Goal: Task Accomplishment & Management: Use online tool/utility

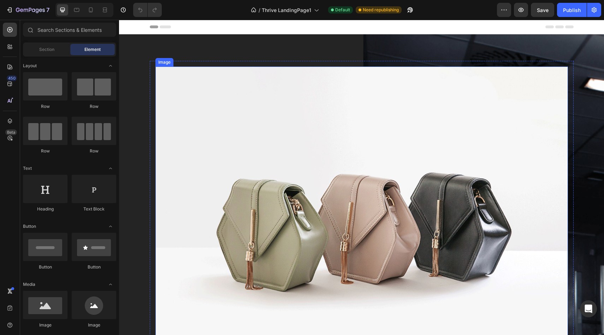
click at [365, 150] on img at bounding box center [361, 220] width 413 height 309
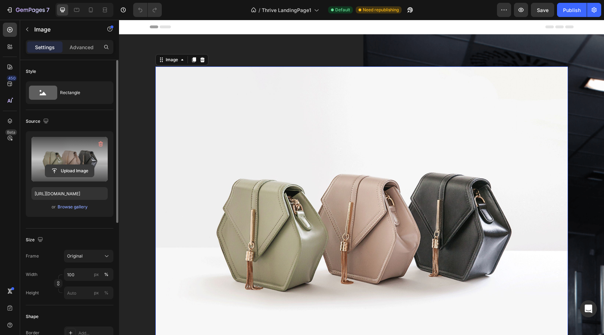
click at [80, 173] on input "file" at bounding box center [69, 171] width 49 height 12
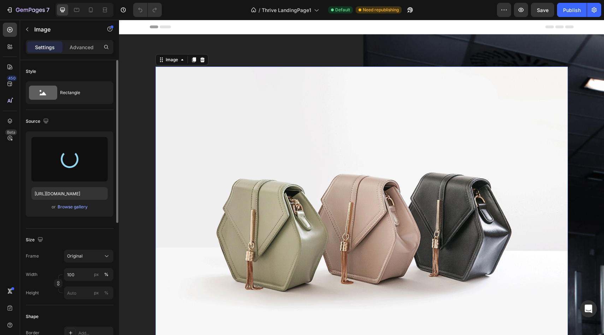
type input "https://cdn.shopify.com/s/files/1/0691/8982/8661/files/gempages_585632206089618…"
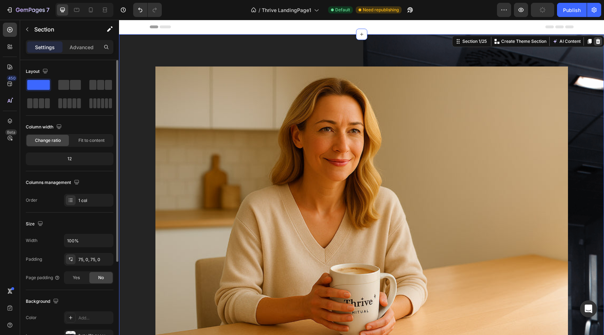
click at [595, 41] on icon at bounding box center [598, 42] width 6 height 6
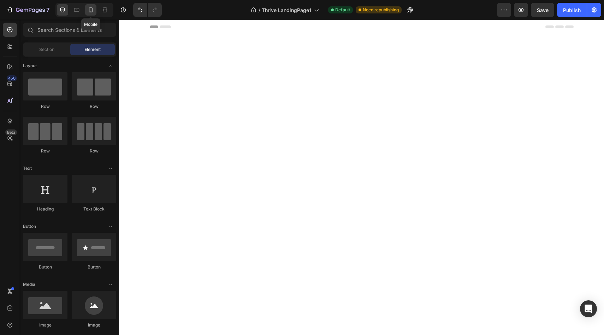
click at [90, 7] on icon at bounding box center [91, 9] width 4 height 5
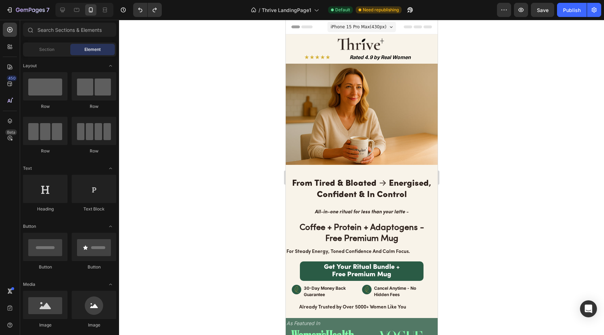
click at [366, 28] on span "iPhone 15 Pro Max ( 430 px)" at bounding box center [358, 26] width 56 height 7
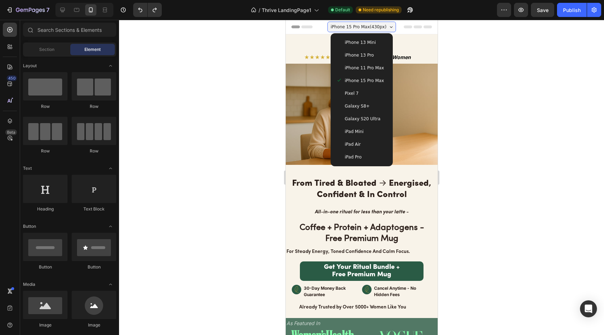
click at [366, 28] on span "iPhone 15 Pro Max ( 430 px)" at bounding box center [358, 26] width 56 height 7
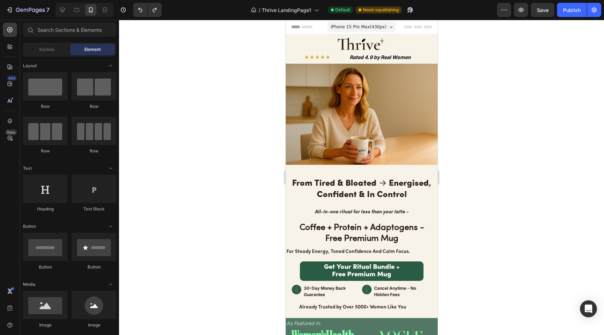
click at [366, 29] on span "iPhone 15 Pro Max ( 430 px)" at bounding box center [358, 26] width 56 height 7
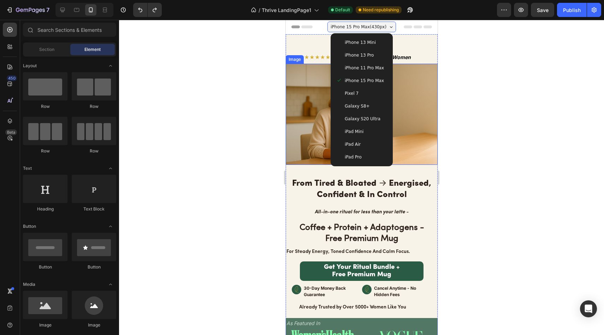
click at [475, 96] on div at bounding box center [361, 177] width 485 height 315
click at [317, 67] on img at bounding box center [361, 114] width 152 height 101
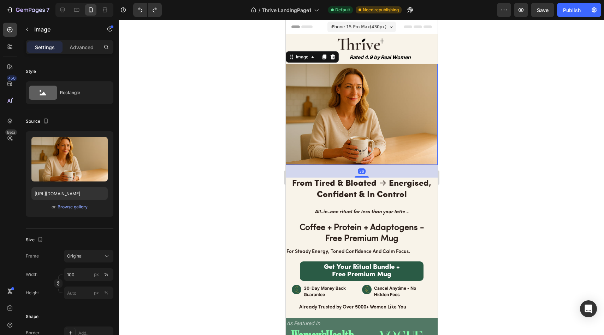
click at [255, 73] on div at bounding box center [361, 177] width 485 height 315
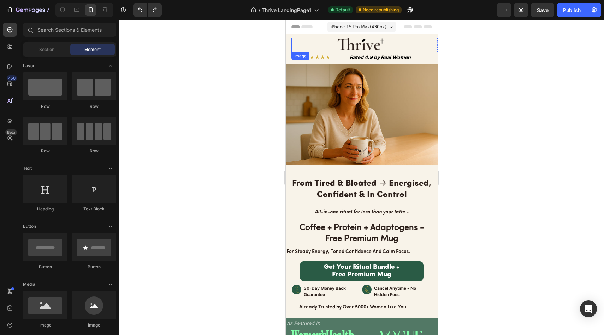
click at [358, 44] on img at bounding box center [361, 45] width 58 height 14
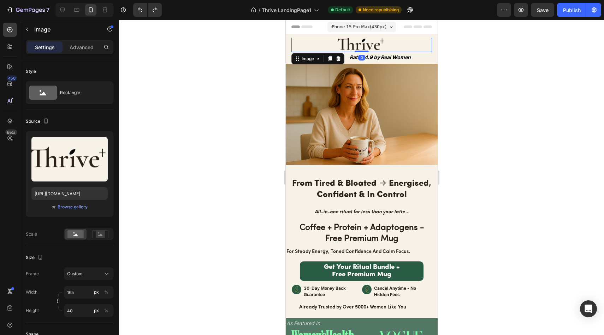
click at [195, 182] on div at bounding box center [361, 177] width 485 height 315
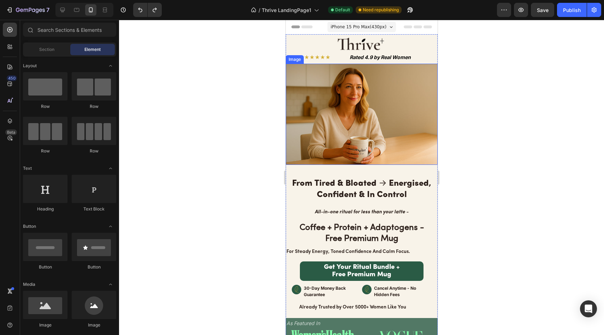
click at [303, 138] on img at bounding box center [361, 114] width 152 height 101
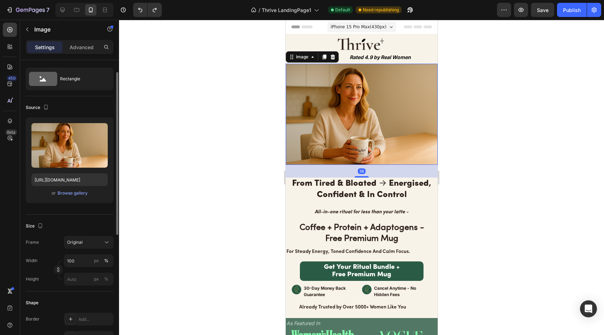
scroll to position [18, 0]
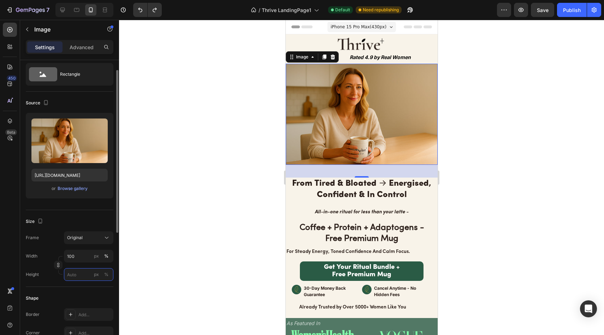
click at [84, 272] on input "px %" at bounding box center [88, 274] width 49 height 13
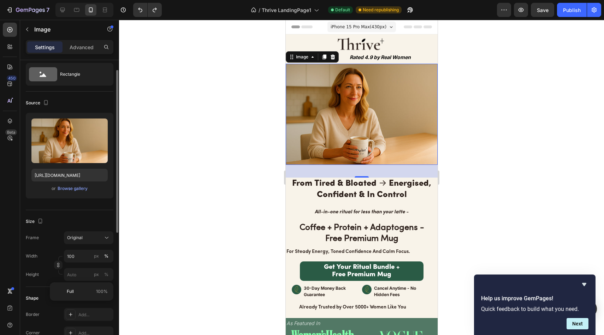
click at [48, 307] on div "Shape Border Add... Corner Add... Shadow Add..." at bounding box center [70, 324] width 88 height 77
click at [586, 284] on icon "Hide survey" at bounding box center [584, 284] width 8 height 8
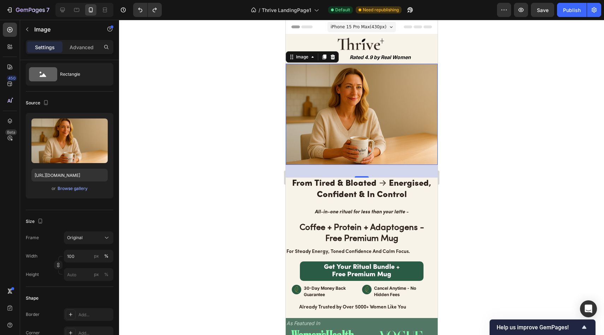
click at [545, 242] on div at bounding box center [361, 177] width 485 height 315
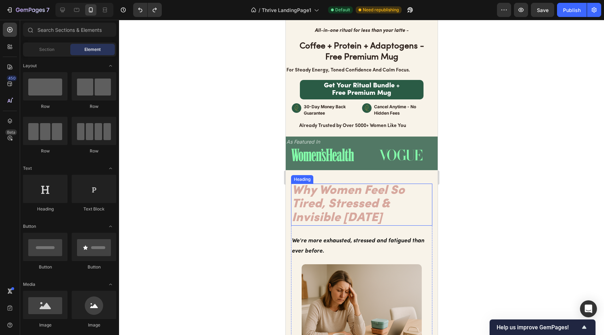
scroll to position [267, 0]
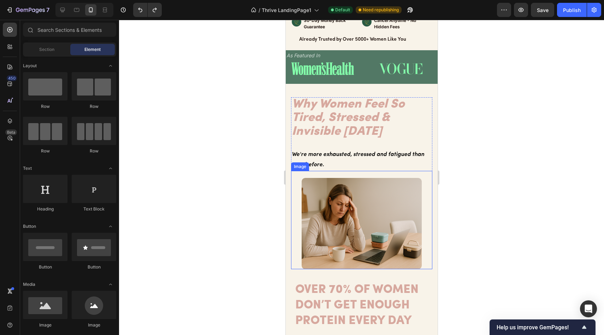
click at [361, 191] on img at bounding box center [361, 223] width 120 height 91
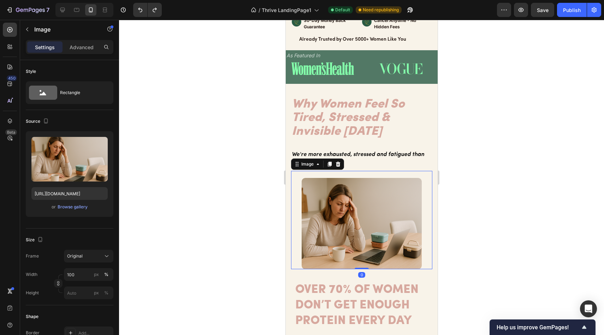
click at [361, 191] on img at bounding box center [361, 223] width 120 height 91
click at [480, 143] on div at bounding box center [361, 177] width 485 height 315
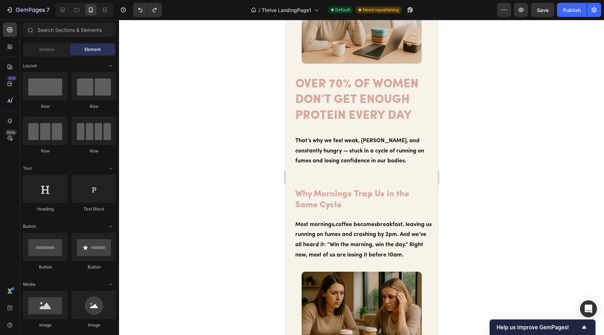
scroll to position [0, 0]
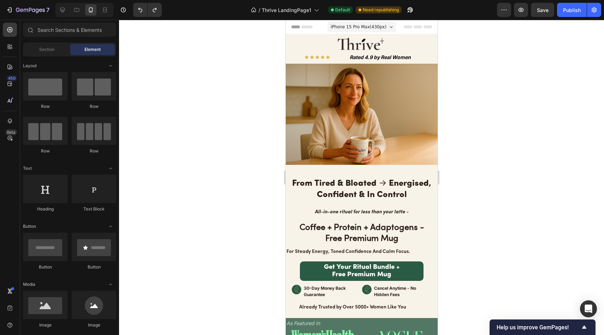
click at [357, 181] on h2 "From Tired & Bloated → Energised, Confident & In Control" at bounding box center [361, 188] width 152 height 23
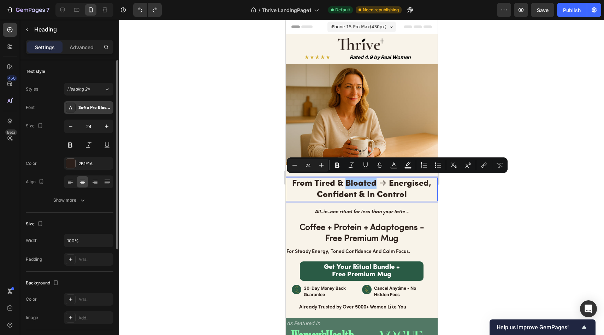
click at [100, 108] on div "Sofia Pro Black Az" at bounding box center [94, 108] width 33 height 6
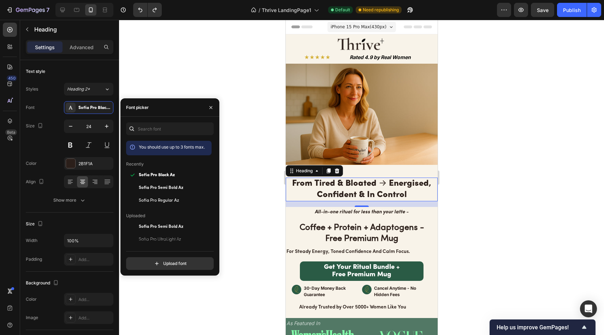
click at [214, 80] on div at bounding box center [361, 177] width 485 height 315
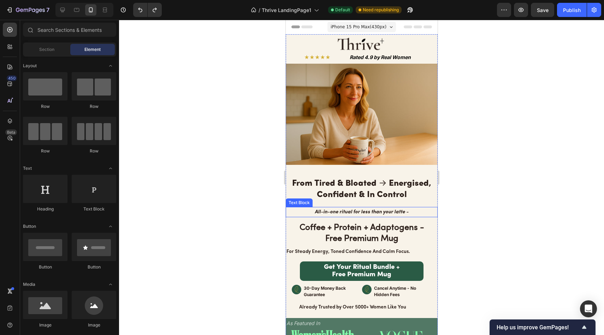
click at [363, 208] on p "All-in-one ritual for less than your latte -" at bounding box center [361, 211] width 150 height 9
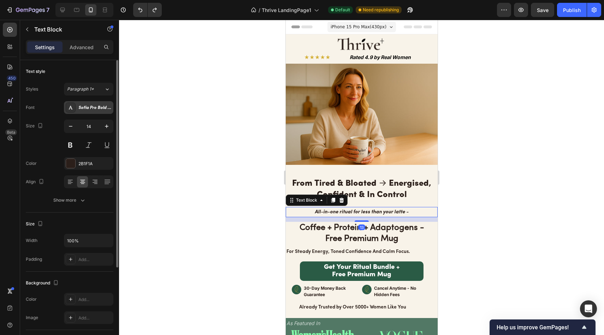
click at [95, 109] on div "Sofia Pro Bold Italic Az" at bounding box center [94, 108] width 33 height 6
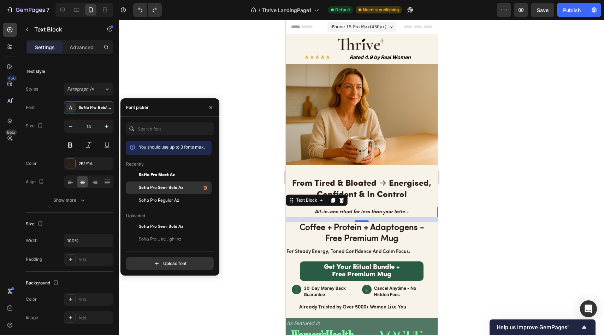
click at [167, 184] on span "Sofia Pro Semi Bold Az" at bounding box center [161, 187] width 45 height 6
click at [211, 110] on button "button" at bounding box center [210, 107] width 11 height 11
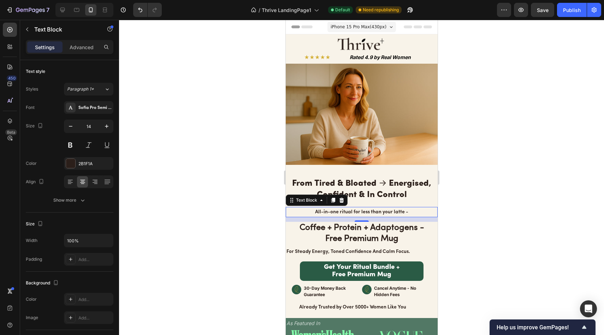
click at [220, 141] on div at bounding box center [361, 177] width 485 height 315
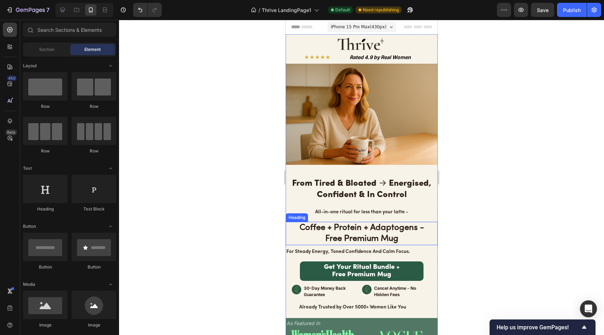
click at [367, 237] on strong "Free Premium Mug" at bounding box center [361, 238] width 73 height 8
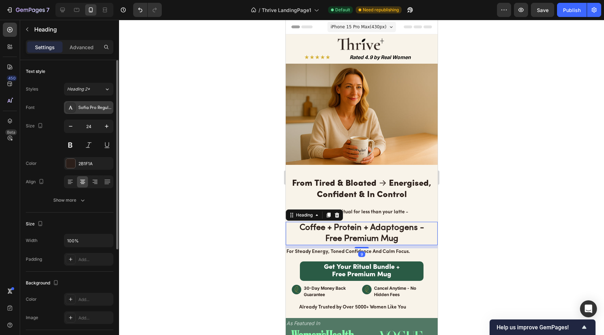
click at [93, 106] on div "Sofia Pro Regular Az" at bounding box center [94, 108] width 33 height 6
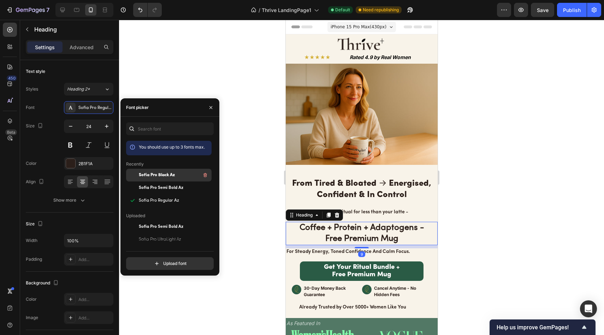
click at [162, 177] on span "Sofia Pro Black Az" at bounding box center [157, 175] width 36 height 6
click at [211, 105] on icon "button" at bounding box center [211, 108] width 6 height 6
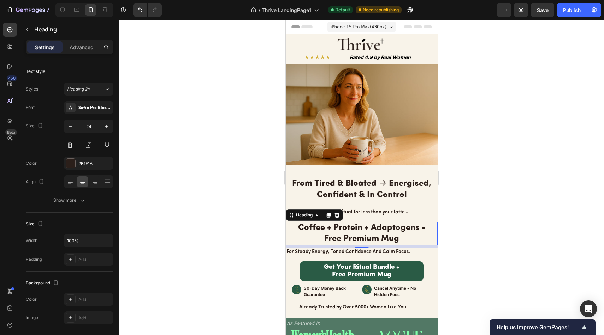
click at [230, 146] on div at bounding box center [361, 177] width 485 height 315
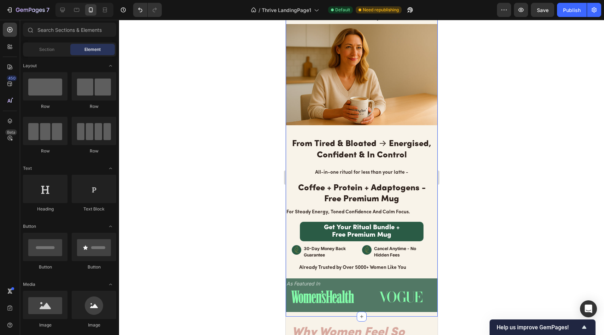
scroll to position [58, 0]
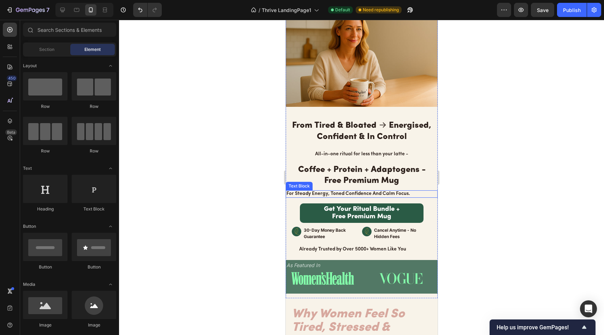
click at [341, 191] on p "for steady energy, toned confidence and calm focus." at bounding box center [360, 194] width 149 height 6
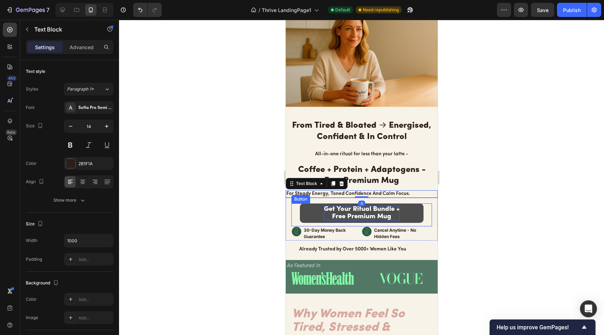
click at [371, 213] on span "Free Premium Mug" at bounding box center [361, 216] width 59 height 7
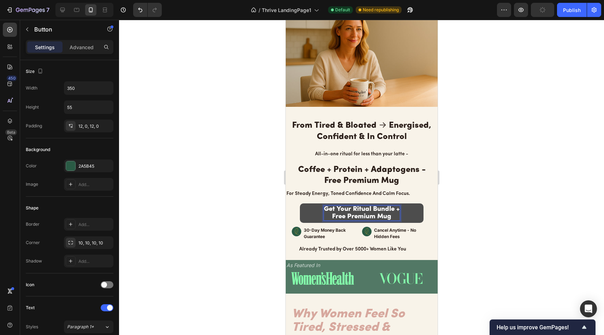
click at [345, 206] on span "Get Your Ritual Bundle +" at bounding box center [362, 209] width 76 height 7
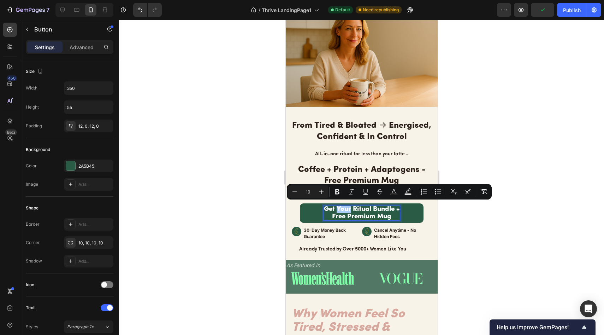
click at [244, 193] on div at bounding box center [361, 177] width 485 height 315
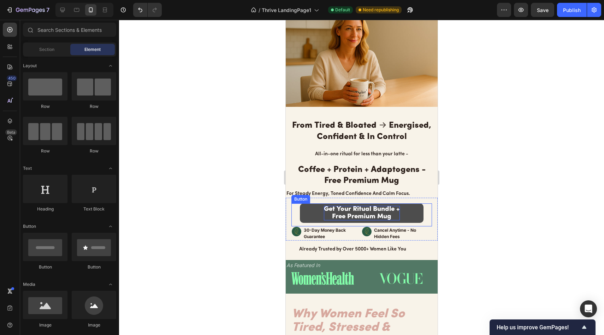
click at [352, 213] on span "Free Premium Mug" at bounding box center [361, 216] width 59 height 7
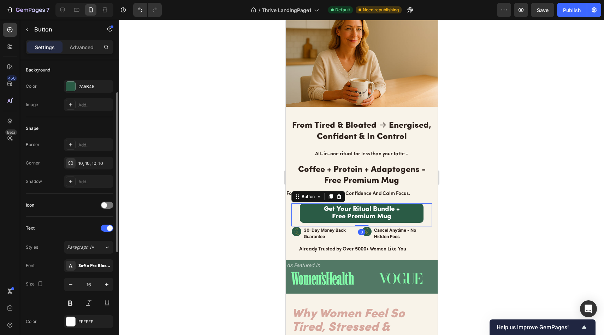
scroll to position [168, 0]
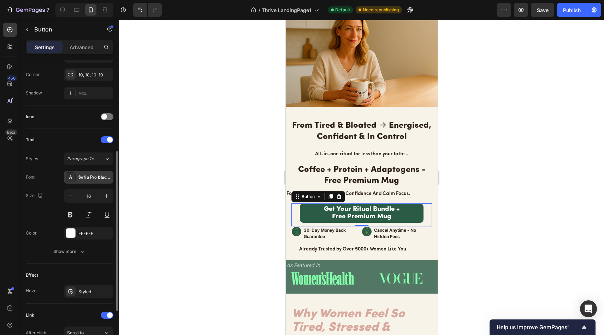
click at [94, 178] on div "Sofia Pro Black Az" at bounding box center [94, 177] width 33 height 6
click at [202, 119] on div at bounding box center [361, 177] width 485 height 315
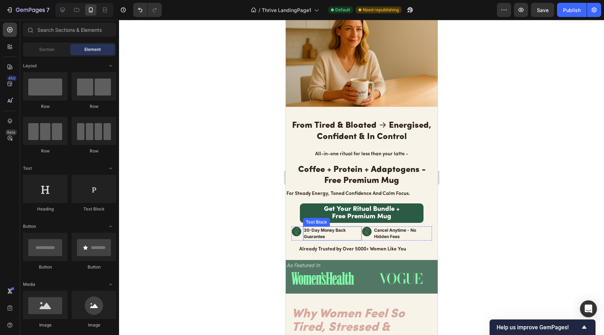
click at [319, 227] on strong "30-Day Money Back" at bounding box center [324, 229] width 42 height 5
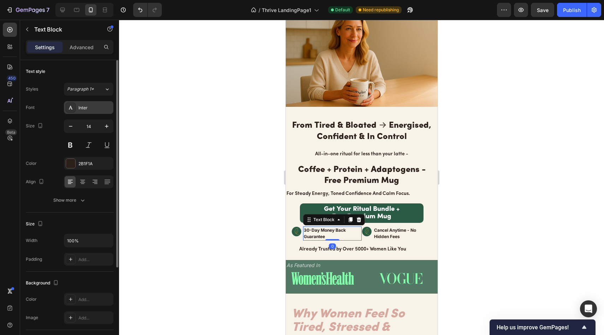
click at [90, 111] on div "Inter" at bounding box center [94, 108] width 33 height 6
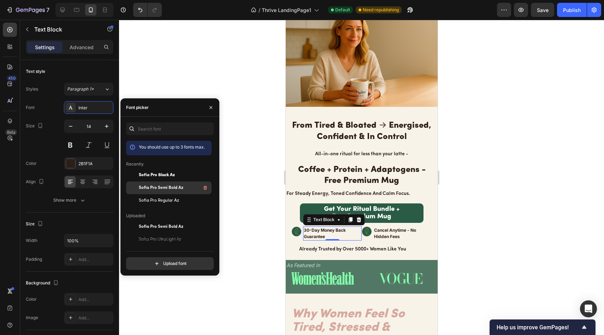
click at [177, 189] on span "Sofia Pro Semi Bold Az" at bounding box center [161, 187] width 45 height 6
click at [213, 105] on icon "button" at bounding box center [211, 108] width 6 height 6
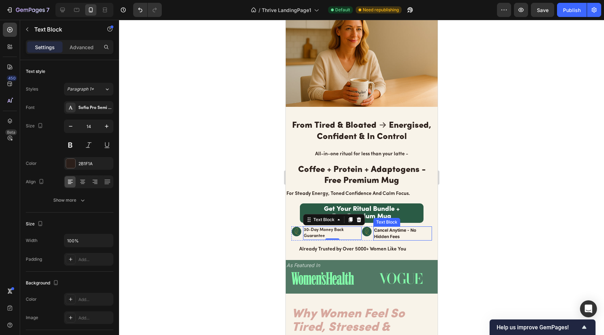
click at [377, 227] on strong "Cancel Anytime - No Hidden Fees" at bounding box center [395, 233] width 42 height 12
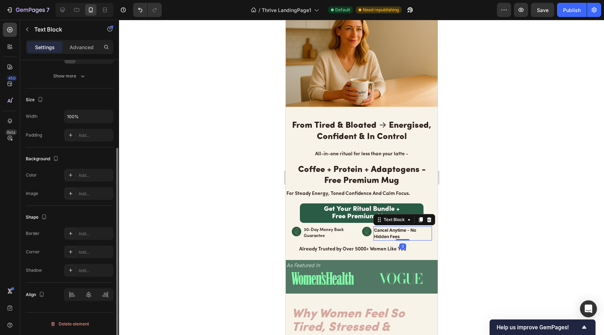
scroll to position [0, 0]
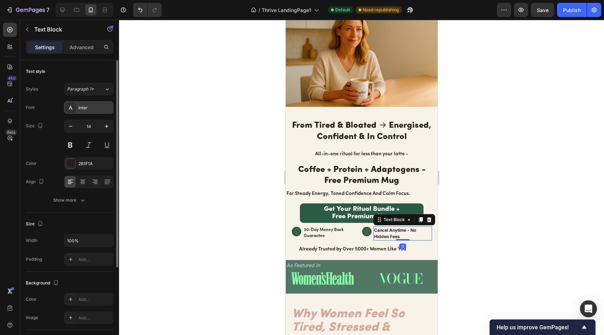
click at [88, 107] on div "Inter" at bounding box center [94, 108] width 33 height 6
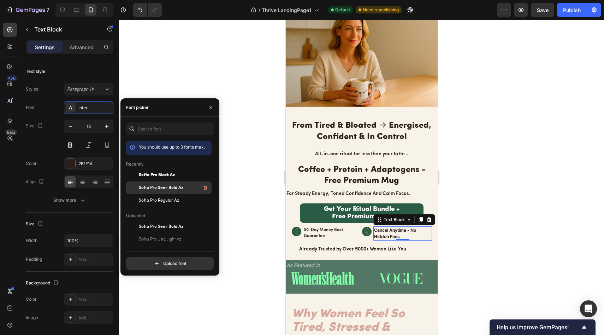
click at [174, 189] on span "Sofia Pro Semi Bold Az" at bounding box center [161, 187] width 45 height 6
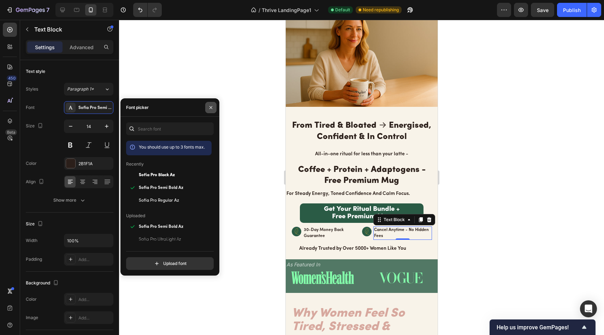
click at [211, 106] on icon "button" at bounding box center [211, 108] width 6 height 6
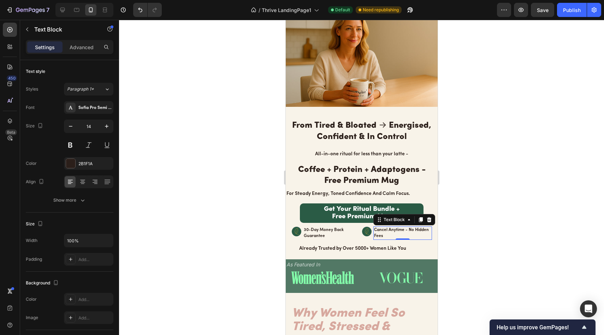
click at [211, 106] on div at bounding box center [361, 177] width 485 height 315
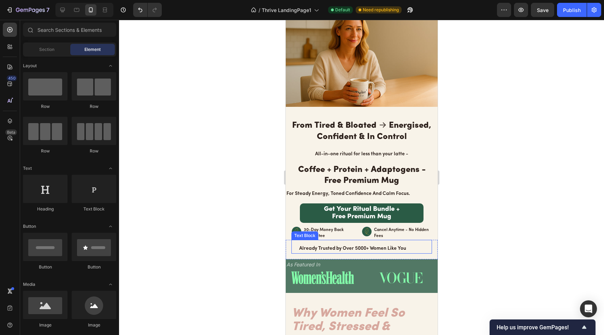
click at [355, 244] on p "Already Trusted by Over 5000+ Women Like You" at bounding box center [361, 248] width 125 height 9
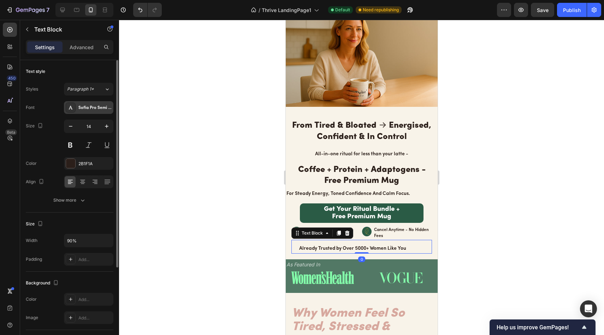
click at [97, 111] on div "Sofia Pro Semi Bold Az" at bounding box center [88, 107] width 49 height 13
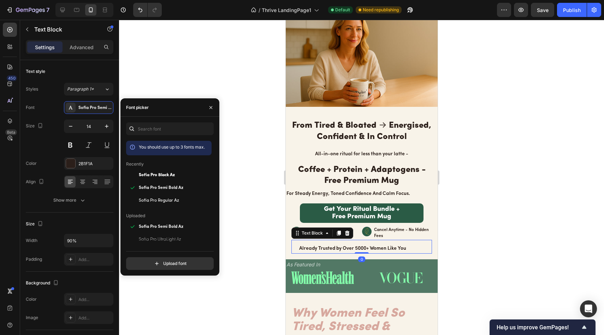
click at [216, 85] on div at bounding box center [361, 177] width 485 height 315
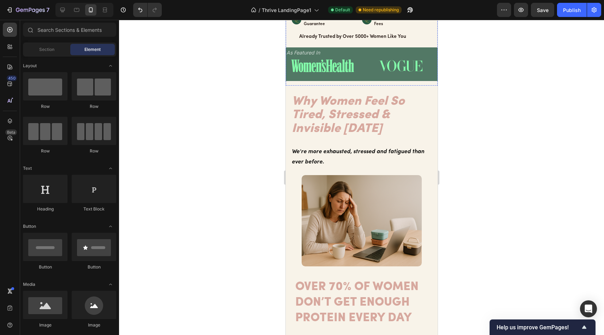
scroll to position [288, 0]
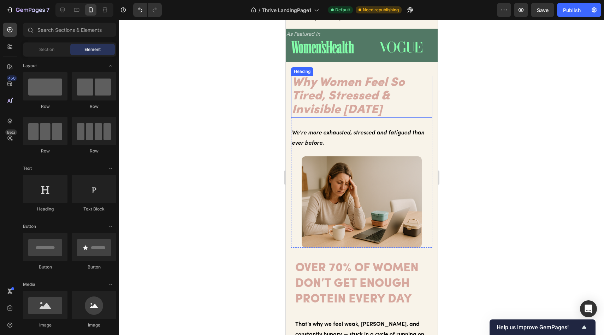
click at [341, 90] on h2 "Why Women Feel So Tired, Stressed & Invisible [DATE]" at bounding box center [361, 97] width 141 height 42
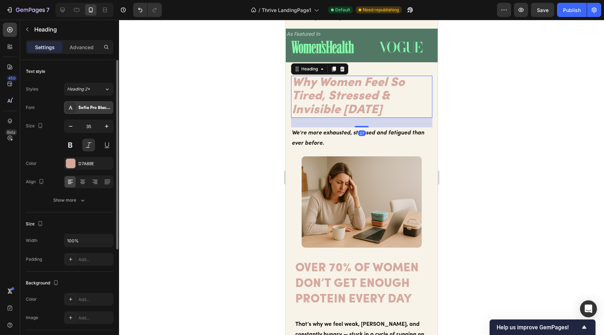
click at [90, 108] on div "Sofia Pro Black Az" at bounding box center [94, 108] width 33 height 6
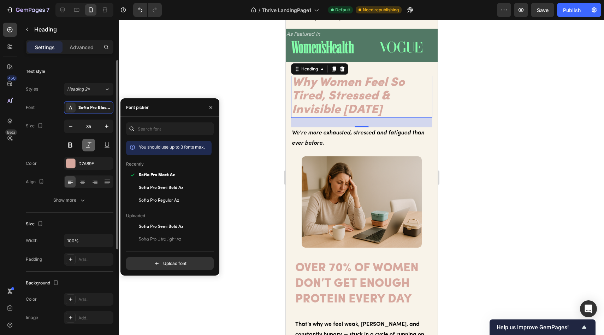
click at [86, 146] on button at bounding box center [88, 144] width 13 height 13
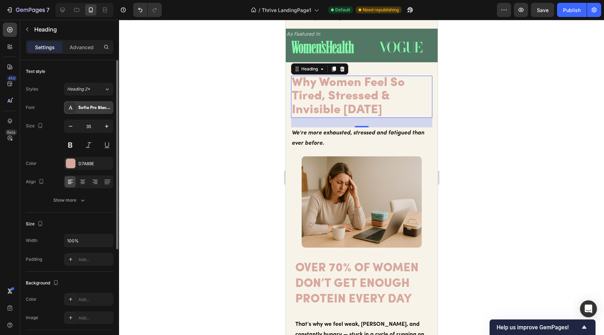
click at [90, 111] on div "Sofia Pro Black Az" at bounding box center [94, 108] width 33 height 6
click at [90, 143] on button at bounding box center [88, 144] width 13 height 13
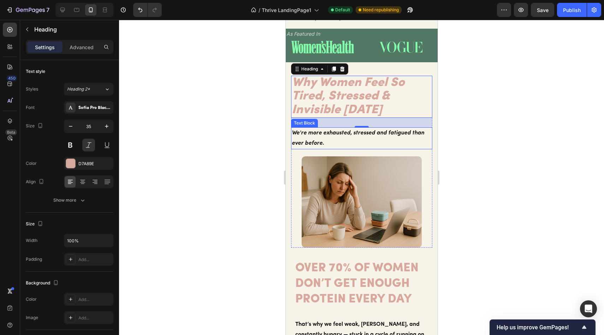
click at [319, 128] on p "We're more exhausted, stressed and fatigued than ever before." at bounding box center [361, 138] width 140 height 20
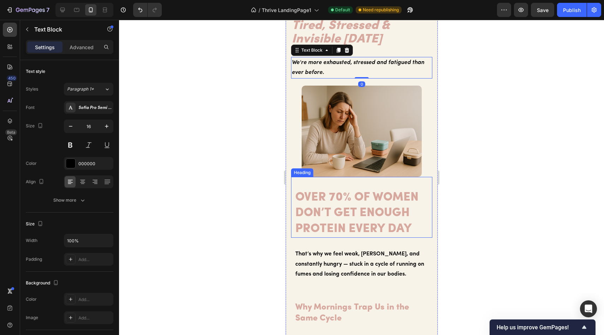
scroll to position [362, 0]
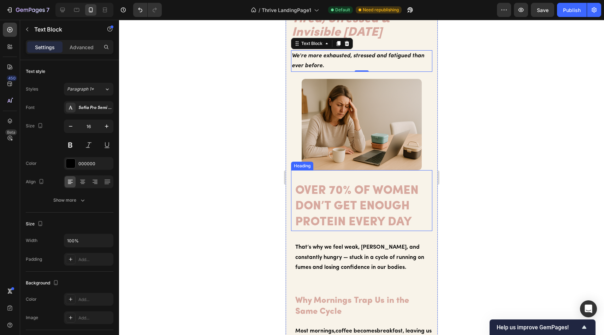
click at [345, 184] on h2 "OVER 70% OF WOMEN DON’T GET ENOUGH PROTEIN EVERY DAY" at bounding box center [362, 206] width 137 height 48
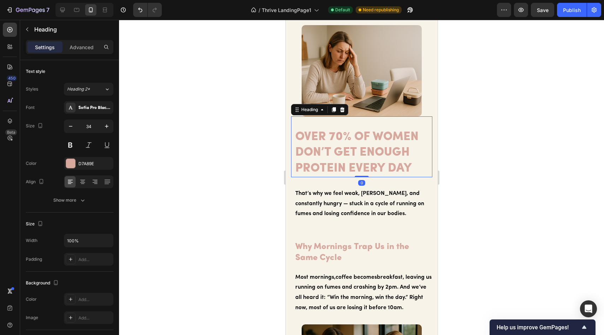
scroll to position [465, 0]
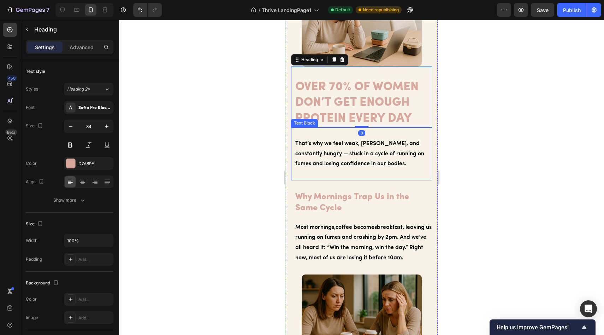
click at [336, 153] on p "That’s why we feel weak, [PERSON_NAME], and constantly hungry — stuck in a cycl…" at bounding box center [363, 153] width 136 height 30
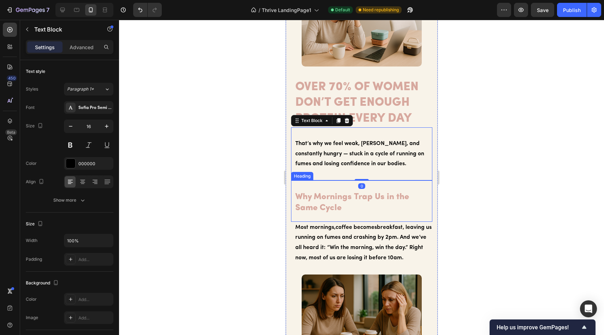
click at [337, 195] on h2 "Why Mornings Trap Us in the Same Cycle" at bounding box center [363, 202] width 138 height 23
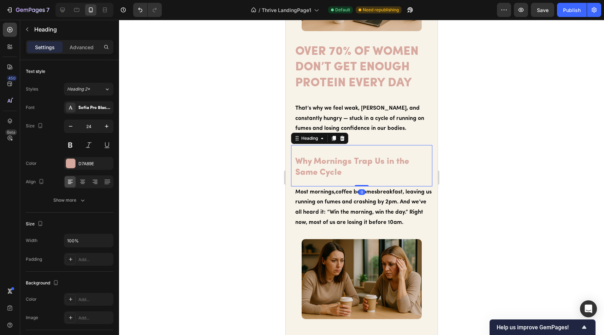
scroll to position [513, 0]
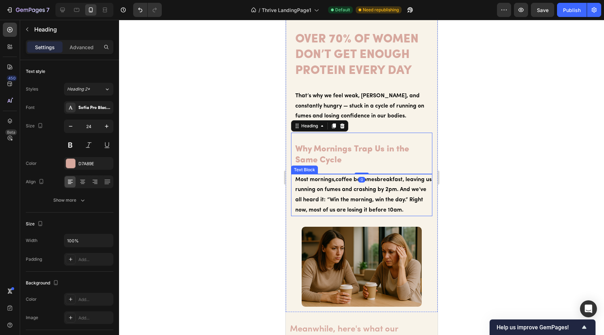
click at [339, 185] on p "Most mornings, coffee becomes breakfast, leaving us running on fumes and crashi…" at bounding box center [363, 195] width 136 height 41
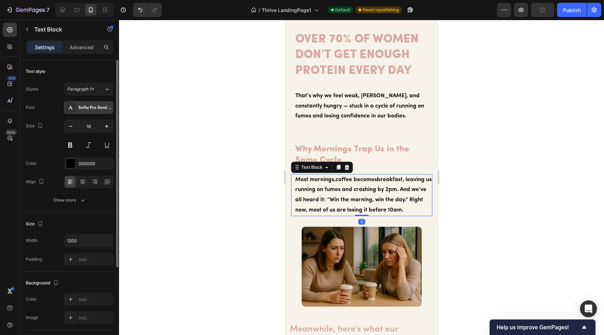
click at [105, 103] on div "Sofia Pro Semi Bold Az" at bounding box center [88, 107] width 49 height 13
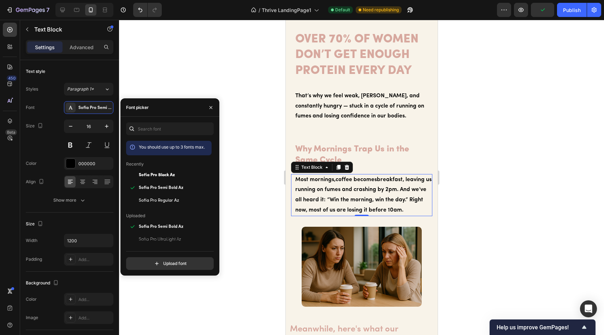
click at [238, 93] on div at bounding box center [361, 177] width 485 height 315
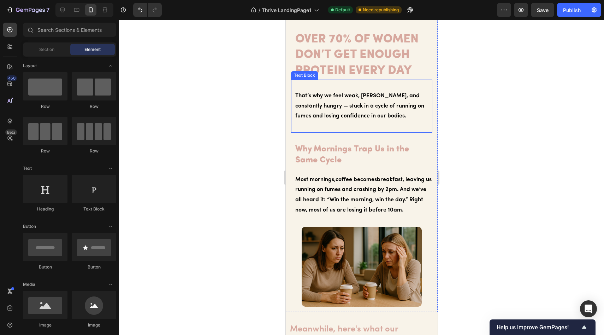
click at [356, 94] on p "That’s why we feel weak, [PERSON_NAME], and constantly hungry — stuck in a cycl…" at bounding box center [363, 106] width 136 height 30
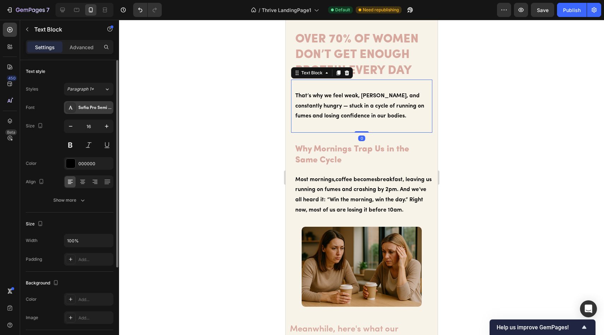
click at [78, 101] on div "Styles Paragraph 1* Font Sofia Pro Semi Bold Az Size 16 Color 000000 Align Show…" at bounding box center [70, 145] width 88 height 124
click at [82, 106] on div "Sofia Pro Semi Bold Az" at bounding box center [94, 108] width 33 height 6
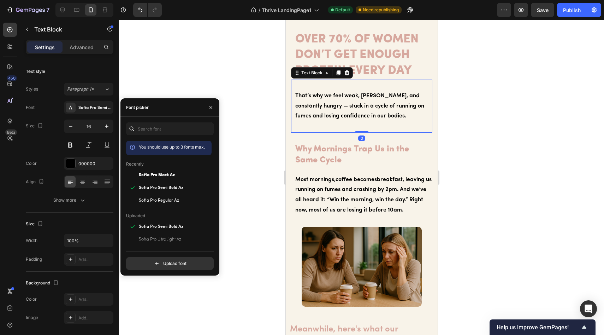
click at [221, 91] on div at bounding box center [361, 177] width 485 height 315
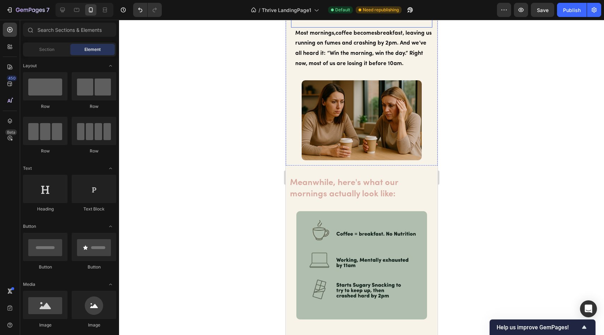
scroll to position [680, 0]
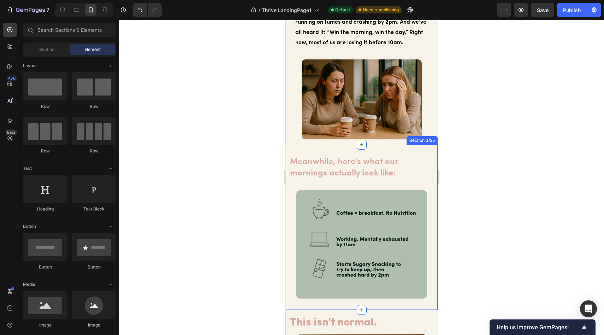
click at [329, 167] on h2 "Meanwhile, here's what our mornings actually look like:" at bounding box center [363, 167] width 148 height 23
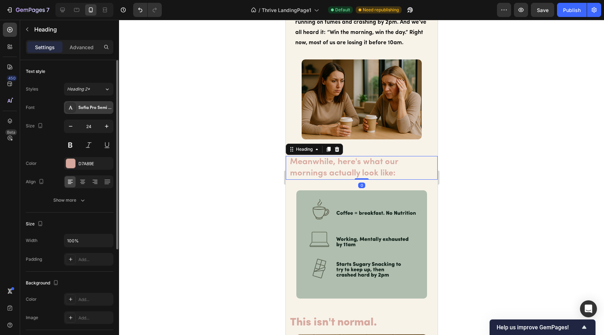
click at [84, 107] on div "Sofia Pro Semi Bold Az" at bounding box center [94, 108] width 33 height 6
click at [193, 84] on div at bounding box center [361, 177] width 485 height 315
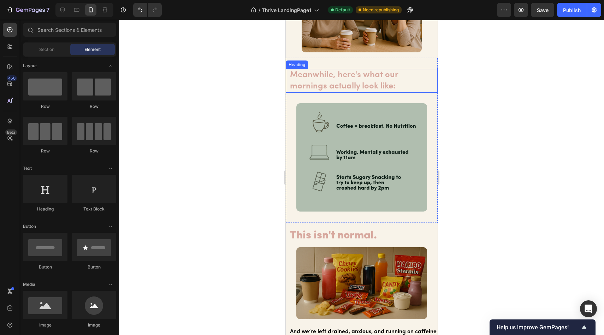
scroll to position [807, 0]
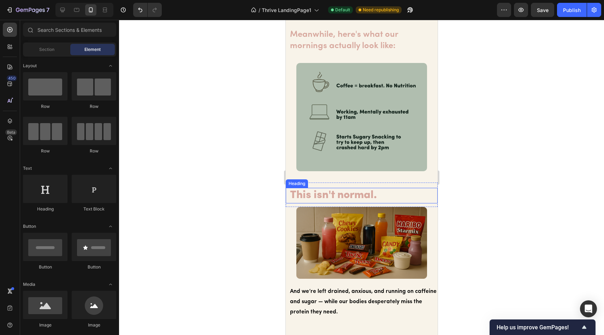
click at [338, 192] on h2 "This isn't normal." at bounding box center [363, 196] width 148 height 16
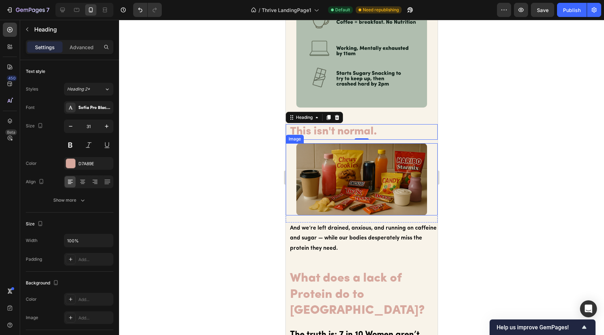
scroll to position [906, 0]
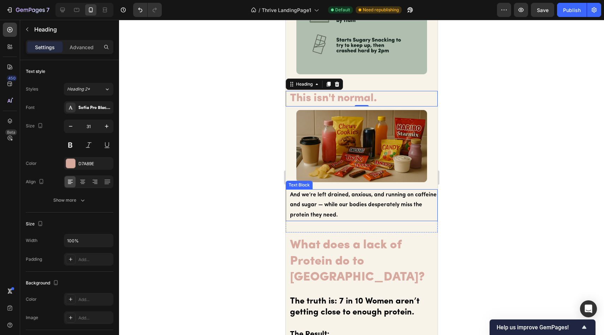
click at [360, 197] on p "And we’re left drained, anxious, and running on caffeine and sugar — while our …" at bounding box center [363, 205] width 147 height 30
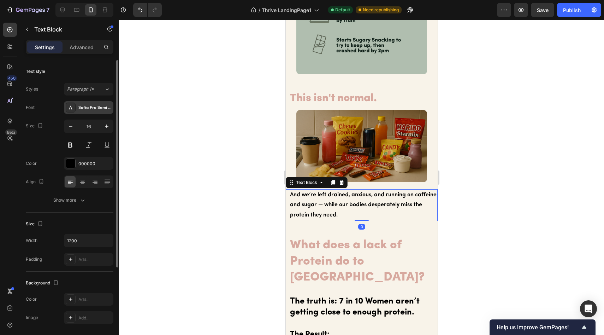
click at [89, 111] on div "Sofia Pro Semi Bold Az" at bounding box center [88, 107] width 49 height 13
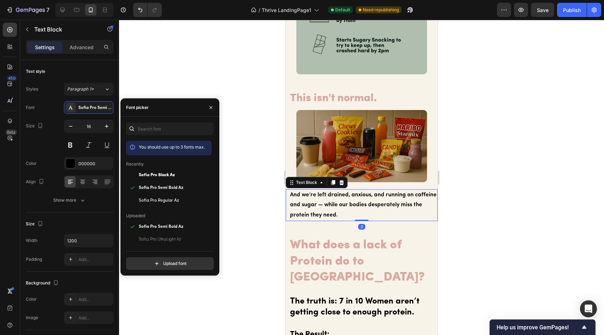
click at [245, 113] on div at bounding box center [361, 177] width 485 height 315
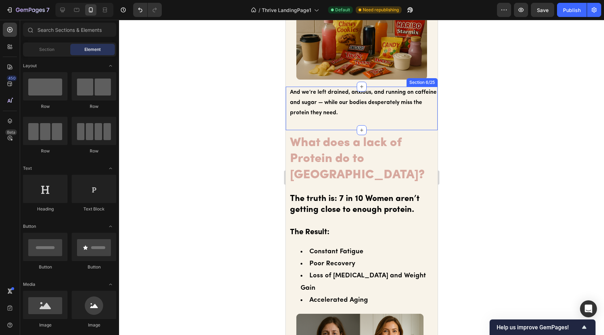
scroll to position [1007, 0]
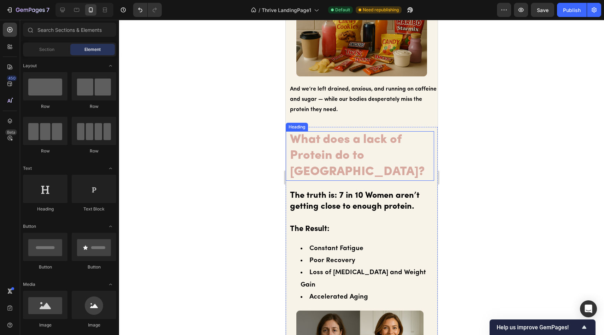
click at [368, 137] on h2 "What does a lack of Protein do to [GEOGRAPHIC_DATA]?" at bounding box center [359, 156] width 141 height 50
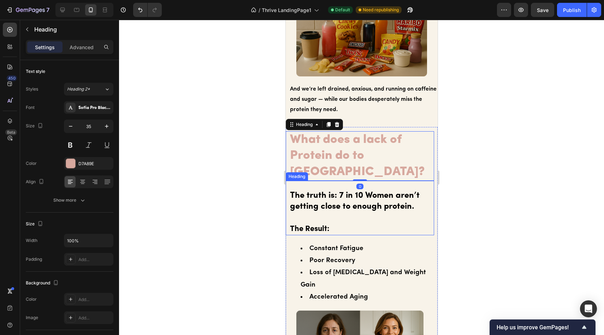
click at [334, 189] on h2 "The truth is: 7 in 10 Women aren’t getting close to enough protein. The Result:" at bounding box center [361, 212] width 145 height 46
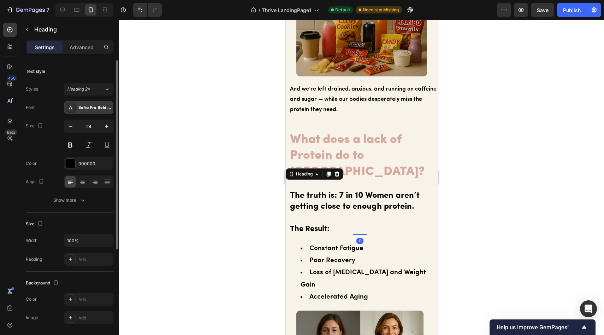
click at [97, 108] on div "Sofia Pro Bold Az" at bounding box center [94, 108] width 33 height 6
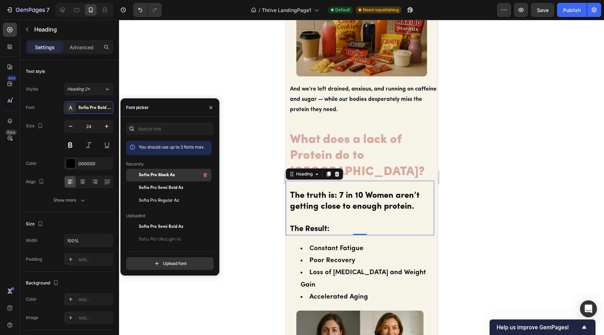
click at [166, 174] on span "Sofia Pro Black Az" at bounding box center [157, 175] width 36 height 6
click at [210, 107] on icon "button" at bounding box center [211, 108] width 6 height 6
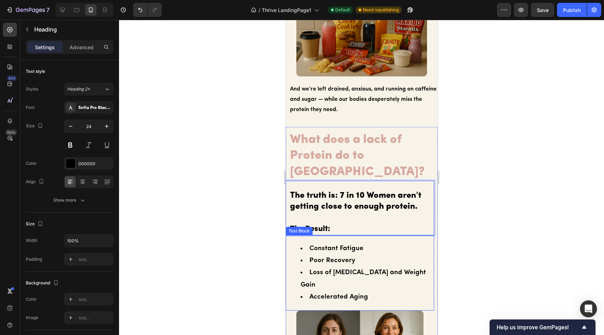
click at [326, 242] on li "Constant Fatigue" at bounding box center [366, 248] width 133 height 12
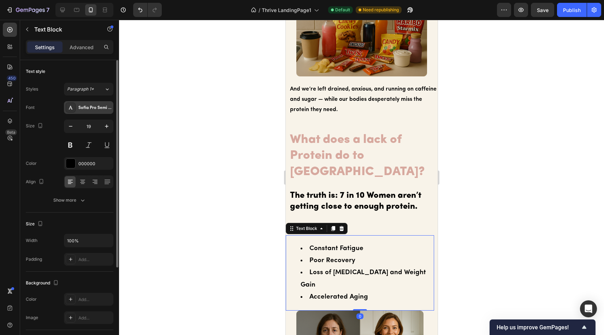
click at [91, 107] on div "Sofia Pro Semi Bold Az" at bounding box center [94, 108] width 33 height 6
click at [237, 110] on div at bounding box center [361, 177] width 485 height 315
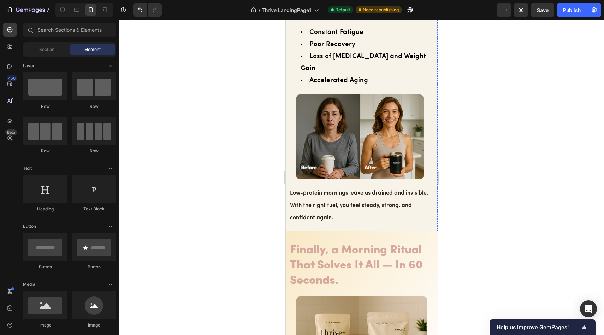
scroll to position [1223, 0]
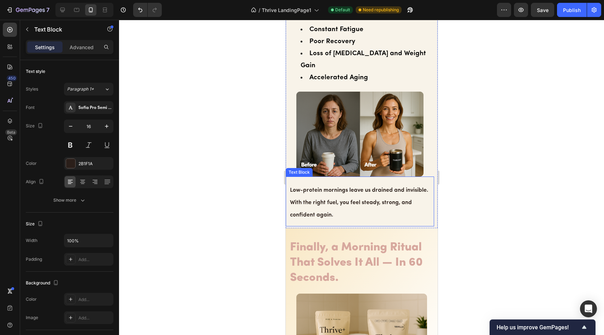
click at [326, 184] on p "Low-protein mornings leave us drained and invisible. With the right fuel, you f…" at bounding box center [361, 202] width 143 height 37
click at [266, 177] on div at bounding box center [361, 177] width 485 height 315
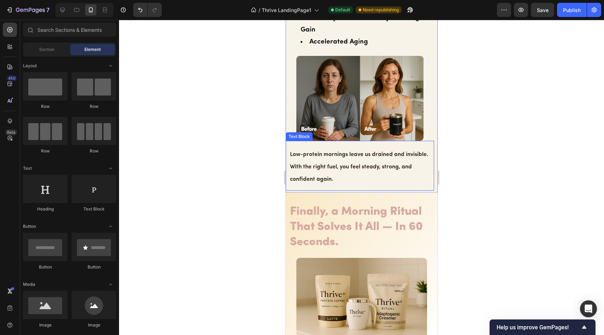
scroll to position [1266, 0]
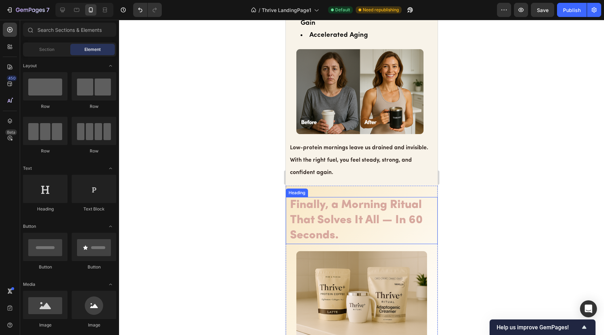
click at [360, 197] on h2 "Finally, a Morning Ritual That Solves It All — In 60 Seconds." at bounding box center [363, 220] width 148 height 47
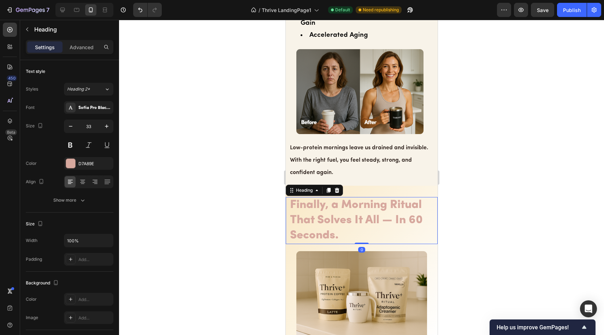
scroll to position [1409, 0]
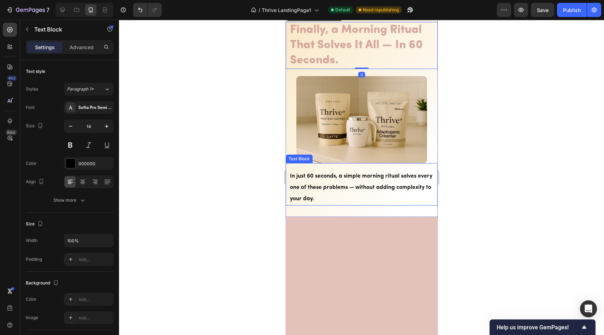
click at [360, 175] on strong "In just 60 seconds, a simple morning ritual solves every one of these problems …" at bounding box center [361, 187] width 142 height 28
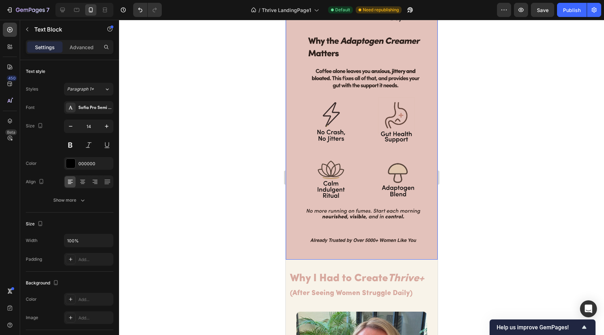
scroll to position [1926, 0]
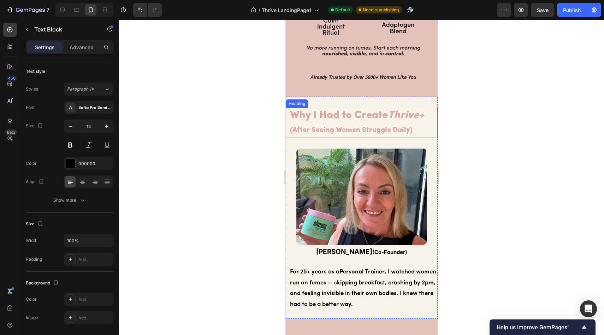
click at [374, 108] on h2 "Why I Had to Create Thrive+ (After Seeing Women Struggle Daily)" at bounding box center [363, 123] width 148 height 30
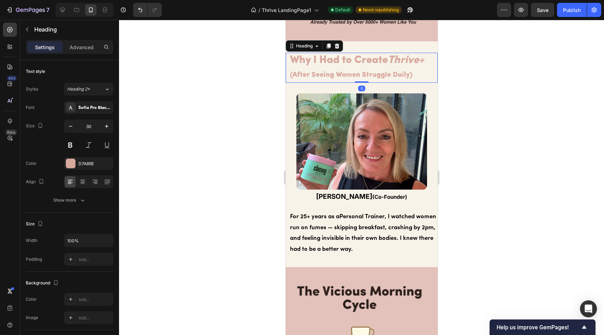
scroll to position [1986, 0]
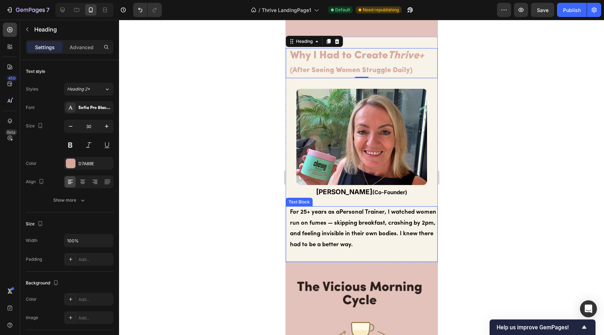
click at [360, 209] on strong ", I watched women run on fumes — skipping breakfast, crashing by 2pm, and feeli…" at bounding box center [363, 228] width 146 height 39
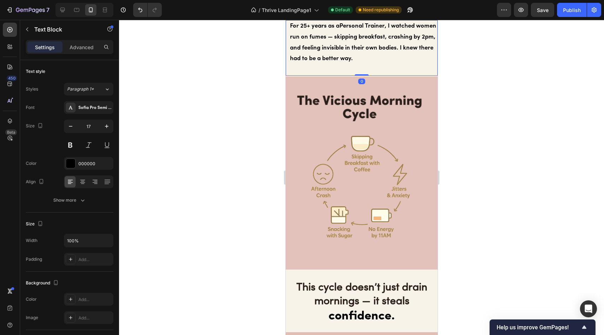
scroll to position [2267, 0]
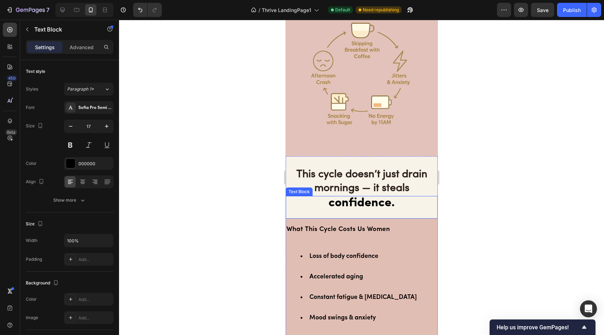
click at [363, 180] on h2 "This cycle doesn’t just drain mornings — it steals" at bounding box center [361, 181] width 152 height 29
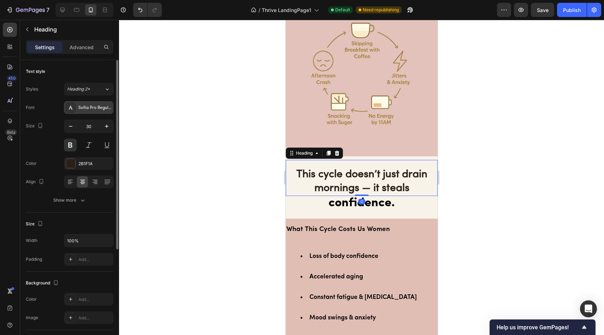
click at [88, 110] on div "Sofia Pro Regular Az" at bounding box center [94, 108] width 33 height 6
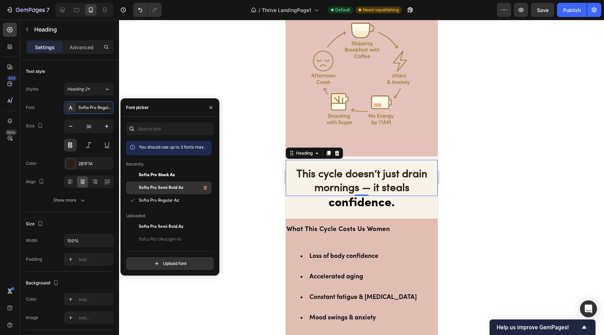
click at [194, 188] on div "Sofia Pro Semi Bold Az" at bounding box center [174, 187] width 71 height 8
click at [212, 107] on icon "button" at bounding box center [211, 108] width 6 height 6
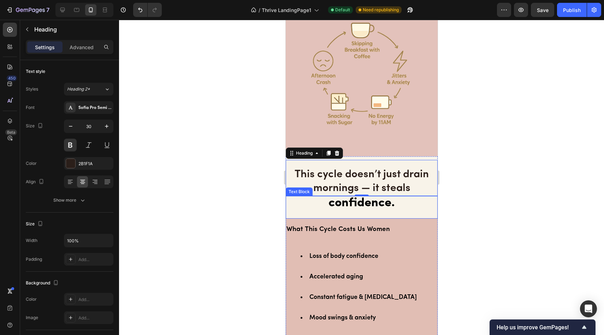
click at [338, 197] on span "confidence." at bounding box center [361, 203] width 66 height 12
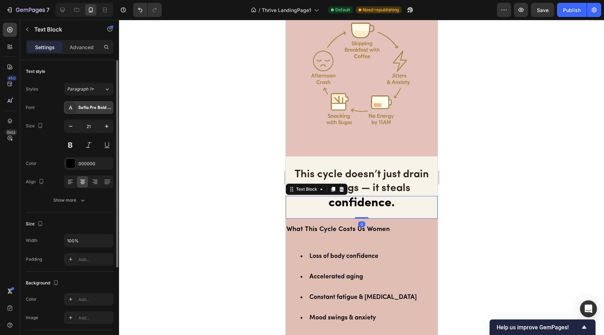
click at [84, 111] on div "Sofia Pro Bold Az" at bounding box center [88, 107] width 49 height 13
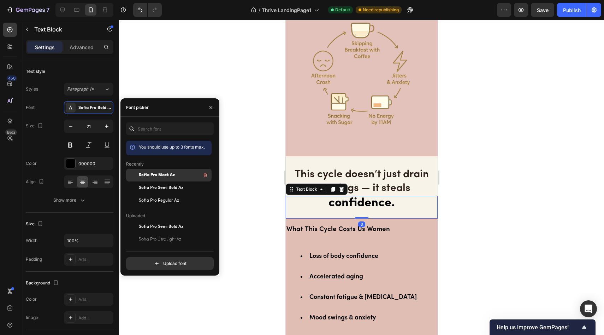
click at [167, 172] on span "Sofia Pro Black Az" at bounding box center [157, 175] width 36 height 6
click at [210, 106] on icon "button" at bounding box center [210, 107] width 3 height 3
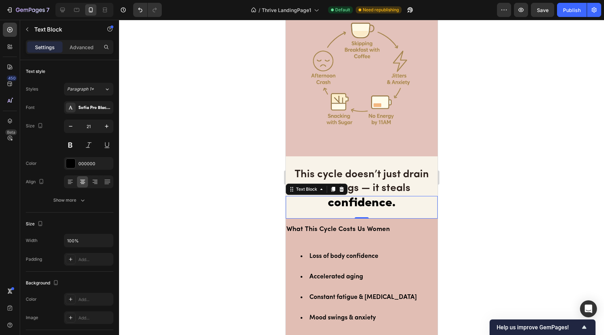
click at [248, 138] on div at bounding box center [361, 177] width 485 height 315
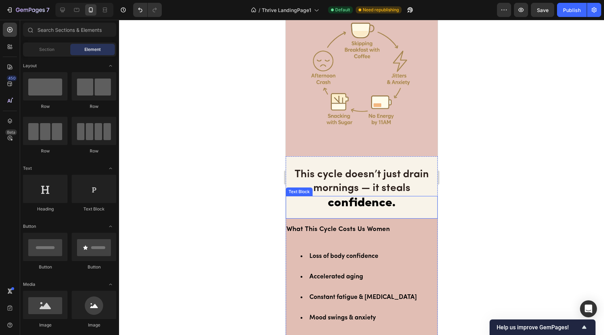
scroll to position [2398, 0]
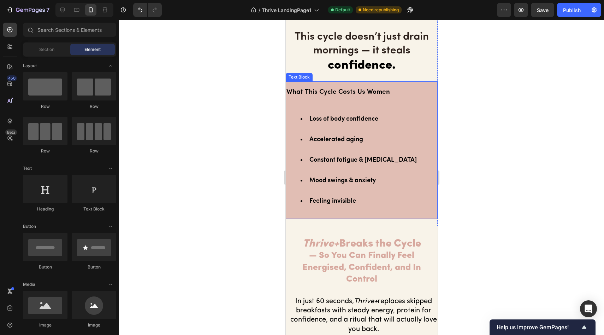
click at [352, 94] on p "What This Cycle Costs Us Women" at bounding box center [361, 92] width 150 height 20
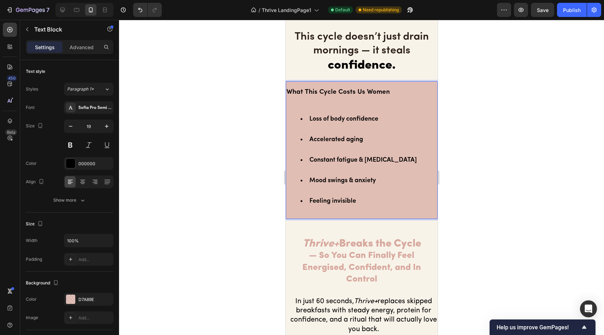
click at [326, 132] on li "Accelerated aging" at bounding box center [368, 139] width 136 height 20
click at [219, 134] on div at bounding box center [361, 177] width 485 height 315
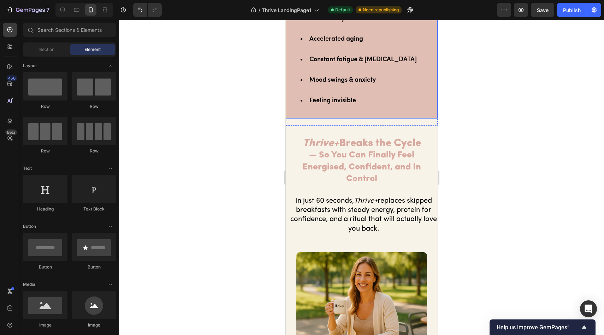
scroll to position [2507, 0]
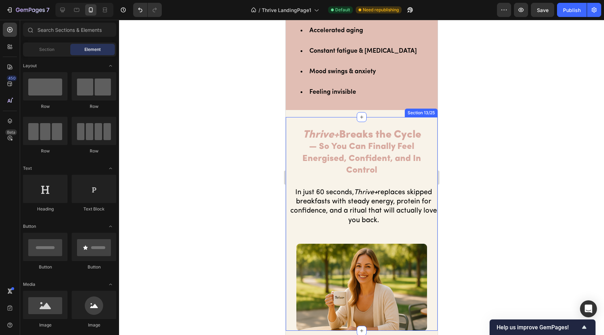
click at [360, 125] on div "Thrive+ Breaks the Cycle — So You Can Finally Feel Energised, Confident, and In…" at bounding box center [361, 223] width 152 height 213
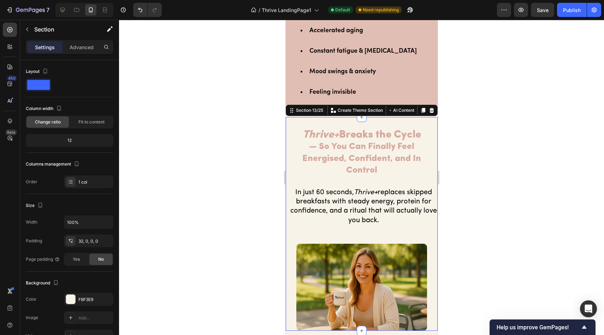
click at [360, 142] on strong "— So You Can Finally Feel Energised, Confident, and In Control" at bounding box center [361, 158] width 119 height 32
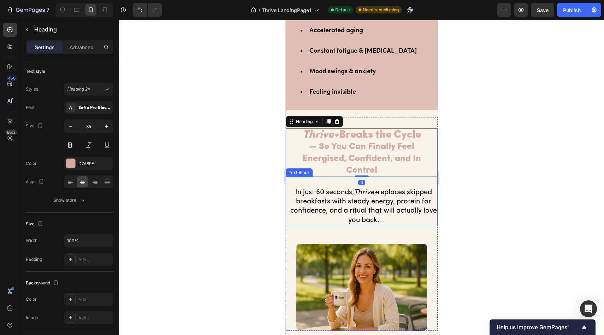
click at [344, 208] on span "In just 60 seconds, Thrive+ replaces skipped breakfasts with steady energy, pro…" at bounding box center [363, 206] width 147 height 35
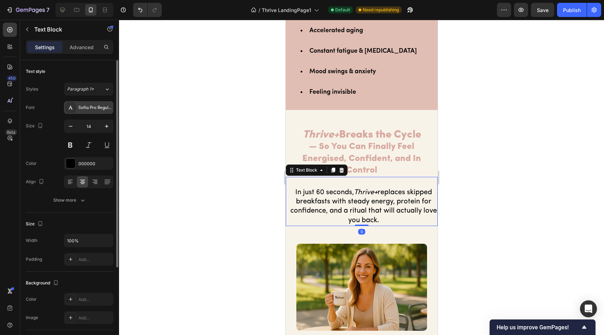
click at [94, 110] on div "Sofia Pro Regular Az" at bounding box center [94, 108] width 33 height 6
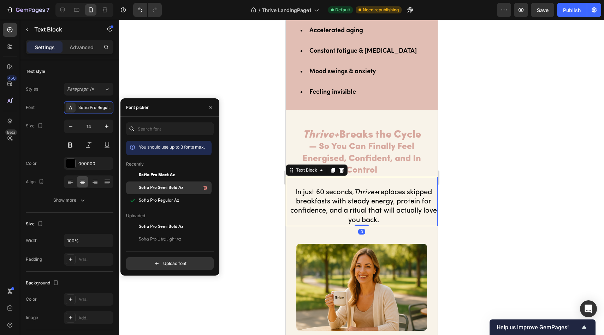
click at [170, 185] on span "Sofia Pro Semi Bold Az" at bounding box center [161, 187] width 45 height 6
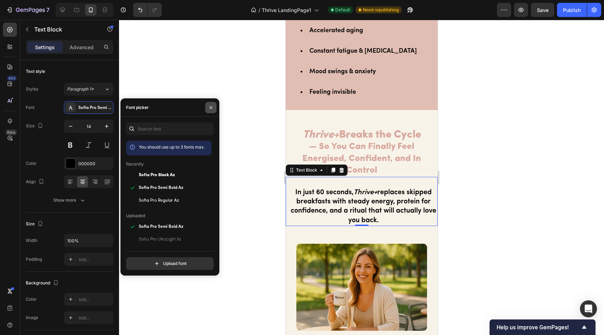
click at [211, 108] on icon "button" at bounding box center [211, 108] width 6 height 6
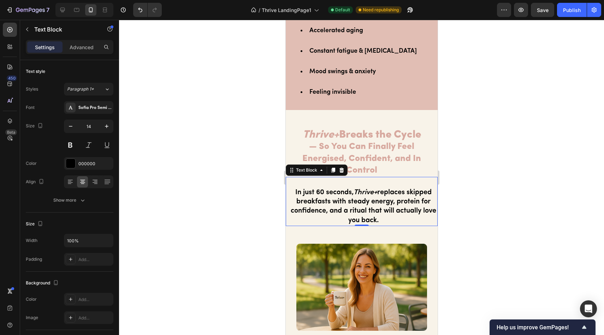
click at [255, 174] on div at bounding box center [361, 177] width 485 height 315
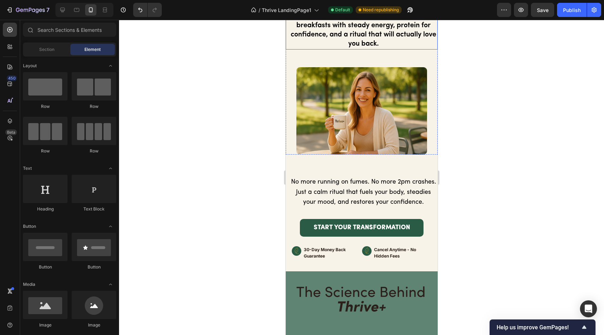
scroll to position [2721, 0]
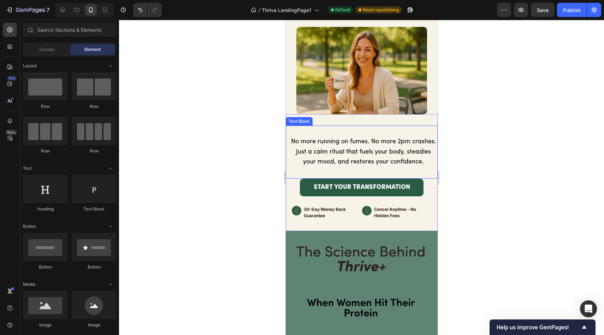
click at [357, 149] on span "No more running on fumes. No more 2pm crashes. Just a calm ritual that fuels yo…" at bounding box center [363, 151] width 145 height 27
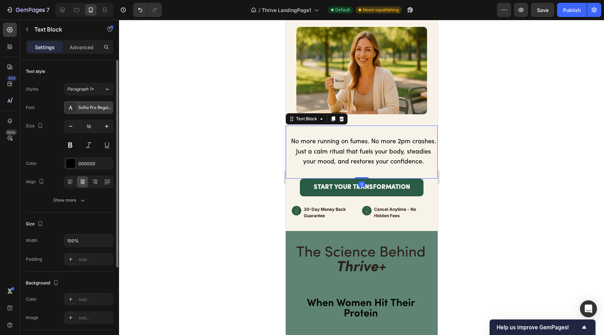
click at [99, 110] on div "Sofia Pro Regular Az" at bounding box center [94, 108] width 33 height 6
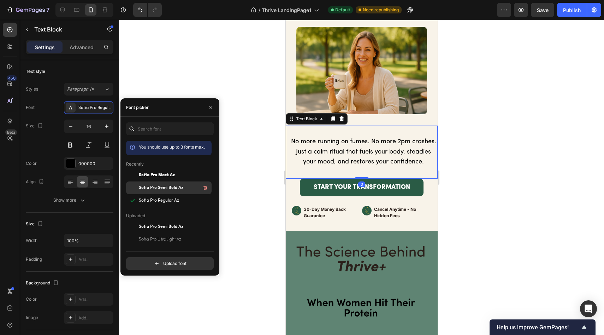
click at [178, 183] on div "Sofia Pro Semi Bold Az" at bounding box center [174, 187] width 71 height 8
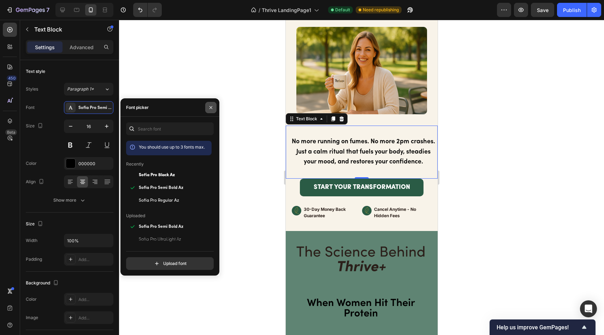
click at [213, 107] on icon "button" at bounding box center [211, 108] width 6 height 6
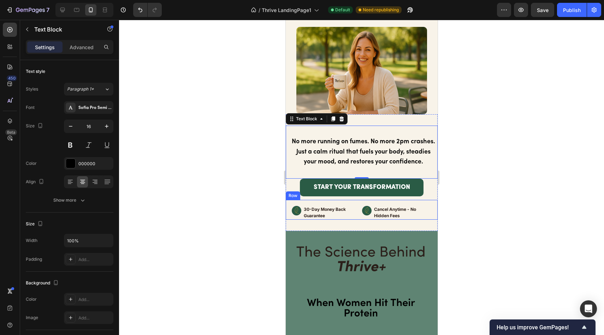
click at [321, 214] on div "30-Day Money Back Guarantee" at bounding box center [332, 212] width 59 height 14
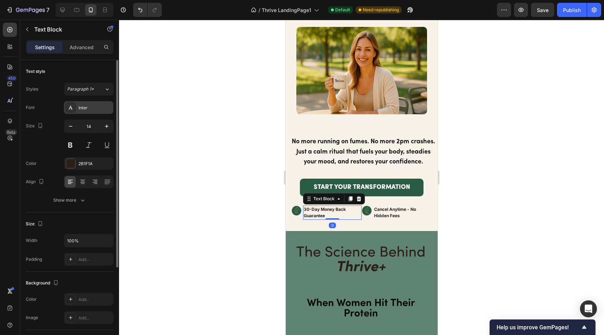
click at [100, 111] on div "Inter" at bounding box center [88, 107] width 49 height 13
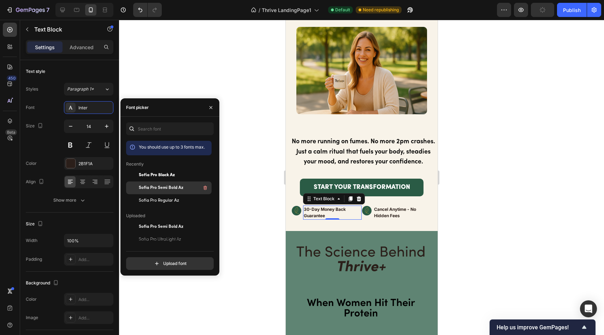
click at [175, 185] on span "Sofia Pro Semi Bold Az" at bounding box center [161, 187] width 45 height 6
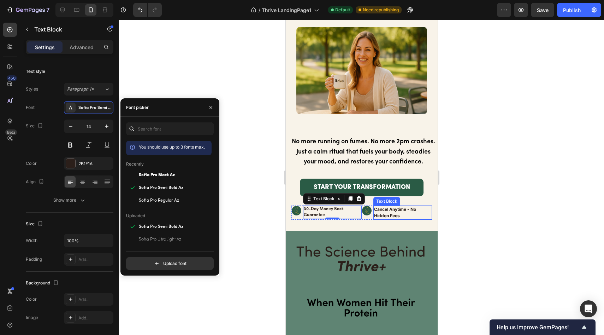
click at [386, 219] on p "Cancel Anytime - No Hidden Fees" at bounding box center [402, 212] width 57 height 13
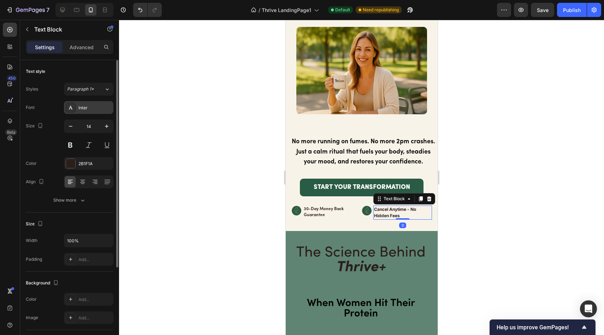
click at [97, 108] on div "Inter" at bounding box center [94, 108] width 33 height 6
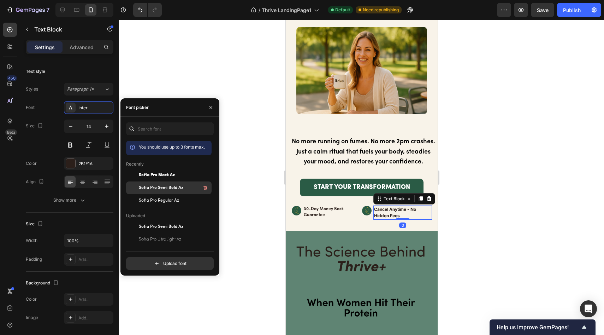
click at [155, 189] on span "Sofia Pro Semi Bold Az" at bounding box center [161, 187] width 45 height 6
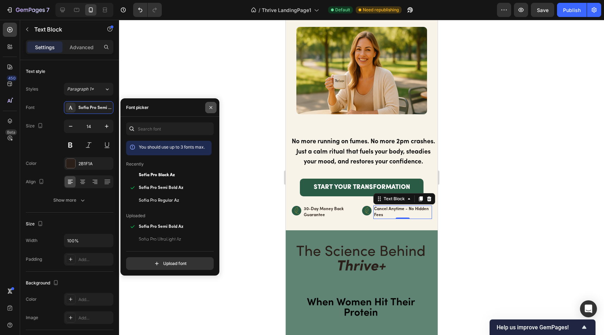
click at [209, 108] on icon "button" at bounding box center [211, 108] width 6 height 6
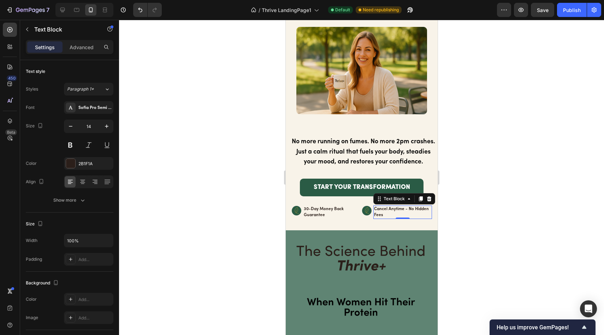
click at [405, 217] on strong "Cancel Anytime - No Hidden Fees" at bounding box center [401, 212] width 55 height 10
click at [412, 217] on strong "Cancel Anytime - No Hidden Fees" at bounding box center [401, 212] width 55 height 10
click at [224, 207] on div at bounding box center [361, 177] width 485 height 315
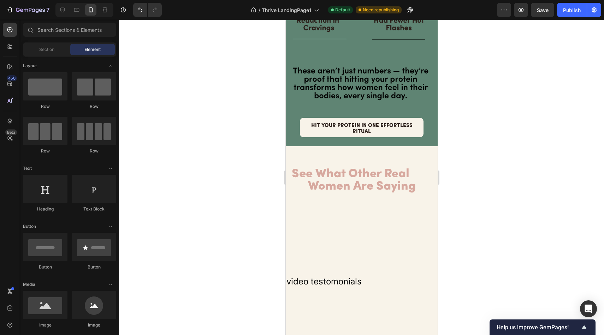
scroll to position [3214, 0]
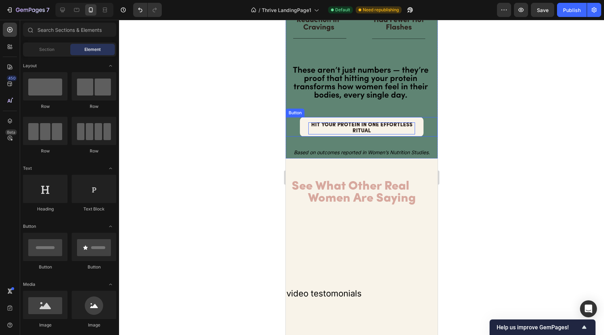
click at [358, 122] on span "HIT YOUR PROTEIN IN ONE EFFORTLESS RITUAL" at bounding box center [361, 127] width 101 height 11
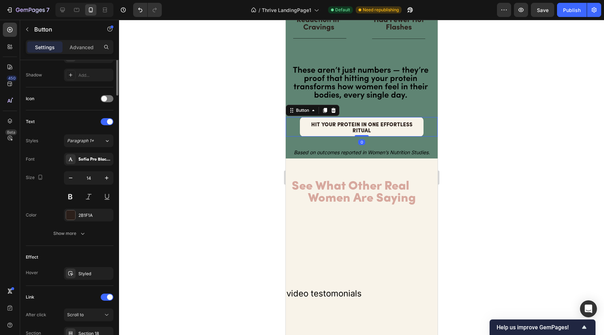
scroll to position [249, 0]
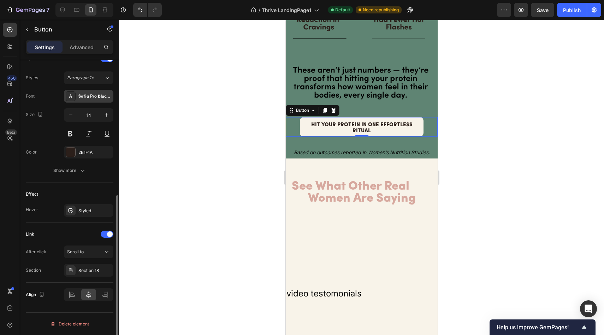
click at [102, 97] on div "Sofia Pro Black Az" at bounding box center [94, 96] width 33 height 6
click at [243, 66] on div at bounding box center [361, 177] width 485 height 315
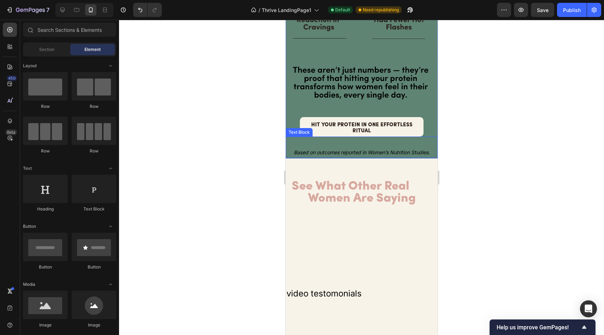
click at [323, 149] on icon "Based on outcomes reported in Women’s Nutrition Studies." at bounding box center [362, 152] width 136 height 6
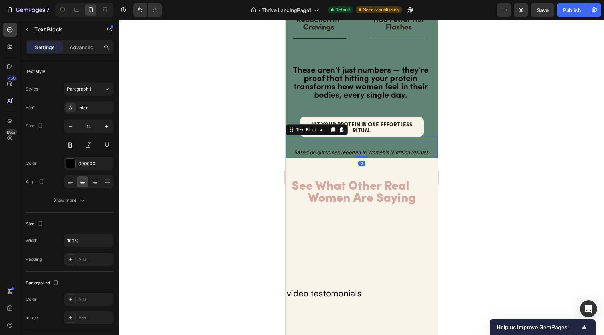
click at [323, 149] on icon "Based on outcomes reported in Women’s Nutrition Studies." at bounding box center [362, 152] width 136 height 6
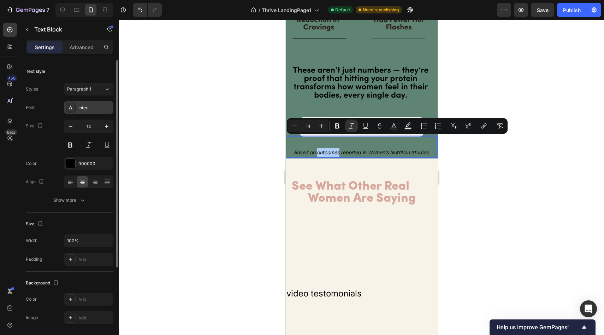
click at [86, 106] on div "Inter" at bounding box center [94, 108] width 33 height 6
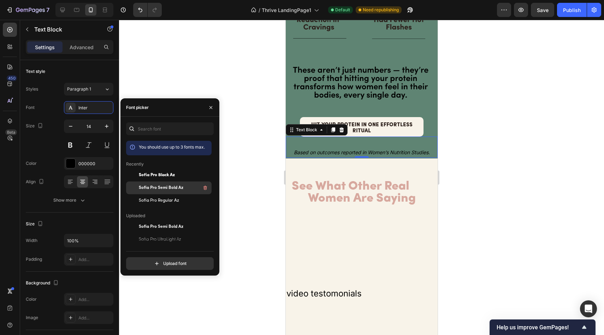
click at [187, 190] on div "Sofia Pro Semi Bold Az" at bounding box center [174, 187] width 71 height 8
click at [209, 110] on icon "button" at bounding box center [211, 108] width 6 height 6
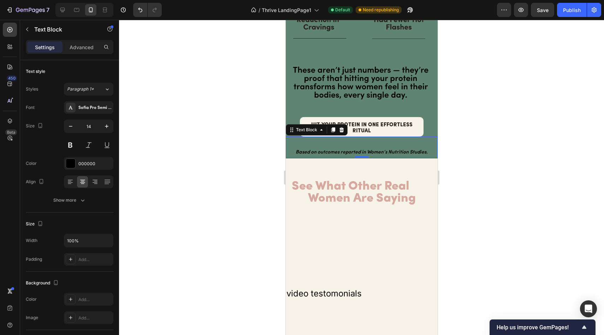
click at [236, 152] on div at bounding box center [361, 177] width 485 height 315
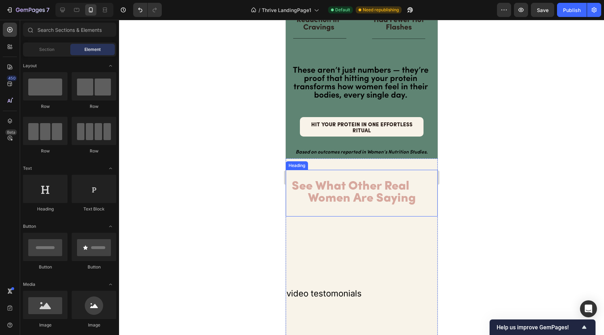
click at [357, 180] on span "See What Other Real Women Are Saying" at bounding box center [361, 192] width 140 height 24
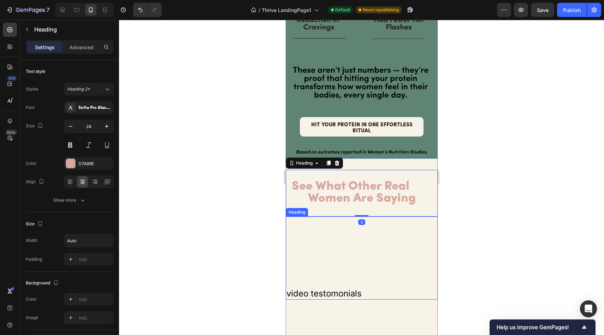
click at [324, 287] on h2 "video testomonials" at bounding box center [361, 293] width 152 height 12
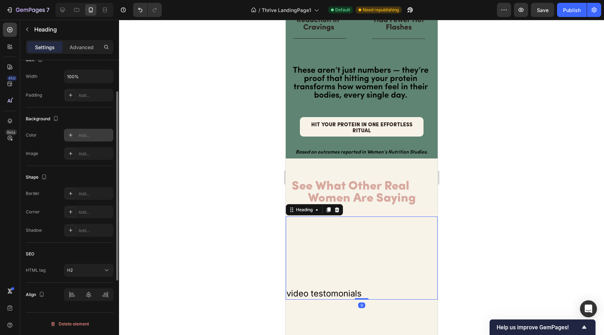
scroll to position [0, 0]
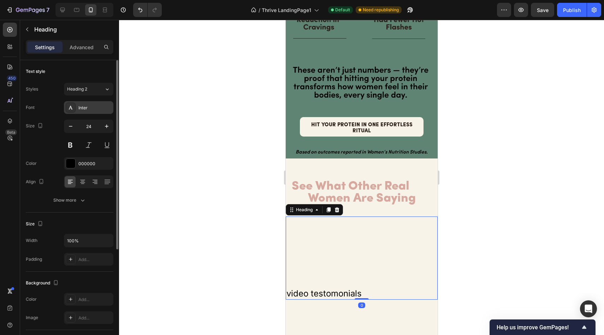
click at [84, 106] on div "Inter" at bounding box center [94, 108] width 33 height 6
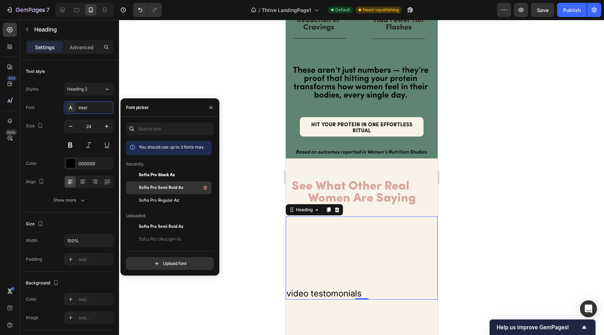
click at [163, 187] on span "Sofia Pro Semi Bold Az" at bounding box center [161, 187] width 45 height 6
click at [211, 107] on icon "button" at bounding box center [210, 107] width 3 height 3
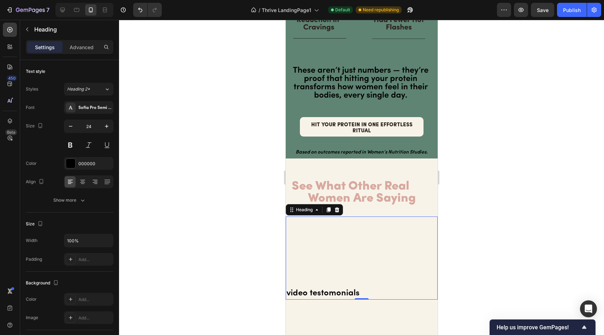
click at [246, 200] on div at bounding box center [361, 177] width 485 height 315
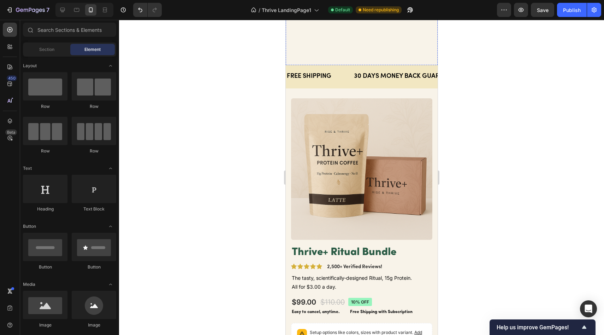
scroll to position [3614, 0]
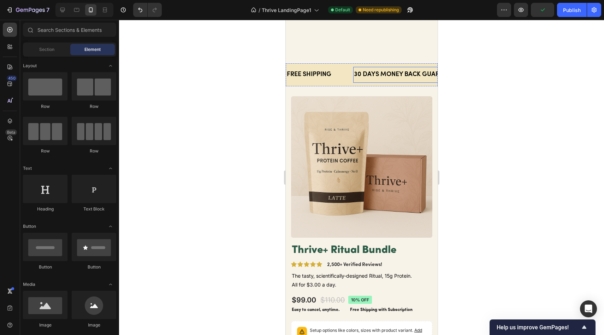
click at [382, 76] on span "30 DAYS MONEY BACK GUARANTEE" at bounding box center [406, 74] width 105 height 6
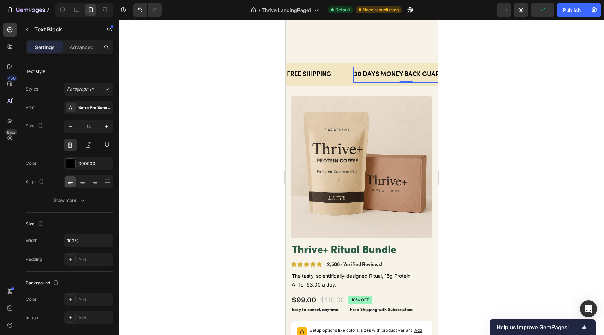
click at [214, 128] on div at bounding box center [361, 177] width 485 height 315
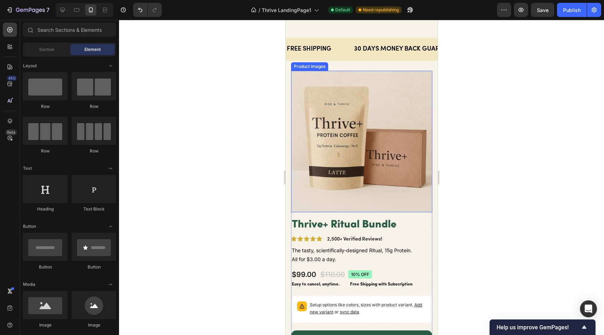
scroll to position [3681, 0]
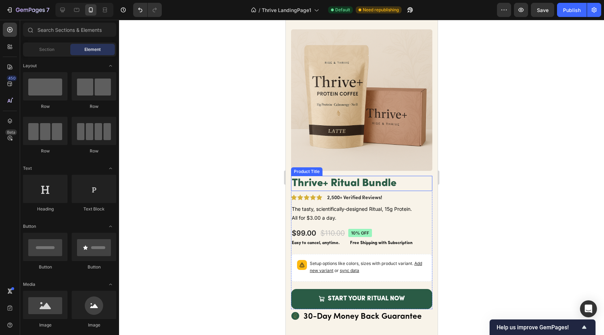
click at [343, 177] on h1 "Thrive+ Ritual Bundle" at bounding box center [361, 183] width 141 height 15
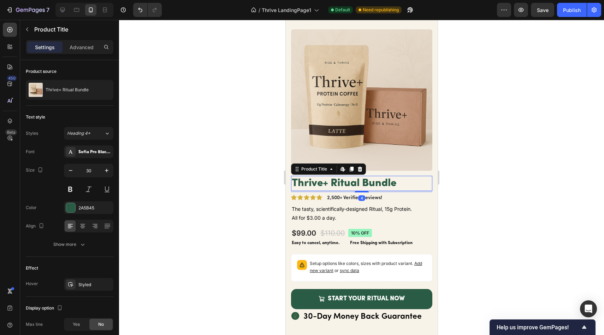
click at [251, 191] on div at bounding box center [361, 177] width 485 height 315
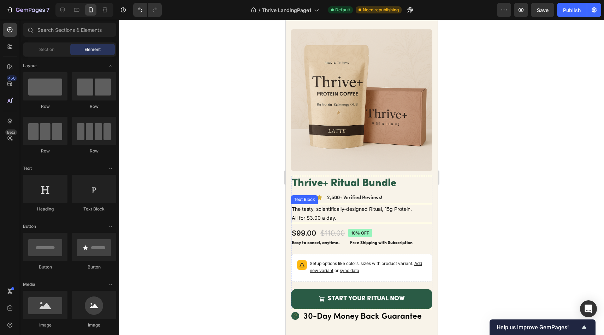
click at [313, 214] on span "All for $3.00 a day." at bounding box center [313, 217] width 45 height 6
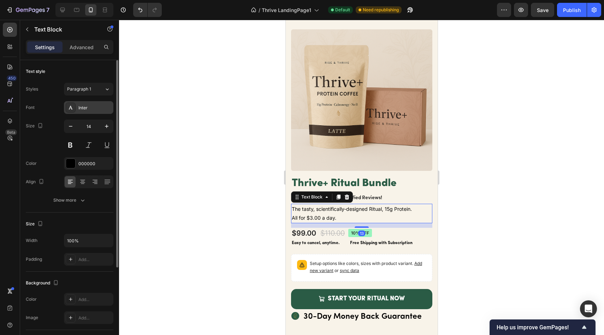
click at [93, 108] on div "Inter" at bounding box center [94, 108] width 33 height 6
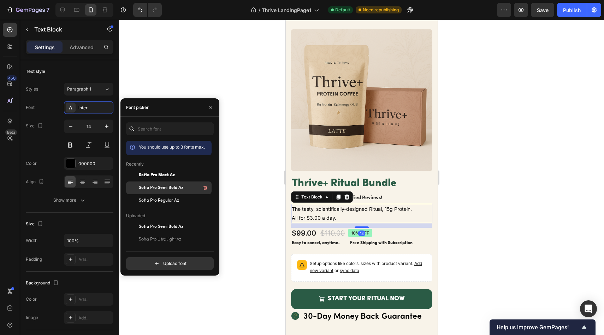
click at [153, 190] on span "Sofia Pro Semi Bold Az" at bounding box center [161, 187] width 45 height 6
click at [211, 108] on icon "button" at bounding box center [211, 108] width 6 height 6
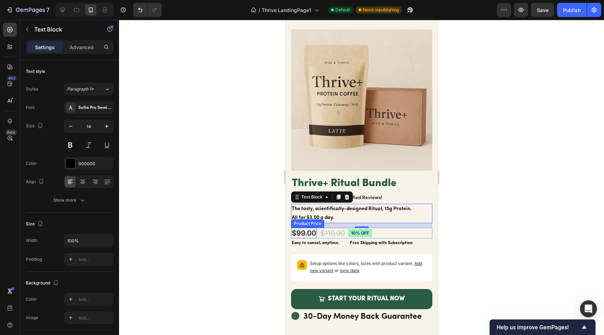
click at [307, 229] on div "$99.00" at bounding box center [304, 232] width 26 height 11
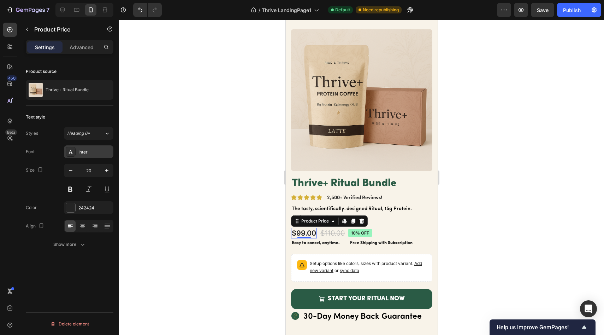
click at [94, 155] on div "Inter" at bounding box center [88, 151] width 49 height 13
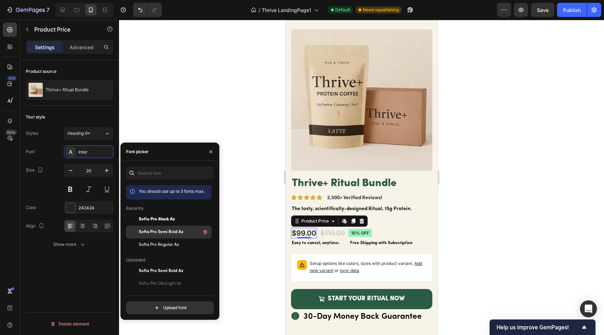
click at [169, 232] on span "Sofia Pro Semi Bold Az" at bounding box center [161, 232] width 45 height 6
click at [210, 152] on icon "button" at bounding box center [210, 151] width 3 height 3
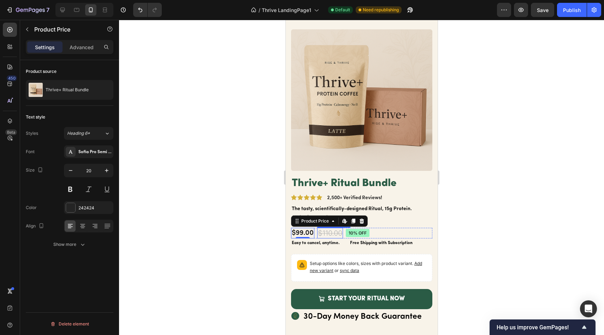
click at [332, 227] on div "$110.00" at bounding box center [330, 232] width 26 height 11
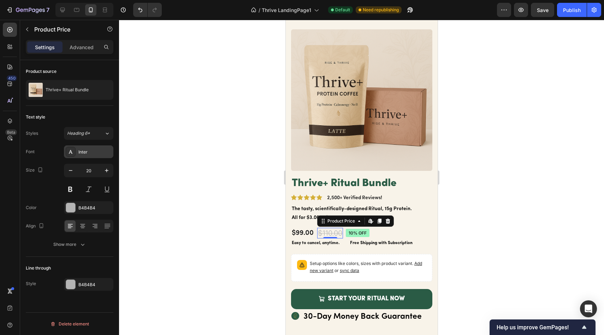
click at [72, 155] on div at bounding box center [71, 152] width 10 height 10
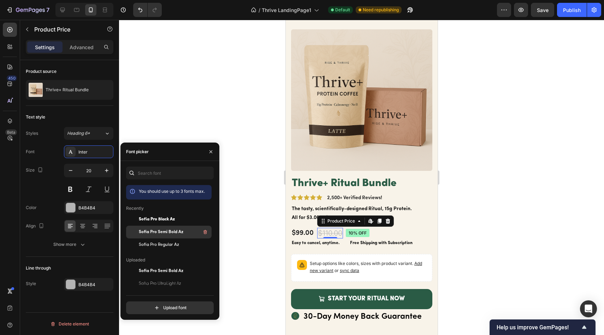
click at [151, 229] on span "Sofia Pro Semi Bold Az" at bounding box center [161, 232] width 45 height 6
click at [211, 149] on icon "button" at bounding box center [211, 152] width 6 height 6
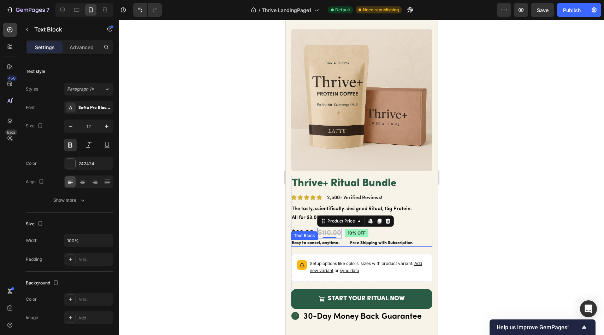
click at [301, 240] on p "Easy to cancel, anytime. Free Shipping with Subscription" at bounding box center [361, 243] width 140 height 6
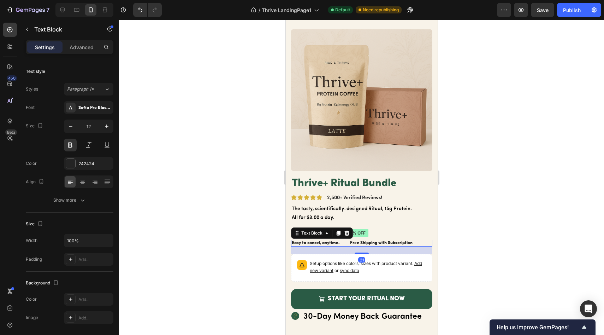
drag, startPoint x: 195, startPoint y: 163, endPoint x: 201, endPoint y: 167, distance: 7.6
click at [195, 163] on div at bounding box center [361, 177] width 485 height 315
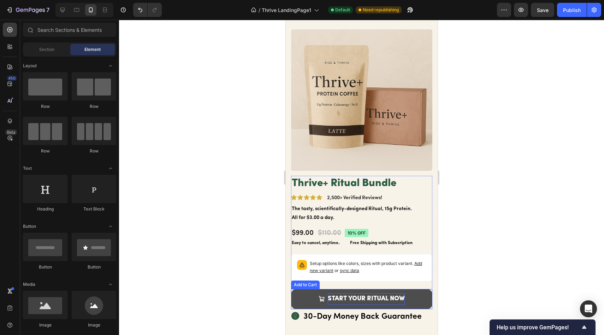
click at [361, 294] on div "START YOUR RITUAL NOW" at bounding box center [365, 298] width 77 height 11
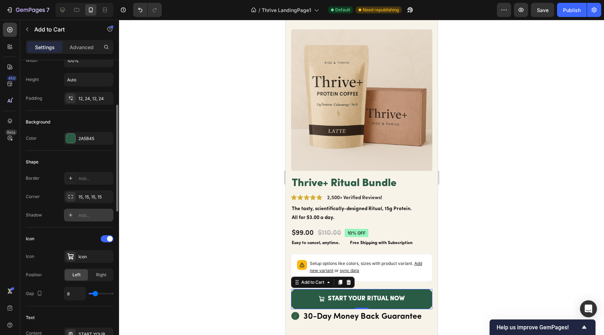
scroll to position [210, 0]
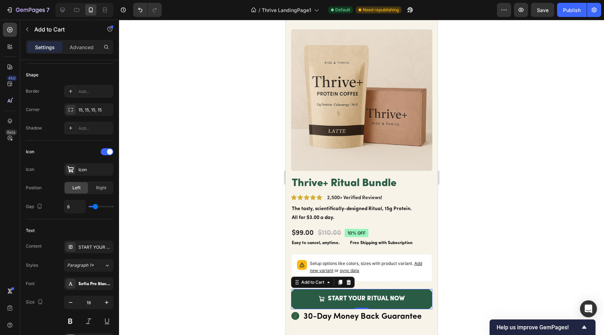
click at [172, 246] on div at bounding box center [361, 177] width 485 height 315
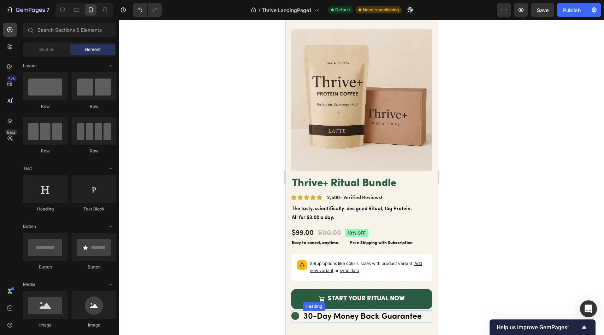
click at [344, 312] on span "30-Day Money Back Guarantee" at bounding box center [362, 316] width 118 height 8
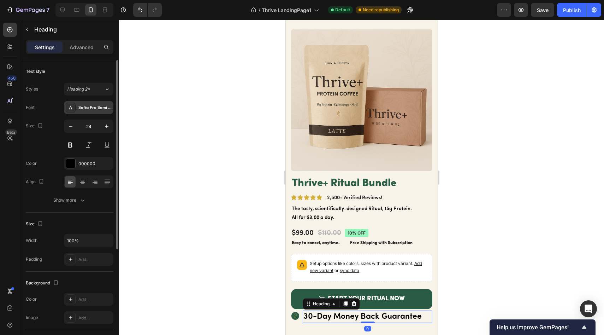
click at [85, 102] on div "Sofia Pro Semi Bold Az" at bounding box center [88, 107] width 49 height 13
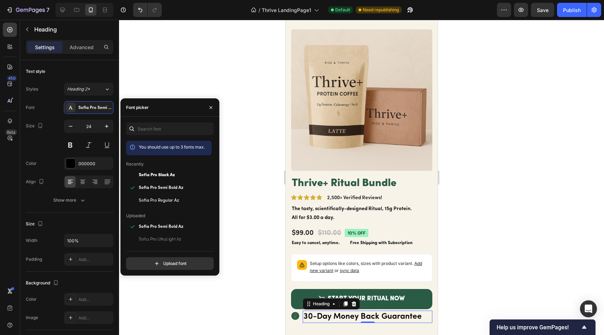
click at [208, 82] on div at bounding box center [361, 177] width 485 height 315
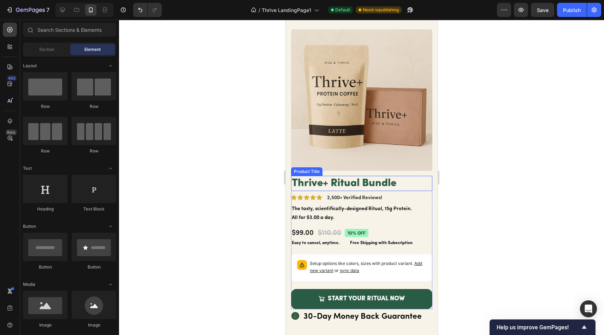
click at [352, 178] on h1 "Thrive+ Ritual Bundle" at bounding box center [361, 183] width 141 height 15
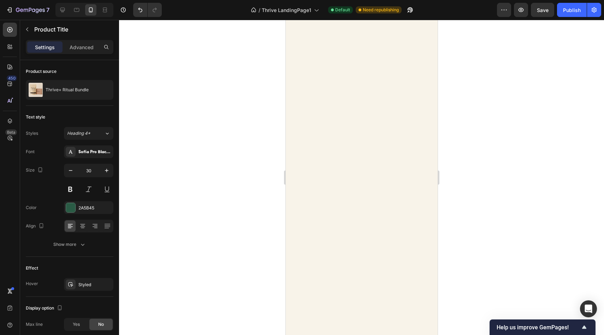
scroll to position [4432, 0]
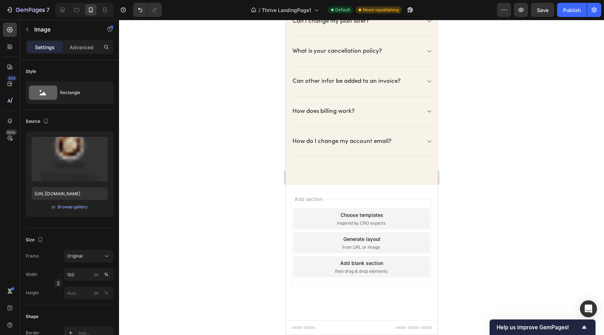
scroll to position [6415, 0]
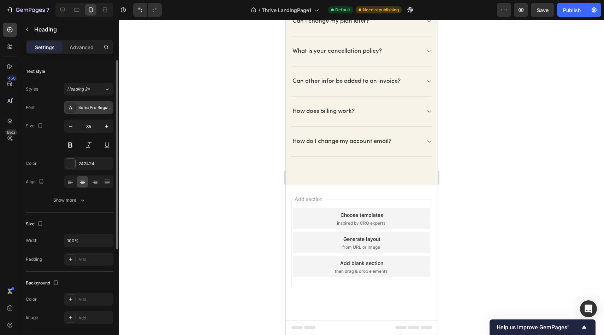
click at [88, 104] on div "Sofia Pro Regular Az" at bounding box center [88, 107] width 49 height 13
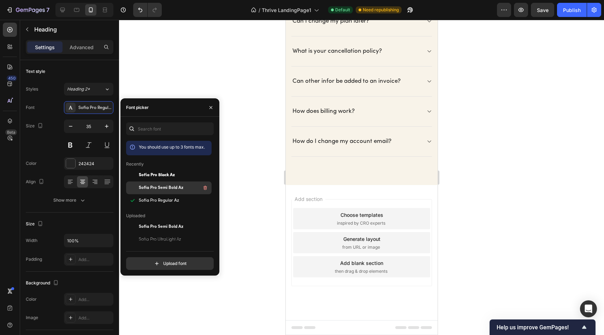
click at [181, 186] on span "Sofia Pro Semi Bold Az" at bounding box center [161, 187] width 45 height 6
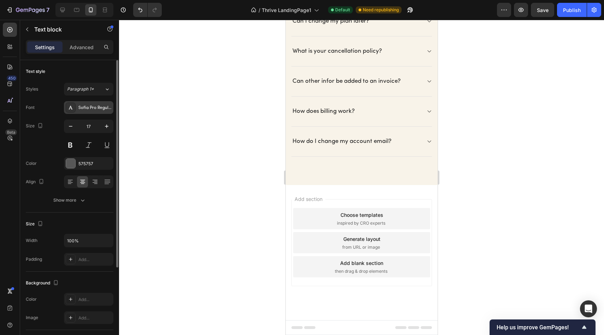
click at [86, 108] on div "Sofia Pro Regular Az" at bounding box center [94, 108] width 33 height 6
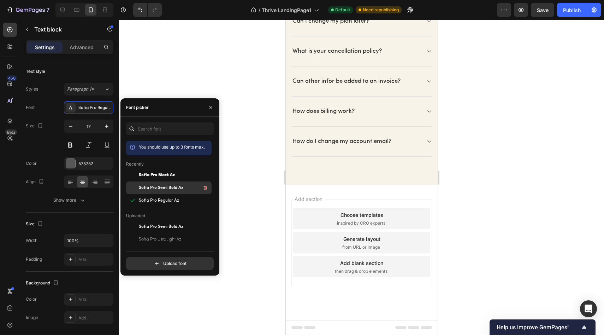
click at [160, 186] on span "Sofia Pro Semi Bold Az" at bounding box center [161, 187] width 45 height 6
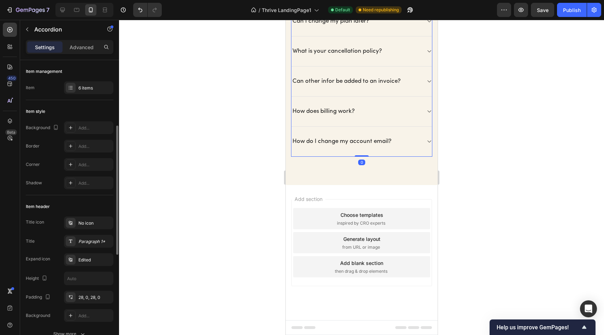
scroll to position [82, 0]
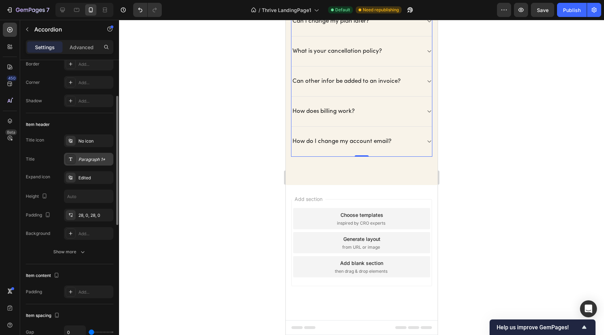
click at [88, 160] on div "Paragraph 1*" at bounding box center [94, 159] width 33 height 6
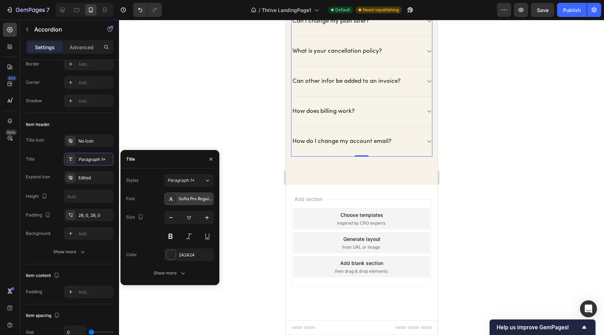
click at [190, 205] on div "Sofia Pro Regular Az" at bounding box center [188, 198] width 49 height 13
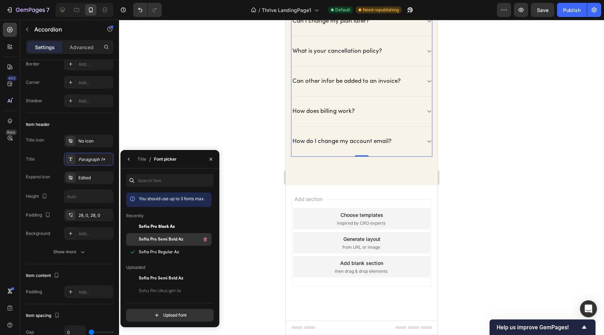
click at [182, 243] on div "Sofia Pro Semi Bold Az" at bounding box center [174, 239] width 71 height 8
click at [209, 158] on icon "button" at bounding box center [211, 159] width 6 height 6
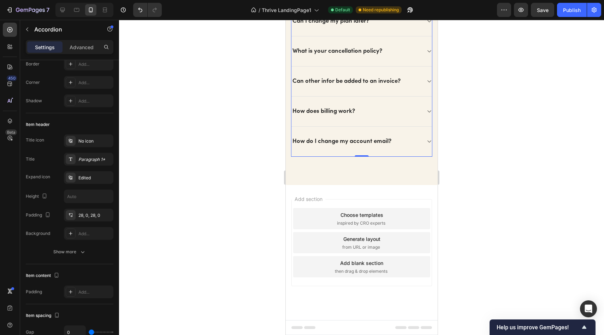
click at [230, 170] on div at bounding box center [361, 177] width 485 height 315
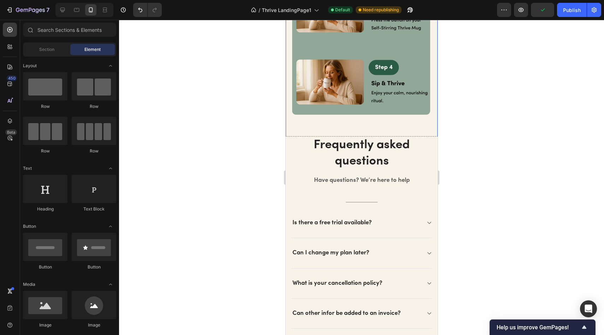
scroll to position [5777, 0]
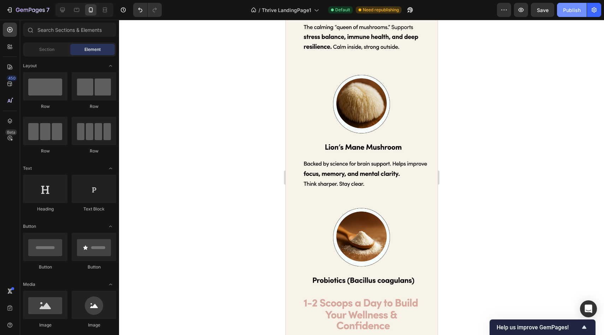
click at [577, 7] on div "Publish" at bounding box center [572, 9] width 18 height 7
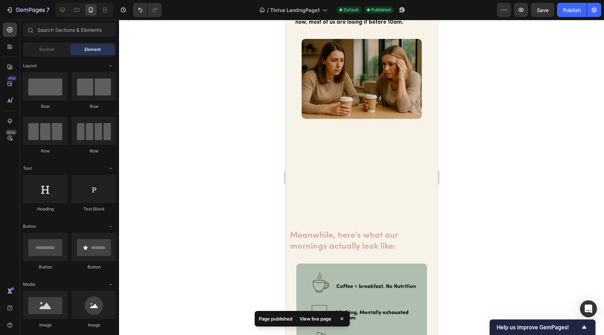
scroll to position [609, 0]
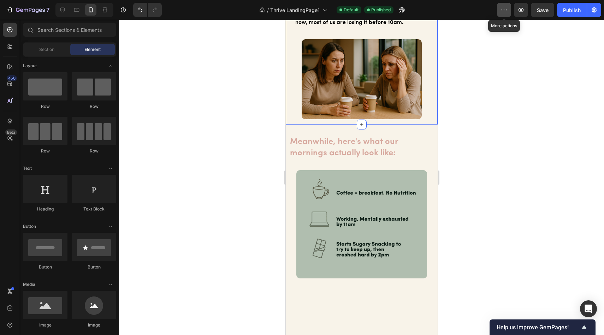
click at [509, 16] on button "button" at bounding box center [504, 10] width 14 height 14
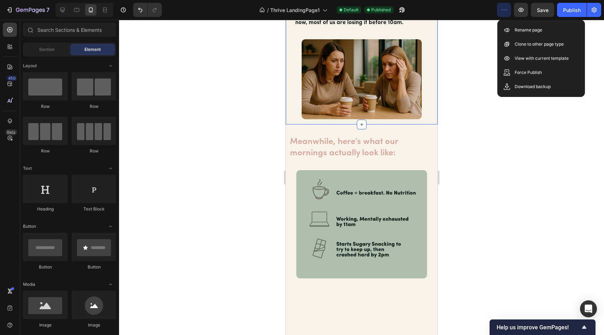
click at [523, 118] on div at bounding box center [361, 177] width 485 height 315
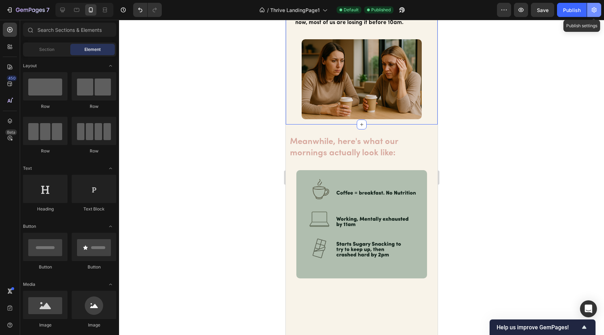
click at [598, 10] on button "button" at bounding box center [594, 10] width 14 height 14
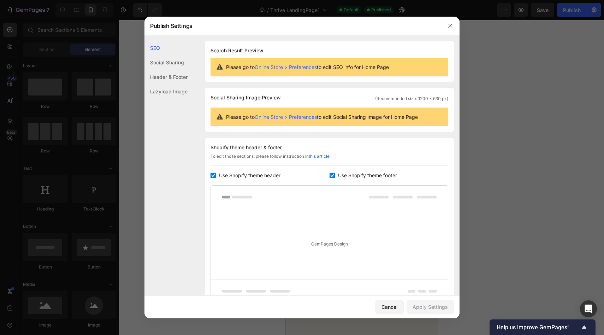
click at [168, 60] on div "Social Sharing" at bounding box center [165, 62] width 43 height 14
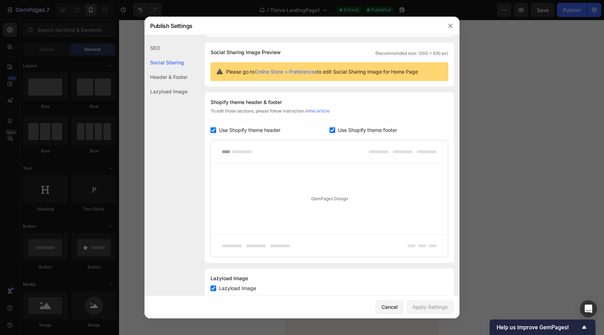
scroll to position [46, 0]
click at [170, 90] on div "Lazyload Image" at bounding box center [165, 91] width 43 height 14
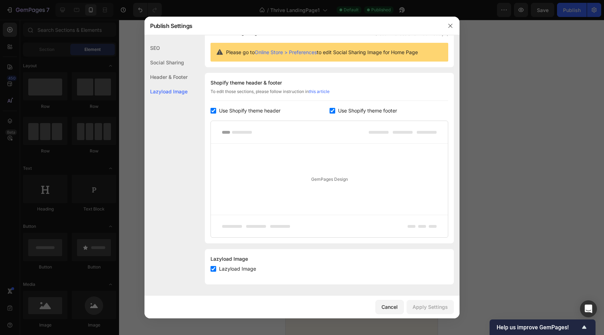
scroll to position [56, 0]
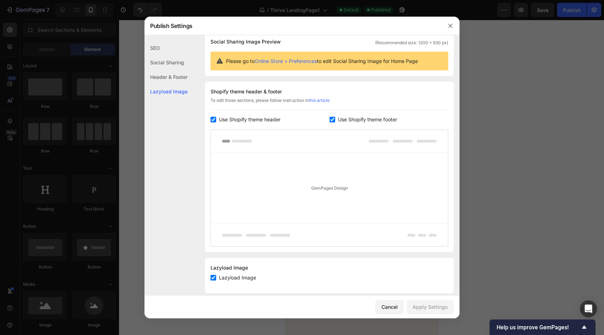
click at [481, 147] on div at bounding box center [302, 167] width 604 height 335
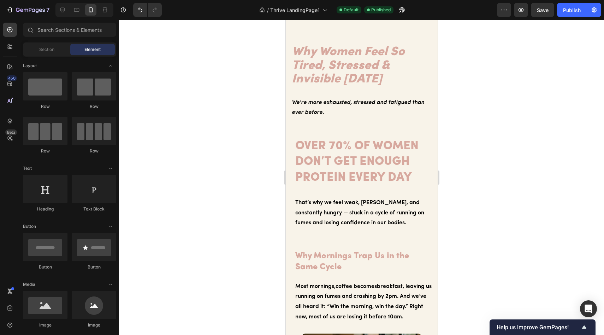
scroll to position [0, 0]
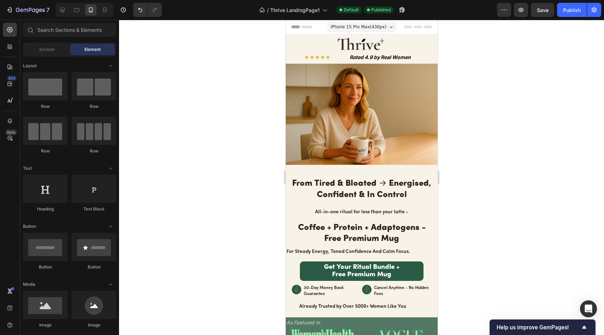
click at [366, 118] on img at bounding box center [361, 114] width 152 height 101
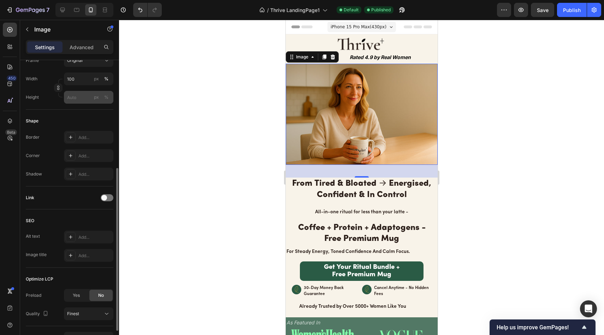
scroll to position [239, 0]
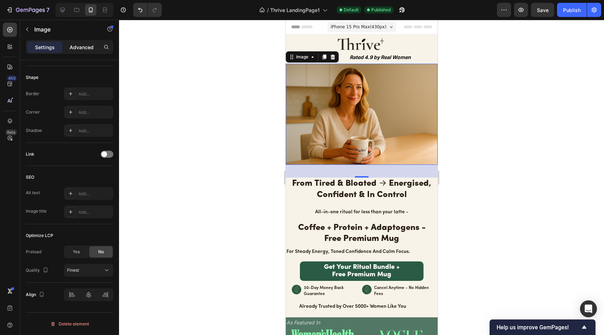
click at [80, 45] on p "Advanced" at bounding box center [82, 46] width 24 height 7
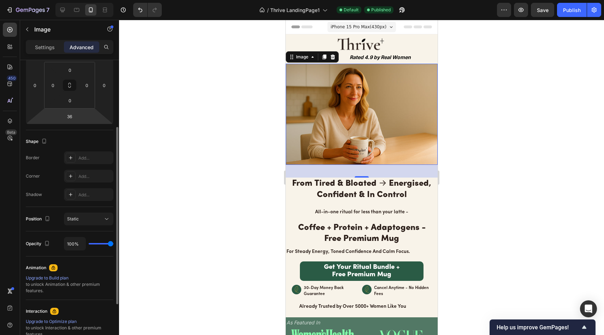
scroll to position [196, 0]
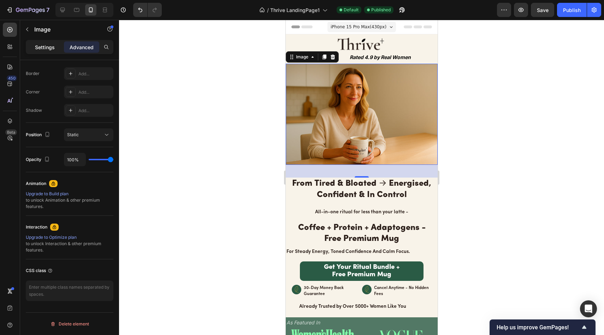
click at [51, 51] on div "Settings" at bounding box center [44, 46] width 35 height 11
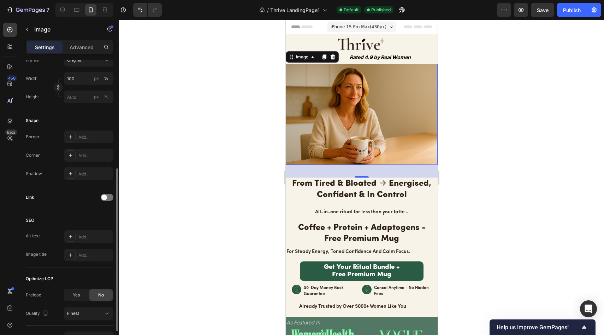
scroll to position [239, 0]
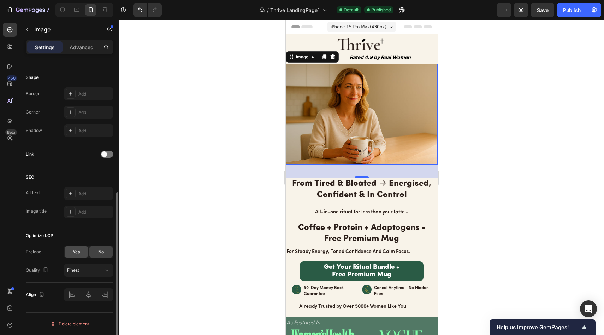
click at [75, 250] on span "Yes" at bounding box center [76, 251] width 7 height 6
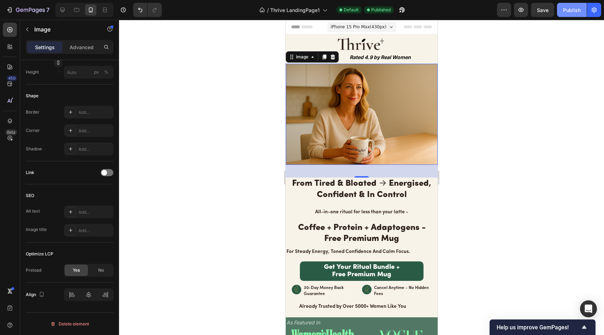
click at [574, 10] on div "Publish" at bounding box center [572, 9] width 18 height 7
click at [247, 143] on div at bounding box center [361, 177] width 485 height 315
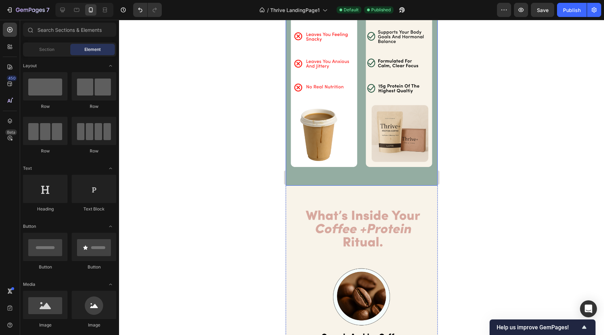
scroll to position [4542, 0]
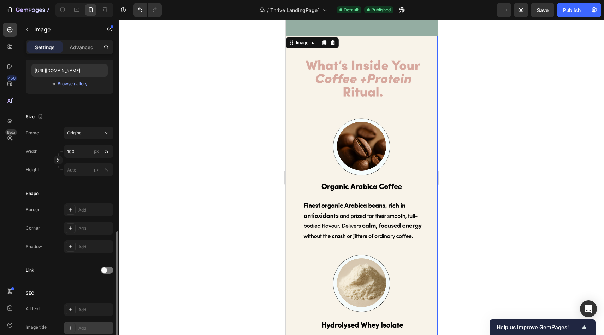
scroll to position [239, 0]
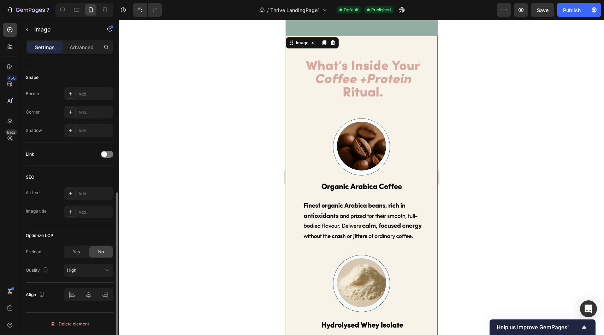
click at [75, 250] on span "Yes" at bounding box center [76, 251] width 7 height 6
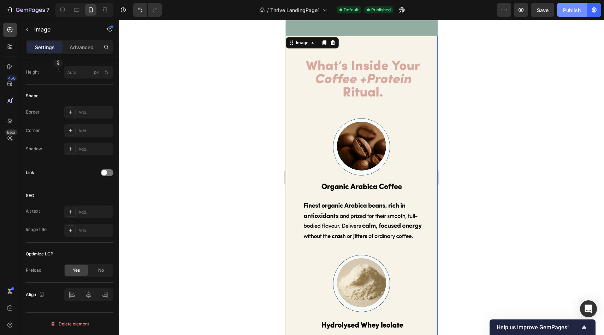
click at [570, 8] on div "Publish" at bounding box center [572, 9] width 18 height 7
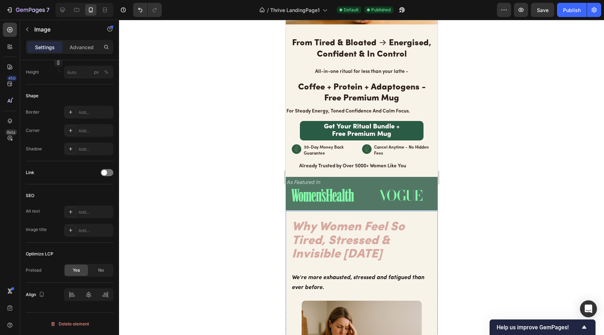
scroll to position [0, 0]
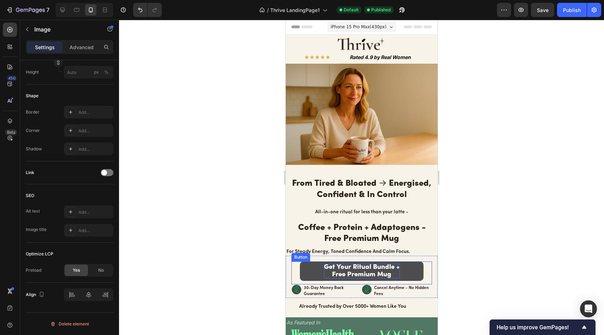
click at [367, 266] on span "Get Your Ritual Bundle +" at bounding box center [362, 267] width 76 height 7
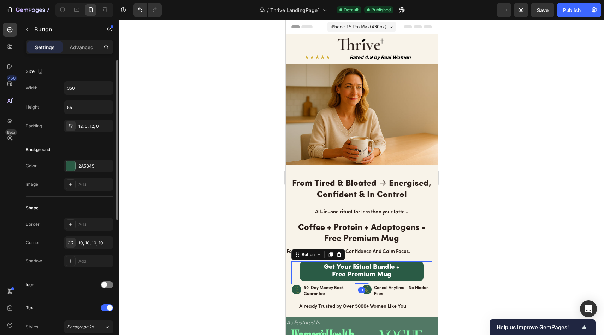
click at [243, 231] on div at bounding box center [361, 177] width 485 height 315
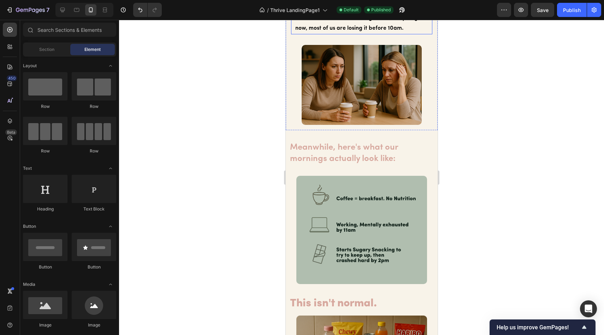
scroll to position [855, 0]
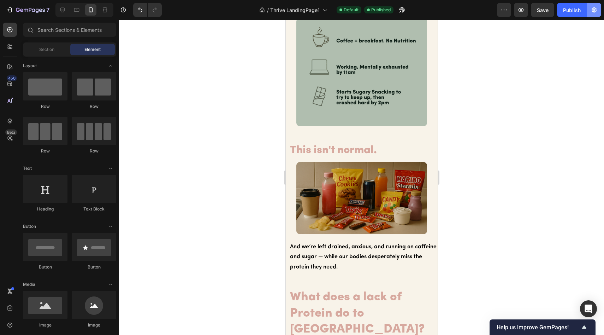
click at [597, 8] on icon "button" at bounding box center [594, 9] width 7 height 7
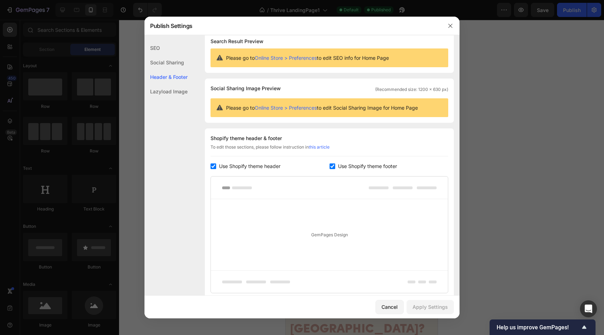
scroll to position [0, 0]
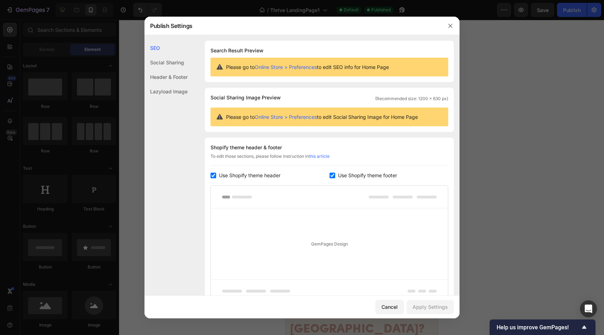
click at [310, 68] on link "Online Store > Preferences" at bounding box center [286, 67] width 62 height 6
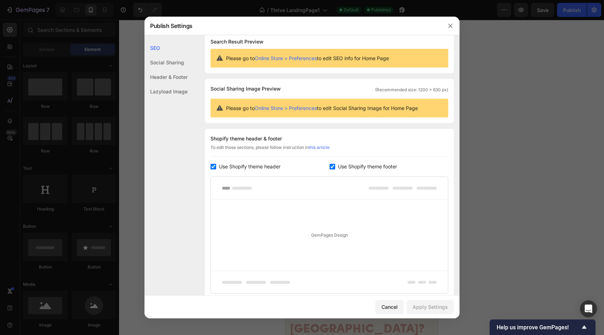
scroll to position [18, 0]
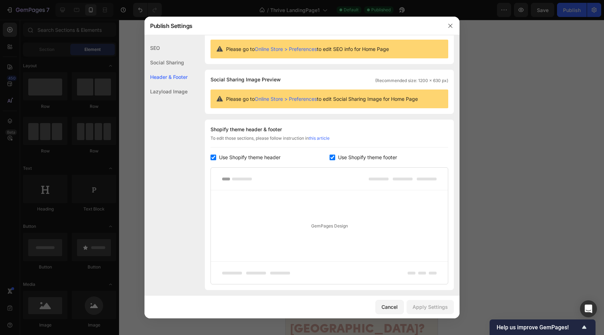
click at [304, 98] on link "Online Store > Preferences" at bounding box center [286, 99] width 62 height 6
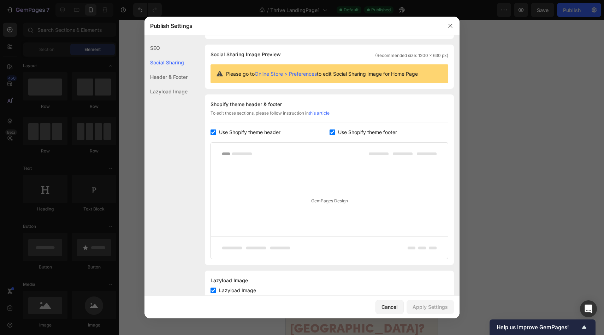
scroll to position [65, 0]
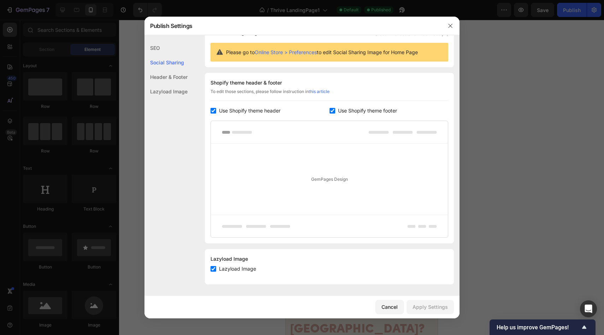
click at [160, 48] on div "SEO" at bounding box center [165, 48] width 43 height 14
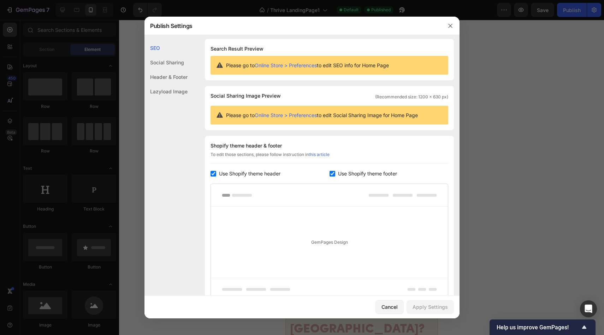
scroll to position [0, 0]
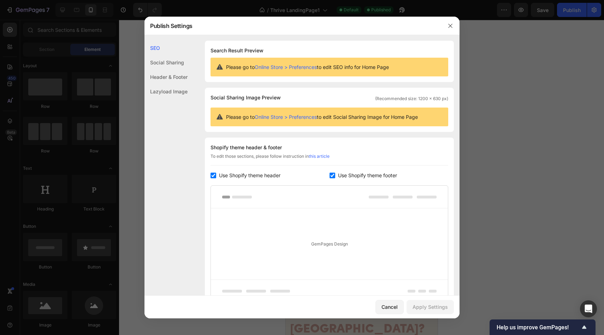
click at [166, 76] on div "Header & Footer" at bounding box center [165, 77] width 43 height 14
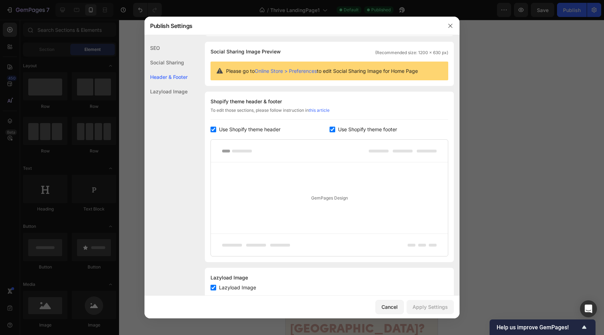
scroll to position [65, 0]
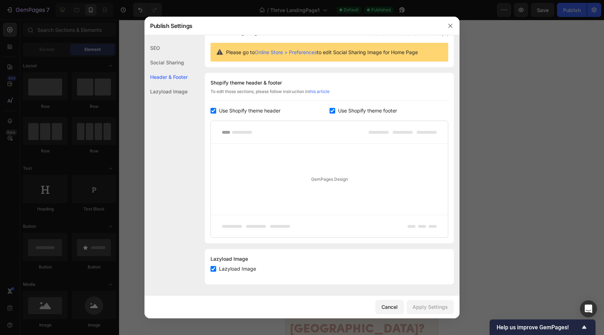
click at [170, 91] on div "Lazyload Image" at bounding box center [165, 91] width 43 height 14
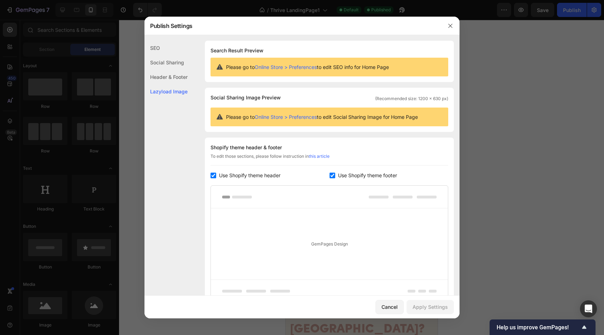
click at [524, 119] on div at bounding box center [302, 167] width 604 height 335
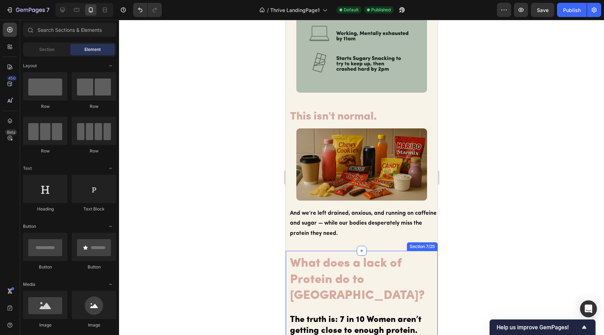
scroll to position [917, 0]
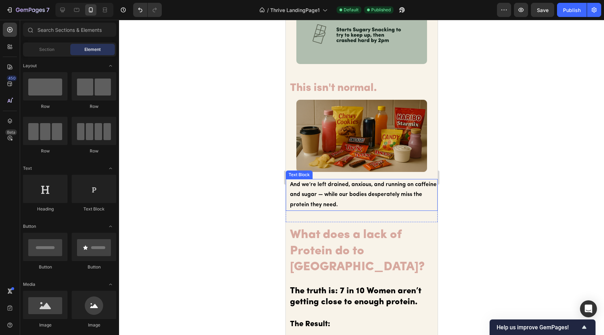
click at [359, 182] on p "And we’re left drained, anxious, and running on caffeine and sugar — while our …" at bounding box center [363, 194] width 147 height 30
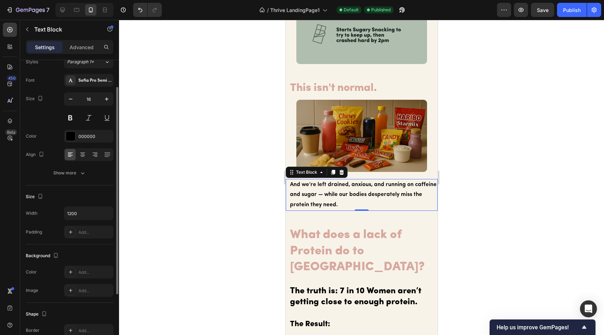
scroll to position [32, 0]
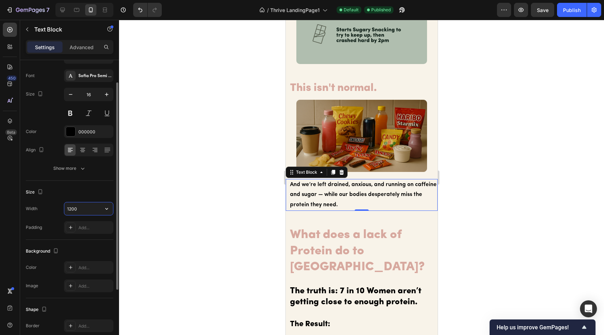
click at [91, 209] on input "1200" at bounding box center [88, 208] width 49 height 13
click at [106, 199] on div "Size Width 1200 Padding Add..." at bounding box center [70, 210] width 88 height 59
click at [106, 205] on icon "button" at bounding box center [106, 208] width 7 height 7
click at [89, 184] on div "Size Width 1200 Padding Add..." at bounding box center [70, 210] width 88 height 59
click at [102, 209] on button "button" at bounding box center [106, 208] width 13 height 13
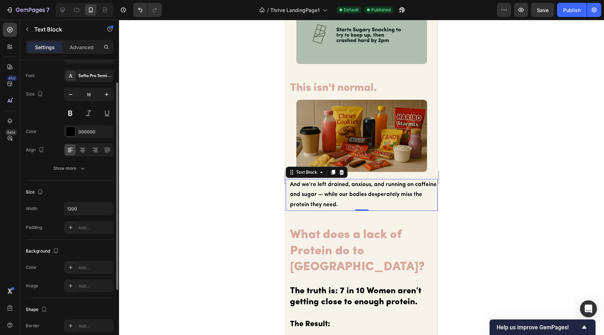
click at [102, 184] on div "Size Width 1200 Padding Add..." at bounding box center [70, 210] width 88 height 59
click at [596, 9] on icon "button" at bounding box center [594, 9] width 5 height 5
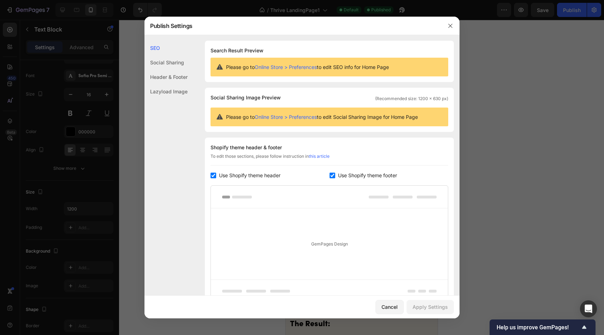
click at [169, 61] on div "Social Sharing" at bounding box center [165, 62] width 43 height 14
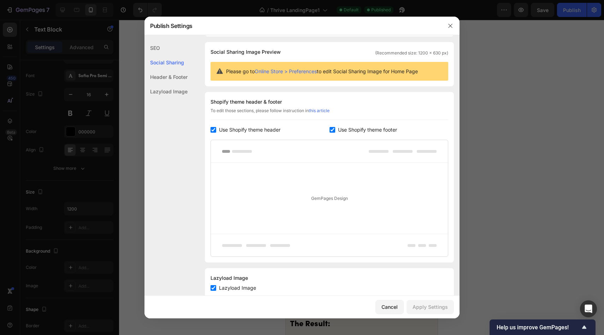
click at [170, 41] on div "SEO" at bounding box center [165, 48] width 43 height 14
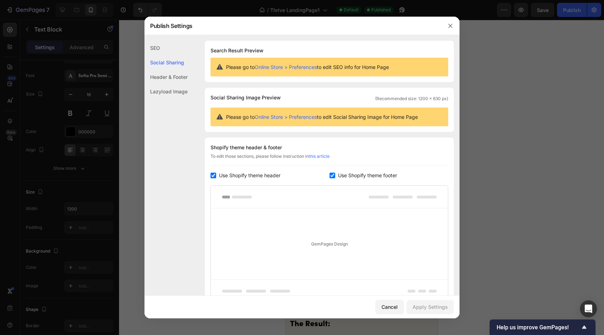
scroll to position [65, 0]
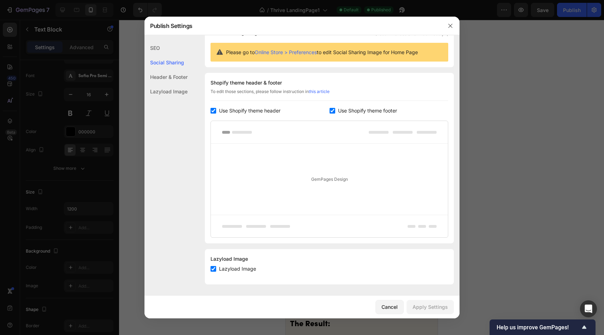
click at [522, 65] on div at bounding box center [302, 167] width 604 height 335
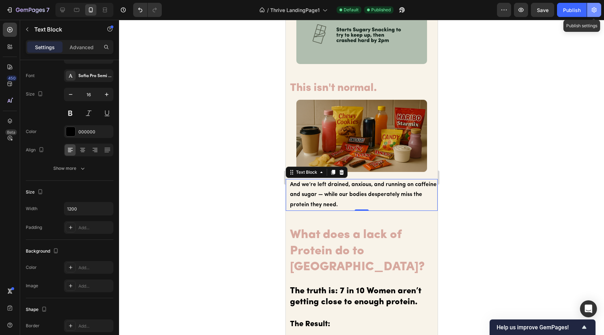
click at [596, 12] on icon "button" at bounding box center [594, 9] width 7 height 7
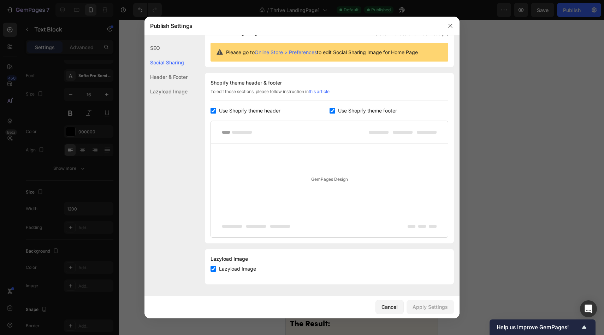
click at [172, 92] on div "Lazyload Image" at bounding box center [165, 91] width 43 height 14
click at [170, 82] on div "Header & Footer" at bounding box center [165, 77] width 43 height 14
click at [171, 79] on div "Header & Footer" at bounding box center [165, 77] width 43 height 14
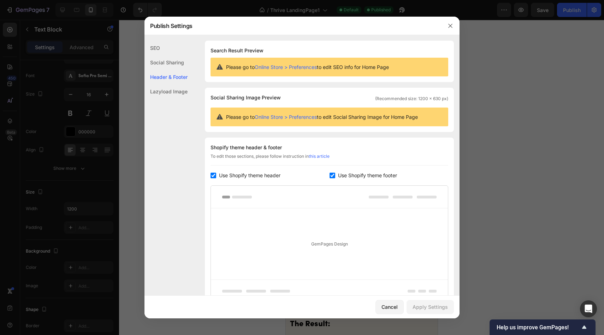
click at [164, 94] on div "Lazyload Image" at bounding box center [165, 91] width 43 height 14
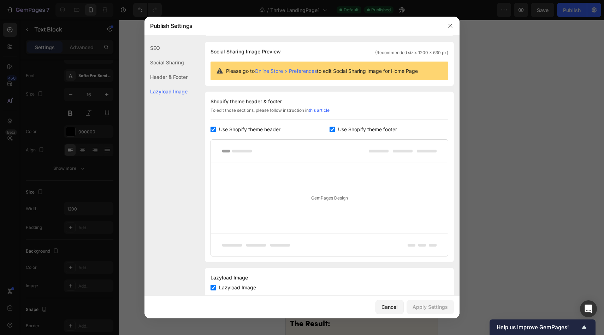
scroll to position [65, 0]
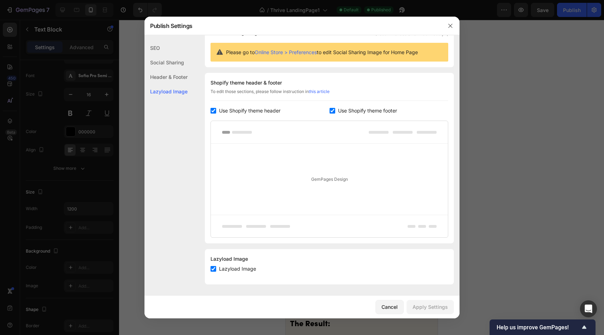
click at [441, 91] on div "To edit those sections, please follow instruction in this article" at bounding box center [330, 94] width 238 height 12
click at [494, 87] on div at bounding box center [302, 167] width 604 height 335
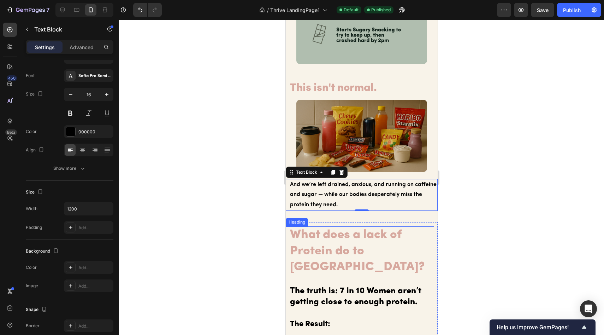
click at [330, 229] on h2 "What does a lack of Protein do to [GEOGRAPHIC_DATA]?" at bounding box center [359, 251] width 141 height 50
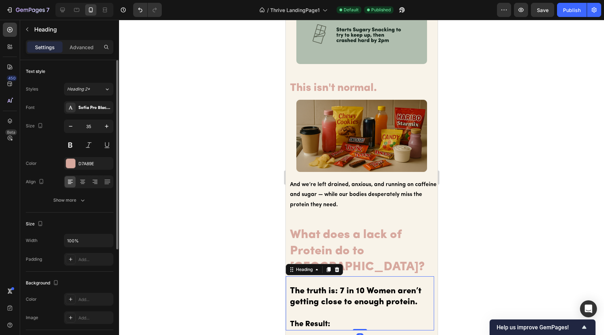
click at [362, 285] on h2 "The truth is: 7 in 10 Women aren’t getting close to enough protein. The Result:" at bounding box center [361, 308] width 145 height 46
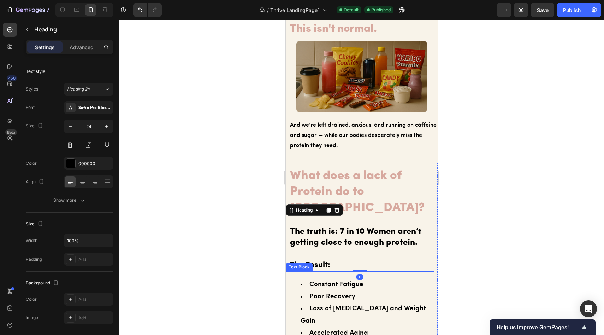
click at [335, 290] on li "Poor Recovery" at bounding box center [366, 296] width 133 height 12
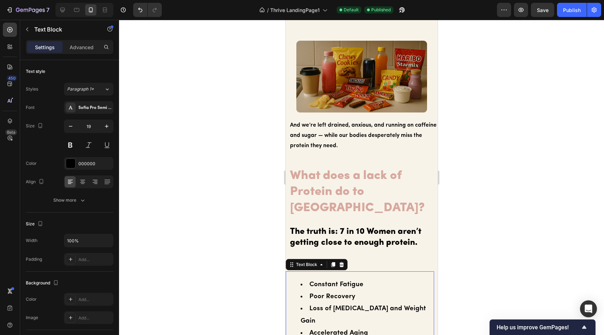
scroll to position [1070, 0]
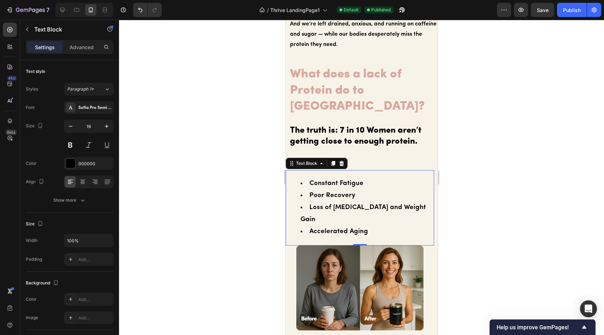
click at [447, 149] on div at bounding box center [361, 177] width 485 height 315
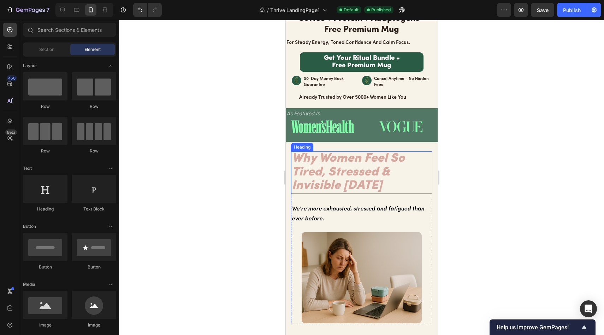
scroll to position [14, 0]
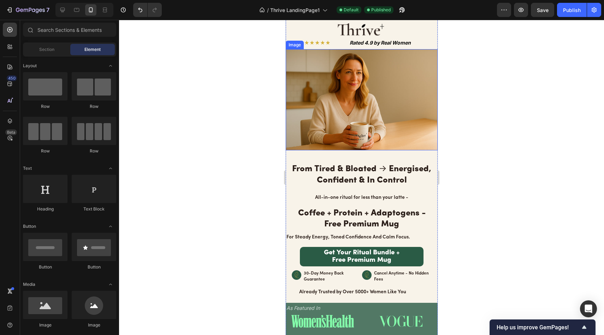
click at [353, 113] on img at bounding box center [361, 99] width 152 height 101
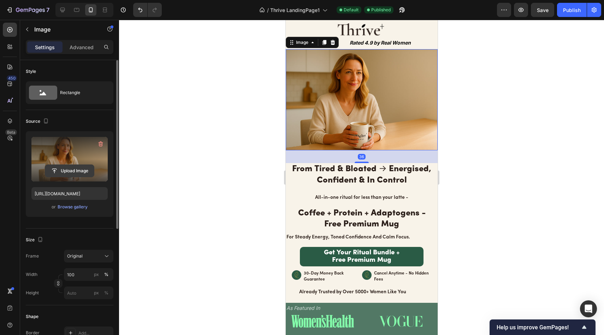
click at [88, 173] on input "file" at bounding box center [69, 171] width 49 height 12
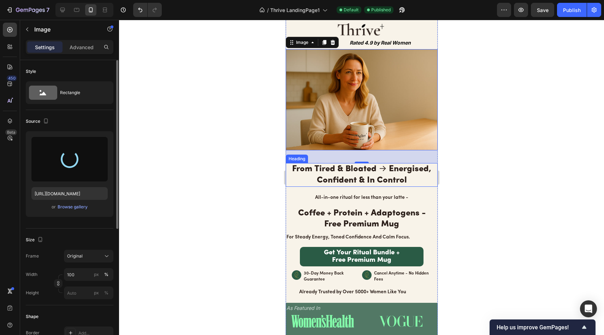
type input "https://cdn.shopify.com/s/files/1/0691/8982/8661/files/gempages_585632206089618…"
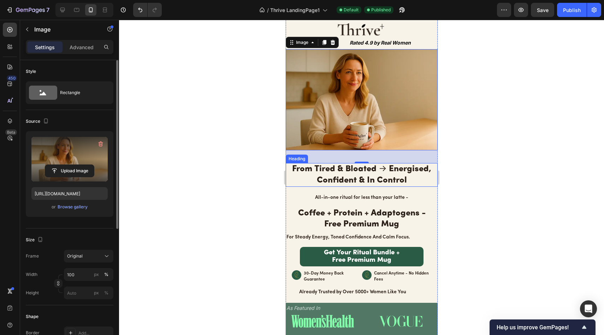
click at [219, 147] on div at bounding box center [361, 177] width 485 height 315
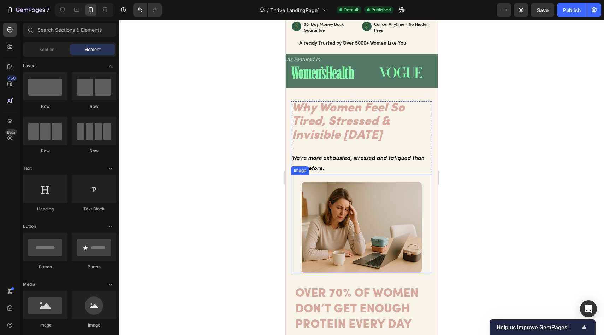
scroll to position [267, 0]
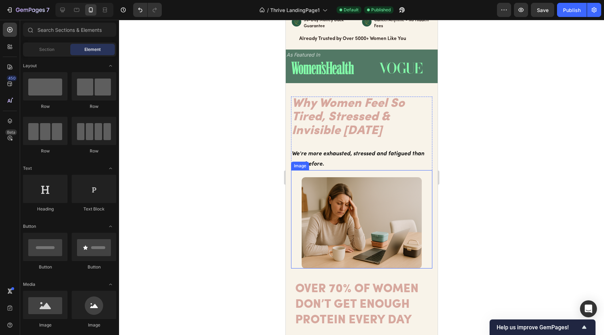
click at [369, 185] on img at bounding box center [361, 222] width 120 height 91
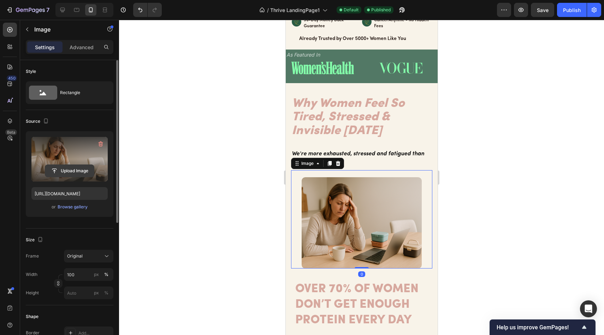
click at [79, 167] on input "file" at bounding box center [69, 171] width 49 height 12
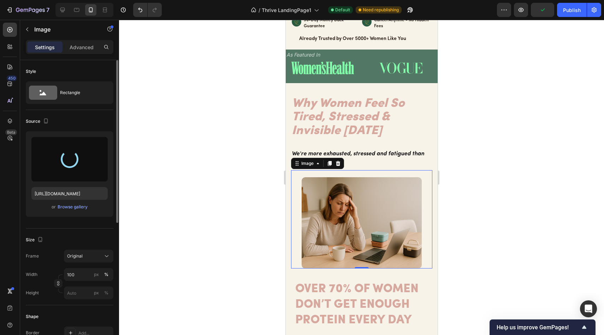
type input "https://cdn.shopify.com/s/files/1/0691/8982/8661/files/gempages_585632206089618…"
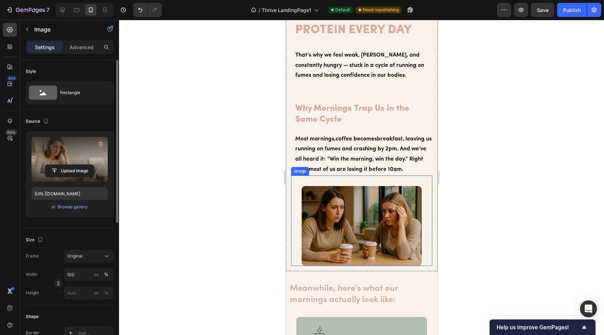
scroll to position [589, 0]
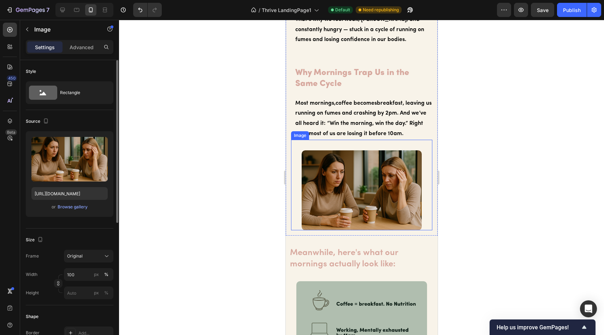
click at [354, 185] on img at bounding box center [361, 190] width 120 height 80
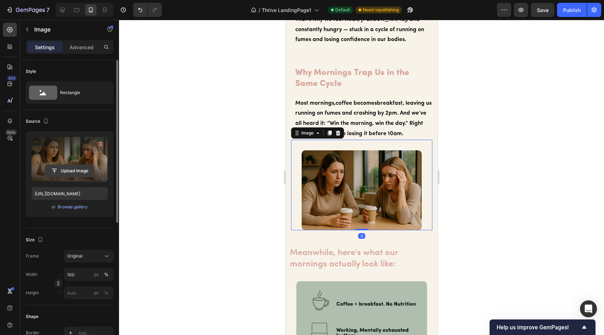
click at [81, 172] on input "file" at bounding box center [69, 171] width 49 height 12
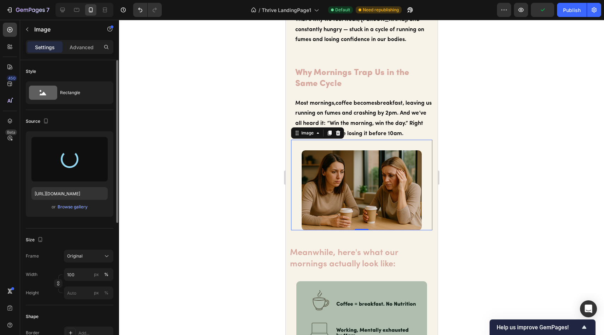
type input "https://cdn.shopify.com/s/files/1/0691/8982/8661/files/gempages_585632206089618…"
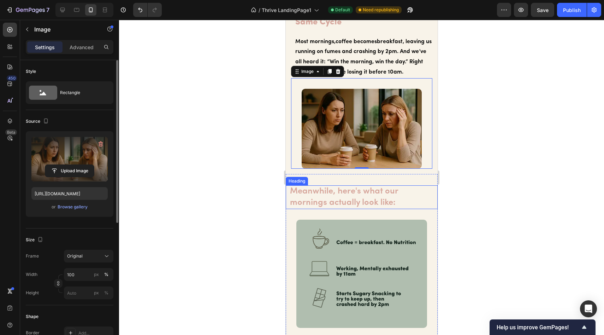
scroll to position [738, 0]
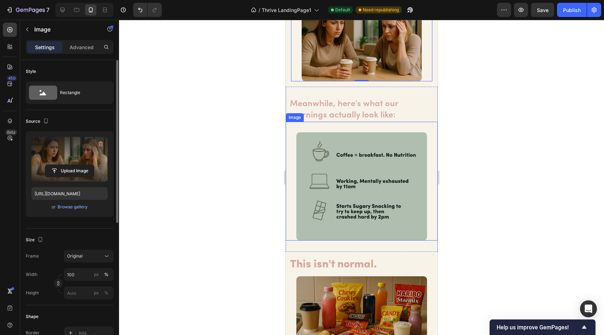
click at [371, 194] on img at bounding box center [361, 186] width 131 height 108
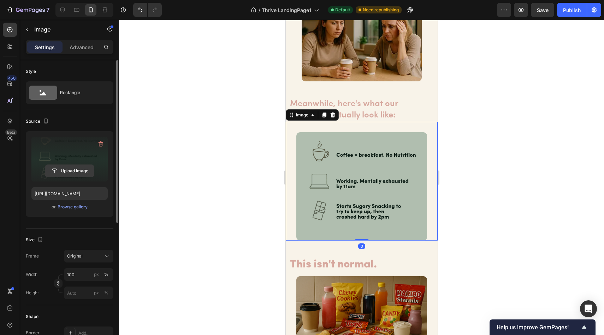
click at [73, 167] on input "file" at bounding box center [69, 171] width 49 height 12
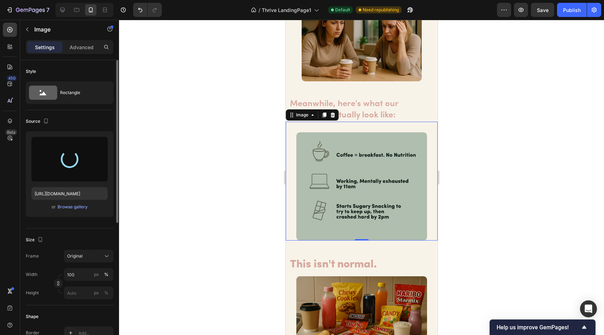
type input "https://cdn.shopify.com/s/files/1/0691/8982/8661/files/gempages_585632206089618…"
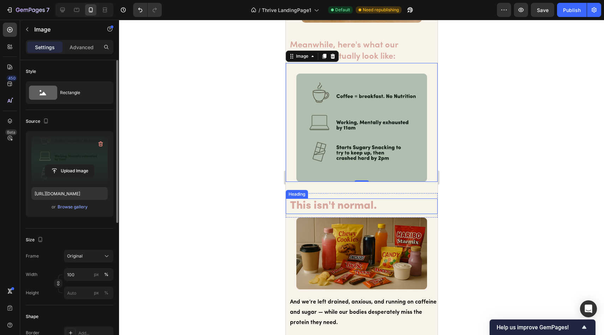
scroll to position [884, 0]
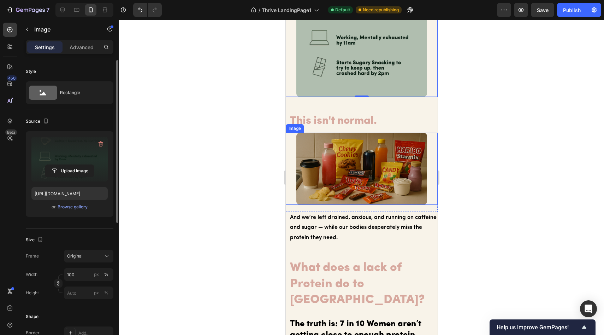
click at [366, 174] on img at bounding box center [361, 168] width 131 height 72
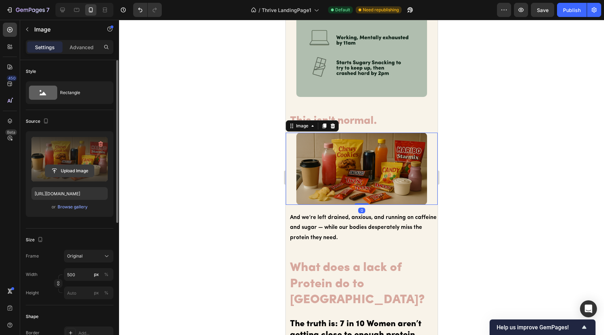
click at [75, 168] on input "file" at bounding box center [69, 171] width 49 height 12
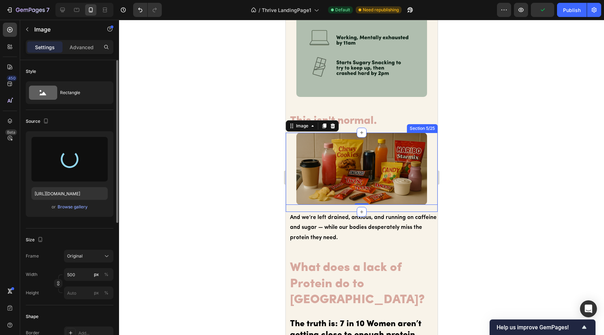
type input "https://cdn.shopify.com/s/files/1/0691/8982/8661/files/gempages_585632206089618…"
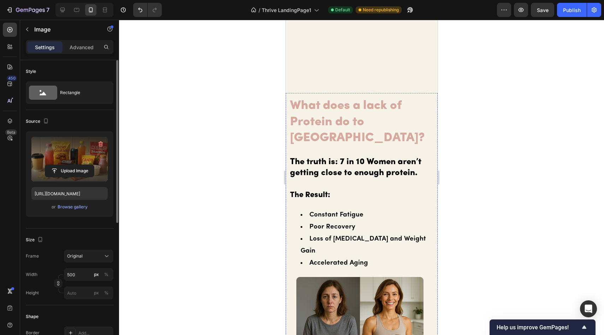
scroll to position [1161, 0]
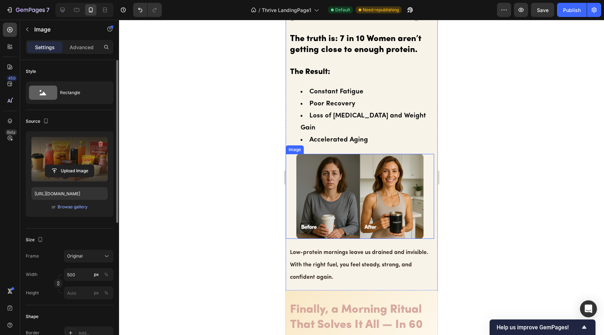
click at [367, 184] on img at bounding box center [359, 196] width 127 height 85
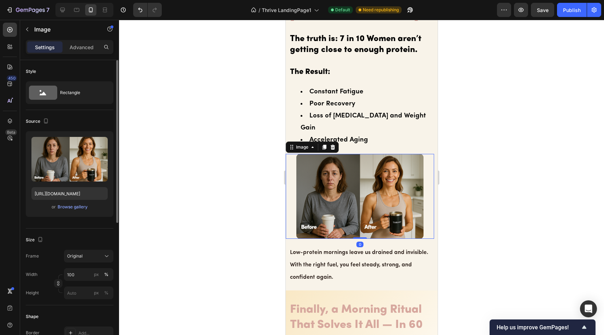
click at [335, 167] on img at bounding box center [359, 196] width 127 height 85
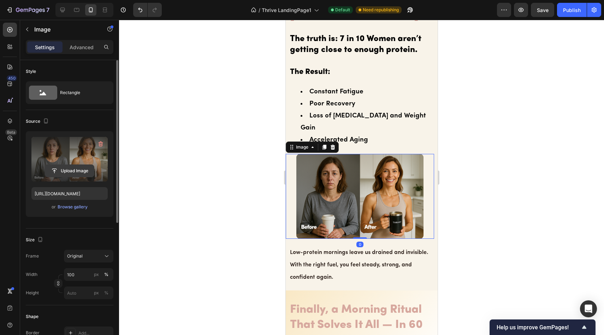
click at [84, 170] on input "file" at bounding box center [69, 171] width 49 height 12
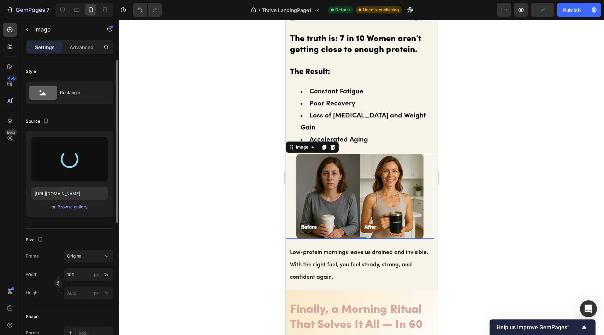
type input "https://cdn.shopify.com/s/files/1/0691/8982/8661/files/gempages_585632206089618…"
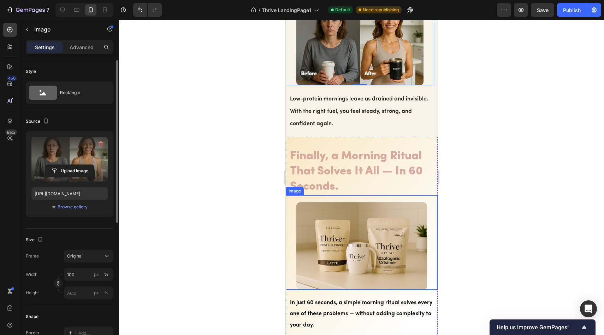
scroll to position [1324, 0]
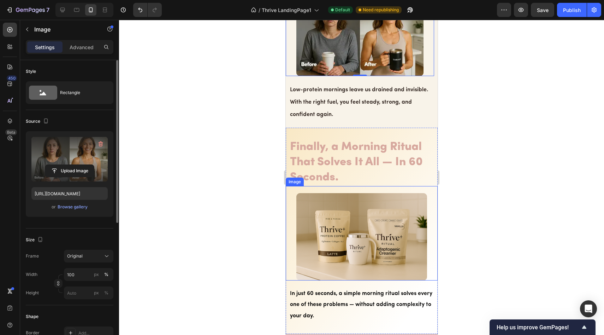
click at [359, 193] on img at bounding box center [361, 236] width 131 height 87
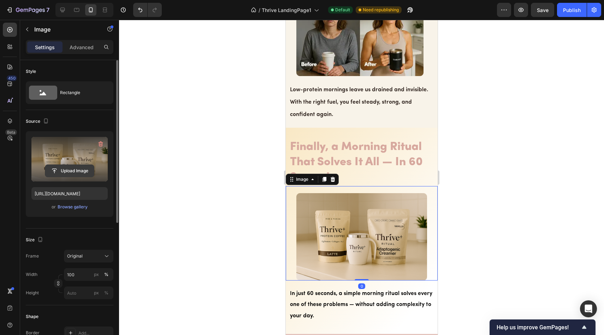
click at [72, 172] on input "file" at bounding box center [69, 171] width 49 height 12
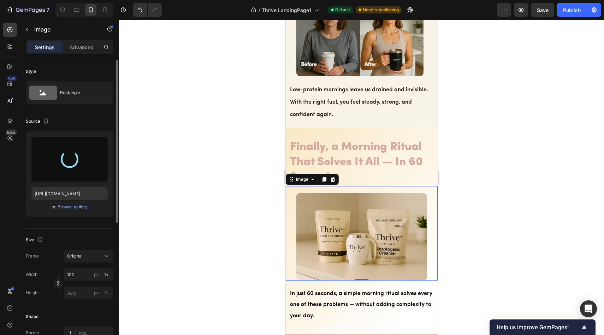
type input "https://cdn.shopify.com/s/files/1/0691/8982/8661/files/gempages_585632206089618…"
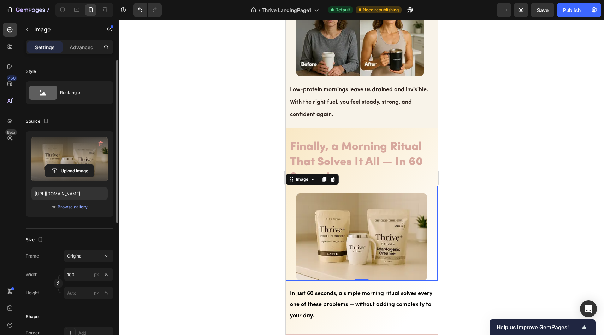
click at [479, 161] on div at bounding box center [361, 177] width 485 height 315
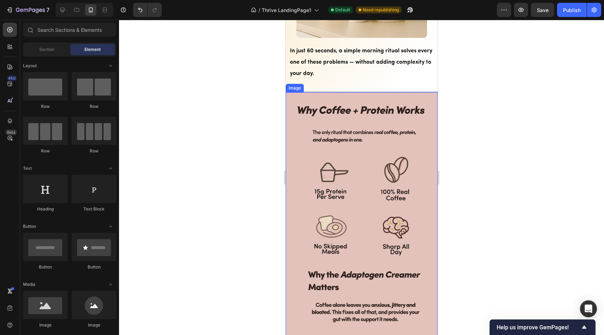
scroll to position [1583, 0]
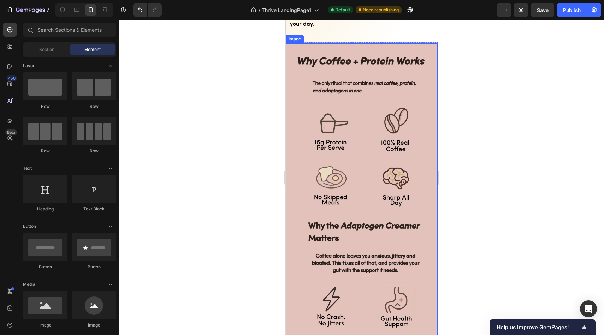
click at [370, 175] on img at bounding box center [361, 243] width 152 height 401
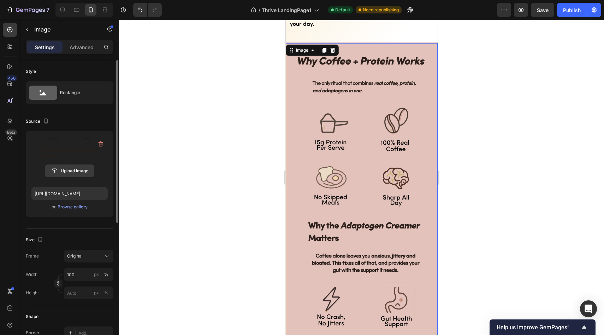
click at [61, 167] on input "file" at bounding box center [69, 171] width 49 height 12
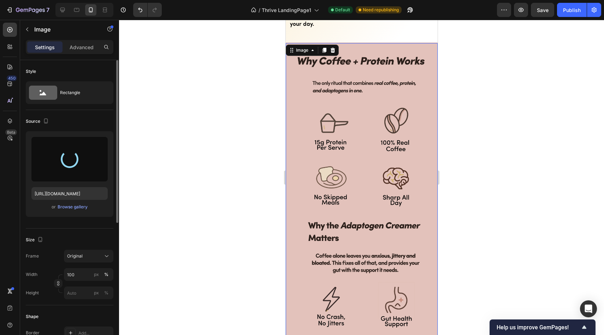
type input "https://cdn.shopify.com/s/files/1/0691/8982/8661/files/gempages_585632206089618…"
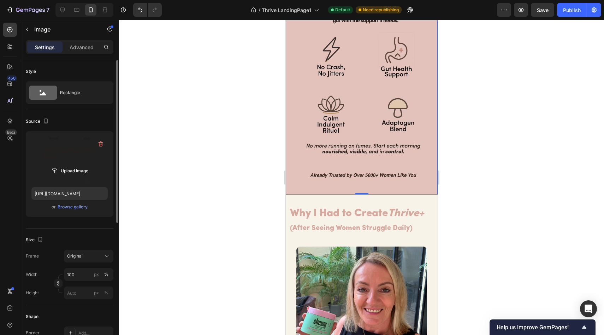
scroll to position [1933, 0]
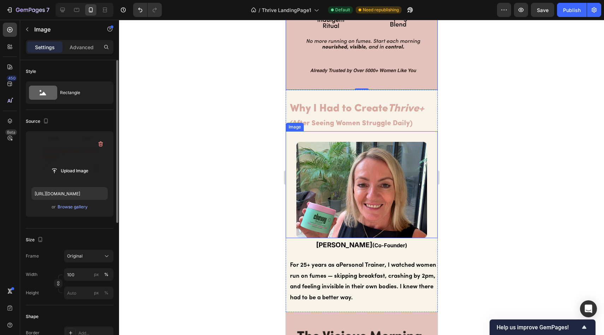
click at [371, 182] on img at bounding box center [361, 190] width 131 height 96
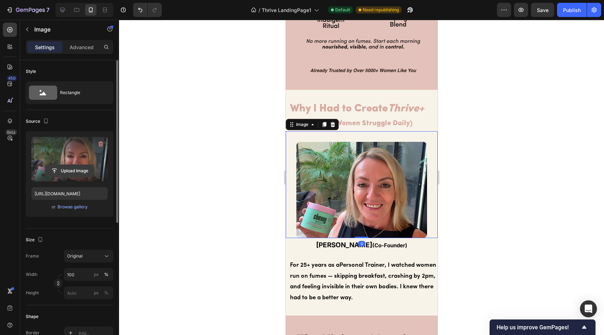
click at [67, 171] on input "file" at bounding box center [69, 171] width 49 height 12
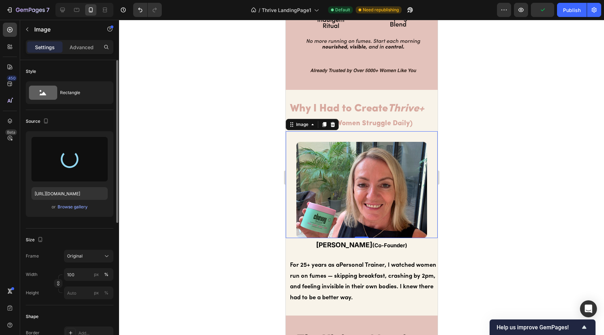
type input "https://cdn.shopify.com/s/files/1/0691/8982/8661/files/gempages_585632206089618…"
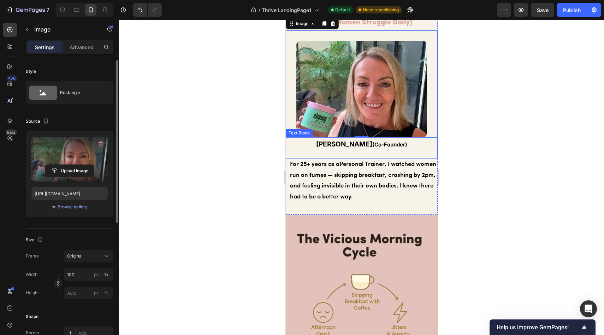
scroll to position [2070, 0]
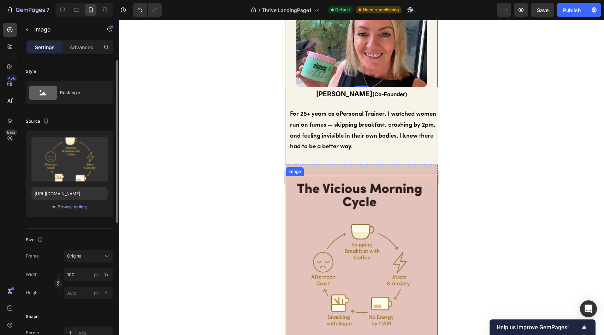
click at [364, 202] on img at bounding box center [359, 267] width 148 height 182
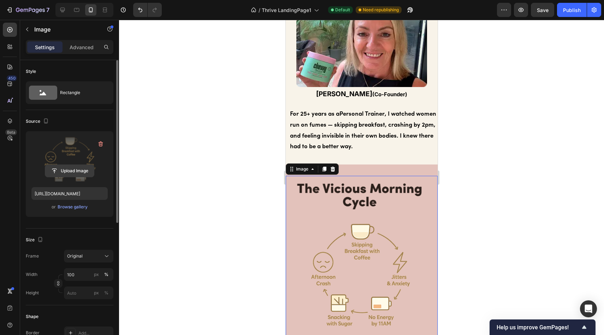
click at [76, 169] on input "file" at bounding box center [69, 171] width 49 height 12
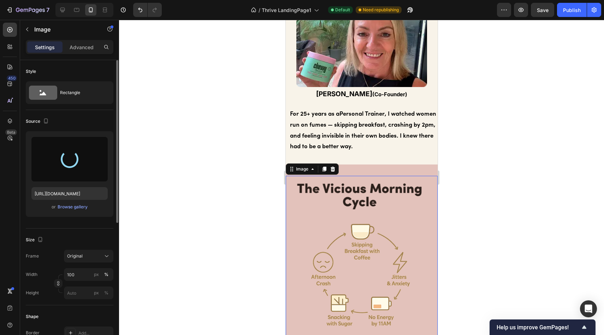
type input "https://cdn.shopify.com/s/files/1/0691/8982/8661/files/gempages_585632206089618…"
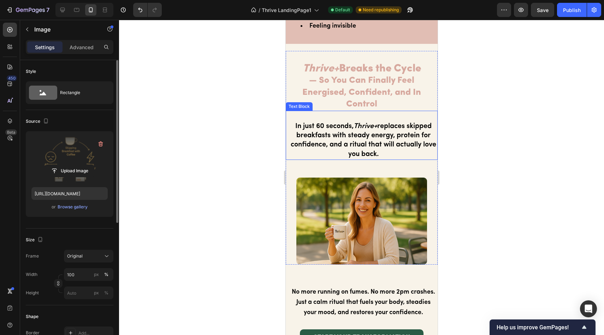
scroll to position [2585, 0]
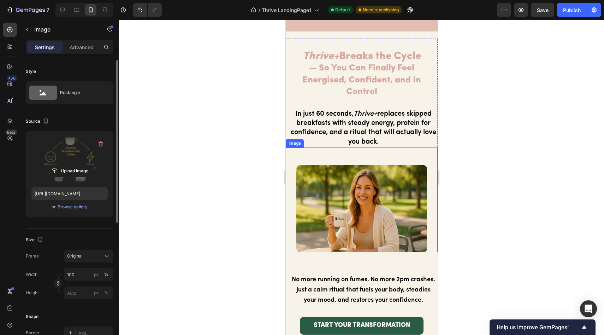
click at [380, 195] on img at bounding box center [361, 208] width 131 height 87
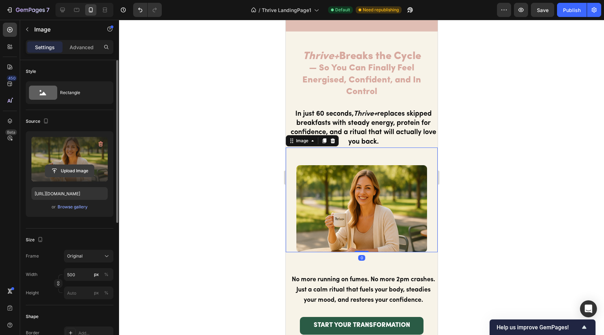
click at [59, 170] on input "file" at bounding box center [69, 171] width 49 height 12
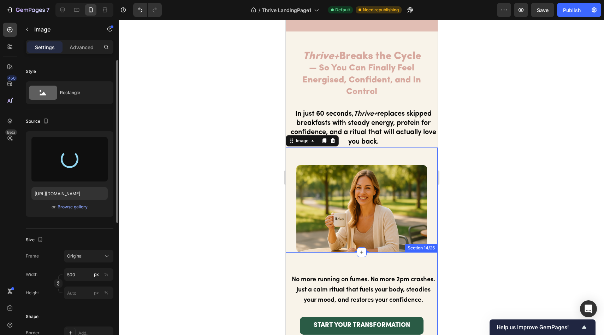
scroll to position [2626, 0]
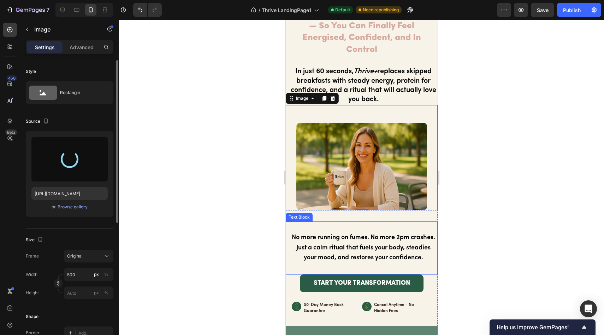
type input "https://cdn.shopify.com/s/files/1/0691/8982/8661/files/gempages_585632206089618…"
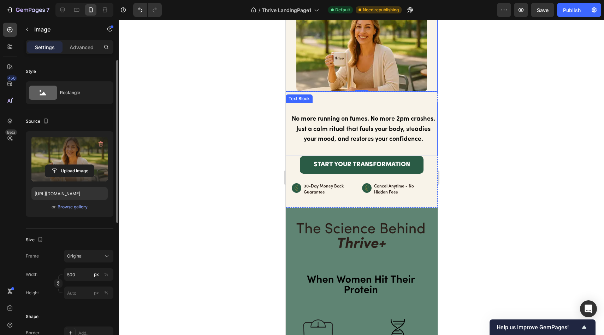
scroll to position [2831, 0]
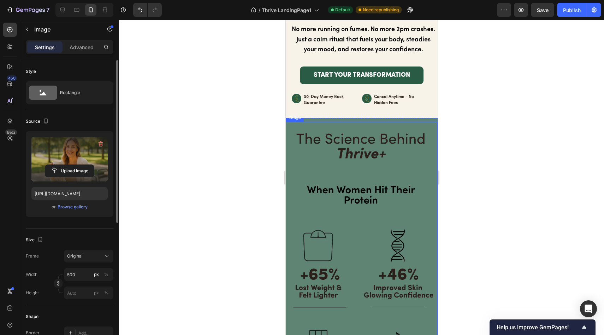
click at [395, 217] on img at bounding box center [361, 305] width 152 height 367
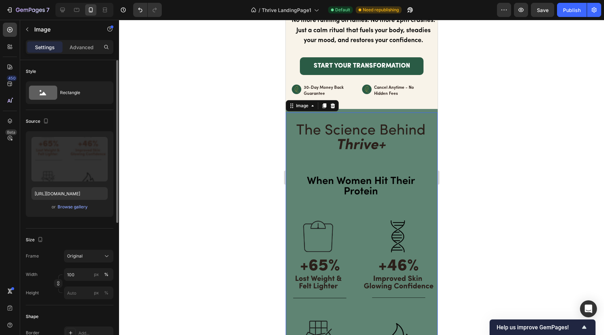
scroll to position [2891, 0]
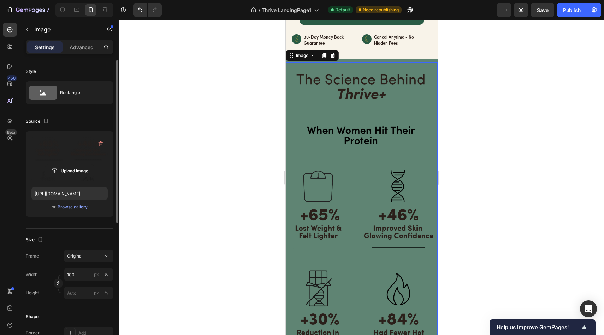
click at [81, 164] on label at bounding box center [69, 159] width 76 height 45
click at [81, 165] on input "file" at bounding box center [69, 171] width 49 height 12
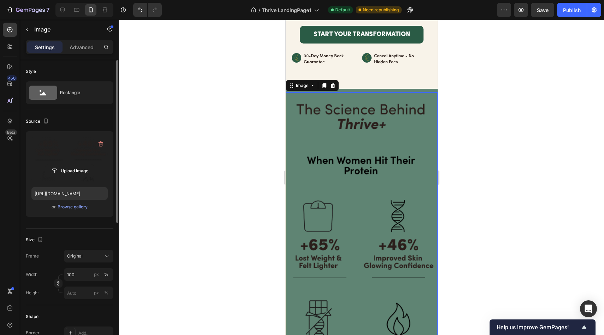
scroll to position [2885, 0]
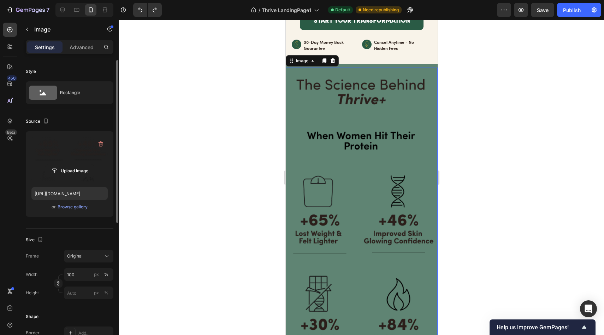
type input "https://cdn.shopify.com/s/files/1/0691/8982/8661/files/gempages_585632206089618…"
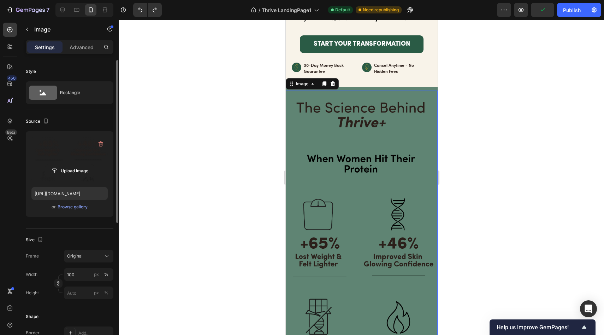
click at [479, 222] on div at bounding box center [361, 177] width 485 height 315
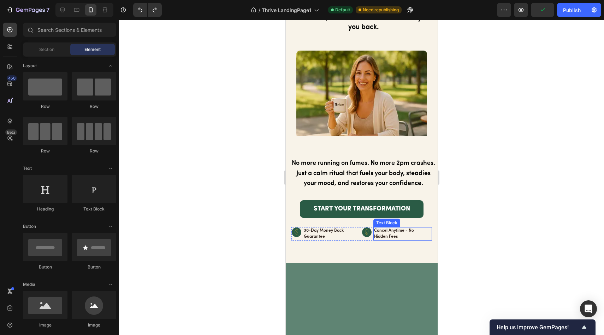
scroll to position [2612, 0]
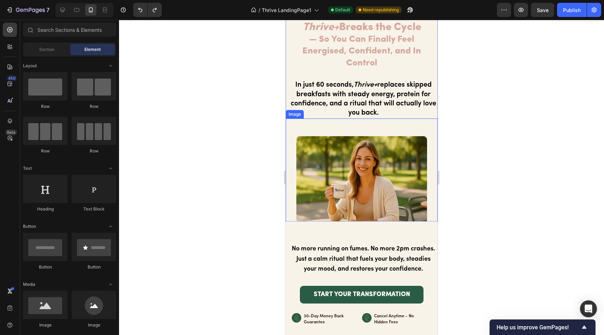
click at [406, 190] on img at bounding box center [361, 179] width 131 height 87
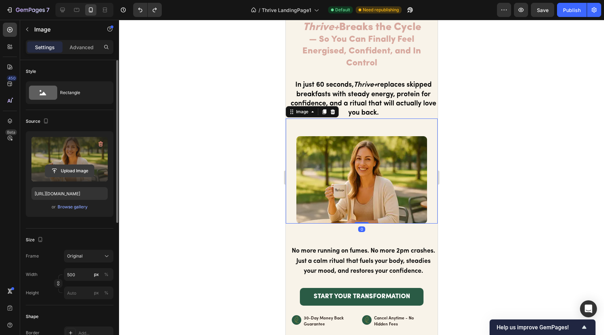
click at [82, 171] on input "file" at bounding box center [69, 171] width 49 height 12
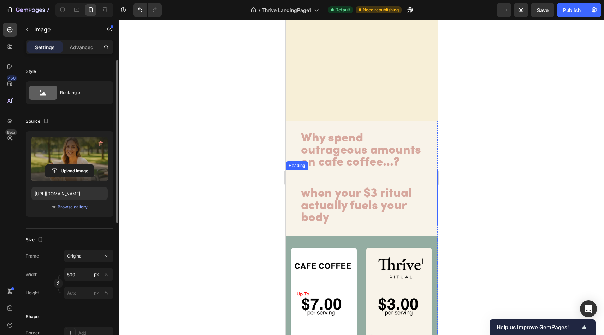
scroll to position [3915, 0]
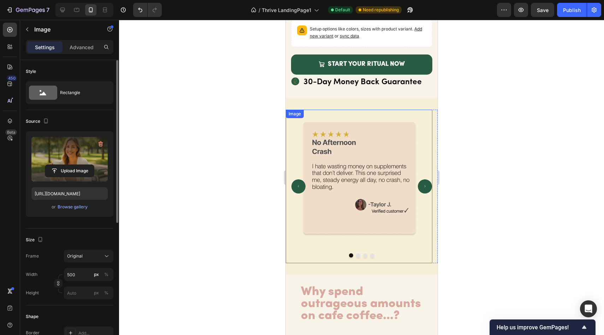
click at [358, 170] on img at bounding box center [359, 186] width 136 height 153
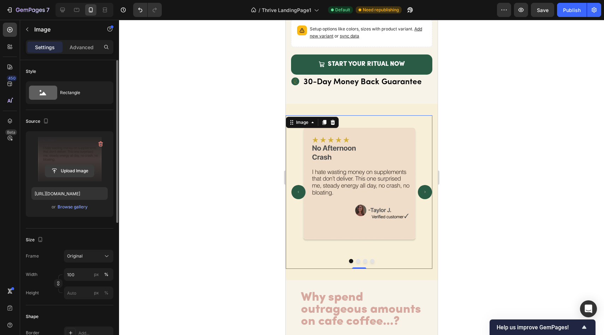
click at [76, 173] on input "file" at bounding box center [69, 171] width 49 height 12
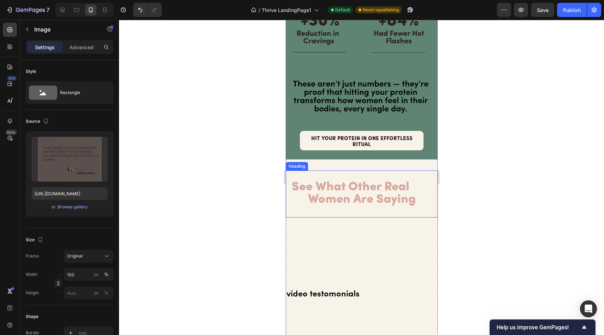
scroll to position [3041, 0]
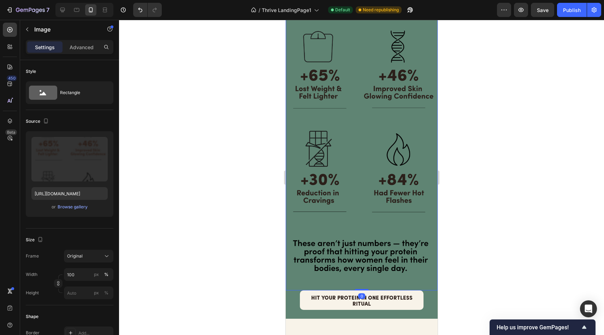
click at [349, 130] on img at bounding box center [361, 106] width 152 height 367
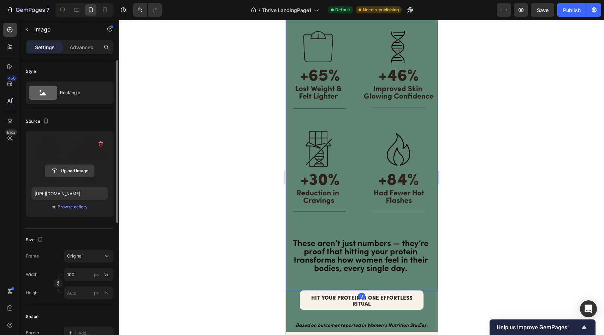
click at [79, 167] on input "file" at bounding box center [69, 171] width 49 height 12
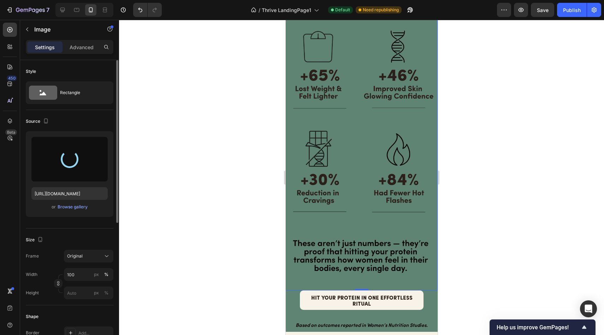
type input "https://cdn.shopify.com/s/files/1/0691/8982/8661/files/gempages_585632206089618…"
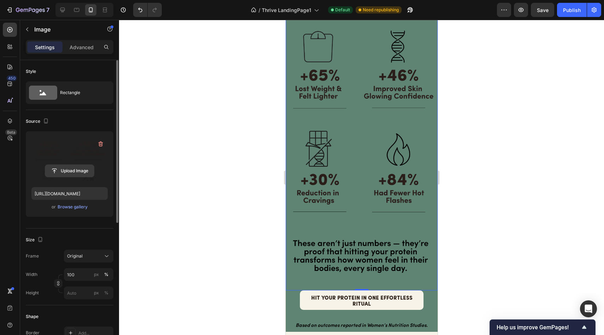
click at [73, 171] on input "file" at bounding box center [69, 171] width 49 height 12
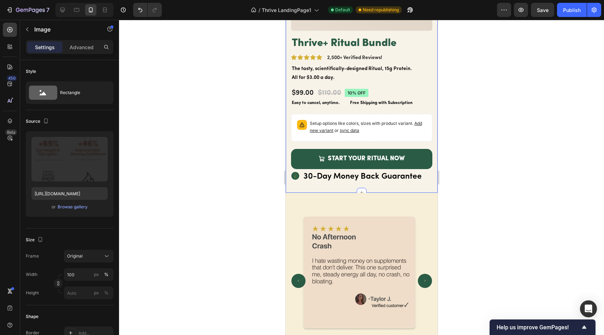
scroll to position [3683, 0]
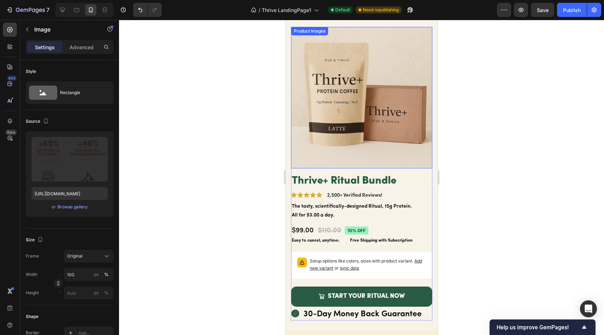
click at [363, 113] on img at bounding box center [361, 97] width 141 height 141
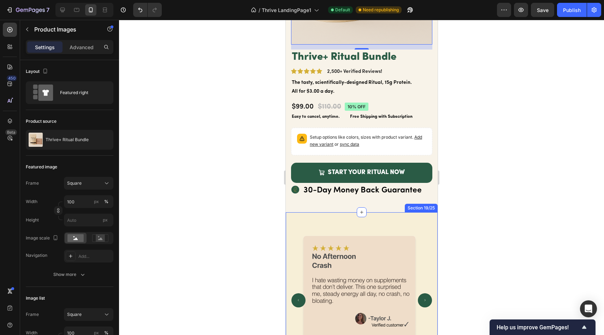
scroll to position [3918, 0]
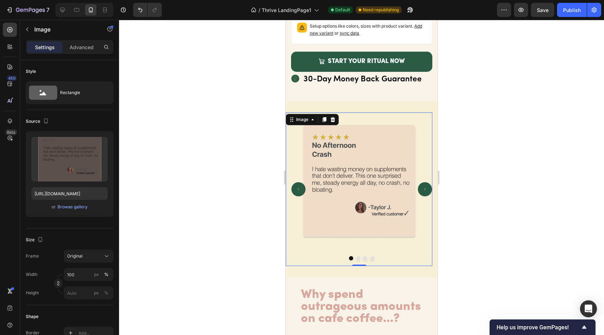
click at [363, 189] on img at bounding box center [359, 188] width 136 height 153
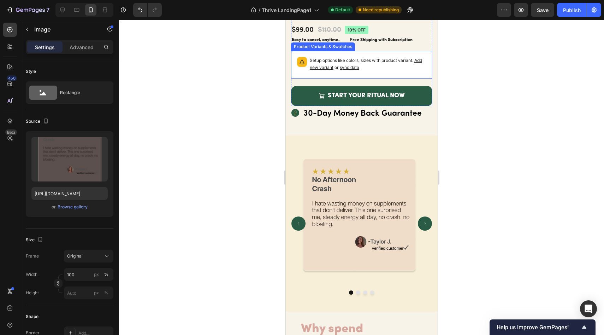
scroll to position [3971, 0]
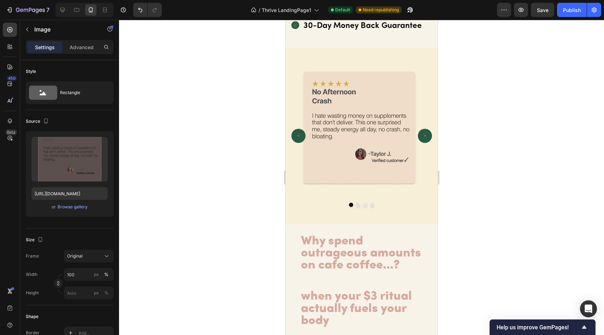
click at [369, 124] on img at bounding box center [359, 135] width 136 height 153
click at [370, 125] on img at bounding box center [359, 135] width 136 height 153
click at [420, 93] on img at bounding box center [359, 135] width 136 height 153
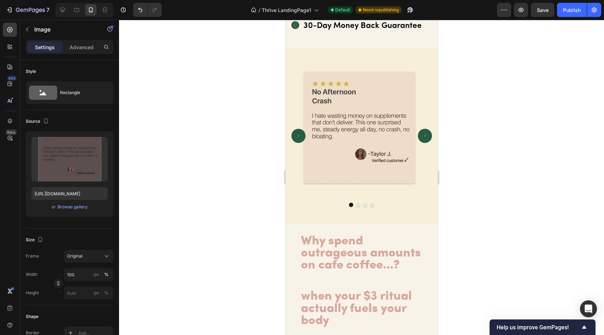
click at [378, 96] on img at bounding box center [359, 135] width 136 height 153
click at [456, 94] on div at bounding box center [361, 177] width 485 height 315
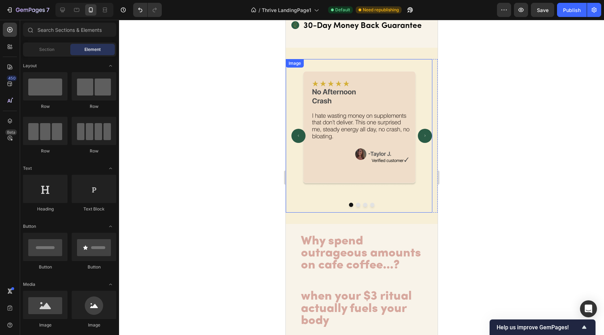
click at [391, 104] on img at bounding box center [359, 135] width 136 height 153
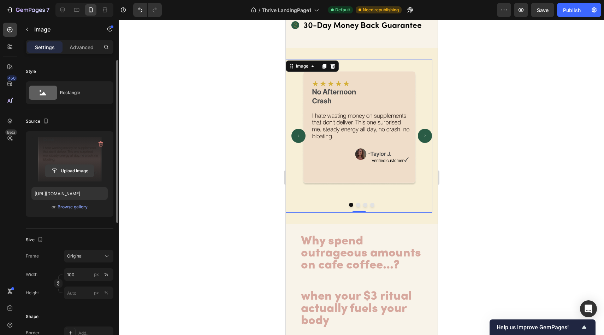
click at [74, 171] on input "file" at bounding box center [69, 171] width 49 height 12
click at [329, 108] on img at bounding box center [359, 135] width 136 height 153
click at [72, 167] on input "file" at bounding box center [69, 171] width 49 height 12
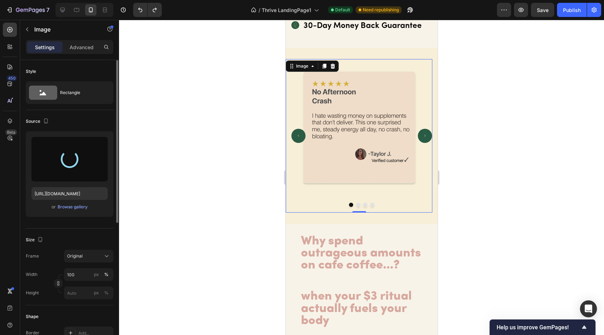
type input "https://cdn.shopify.com/s/files/1/0691/8982/8661/files/gempages_585632206089618…"
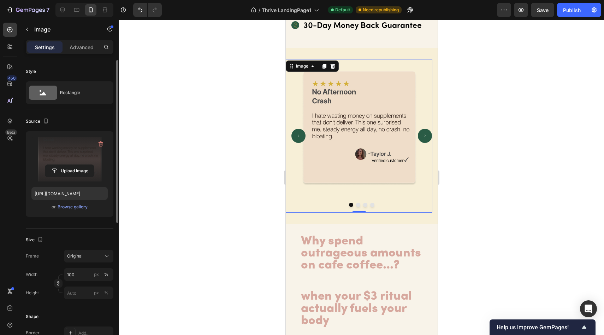
click at [208, 184] on div at bounding box center [361, 177] width 485 height 315
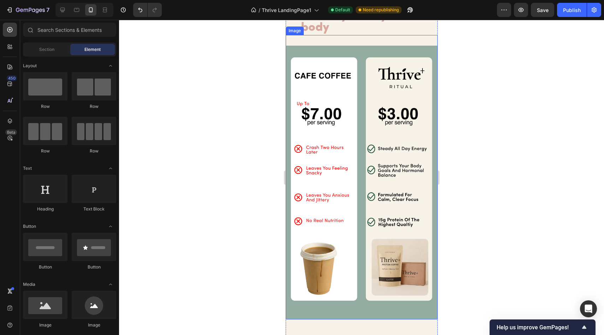
scroll to position [4136, 0]
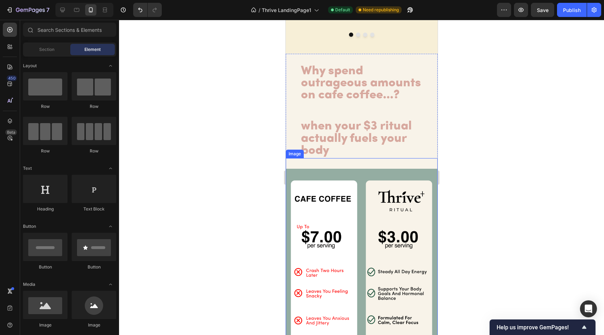
click at [346, 169] on img at bounding box center [361, 305] width 152 height 273
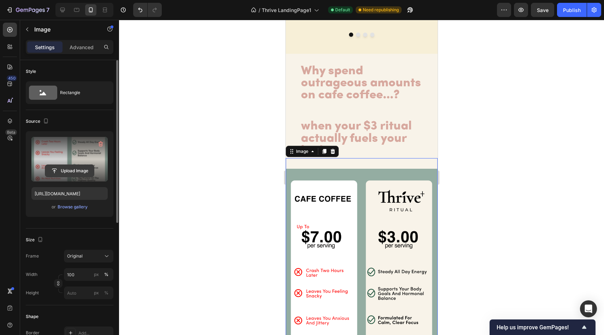
click at [67, 175] on input "file" at bounding box center [69, 171] width 49 height 12
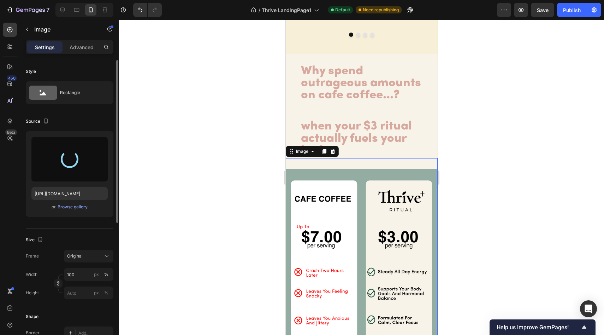
type input "https://cdn.shopify.com/s/files/1/0691/8982/8661/files/gempages_585632206089618…"
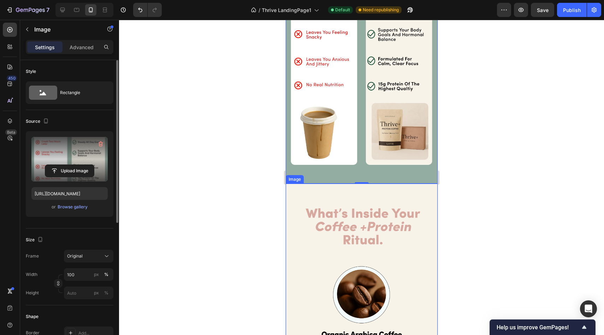
scroll to position [4512, 0]
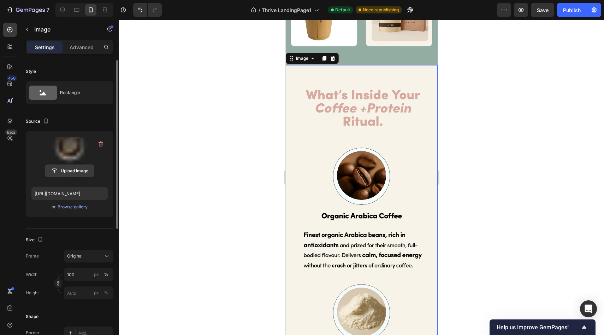
click at [73, 169] on input "file" at bounding box center [69, 171] width 49 height 12
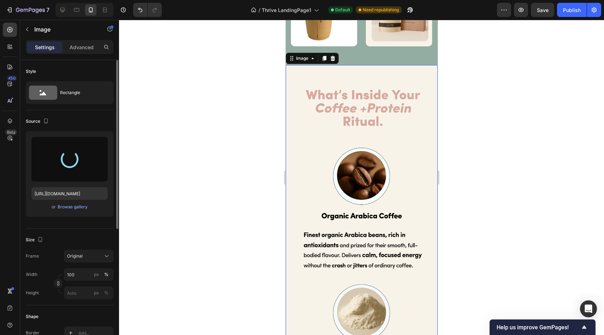
type input "https://cdn.shopify.com/s/files/1/0691/8982/8661/files/gempages_585632206089618…"
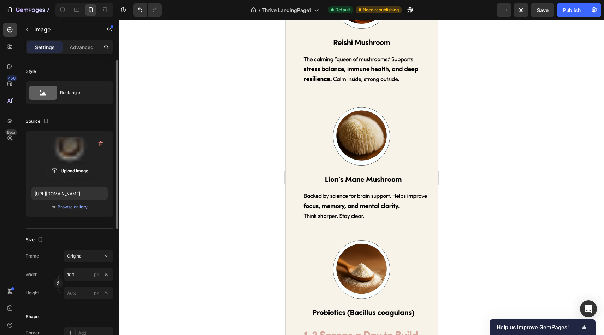
scroll to position [5895, 0]
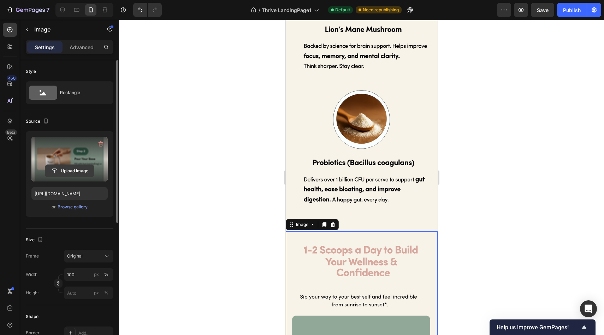
click at [78, 174] on input "file" at bounding box center [69, 171] width 49 height 12
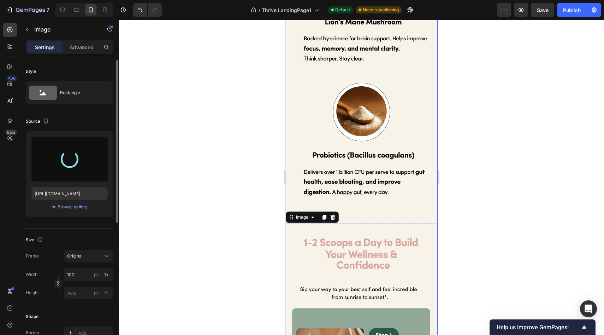
scroll to position [6016, 0]
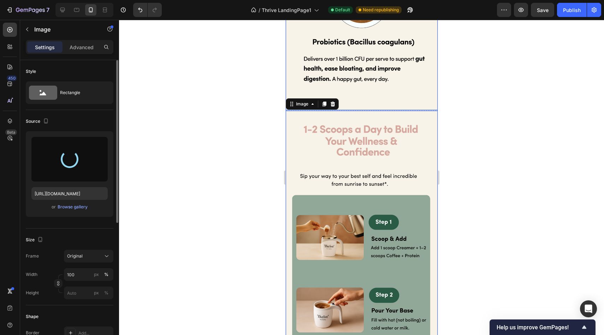
type input "https://cdn.shopify.com/s/files/1/0691/8982/8661/files/gempages_585632206089618…"
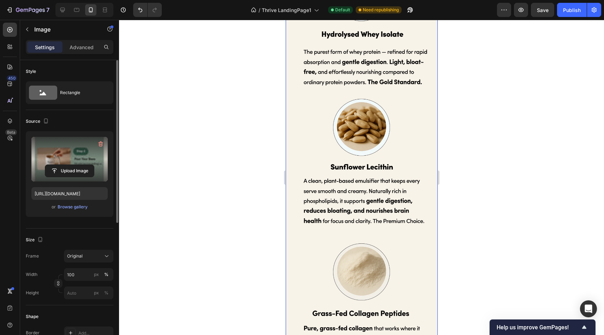
scroll to position [4796, 0]
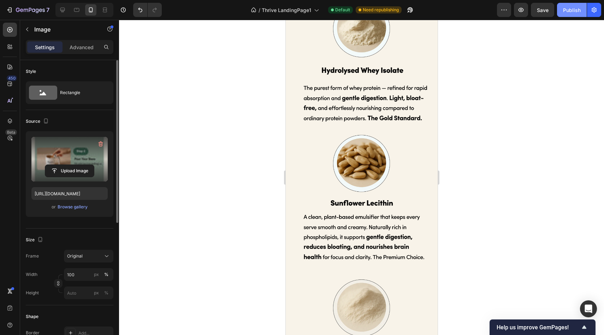
click at [567, 14] on button "Publish" at bounding box center [572, 10] width 30 height 14
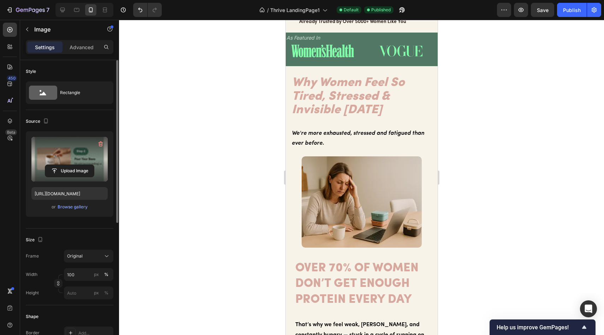
scroll to position [285, 0]
click at [360, 178] on img at bounding box center [361, 201] width 120 height 91
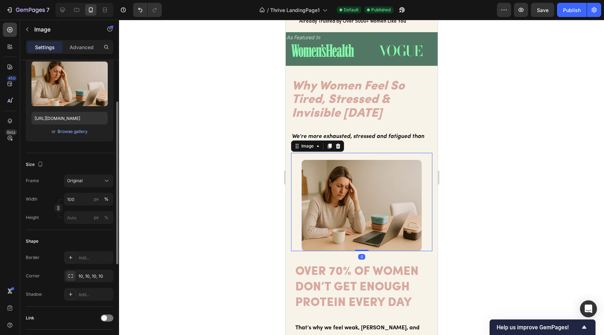
scroll to position [239, 0]
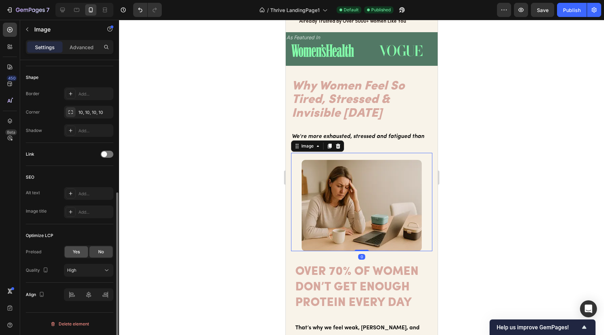
click at [82, 252] on div "Yes" at bounding box center [76, 251] width 23 height 11
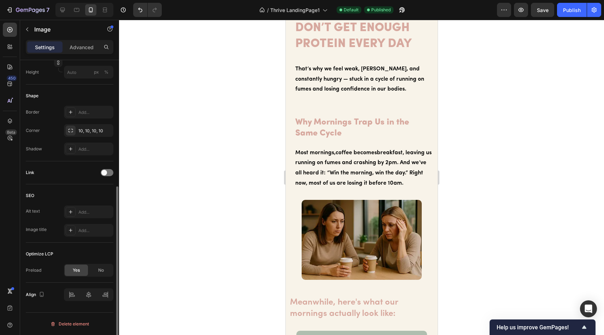
scroll to position [552, 0]
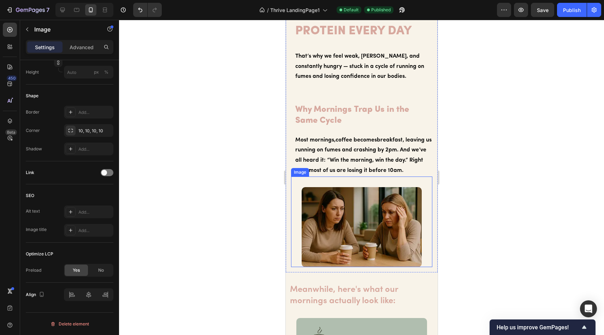
click at [339, 226] on img at bounding box center [361, 227] width 120 height 80
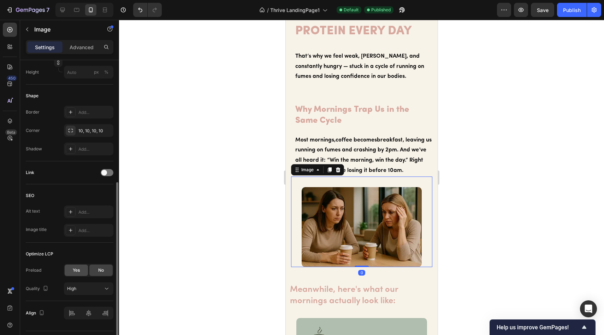
click at [76, 273] on div "Yes" at bounding box center [76, 269] width 23 height 11
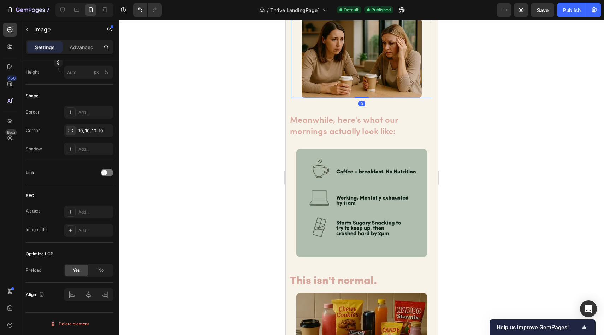
scroll to position [727, 0]
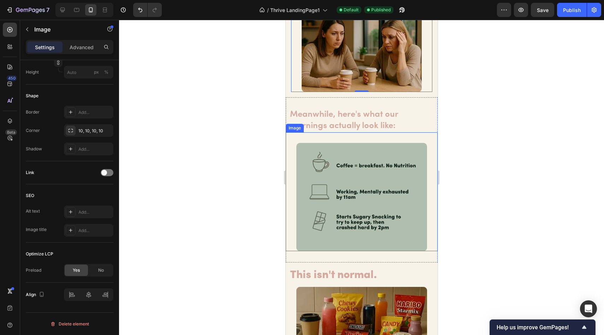
click at [356, 188] on img at bounding box center [361, 197] width 131 height 108
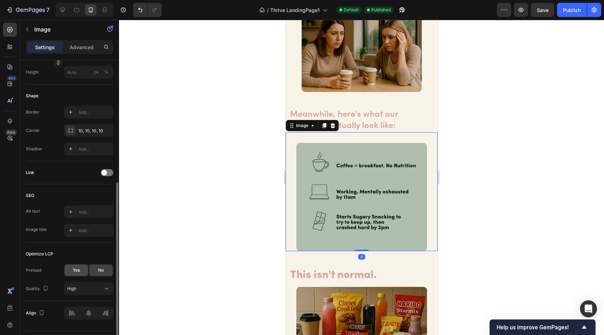
click at [82, 266] on div "Yes" at bounding box center [76, 269] width 23 height 11
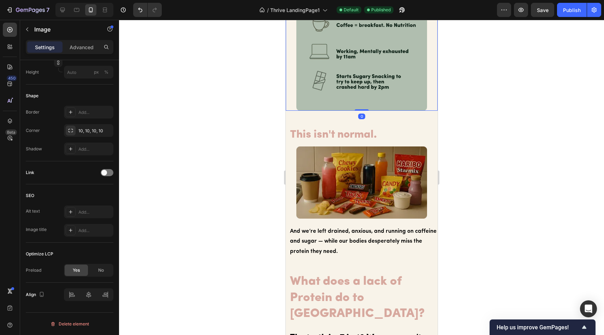
scroll to position [906, 0]
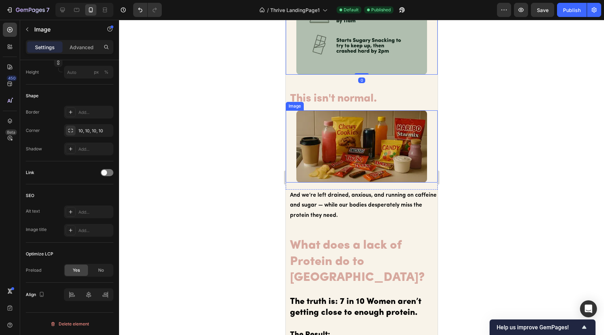
click at [353, 145] on img at bounding box center [361, 146] width 131 height 72
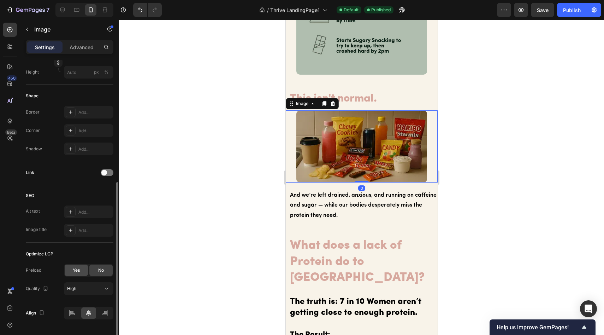
click at [81, 270] on div "Yes" at bounding box center [76, 269] width 23 height 11
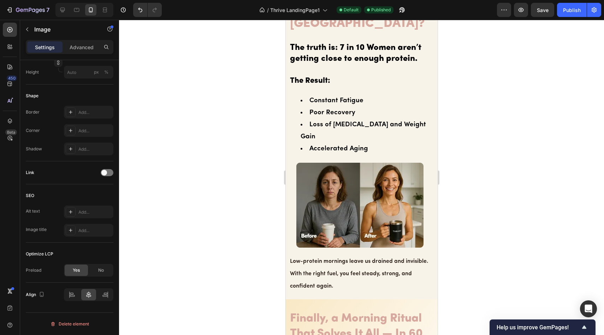
scroll to position [1157, 0]
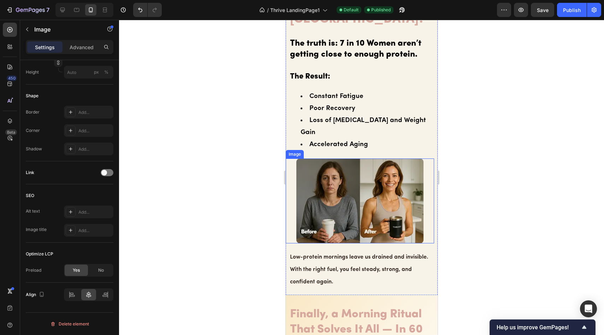
click at [347, 162] on img at bounding box center [359, 200] width 127 height 85
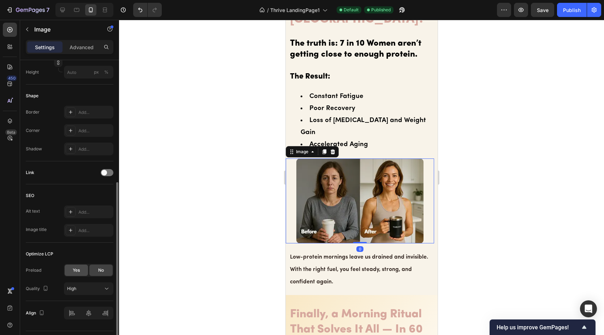
click at [81, 268] on div "Yes" at bounding box center [76, 269] width 23 height 11
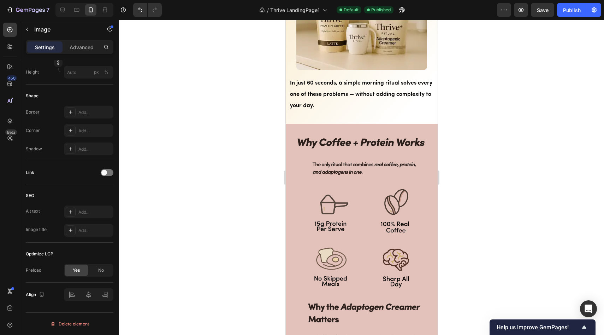
scroll to position [1407, 0]
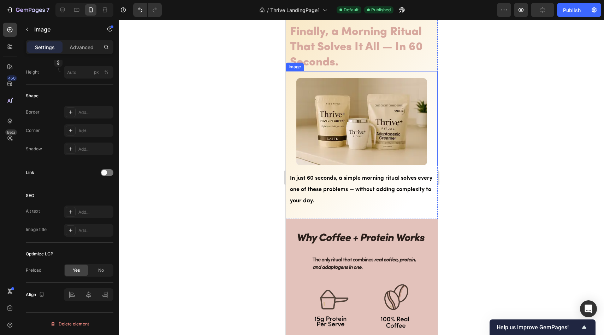
click at [356, 108] on img at bounding box center [361, 121] width 131 height 87
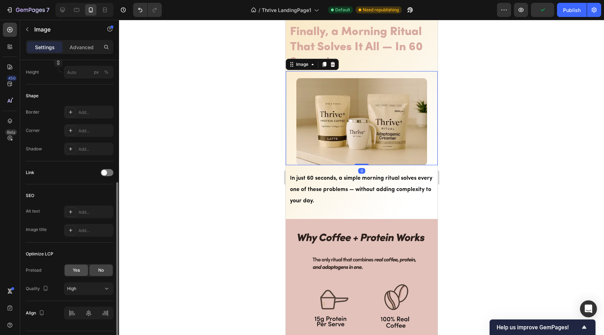
click at [79, 267] on span "Yes" at bounding box center [76, 270] width 7 height 6
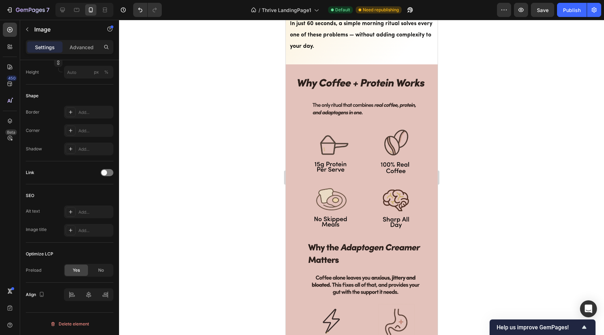
scroll to position [1588, 0]
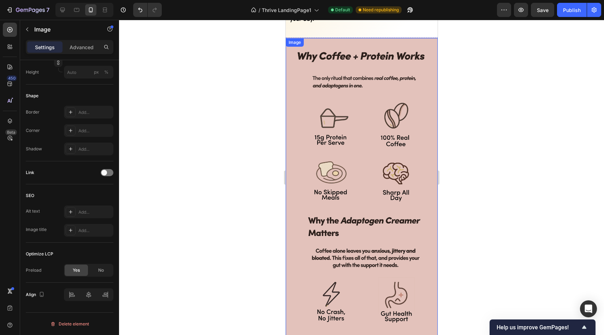
click at [388, 136] on img at bounding box center [361, 238] width 152 height 401
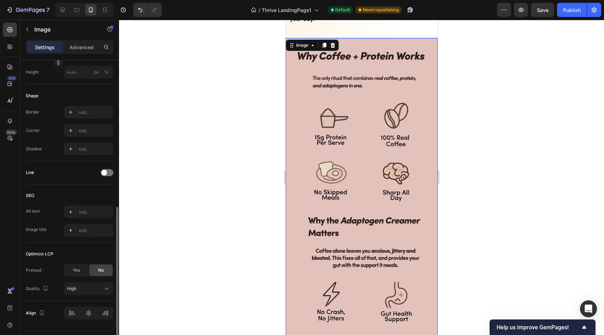
scroll to position [239, 0]
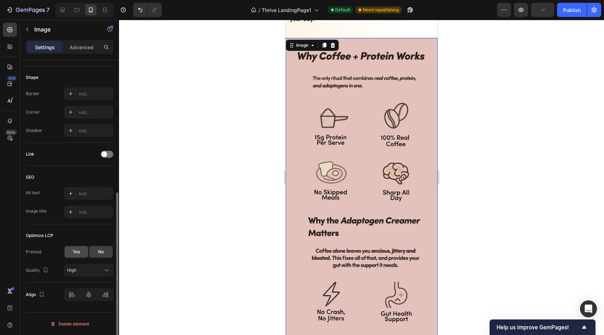
click at [75, 255] on div "Yes" at bounding box center [76, 251] width 23 height 11
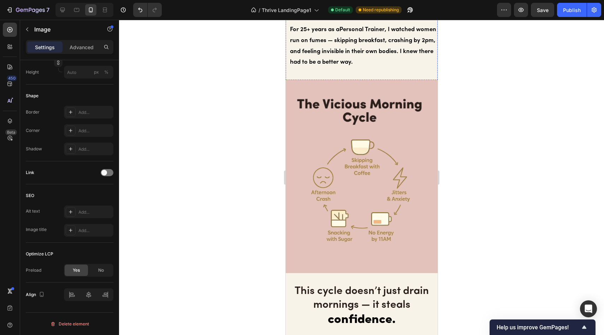
scroll to position [2169, 0]
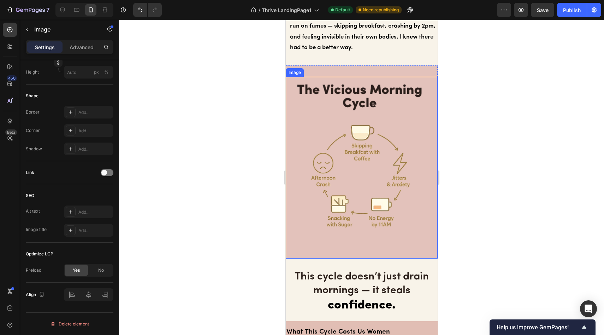
click at [354, 136] on img at bounding box center [359, 168] width 148 height 182
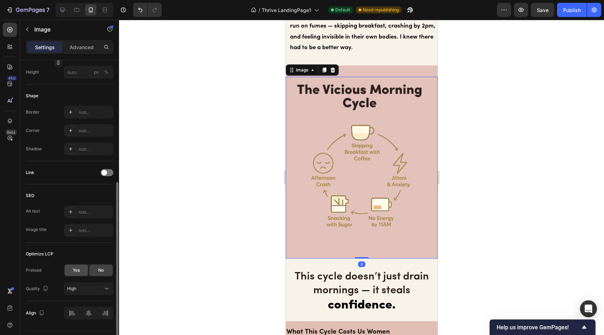
click at [76, 270] on span "Yes" at bounding box center [76, 270] width 7 height 6
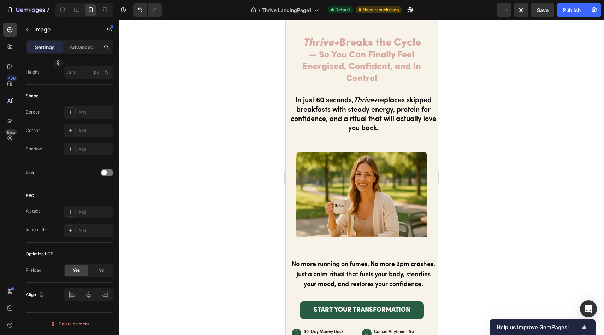
scroll to position [2616, 0]
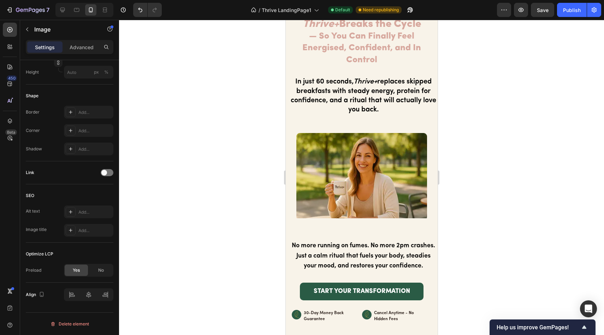
click at [347, 188] on img at bounding box center [361, 176] width 131 height 87
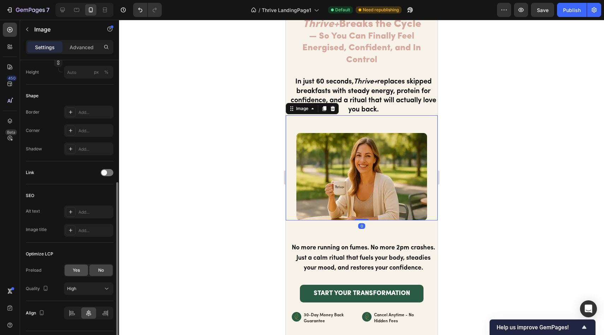
click at [85, 271] on div "Yes" at bounding box center [76, 269] width 23 height 11
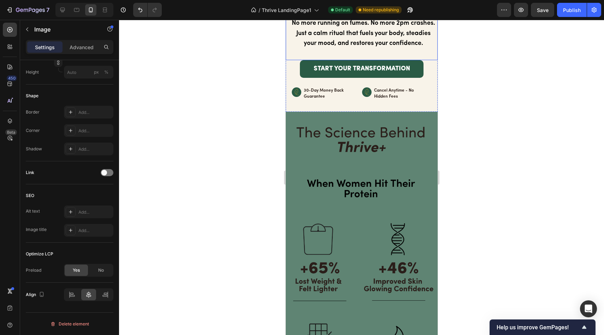
scroll to position [2893, 0]
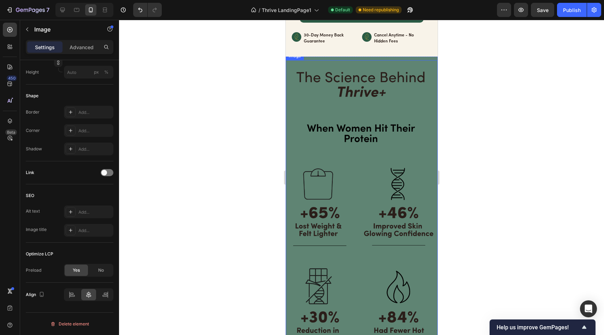
click at [361, 179] on img at bounding box center [361, 243] width 152 height 367
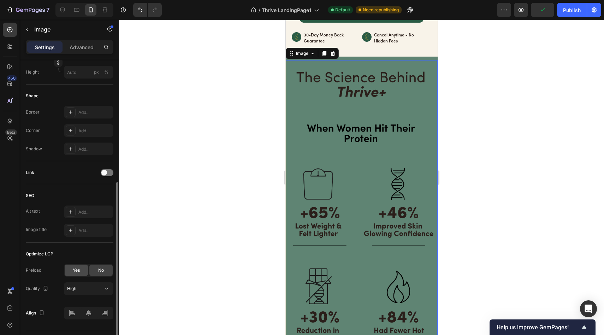
click at [75, 272] on span "Yes" at bounding box center [76, 270] width 7 height 6
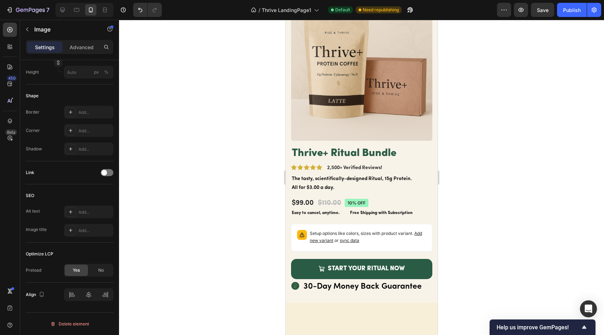
scroll to position [3633, 0]
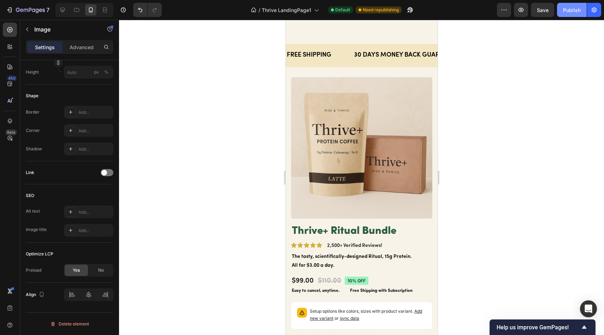
click at [573, 13] on div "Publish" at bounding box center [572, 9] width 18 height 7
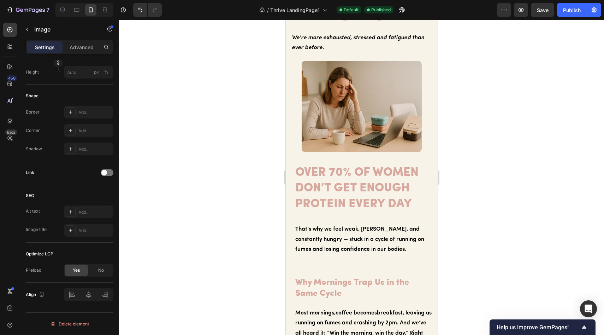
scroll to position [0, 0]
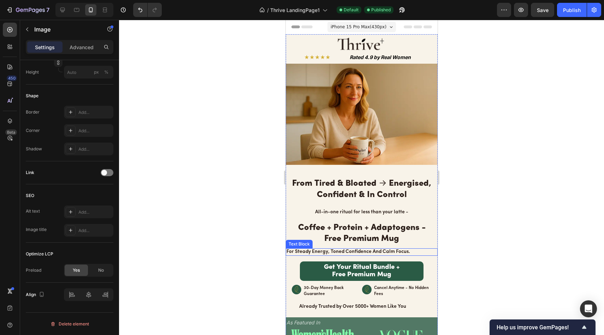
click at [352, 249] on p "for steady energy, toned confidence and calm focus." at bounding box center [360, 252] width 149 height 6
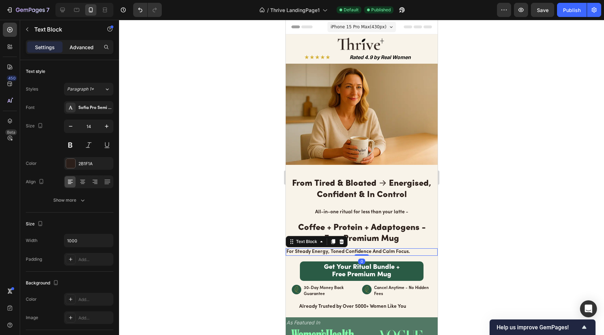
click at [84, 45] on p "Advanced" at bounding box center [82, 46] width 24 height 7
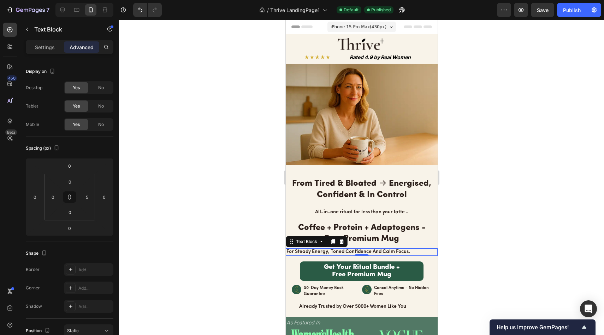
click at [351, 30] on div "iPhone 15 Pro Max ( 430 px)" at bounding box center [361, 27] width 69 height 11
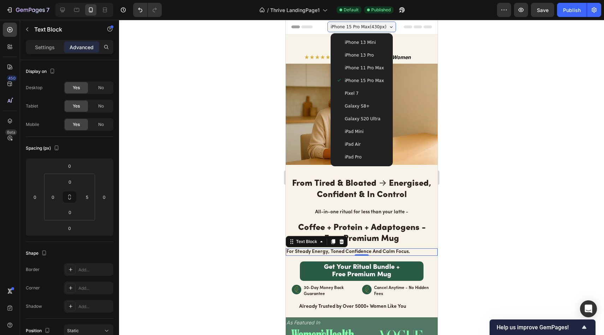
click at [372, 68] on span "iPhone 11 Pro Max" at bounding box center [363, 67] width 39 height 7
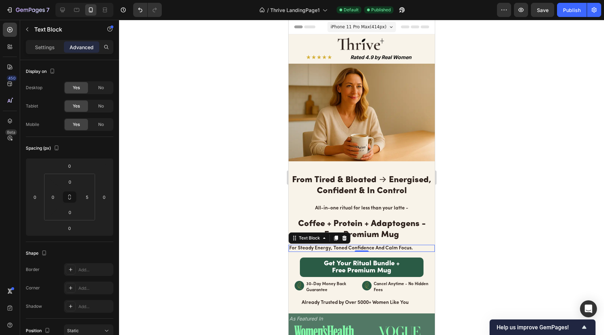
click at [364, 24] on span "iPhone 11 Pro Max ( 414 px)" at bounding box center [358, 26] width 56 height 7
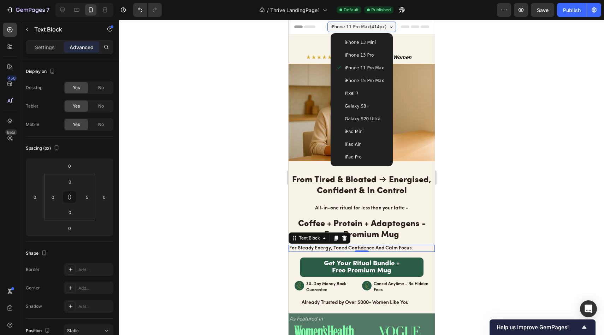
click at [361, 107] on span "Galaxy S8+" at bounding box center [356, 105] width 25 height 7
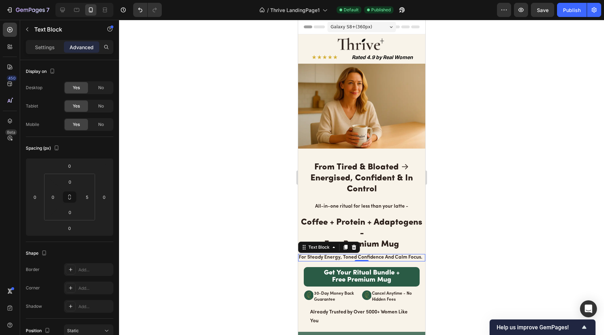
click at [363, 30] on div "Galaxy S8+ ( 360 px)" at bounding box center [361, 27] width 69 height 11
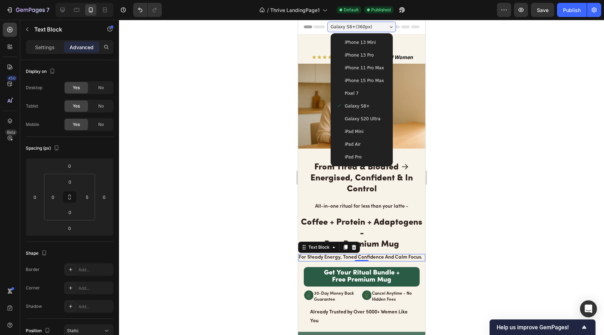
click at [358, 71] on span "iPhone 11 Pro Max" at bounding box center [363, 67] width 39 height 7
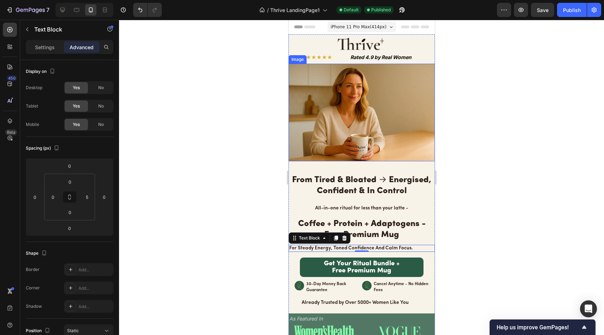
click at [248, 84] on div at bounding box center [361, 177] width 485 height 315
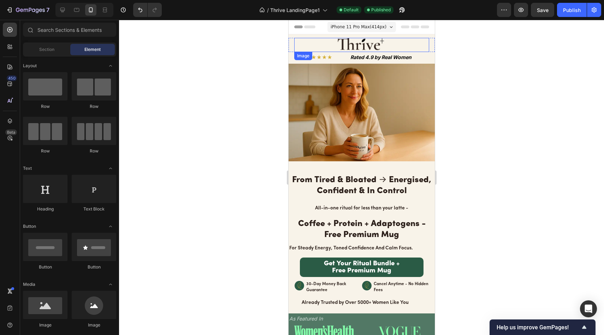
click at [392, 42] on div at bounding box center [361, 45] width 135 height 14
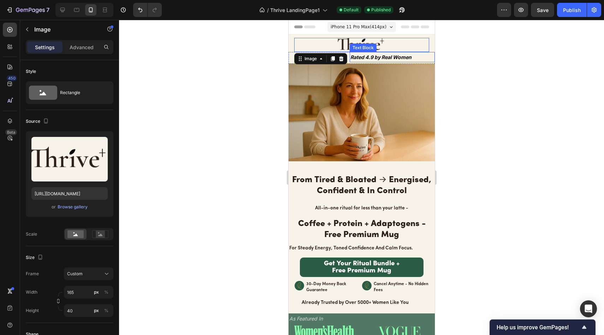
click at [386, 59] on strong "Rated 4.9 by Real Women" at bounding box center [380, 57] width 61 height 6
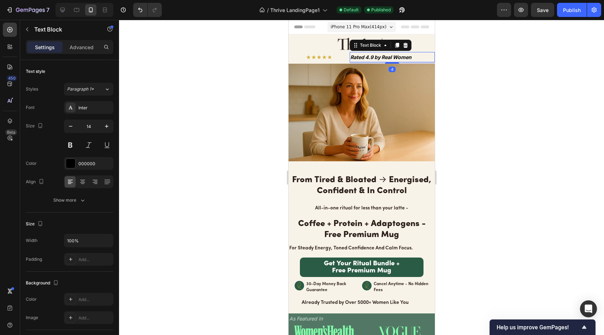
click at [372, 31] on div "iPhone 11 Pro Max ( 414 px)" at bounding box center [361, 27] width 69 height 11
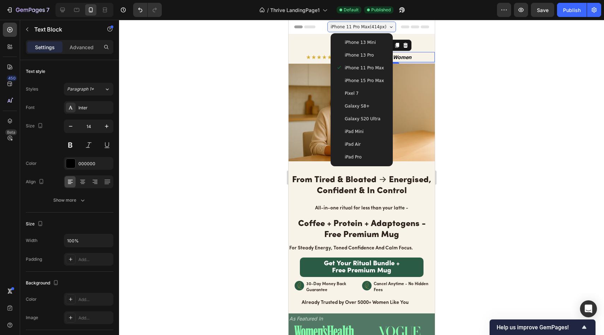
click at [365, 82] on span "iPhone 15 Pro Max" at bounding box center [363, 80] width 39 height 7
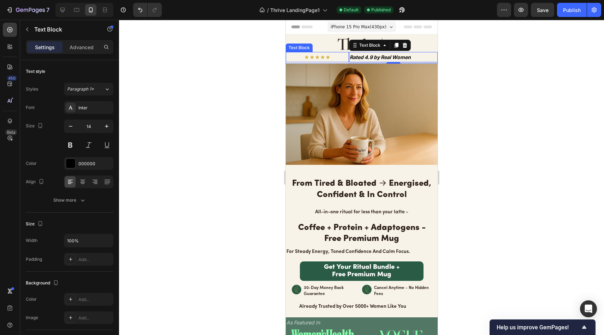
click at [218, 56] on div at bounding box center [361, 177] width 485 height 315
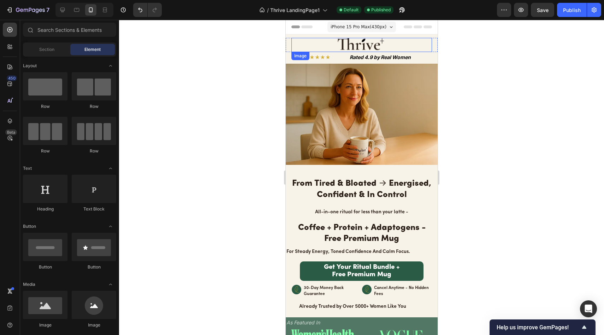
click at [388, 50] on img at bounding box center [361, 45] width 58 height 14
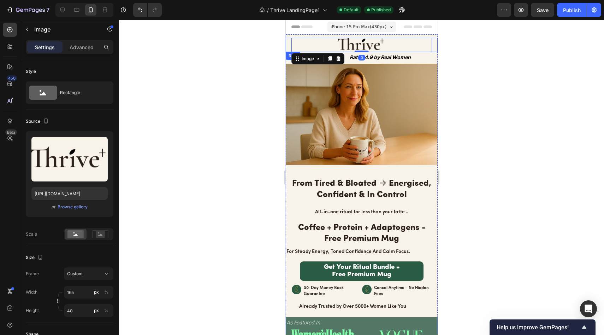
click at [428, 44] on div "Image 0 Row" at bounding box center [361, 45] width 152 height 14
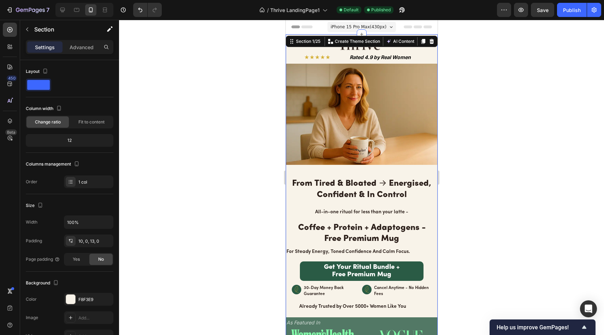
click at [430, 35] on div "Image Row ★★★★★ Text Block Rated 4.9 by Real Women Text Block Row Image From Ti…" at bounding box center [361, 194] width 152 height 321
click at [428, 39] on icon at bounding box center [431, 42] width 6 height 6
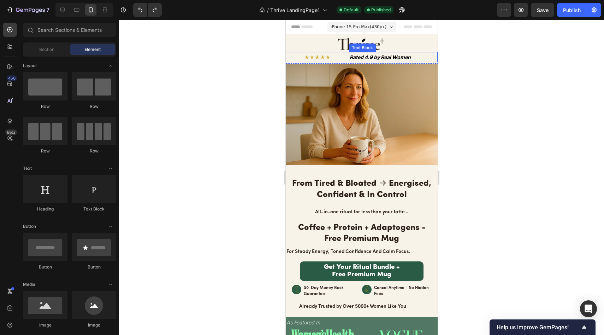
click at [369, 56] on strong "Rated 4.9 by Real Women" at bounding box center [379, 57] width 61 height 6
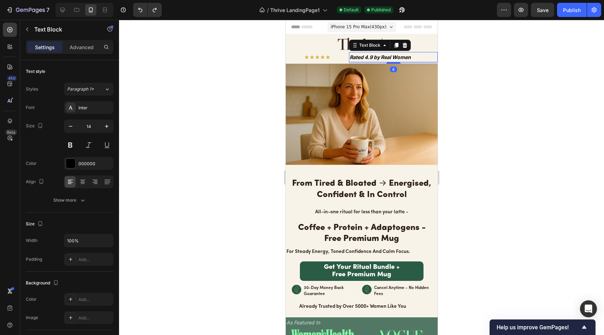
click at [402, 42] on div at bounding box center [404, 45] width 8 height 8
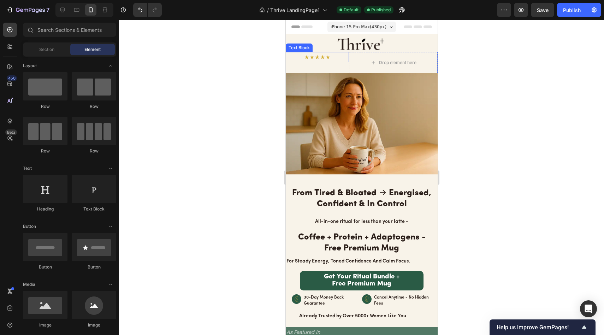
click at [342, 56] on p "★★★★★" at bounding box center [317, 57] width 62 height 9
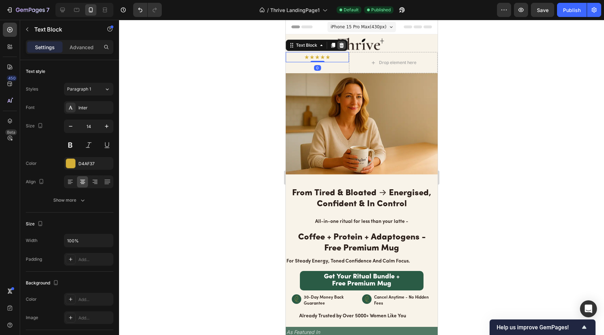
click at [344, 45] on div at bounding box center [341, 45] width 8 height 8
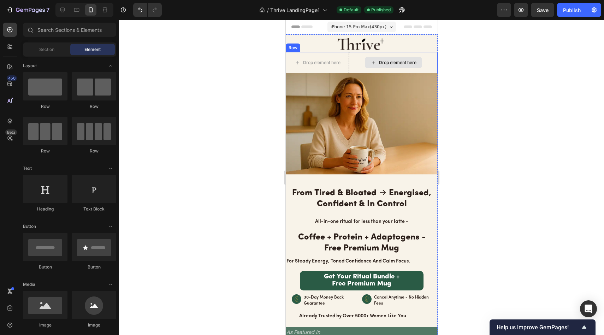
click at [382, 63] on div "Drop element here" at bounding box center [397, 63] width 37 height 6
click at [356, 58] on div "Drop element here" at bounding box center [393, 62] width 89 height 21
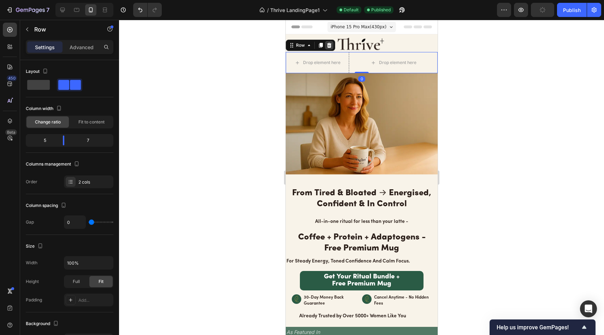
click at [330, 46] on icon at bounding box center [329, 45] width 5 height 5
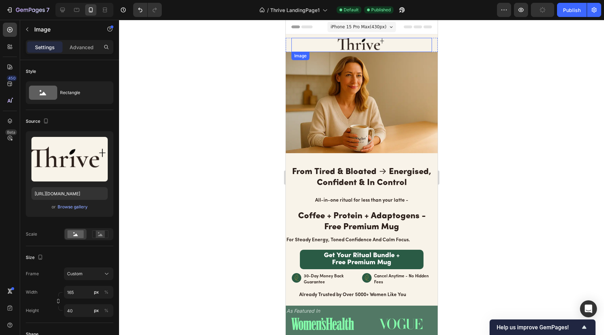
click at [356, 43] on img at bounding box center [361, 45] width 58 height 14
click at [337, 60] on icon at bounding box center [338, 58] width 5 height 5
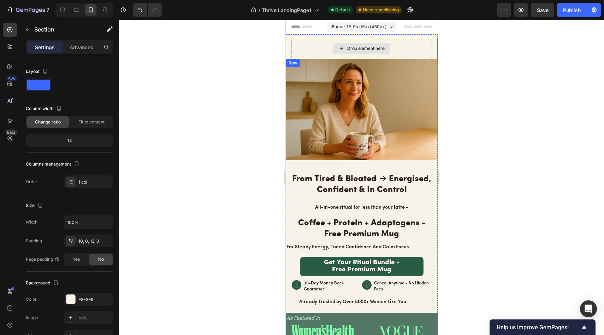
click at [391, 37] on div "Drop element here Row Image From Tired & Bloated → Energised, Confident & In Co…" at bounding box center [361, 192] width 152 height 316
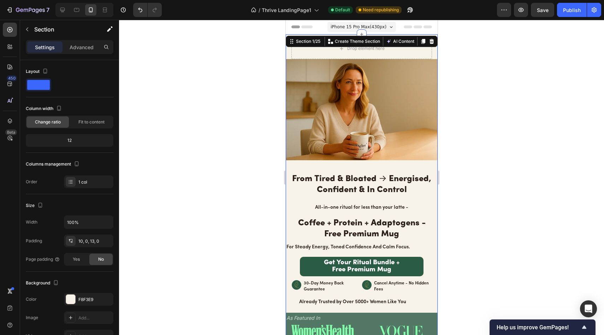
click at [389, 47] on div "Section 1/25 You can create reusable sections Create Theme Section AI Content W…" at bounding box center [361, 41] width 152 height 11
click at [397, 51] on div "Drop element here" at bounding box center [361, 48] width 141 height 21
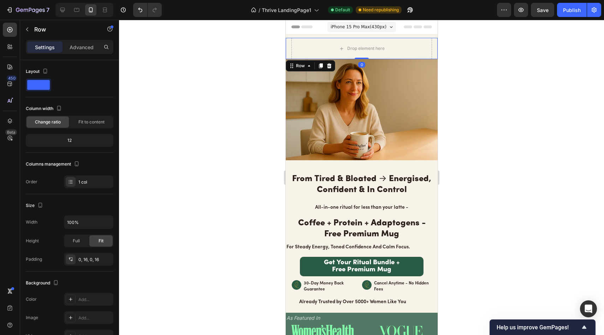
click at [329, 67] on icon at bounding box center [329, 65] width 5 height 5
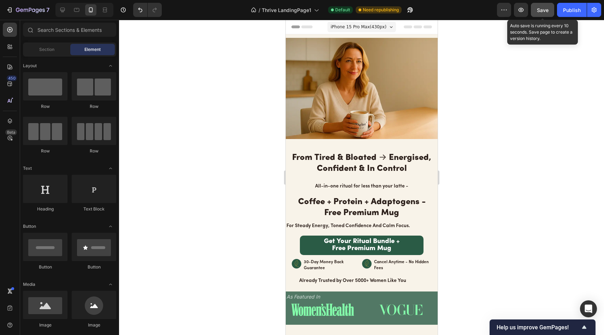
click at [546, 10] on span "Save" at bounding box center [543, 10] width 12 height 6
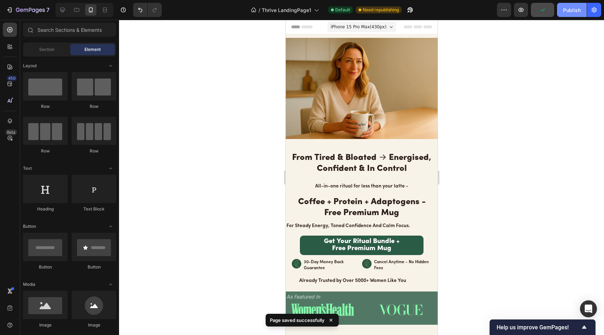
click at [569, 10] on div "Publish" at bounding box center [572, 9] width 18 height 7
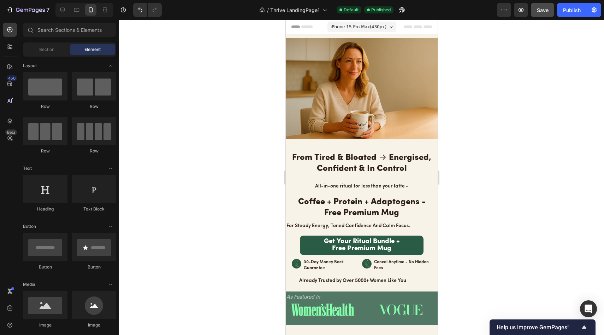
click at [481, 81] on div at bounding box center [361, 177] width 485 height 315
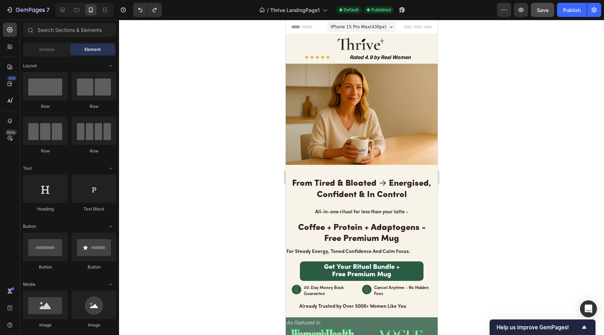
click at [307, 27] on span "Header" at bounding box center [307, 26] width 16 height 7
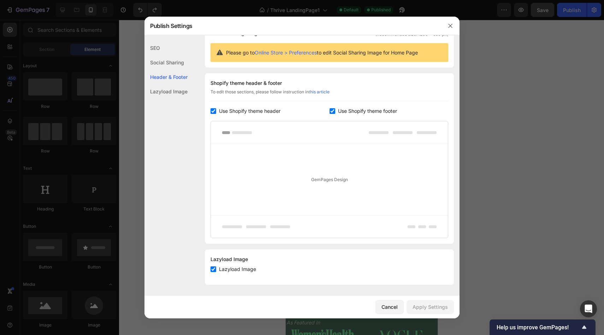
scroll to position [65, 0]
click at [213, 111] on input "checkbox" at bounding box center [214, 111] width 6 height 6
checkbox input "false"
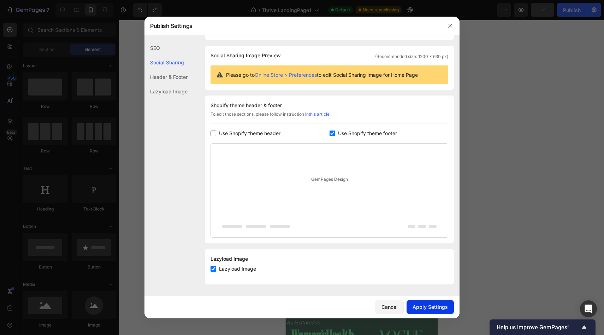
click at [425, 306] on div "Apply Settings" at bounding box center [430, 306] width 35 height 7
click at [517, 173] on div at bounding box center [302, 167] width 604 height 335
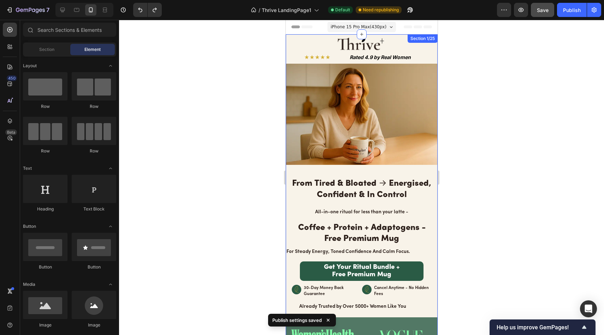
click at [303, 35] on div "Image Row ★★★★★ Text Block Rated 4.9 by Real Women Text Block Row Image From Ti…" at bounding box center [361, 194] width 152 height 321
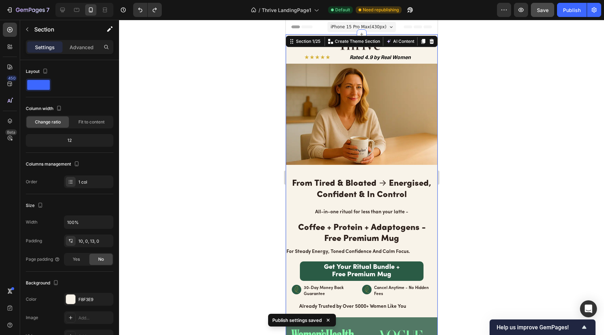
click at [241, 84] on div at bounding box center [361, 177] width 485 height 315
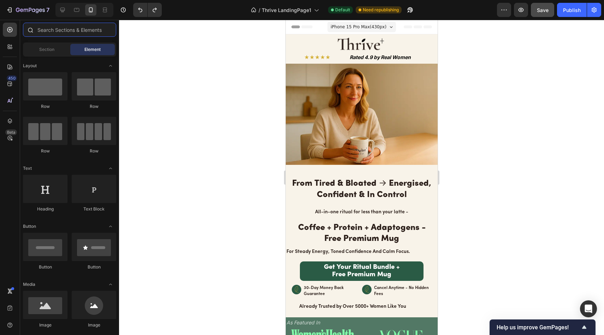
click at [72, 30] on input "text" at bounding box center [69, 30] width 93 height 14
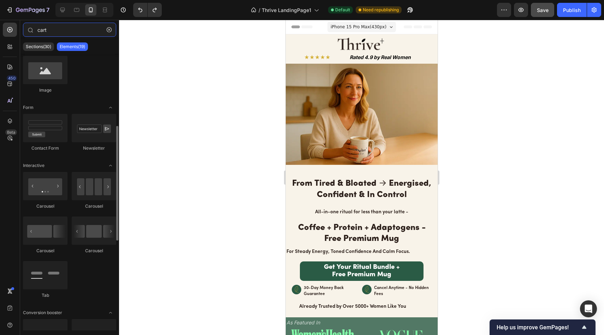
scroll to position [0, 0]
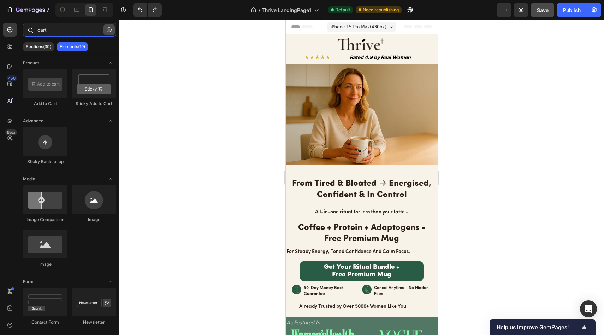
type input "cart"
click at [108, 33] on button "button" at bounding box center [109, 29] width 11 height 11
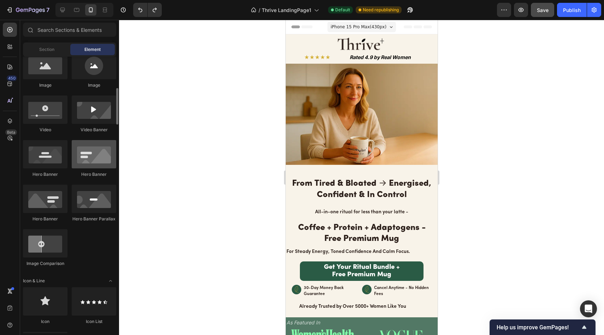
scroll to position [268, 0]
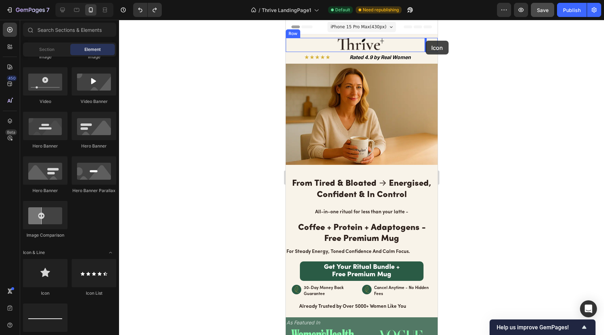
drag, startPoint x: 340, startPoint y: 286, endPoint x: 425, endPoint y: 41, distance: 260.2
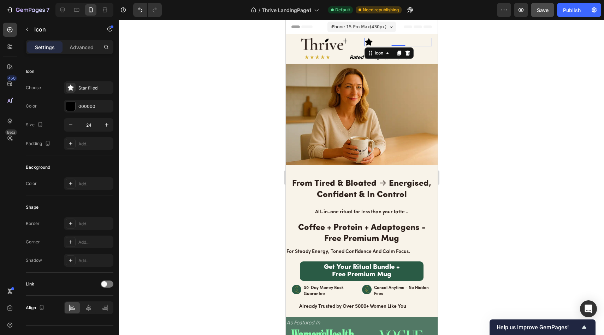
click at [369, 43] on icon at bounding box center [368, 42] width 8 height 8
click at [97, 86] on div "Star filled" at bounding box center [94, 88] width 33 height 6
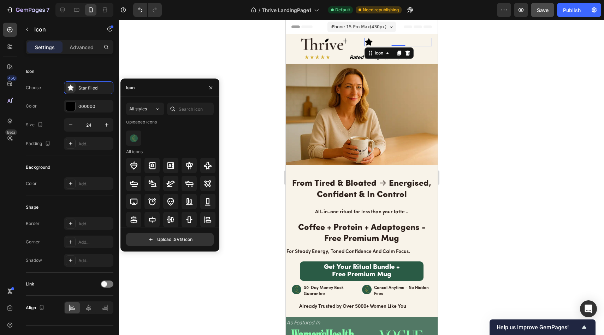
scroll to position [14, 0]
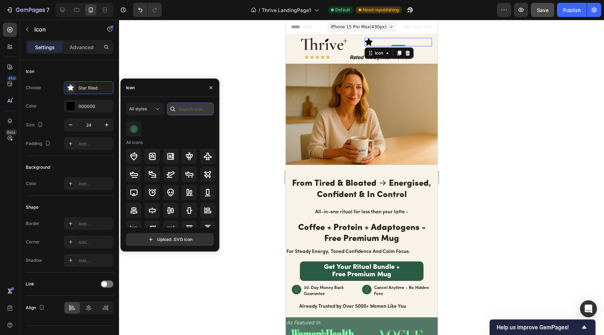
click at [187, 112] on input "text" at bounding box center [190, 108] width 47 height 13
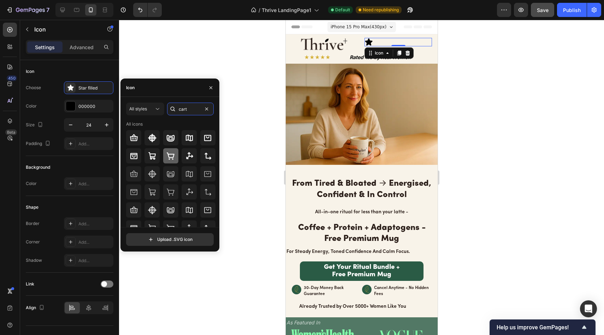
type input "cart"
click at [171, 155] on icon at bounding box center [170, 156] width 8 height 8
click at [254, 54] on div at bounding box center [361, 177] width 485 height 315
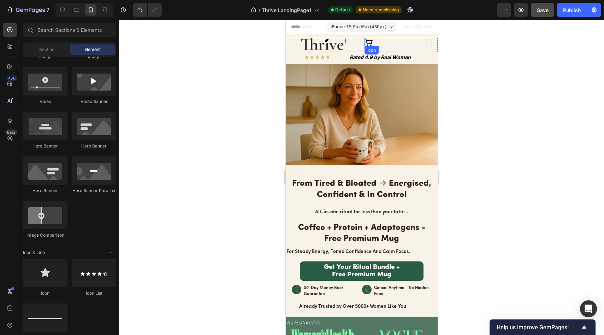
click at [384, 38] on div "Icon" at bounding box center [397, 42] width 67 height 8
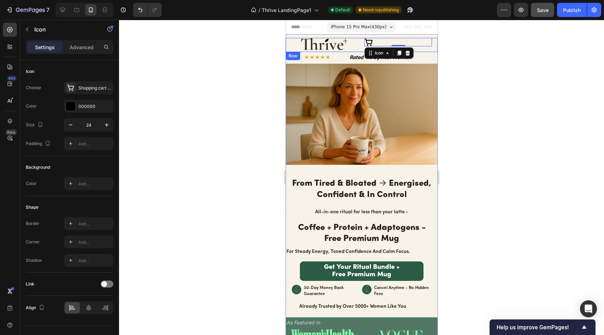
click at [286, 41] on div "Image Icon 0 Row" at bounding box center [361, 45] width 152 height 14
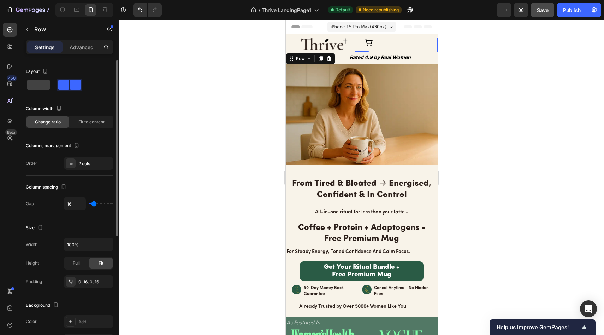
type input "13"
type input "14"
type input "15"
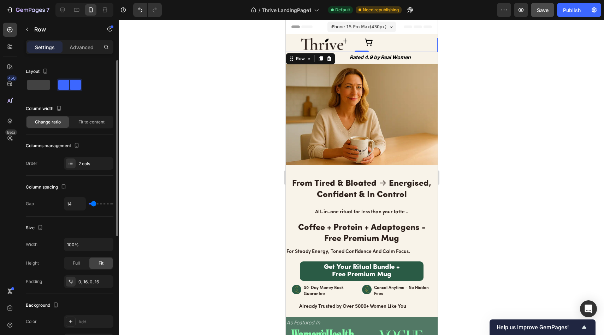
type input "15"
type input "16"
type input "18"
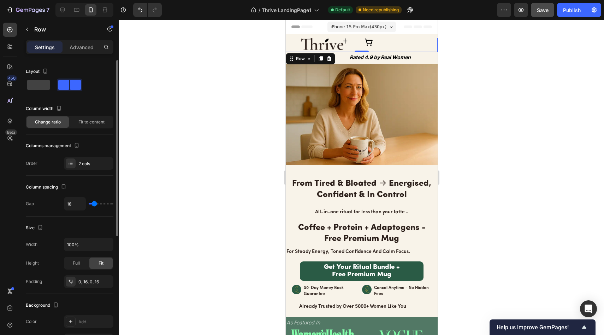
type input "23"
type input "27"
type input "30"
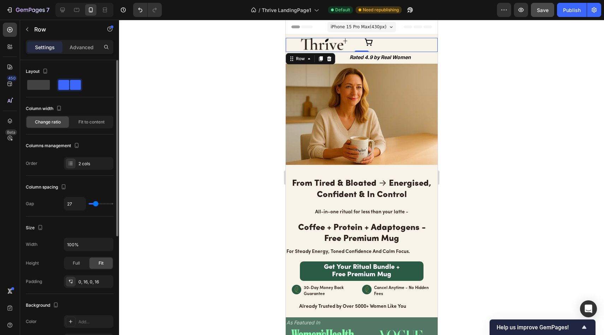
type input "30"
type input "32"
type input "33"
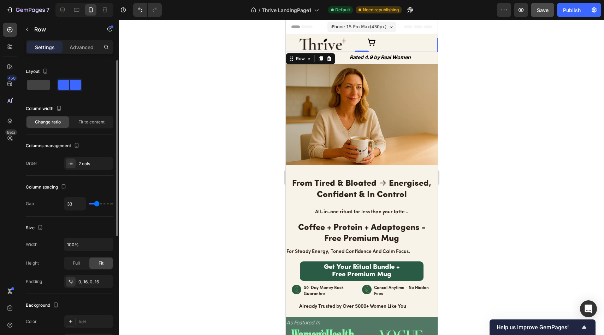
type input "34"
type input "35"
type input "36"
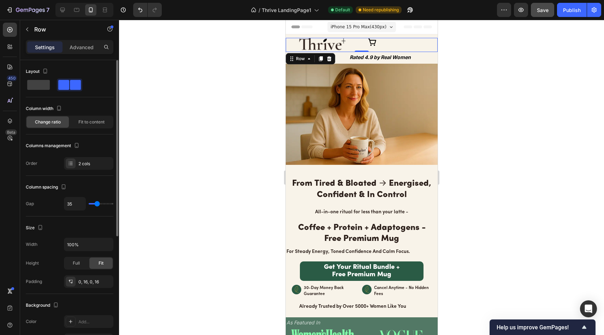
type input "36"
type input "37"
type input "38"
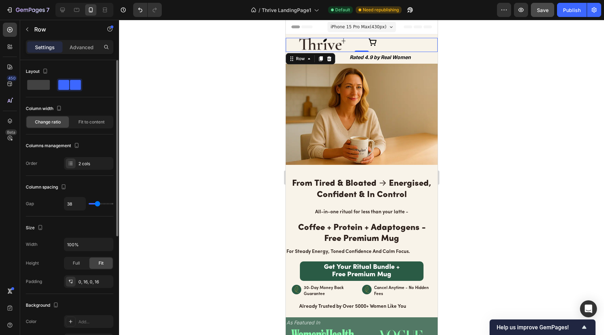
type input "41"
type input "43"
type input "45"
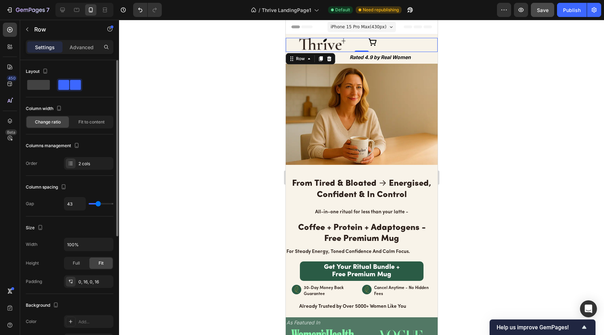
type input "45"
type input "46"
type input "49"
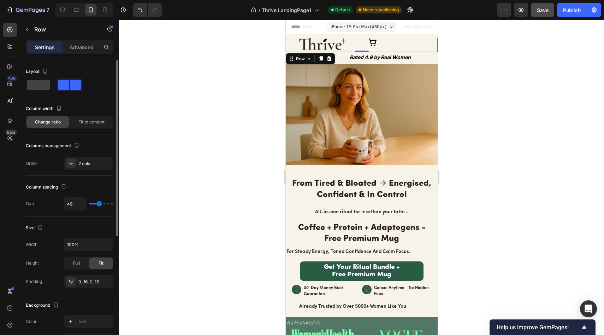
type input "50"
type input "51"
type input "52"
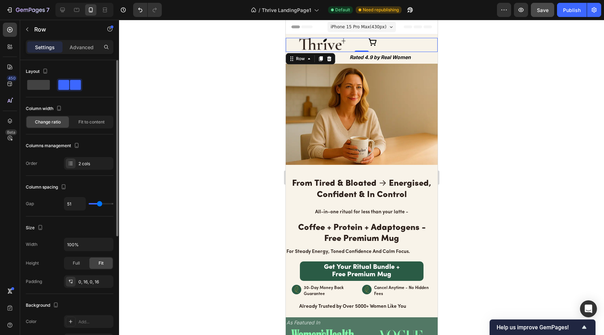
type input "52"
type input "56"
type input "61"
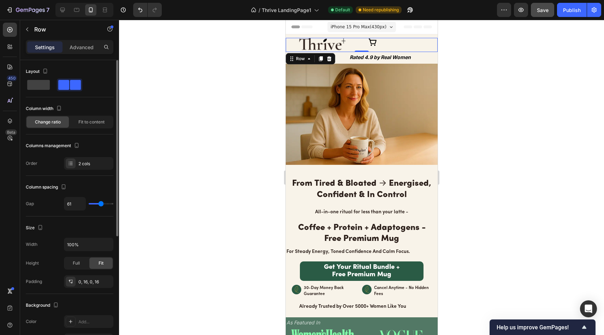
type input "72"
type input "76"
type input "79"
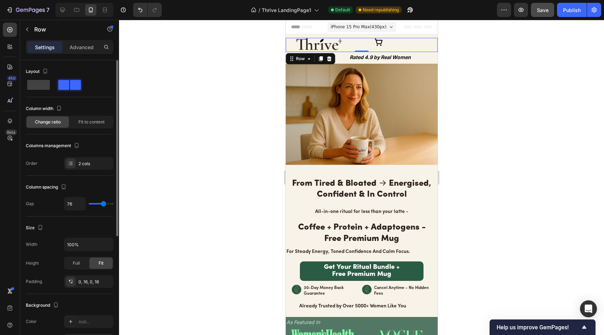
type input "79"
type input "80"
type input "82"
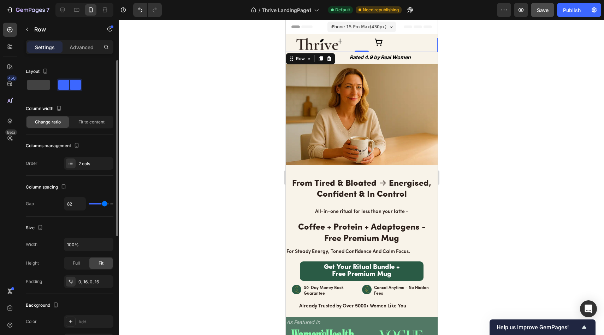
type input "84"
type input "85"
type input "86"
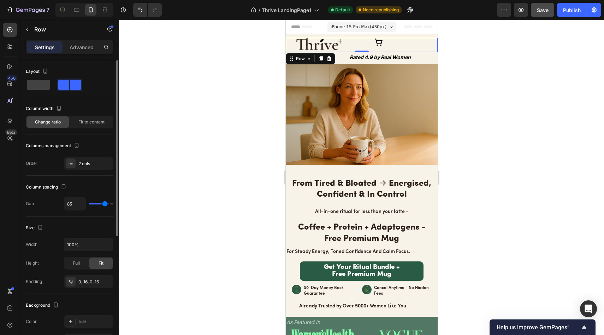
type input "86"
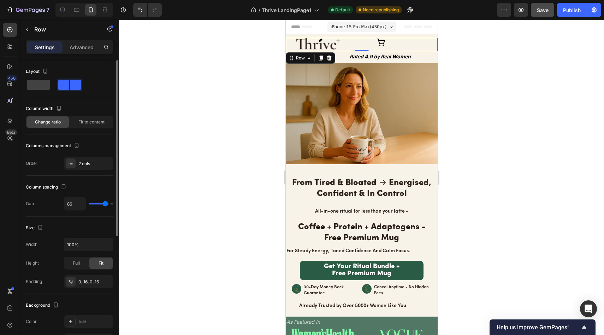
type input "91"
type input "93"
type input "94"
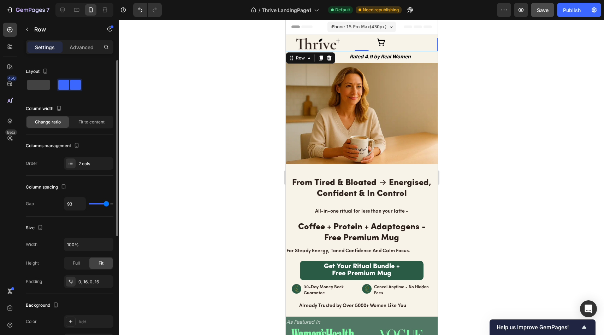
type input "94"
type input "95"
type input "96"
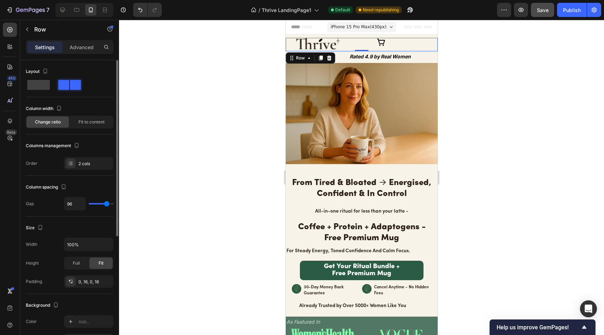
type input "98"
type input "99"
type input "100"
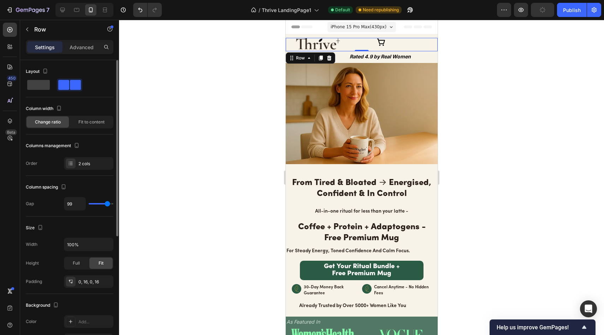
type input "100"
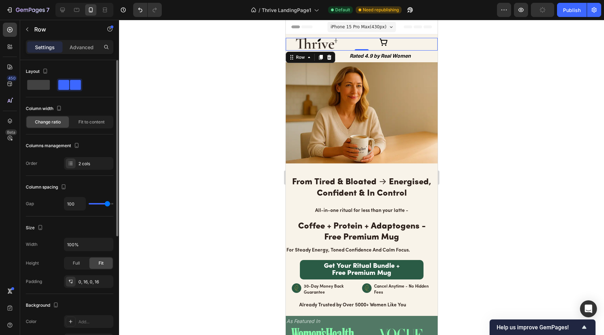
type input "99"
type input "97"
type input "91"
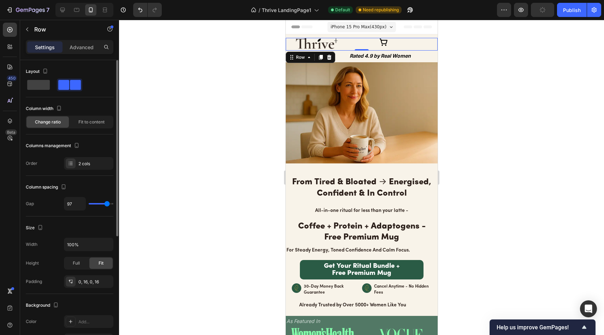
type input "91"
type input "87"
type input "79"
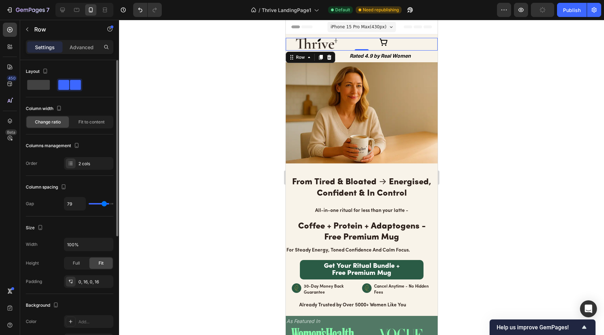
type input "47"
type input "32"
type input "21"
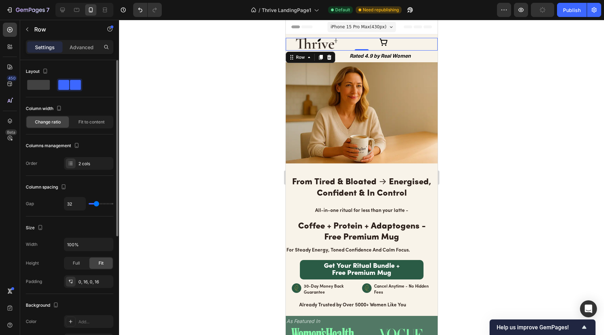
type input "21"
type input "16"
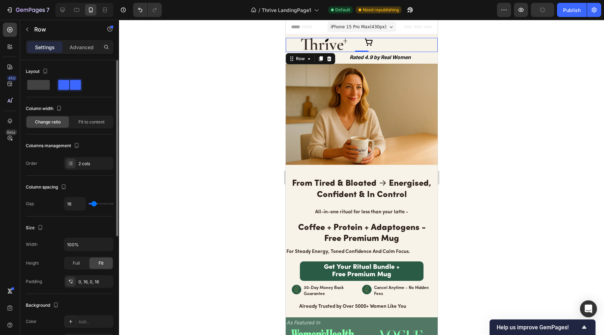
type input "4"
type input "3"
type input "0"
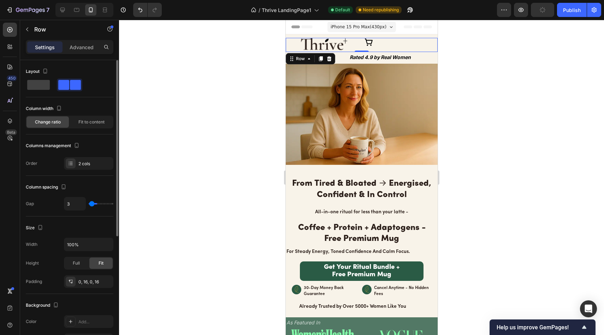
type input "0"
type input "83"
type input "120"
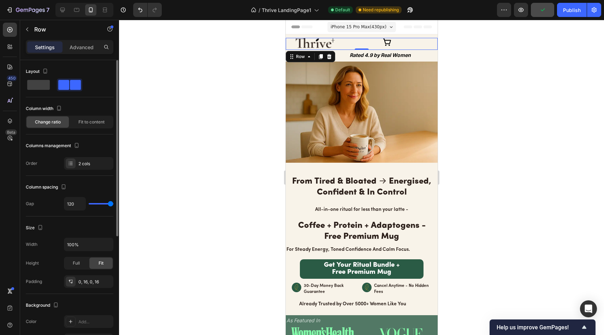
type input "8"
type input "0"
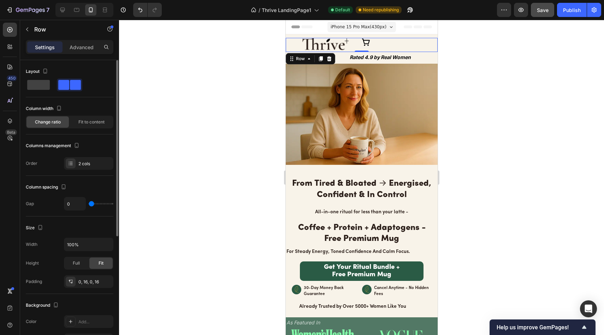
drag, startPoint x: 93, startPoint y: 204, endPoint x: 77, endPoint y: 199, distance: 17.0
type input "0"
click at [89, 203] on input "range" at bounding box center [101, 203] width 25 height 1
click at [365, 39] on icon at bounding box center [365, 42] width 8 height 8
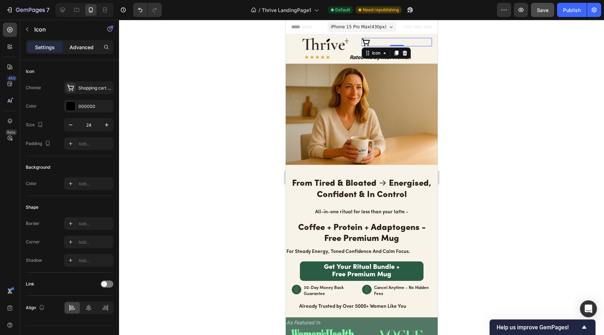
click at [89, 49] on p "Advanced" at bounding box center [82, 46] width 24 height 7
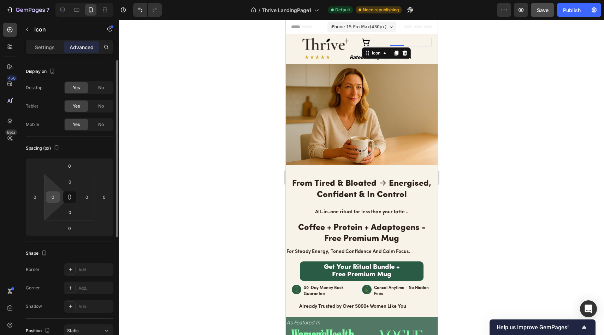
click at [51, 199] on input "0" at bounding box center [53, 196] width 11 height 11
type input "3"
type input "5"
type input "1"
type input "150"
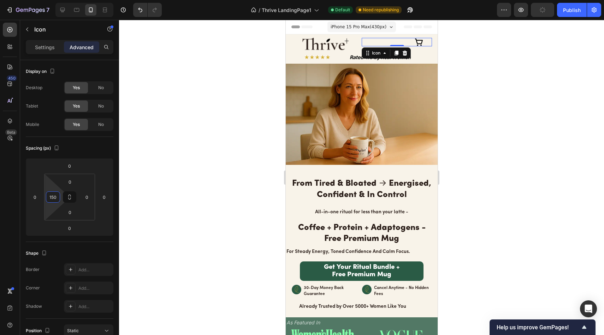
click at [193, 70] on div at bounding box center [361, 177] width 485 height 315
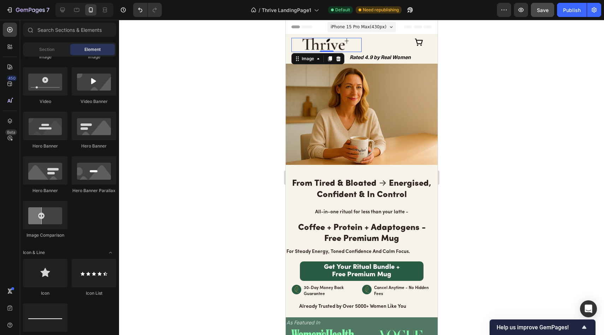
click at [329, 45] on img at bounding box center [326, 45] width 58 height 14
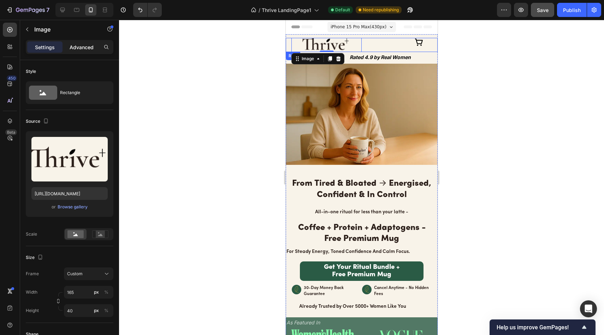
click at [76, 50] on p "Advanced" at bounding box center [82, 46] width 24 height 7
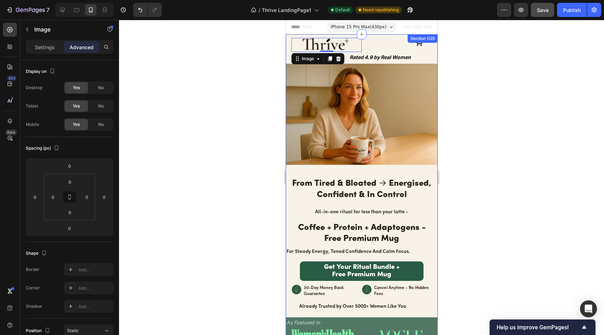
click at [390, 43] on div "Icon" at bounding box center [396, 42] width 70 height 8
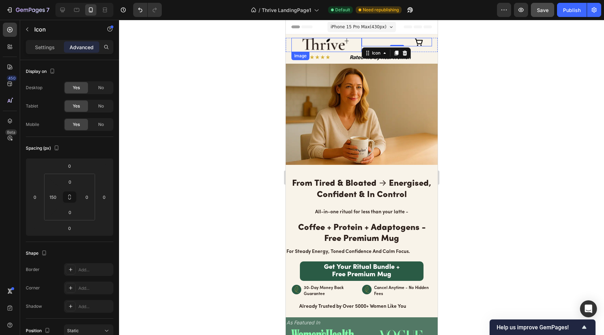
click at [325, 46] on img at bounding box center [326, 45] width 58 height 14
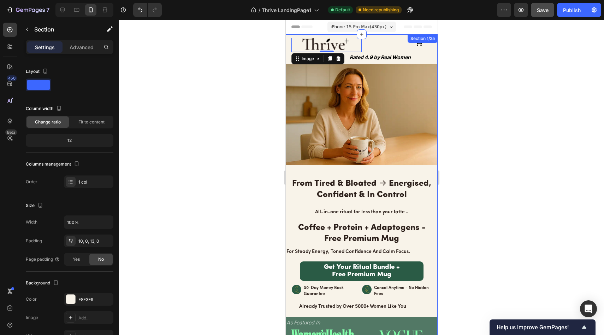
click at [371, 36] on div "Image 0 Icon Row ★★★★★ Text Block Rated 4.9 by Real Women Text Block Row Image …" at bounding box center [361, 194] width 152 height 321
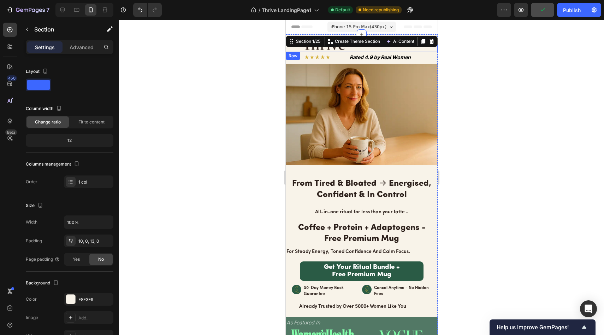
click at [288, 52] on div "Image Icon Row" at bounding box center [361, 45] width 152 height 14
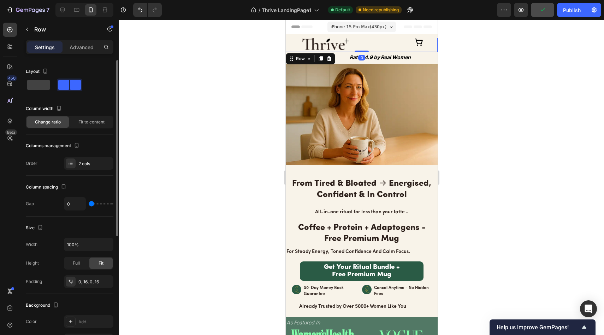
type input "25"
type input "44"
type input "74"
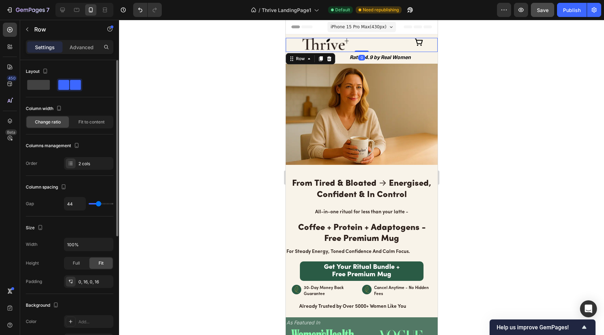
type input "74"
type input "95"
type input "105"
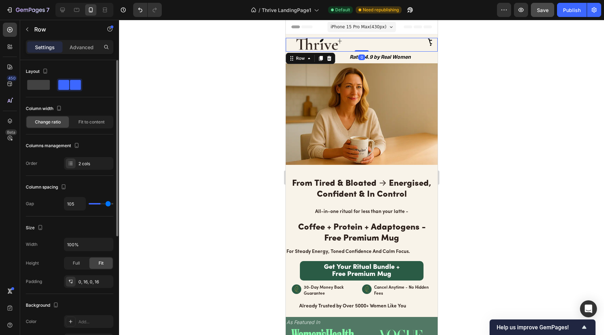
type input "112"
type input "119"
type input "120"
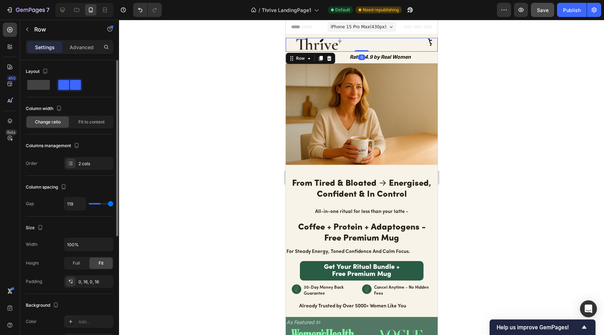
type input "120"
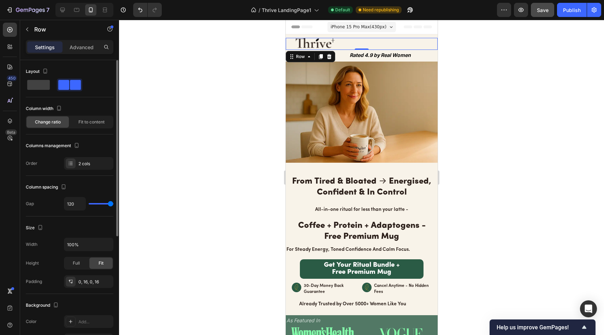
type input "97"
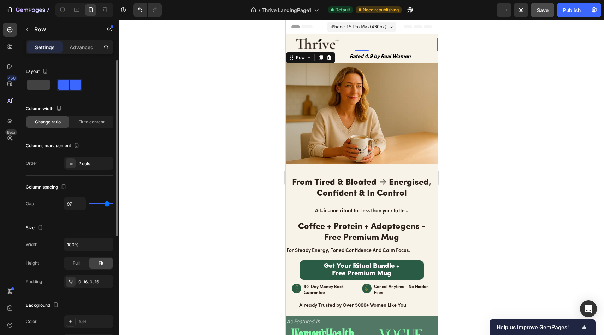
type input "79"
type input "71"
type input "65"
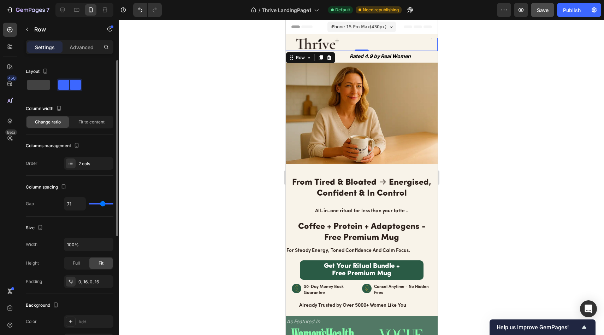
type input "65"
type input "64"
type input "63"
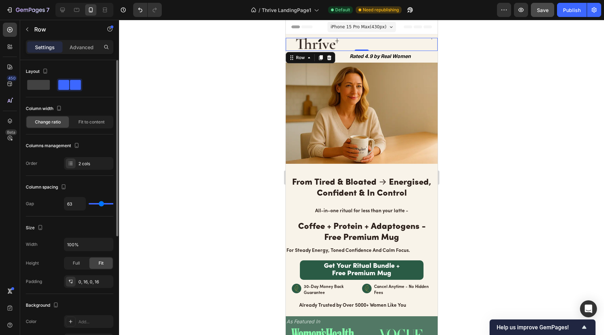
type input "62"
type input "61"
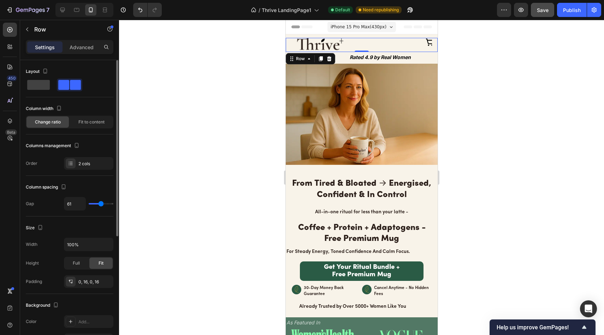
type input "60"
type input "59"
type input "57"
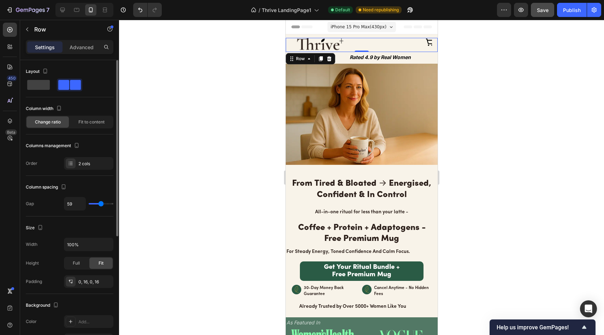
type input "57"
type input "56"
type input "55"
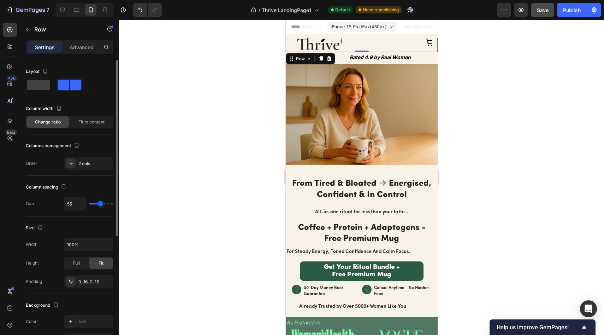
type input "53"
type input "52"
type input "50"
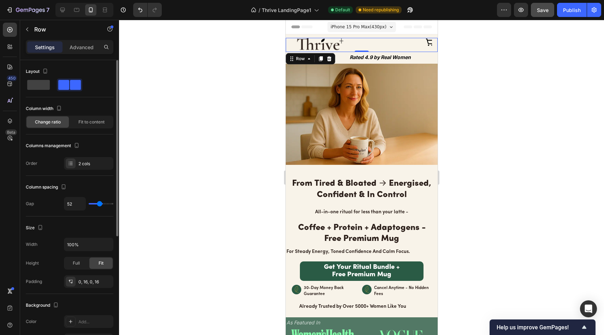
type input "50"
type input "48"
type input "46"
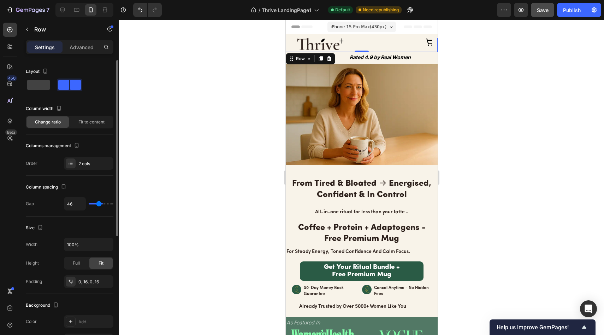
type input "43"
type input "41"
type input "37"
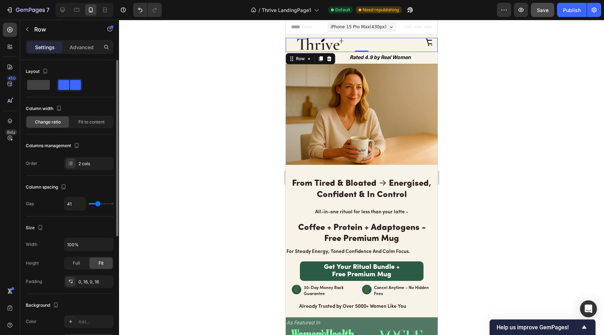
type input "37"
type input "34"
drag, startPoint x: 89, startPoint y: 204, endPoint x: 82, endPoint y: 202, distance: 6.8
click at [89, 203] on input "range" at bounding box center [101, 203] width 25 height 1
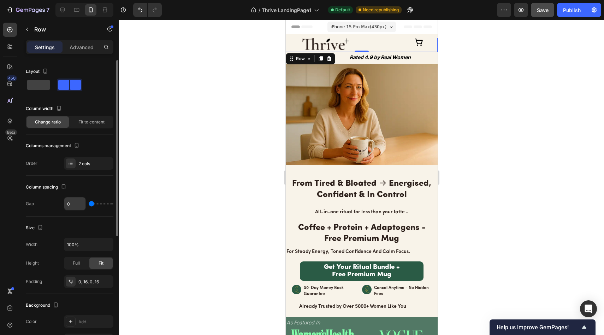
click at [71, 205] on input "0" at bounding box center [74, 203] width 21 height 13
drag, startPoint x: 93, startPoint y: 203, endPoint x: 83, endPoint y: 203, distance: 9.5
click at [89, 203] on input "range" at bounding box center [101, 203] width 25 height 1
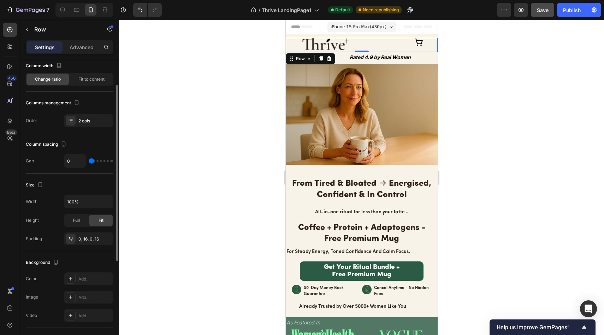
scroll to position [45, 0]
click at [90, 229] on div "Width 100% Height Full Fit Padding 0, 16, 0, 16" at bounding box center [70, 218] width 88 height 50
click at [90, 236] on div "0, 16, 0, 16" at bounding box center [88, 237] width 20 height 6
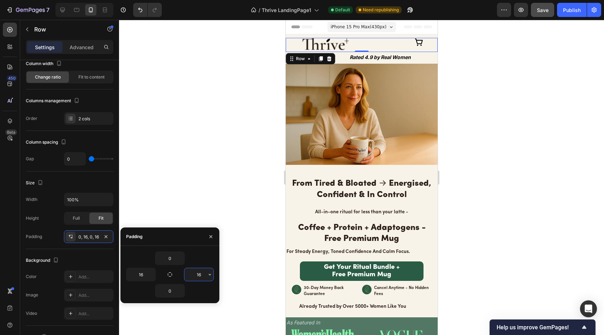
click at [201, 273] on input "16" at bounding box center [198, 274] width 29 height 13
click at [210, 170] on div at bounding box center [361, 177] width 485 height 315
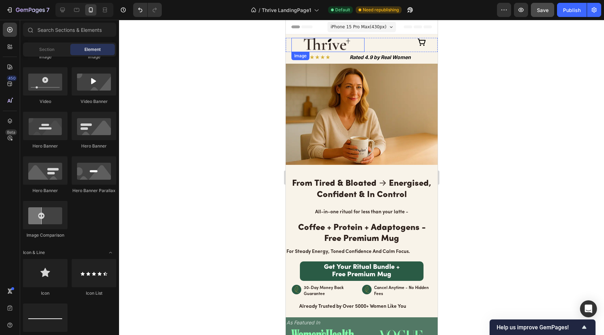
click at [328, 42] on img at bounding box center [328, 45] width 58 height 14
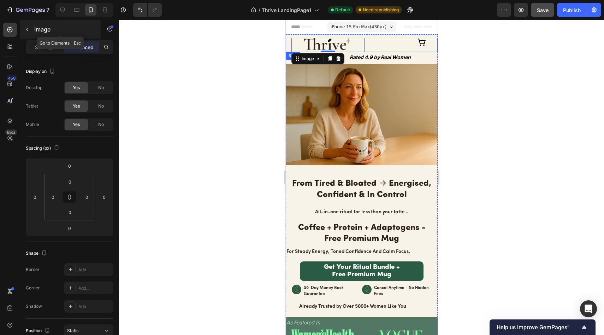
click at [46, 32] on p "Image" at bounding box center [64, 29] width 60 height 8
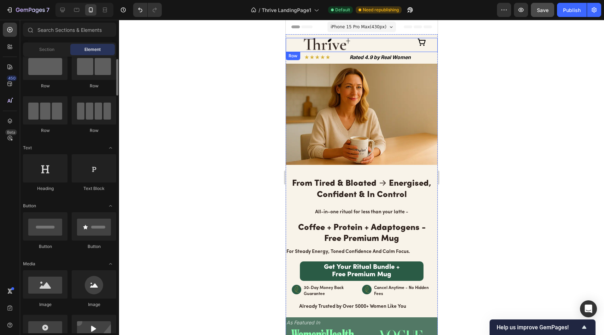
scroll to position [11, 0]
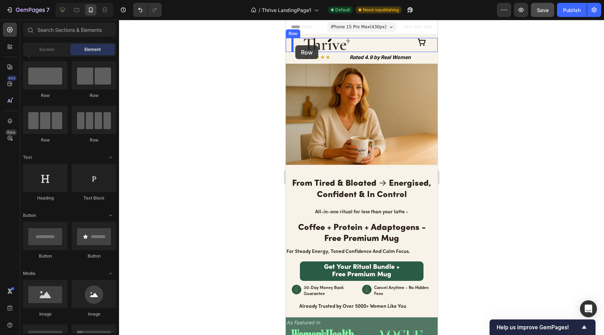
drag, startPoint x: 329, startPoint y: 101, endPoint x: 290, endPoint y: 63, distance: 54.2
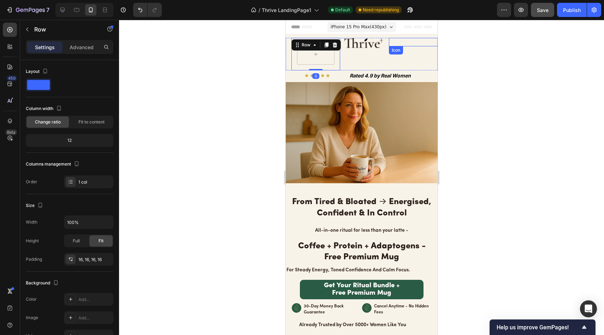
click at [430, 43] on div "Icon" at bounding box center [415, 42] width 53 height 8
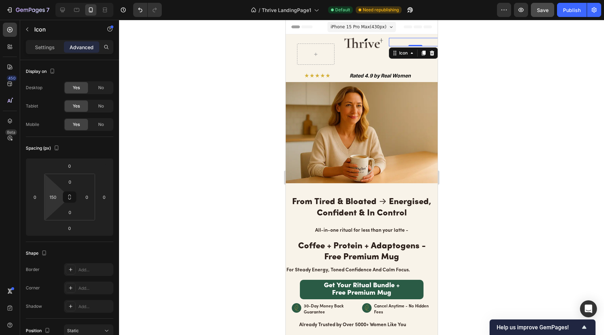
click at [55, 0] on html "7 / Thrive LandingPage1 Default Need republishing Preview Save Publish 450 Beta…" at bounding box center [302, 0] width 604 height 0
click at [54, 193] on input "150" at bounding box center [53, 196] width 11 height 11
click at [193, 115] on div at bounding box center [361, 177] width 485 height 315
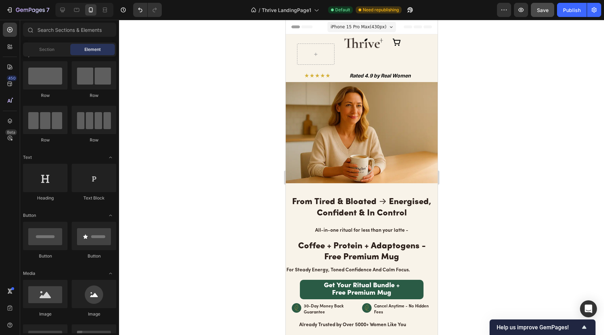
click at [238, 56] on div at bounding box center [361, 177] width 485 height 315
click at [392, 42] on icon at bounding box center [396, 42] width 8 height 8
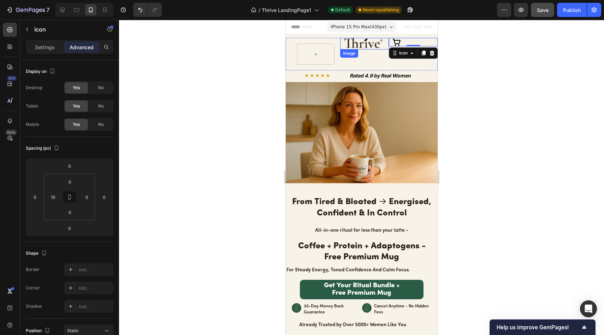
click at [356, 45] on img at bounding box center [364, 44] width 49 height 12
click at [398, 41] on div "Icon" at bounding box center [413, 42] width 49 height 8
click at [51, 198] on input "10" at bounding box center [53, 196] width 11 height 11
click at [132, 153] on div at bounding box center [361, 177] width 485 height 315
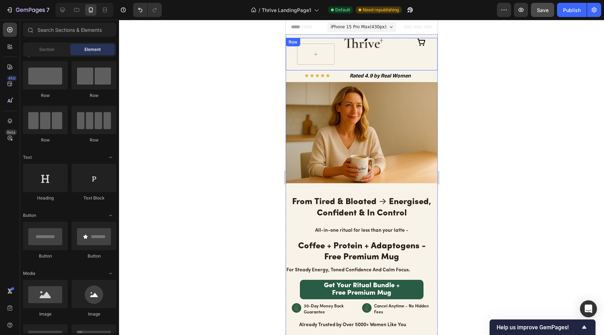
click at [359, 63] on div "Image" at bounding box center [364, 54] width 49 height 32
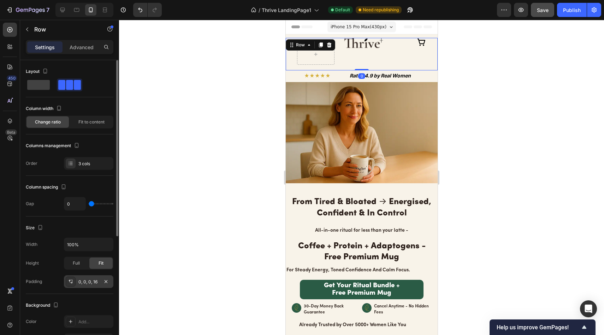
click at [93, 285] on div "0, 0, 0, 16" at bounding box center [88, 281] width 49 height 13
click at [91, 149] on div "Columns management" at bounding box center [70, 145] width 88 height 11
click at [354, 75] on strong "Rated 4.9 by Real Women" at bounding box center [379, 75] width 61 height 6
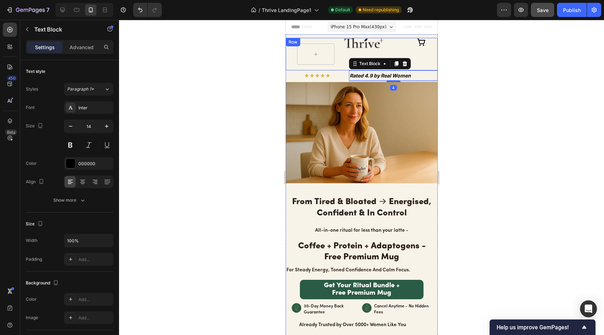
click at [340, 66] on div "Image" at bounding box center [364, 54] width 49 height 32
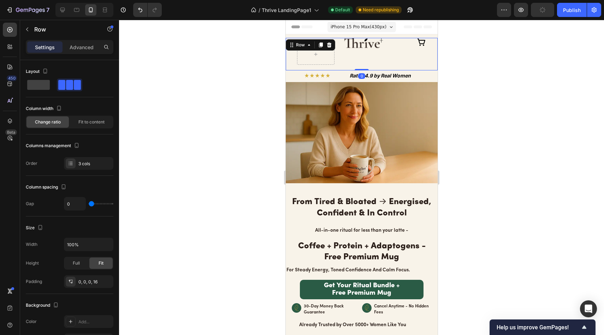
drag, startPoint x: 359, startPoint y: 69, endPoint x: 359, endPoint y: 63, distance: 5.3
click at [359, 63] on div "Row Image Icon Row 0" at bounding box center [361, 54] width 152 height 32
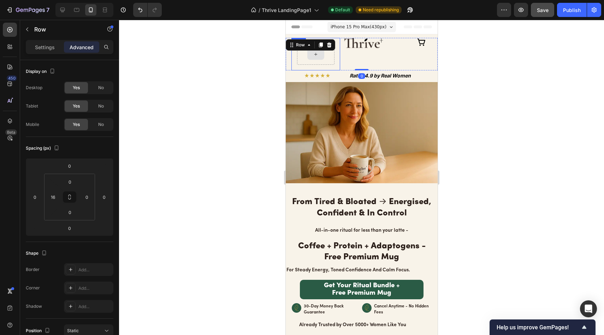
click at [311, 54] on div at bounding box center [315, 53] width 17 height 11
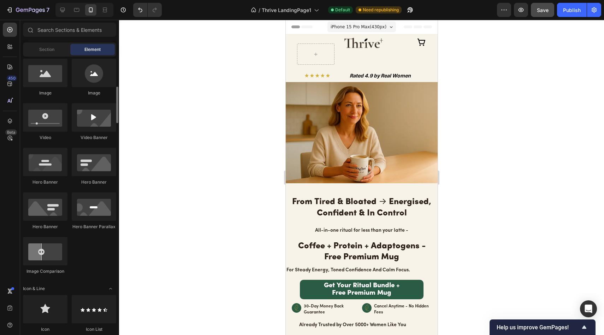
scroll to position [0, 0]
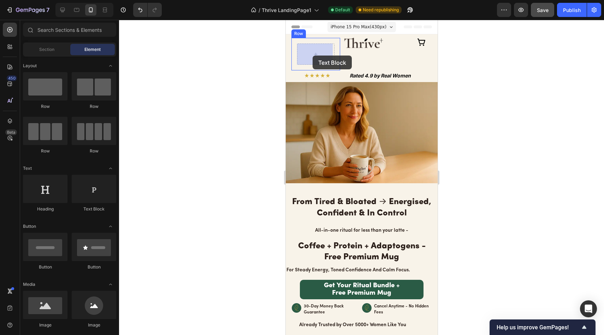
drag, startPoint x: 360, startPoint y: 213, endPoint x: 312, endPoint y: 55, distance: 164.6
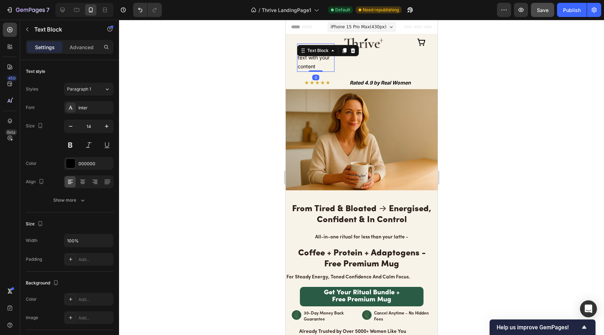
click at [318, 63] on div "Replace this text with your content" at bounding box center [315, 57] width 37 height 28
drag, startPoint x: 320, startPoint y: 65, endPoint x: 283, endPoint y: 46, distance: 40.8
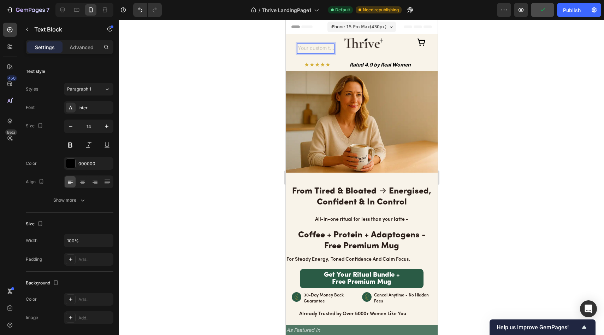
click at [271, 91] on div at bounding box center [361, 177] width 485 height 315
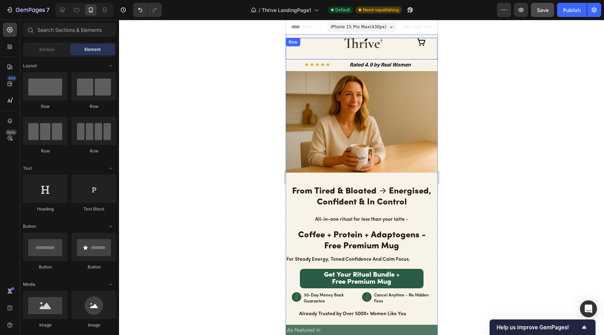
click at [345, 51] on div "Image" at bounding box center [364, 49] width 49 height 22
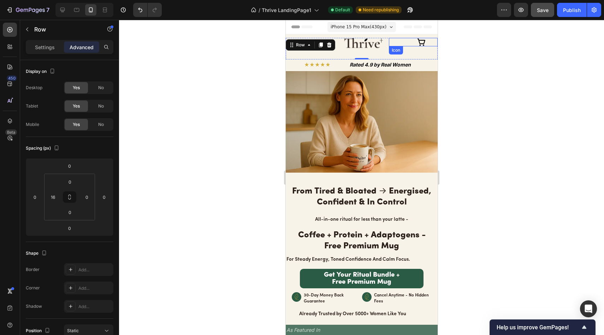
click at [378, 71] on div "Rated 4.9 by Real Women Text Block" at bounding box center [393, 65] width 89 height 12
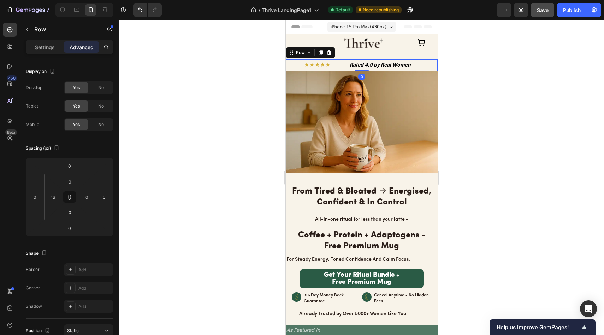
scroll to position [45, 0]
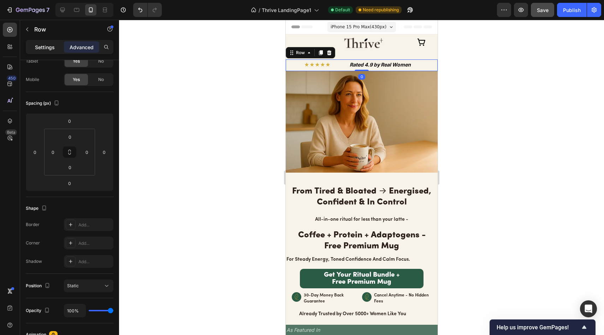
click at [52, 44] on p "Settings" at bounding box center [45, 46] width 20 height 7
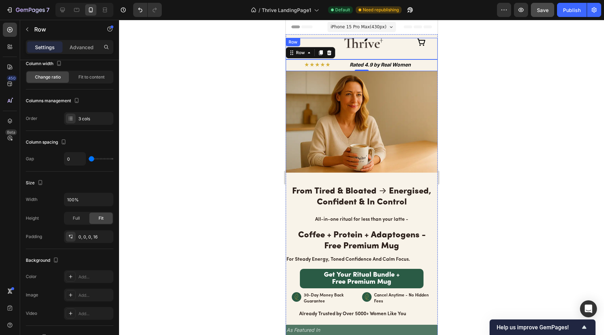
click at [376, 56] on div "Image" at bounding box center [364, 49] width 49 height 22
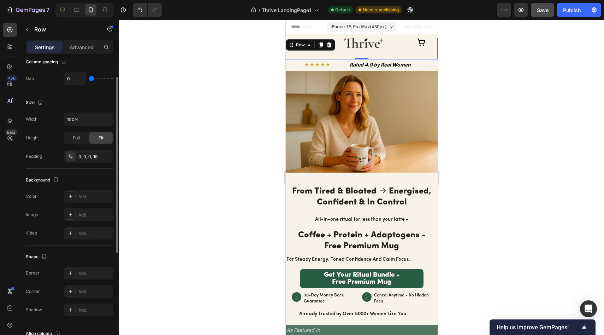
scroll to position [89, 0]
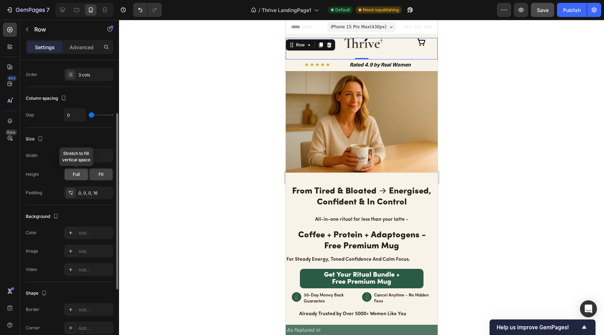
click at [81, 177] on div "Full" at bounding box center [76, 174] width 23 height 11
click at [100, 172] on span "Fit" at bounding box center [101, 174] width 5 height 6
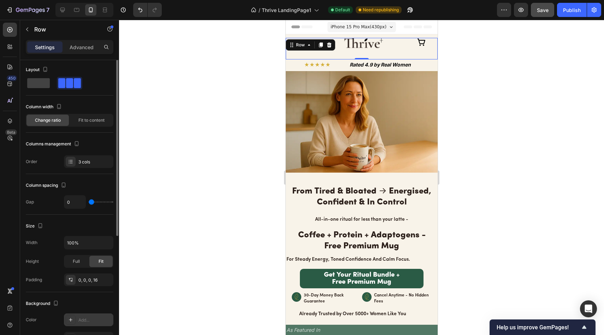
scroll to position [0, 0]
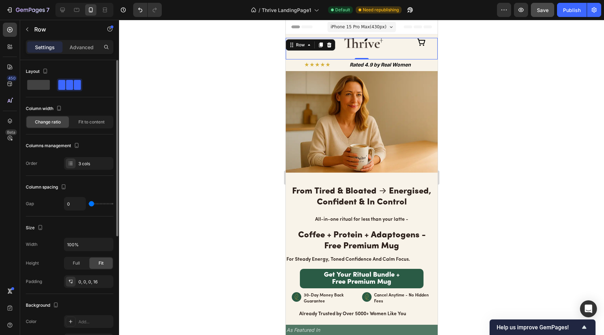
click at [199, 161] on div at bounding box center [361, 177] width 485 height 315
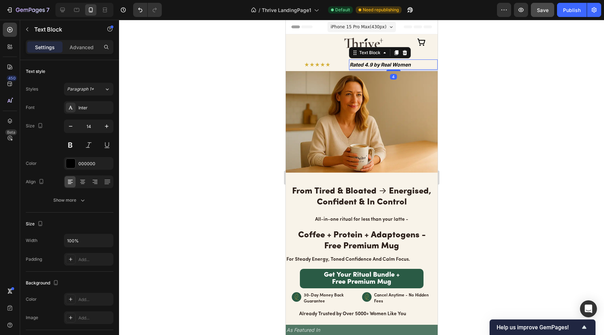
click at [223, 75] on div at bounding box center [361, 177] width 485 height 315
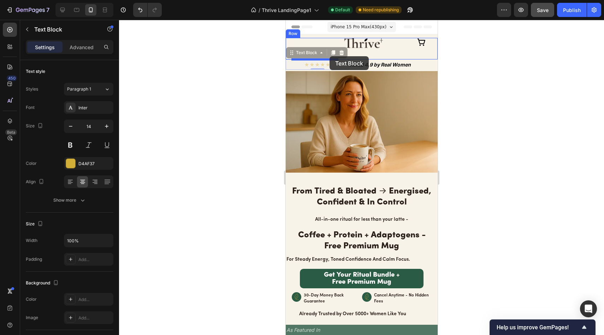
drag, startPoint x: 332, startPoint y: 63, endPoint x: 329, endPoint y: 56, distance: 7.6
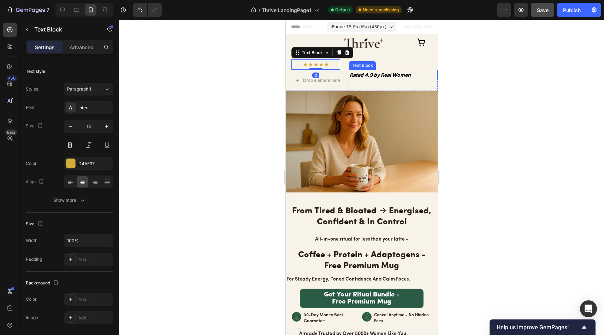
click at [361, 79] on p "Rated 4.9 by Real Women" at bounding box center [392, 74] width 87 height 9
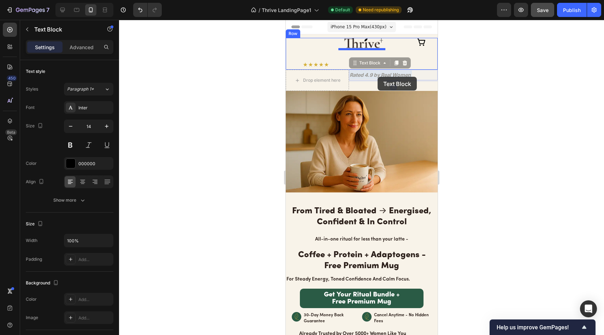
drag, startPoint x: 364, startPoint y: 83, endPoint x: 377, endPoint y: 77, distance: 15.0
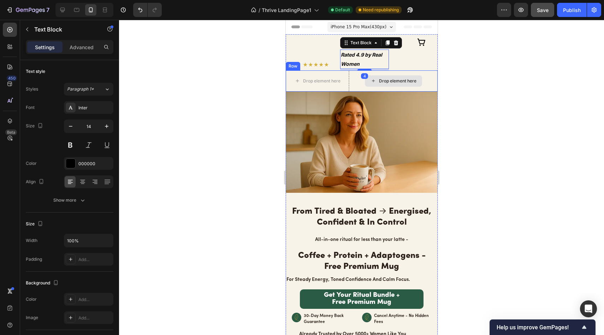
click at [404, 79] on div "Drop element here" at bounding box center [393, 80] width 89 height 21
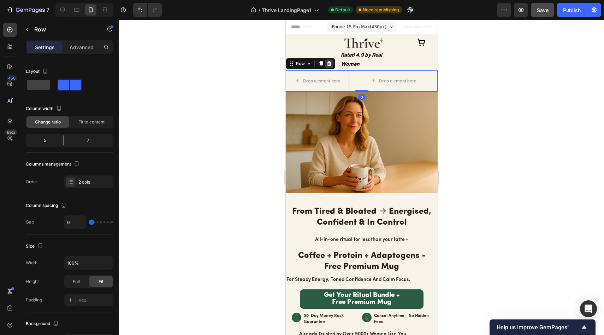
click at [328, 66] on icon at bounding box center [329, 64] width 6 height 6
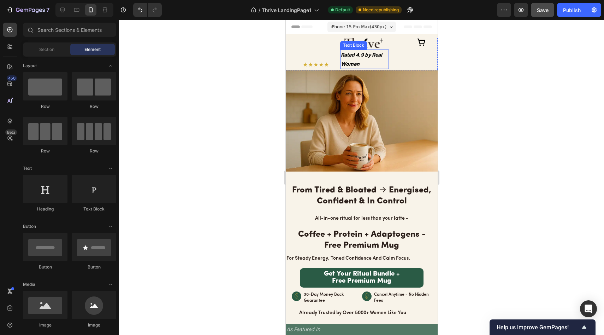
click at [346, 62] on strong "Rated 4.9 by Real Women" at bounding box center [361, 59] width 41 height 15
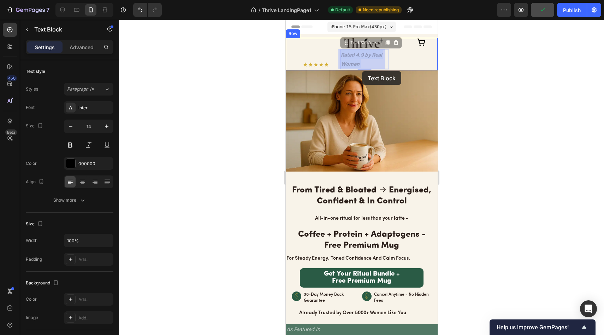
drag, startPoint x: 361, startPoint y: 67, endPoint x: 362, endPoint y: 71, distance: 4.0
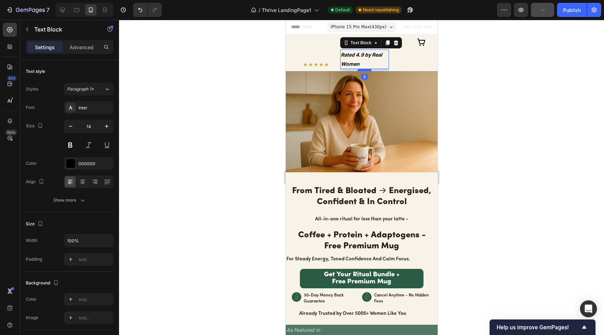
drag, startPoint x: 362, startPoint y: 69, endPoint x: 362, endPoint y: 73, distance: 3.6
click at [362, 71] on div at bounding box center [364, 70] width 14 height 2
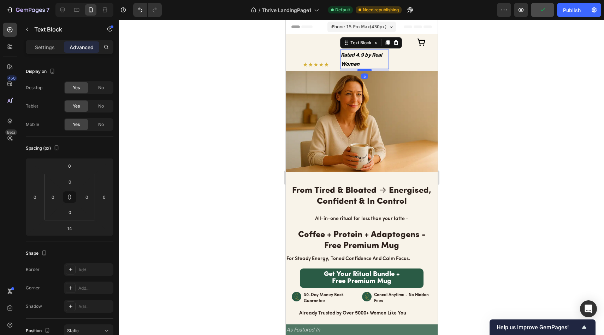
drag, startPoint x: 362, startPoint y: 71, endPoint x: 362, endPoint y: 67, distance: 3.9
click at [362, 69] on div at bounding box center [364, 70] width 14 height 2
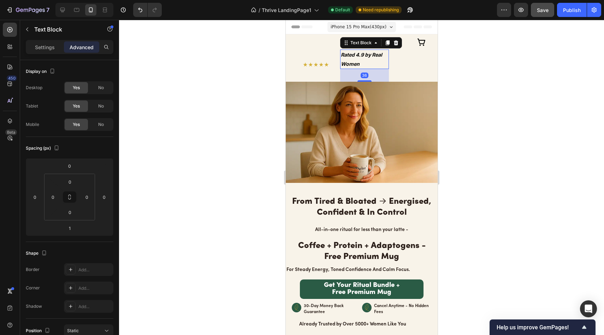
drag, startPoint x: 362, startPoint y: 66, endPoint x: 362, endPoint y: 79, distance: 12.4
click at [362, 69] on div "36" at bounding box center [364, 69] width 49 height 0
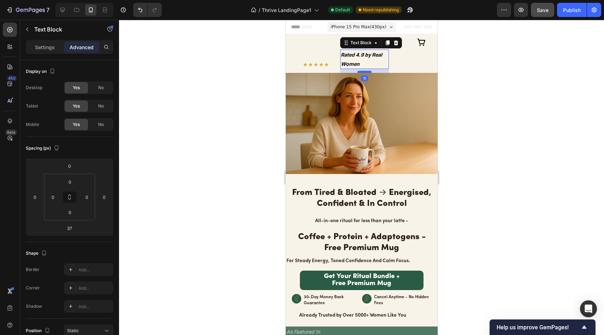
drag, startPoint x: 362, startPoint y: 80, endPoint x: 362, endPoint y: 66, distance: 13.8
click at [361, 71] on div at bounding box center [364, 72] width 14 height 2
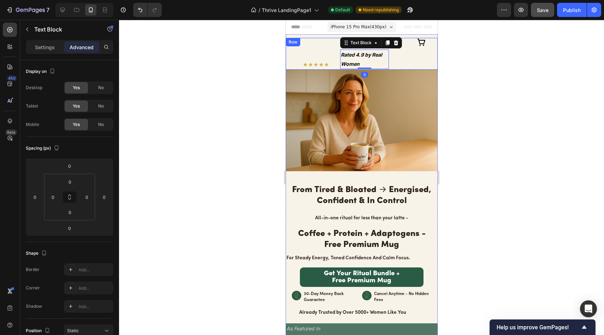
drag, startPoint x: 449, startPoint y: 65, endPoint x: 144, endPoint y: 47, distance: 305.4
click at [449, 65] on div at bounding box center [361, 177] width 485 height 315
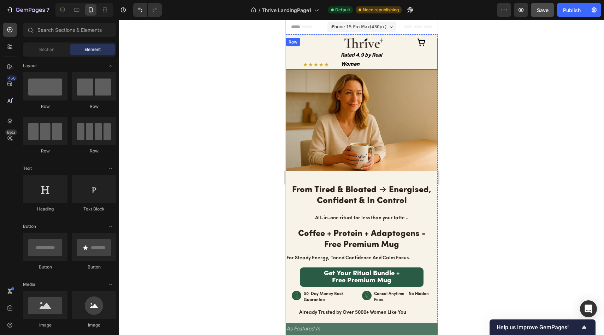
click at [483, 72] on div at bounding box center [361, 177] width 485 height 315
click at [357, 55] on strong "Rated 4.9 by Real Women" at bounding box center [361, 59] width 41 height 15
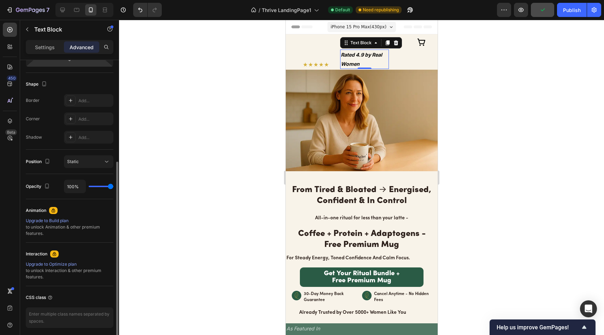
scroll to position [196, 0]
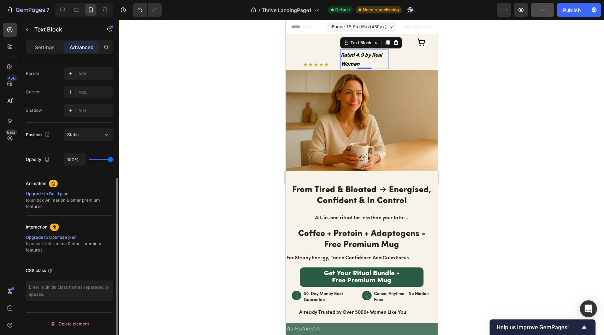
click at [53, 54] on div "Settings Advanced" at bounding box center [70, 47] width 88 height 14
click at [53, 52] on div "Settings" at bounding box center [44, 46] width 35 height 11
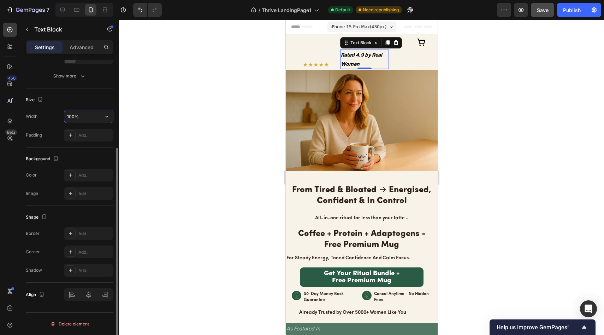
click at [76, 117] on input "100%" at bounding box center [88, 116] width 49 height 13
click at [71, 91] on div "Size Width 90% Padding Add..." at bounding box center [70, 117] width 88 height 59
click at [88, 291] on icon at bounding box center [88, 294] width 5 height 6
click at [93, 39] on div "Text Block" at bounding box center [60, 30] width 81 height 20
click at [88, 45] on p "Advanced" at bounding box center [82, 46] width 24 height 7
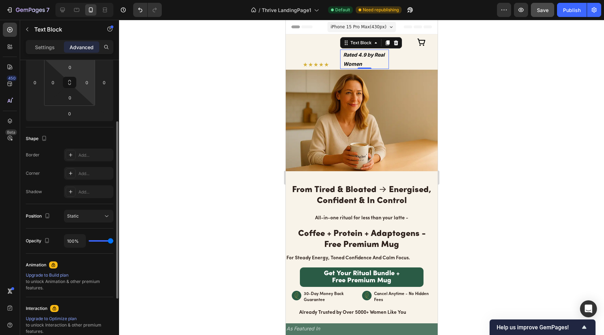
scroll to position [91, 0]
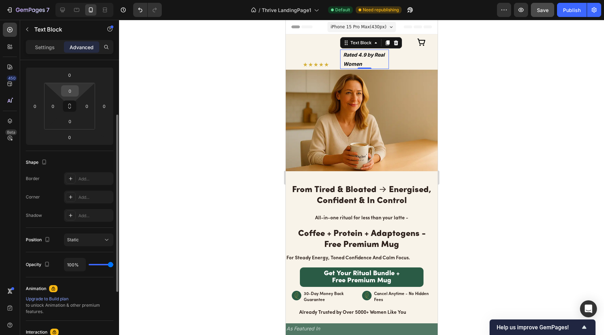
click at [71, 95] on input "0" at bounding box center [70, 90] width 14 height 11
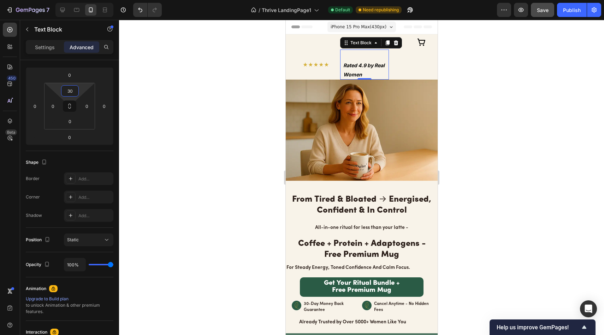
click at [213, 55] on div at bounding box center [361, 177] width 485 height 315
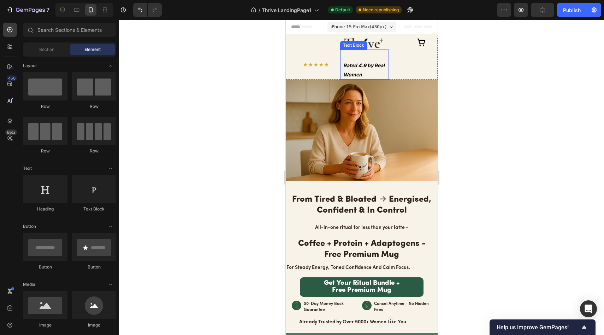
click at [355, 69] on p "Rated 4.9 by Real Women" at bounding box center [364, 70] width 42 height 18
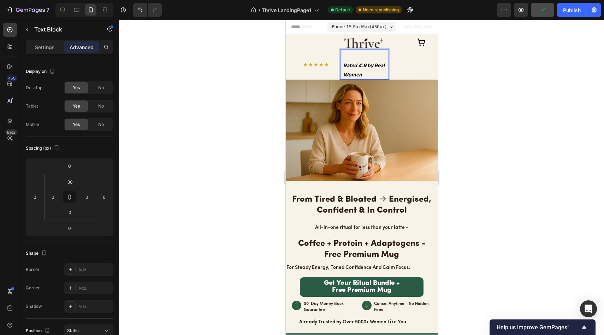
click at [372, 65] on p "Rated 4.9 by Real Women" at bounding box center [364, 70] width 42 height 18
click at [342, 75] on div "Rated 4.9 by Real Women" at bounding box center [364, 69] width 44 height 19
click at [53, 45] on p "Settings" at bounding box center [45, 46] width 20 height 7
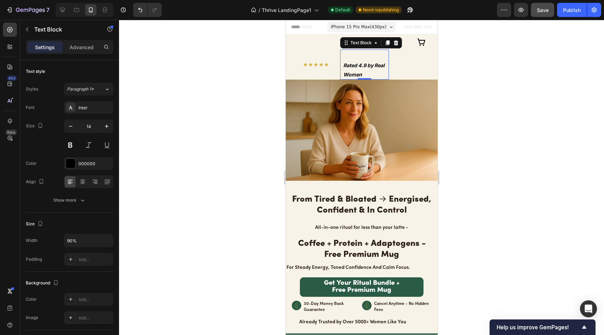
click at [226, 99] on div at bounding box center [361, 177] width 485 height 315
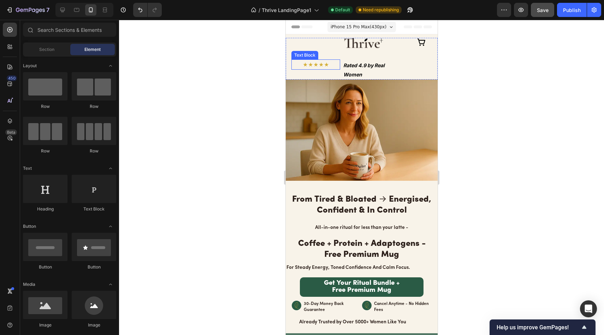
click at [327, 69] on p "★★★★★" at bounding box center [315, 64] width 47 height 9
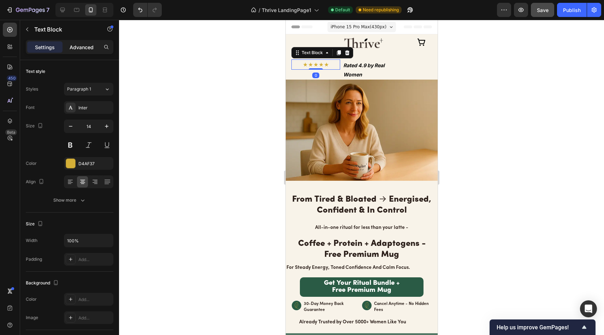
click at [83, 50] on p "Advanced" at bounding box center [82, 46] width 24 height 7
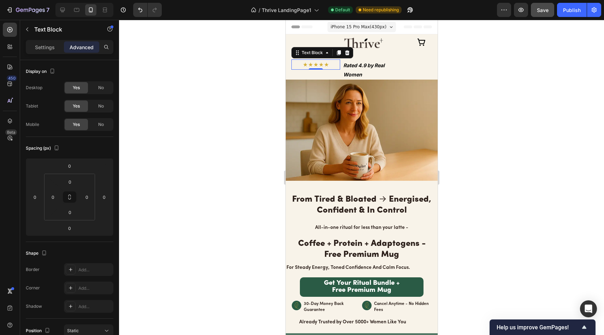
click at [55, 47] on div "Settings" at bounding box center [44, 46] width 35 height 11
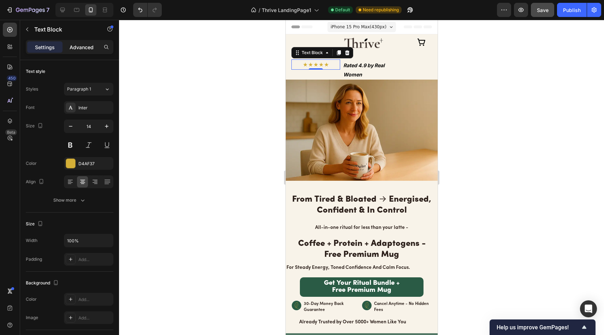
click at [73, 46] on p "Advanced" at bounding box center [82, 46] width 24 height 7
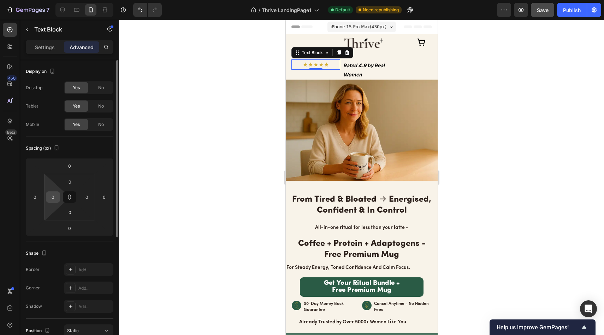
click at [58, 194] on input "0" at bounding box center [53, 196] width 11 height 11
click at [165, 161] on div at bounding box center [361, 177] width 485 height 315
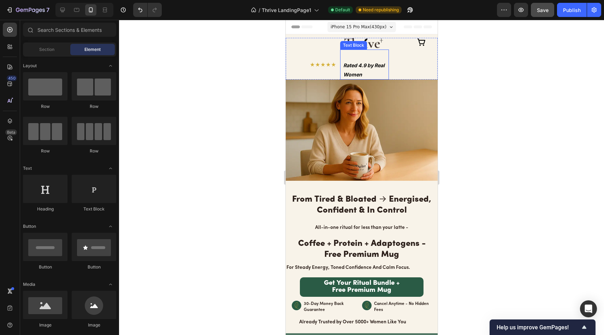
click at [362, 51] on div "Rated 4.9 by Real Women Text Block" at bounding box center [364, 64] width 49 height 30
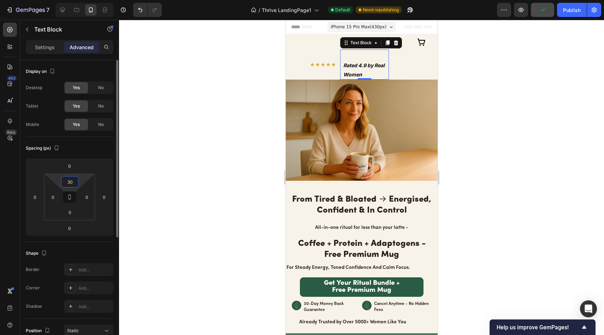
click at [75, 184] on input "30" at bounding box center [70, 181] width 14 height 11
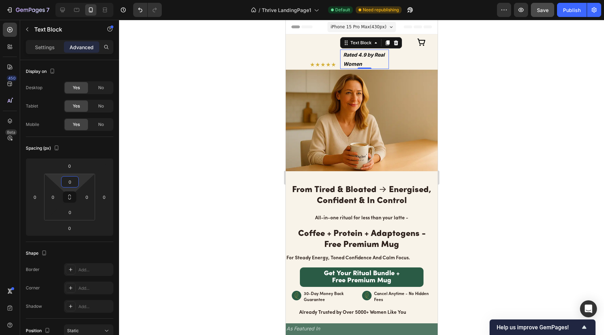
click at [210, 108] on div at bounding box center [361, 177] width 485 height 315
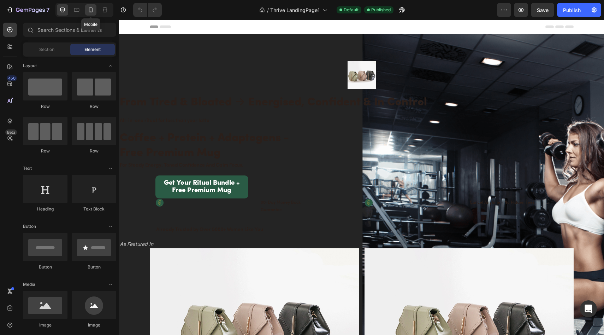
click at [93, 13] on icon at bounding box center [90, 9] width 7 height 7
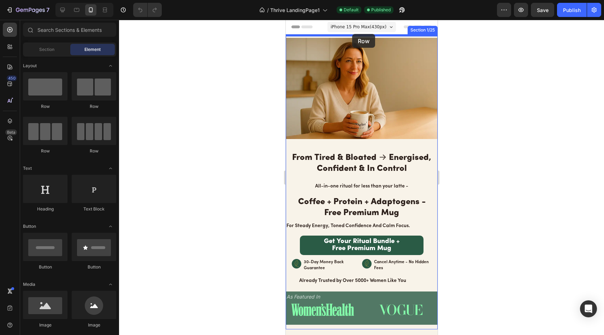
drag, startPoint x: 330, startPoint y: 101, endPoint x: 352, endPoint y: 34, distance: 70.7
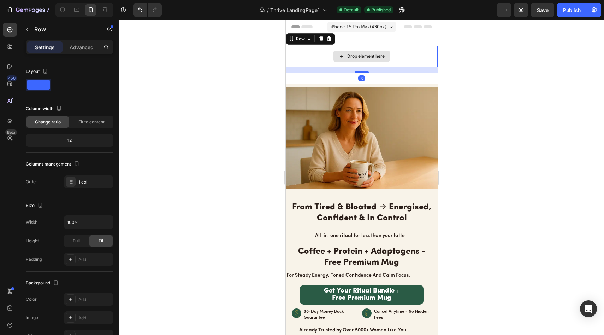
click at [411, 53] on div "Drop element here" at bounding box center [361, 56] width 152 height 21
click at [418, 43] on div "Drop element here Row 16 Section 1/25" at bounding box center [361, 58] width 152 height 49
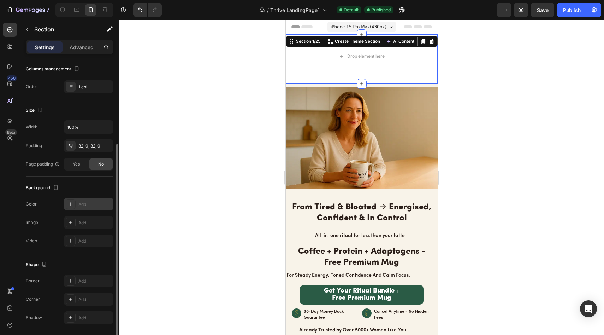
scroll to position [104, 0]
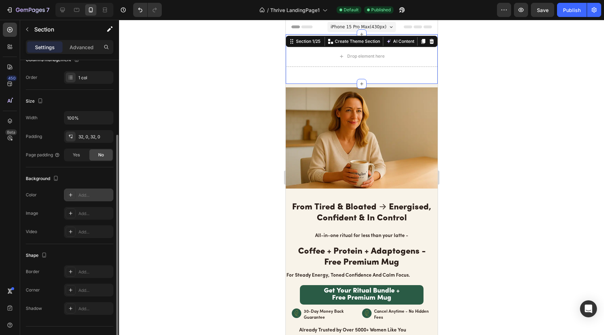
click at [86, 194] on div "Add..." at bounding box center [94, 195] width 33 height 6
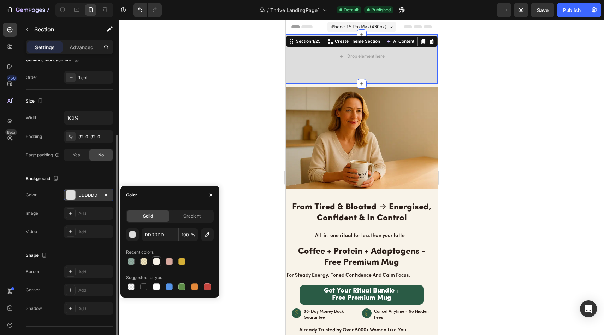
click at [159, 264] on div at bounding box center [156, 261] width 7 height 7
type input "F8F3E9"
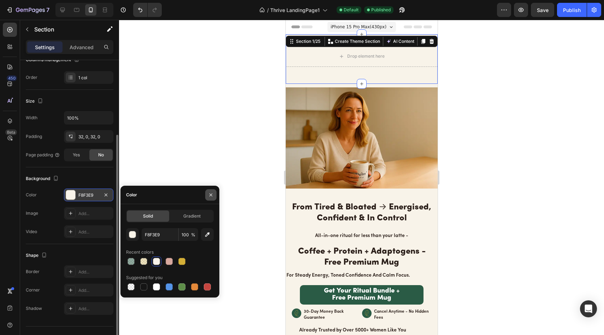
click at [214, 196] on button "button" at bounding box center [210, 194] width 11 height 11
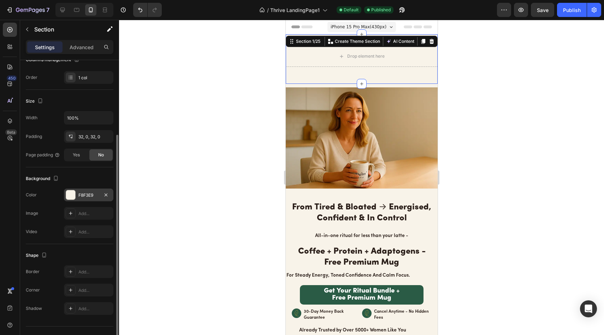
click at [238, 150] on div at bounding box center [361, 177] width 485 height 315
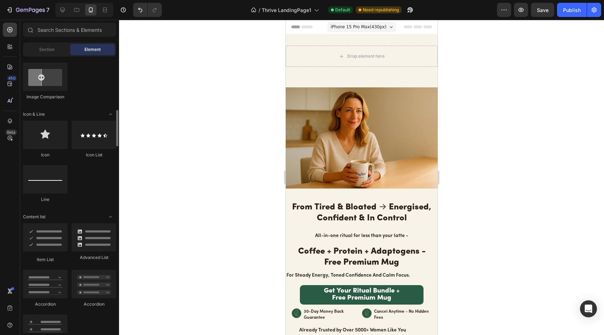
scroll to position [493, 0]
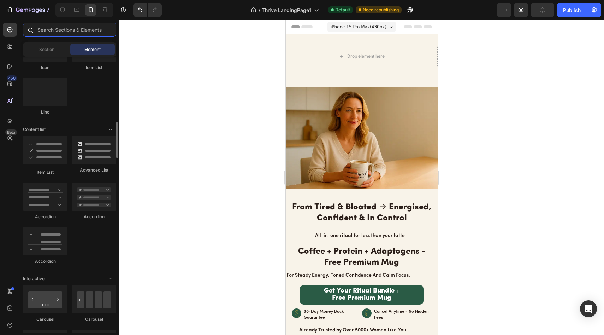
click at [80, 31] on input "text" at bounding box center [69, 30] width 93 height 14
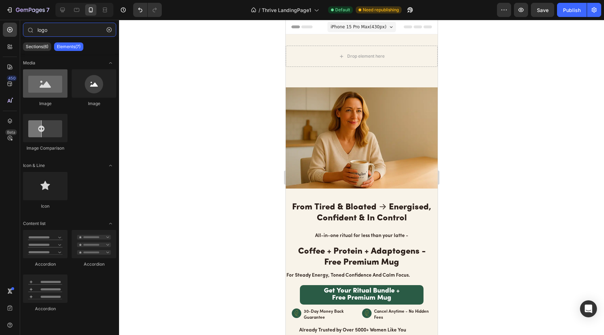
type input "logo"
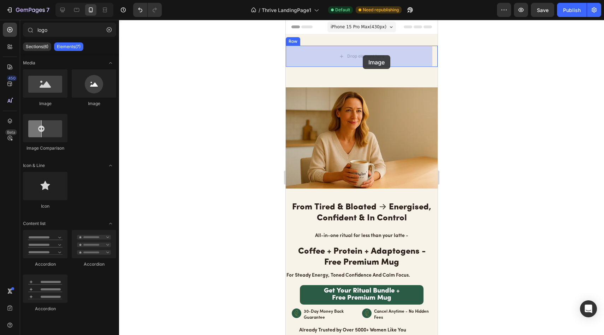
drag, startPoint x: 344, startPoint y: 106, endPoint x: 362, endPoint y: 55, distance: 54.5
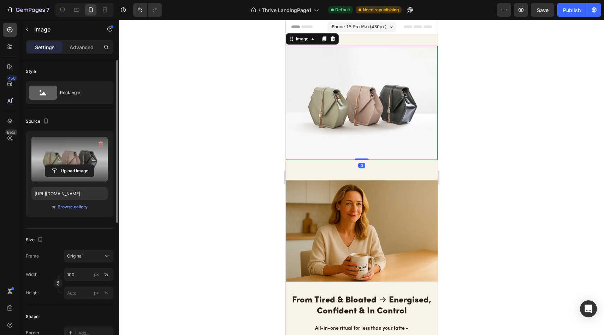
click at [82, 162] on label at bounding box center [69, 159] width 76 height 45
click at [82, 165] on input "file" at bounding box center [69, 171] width 49 height 12
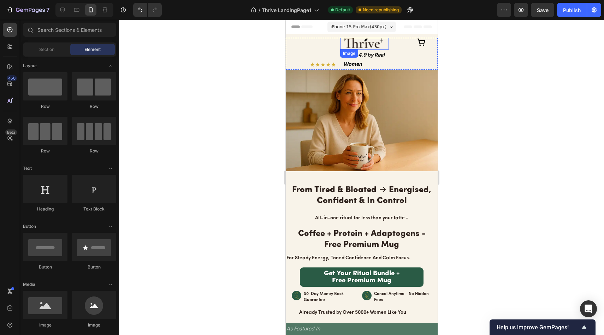
click at [355, 45] on img at bounding box center [364, 44] width 49 height 12
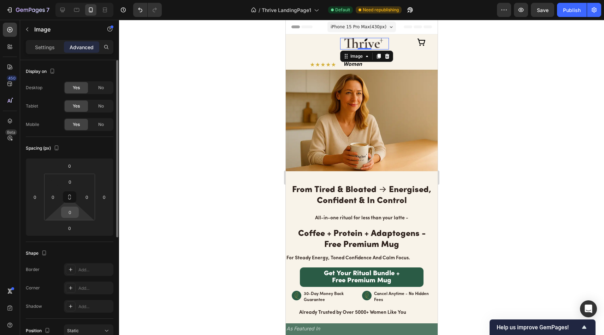
click at [75, 209] on input "0" at bounding box center [70, 212] width 14 height 11
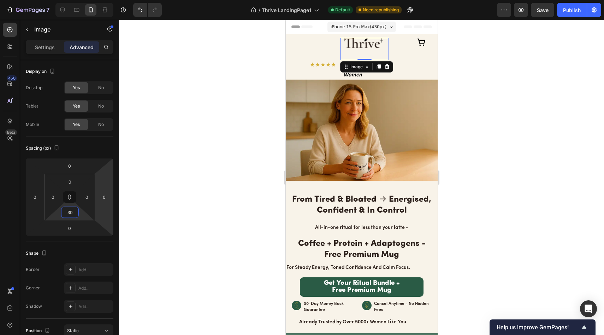
type input "30"
click at [205, 137] on div at bounding box center [361, 177] width 485 height 315
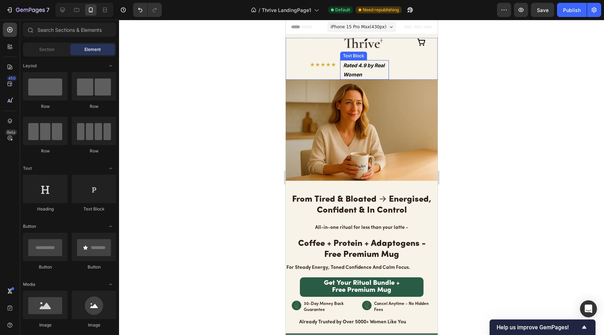
click at [354, 72] on strong "Rated 4.9 by Real Women" at bounding box center [363, 69] width 41 height 15
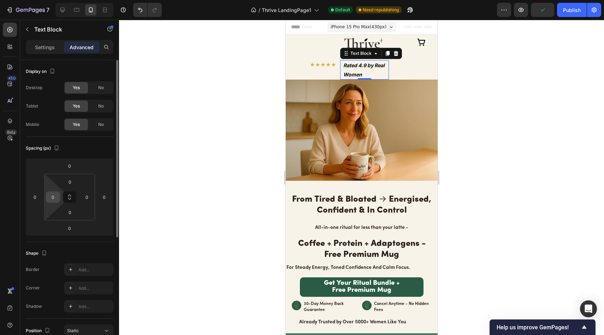
click at [56, 200] on input "0" at bounding box center [53, 196] width 11 height 11
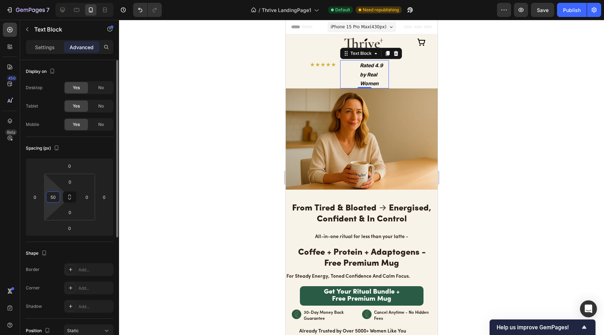
type input "5"
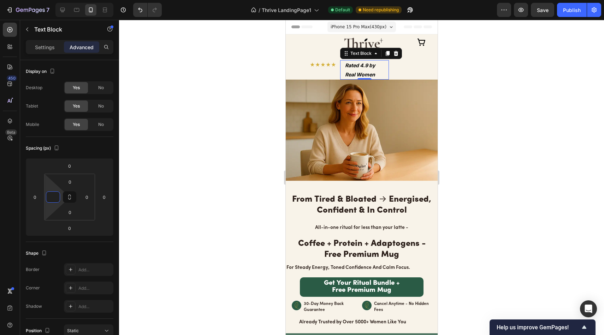
click at [148, 147] on div at bounding box center [361, 177] width 485 height 315
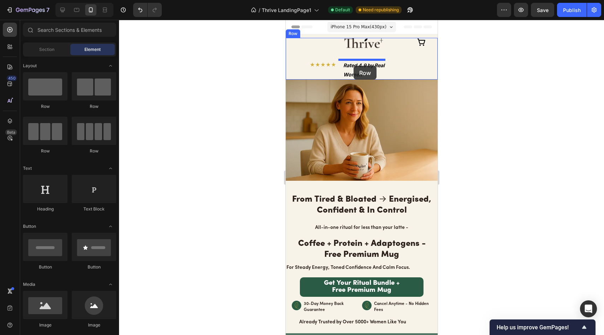
drag, startPoint x: 361, startPoint y: 119, endPoint x: 353, endPoint y: 66, distance: 53.9
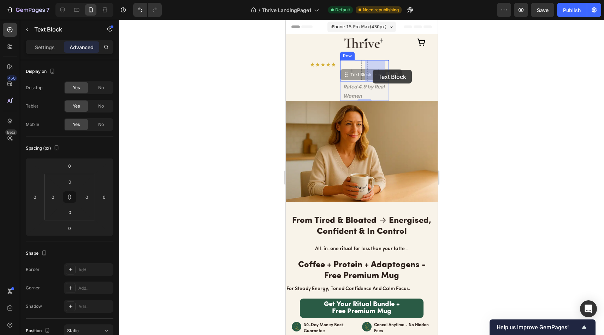
drag, startPoint x: 349, startPoint y: 89, endPoint x: 372, endPoint y: 70, distance: 30.6
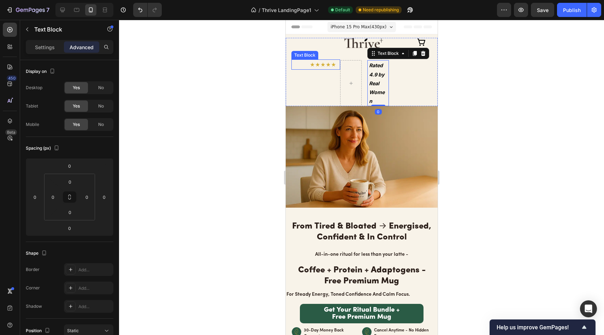
scroll to position [91, 0]
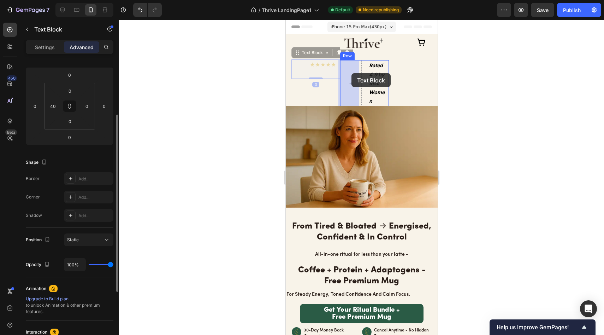
drag, startPoint x: 327, startPoint y: 72, endPoint x: 350, endPoint y: 73, distance: 23.3
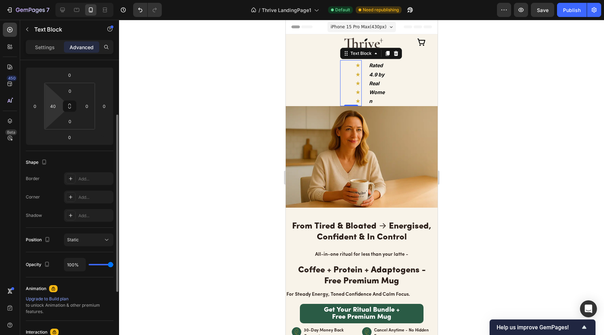
click at [56, 0] on html "7 / Thrive LandingPage1 Default Need republishing Preview Save Publish 450 Beta…" at bounding box center [302, 0] width 604 height 0
type input "0"
click at [127, 123] on div at bounding box center [361, 177] width 485 height 315
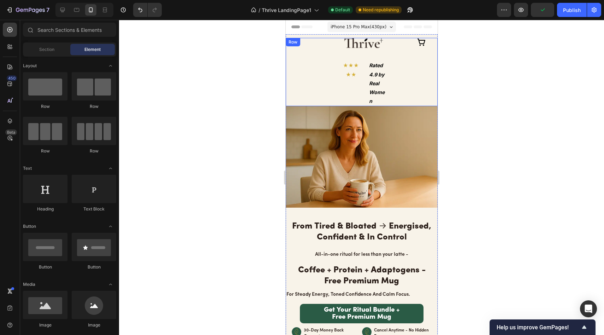
click at [353, 78] on p "★★★★★" at bounding box center [351, 70] width 20 height 18
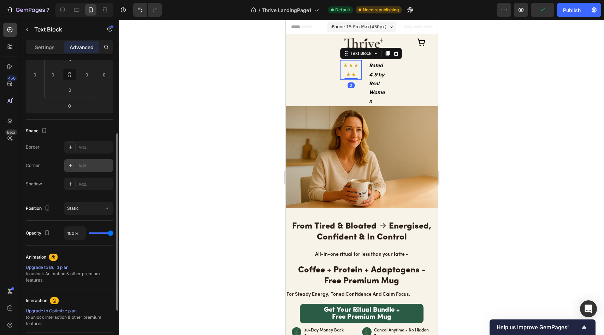
scroll to position [196, 0]
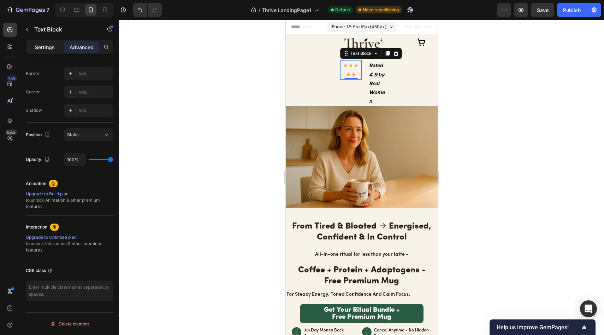
click at [41, 49] on p "Settings" at bounding box center [45, 46] width 20 height 7
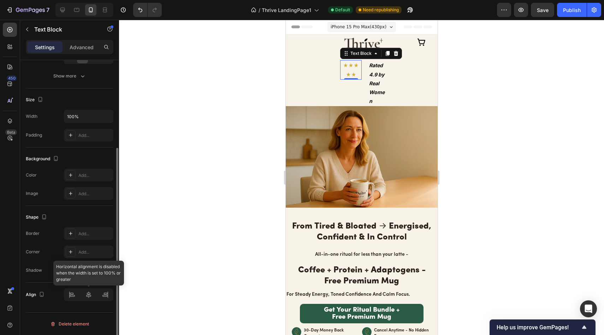
click at [69, 297] on div at bounding box center [88, 294] width 49 height 13
click at [77, 116] on input "100%" at bounding box center [88, 116] width 49 height 13
type input "90"
click at [73, 160] on div "Background" at bounding box center [70, 158] width 88 height 11
click at [83, 292] on div at bounding box center [88, 294] width 15 height 11
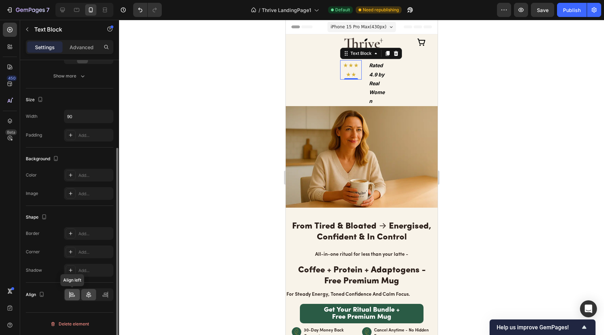
click at [77, 294] on div at bounding box center [72, 294] width 15 height 11
click at [81, 294] on div "Align left" at bounding box center [88, 294] width 49 height 13
click at [83, 293] on div at bounding box center [88, 294] width 15 height 11
click at [96, 293] on div at bounding box center [88, 294] width 15 height 11
click at [99, 292] on div at bounding box center [104, 294] width 15 height 11
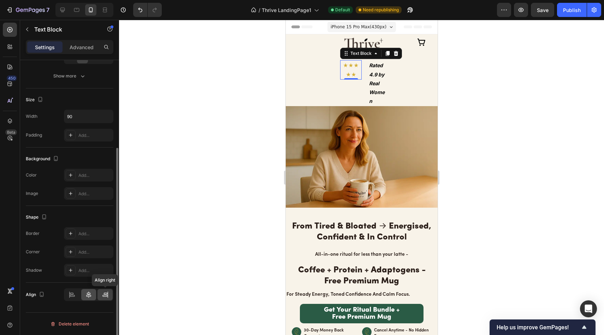
click at [93, 292] on div at bounding box center [88, 294] width 15 height 11
drag, startPoint x: 155, startPoint y: 229, endPoint x: 159, endPoint y: 225, distance: 4.8
click at [155, 229] on div at bounding box center [361, 177] width 485 height 315
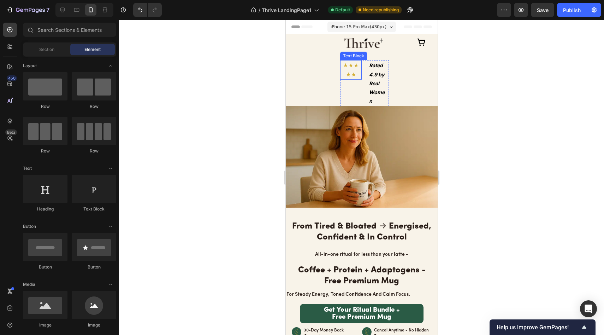
click at [346, 78] on p "★★★★★" at bounding box center [351, 70] width 20 height 18
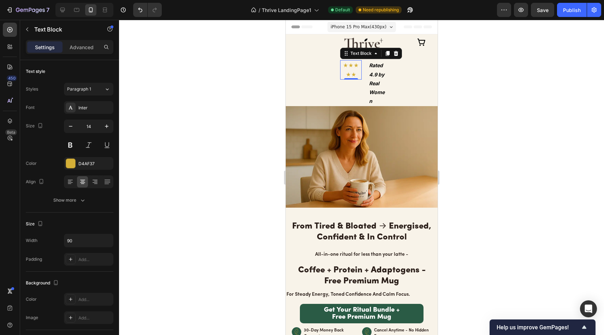
click at [391, 57] on div at bounding box center [395, 53] width 8 height 8
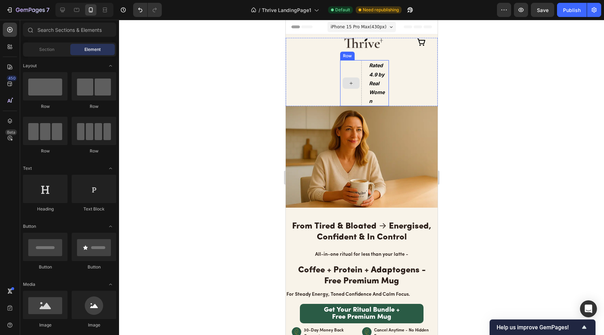
click at [349, 71] on div at bounding box center [351, 83] width 22 height 46
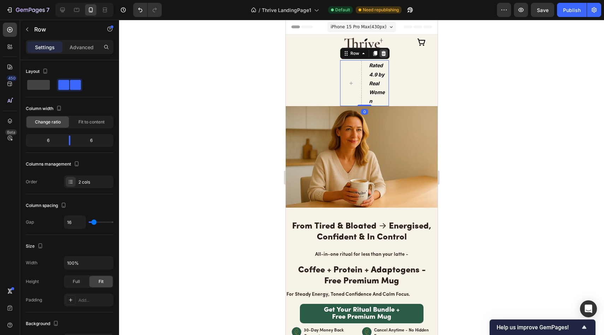
click at [383, 54] on icon at bounding box center [383, 53] width 5 height 5
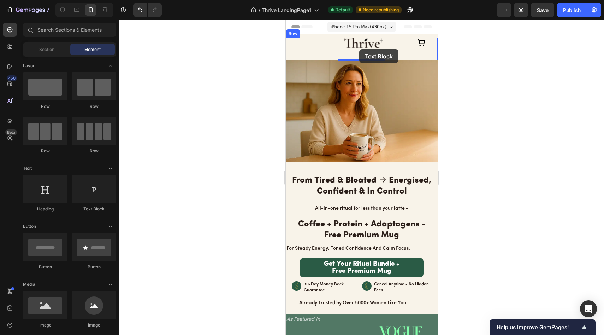
drag, startPoint x: 378, startPoint y: 206, endPoint x: 359, endPoint y: 49, distance: 157.7
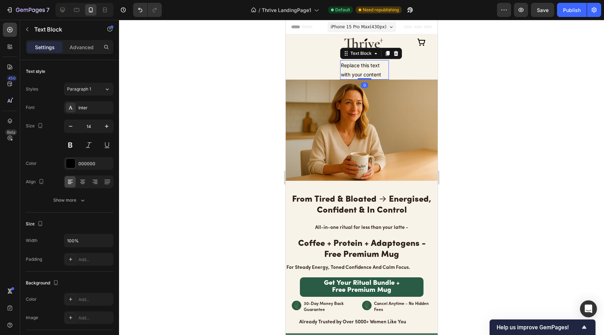
click at [376, 71] on div "Replace this text with your content" at bounding box center [364, 69] width 49 height 19
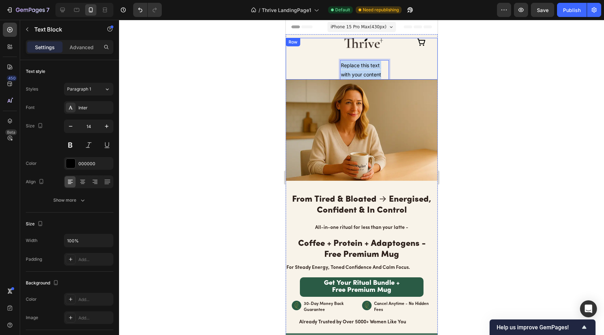
drag, startPoint x: 381, startPoint y: 73, endPoint x: 313, endPoint y: 61, distance: 68.8
click at [313, 62] on div "Text Block Row Image Replace this text with your content Text Block 0 Icon Row" at bounding box center [361, 59] width 152 height 42
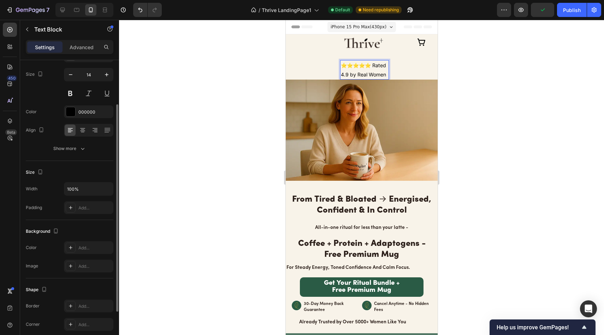
scroll to position [61, 0]
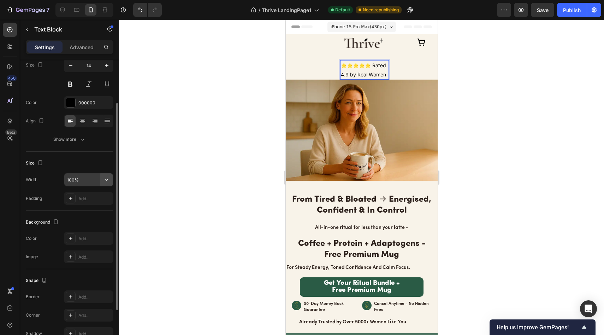
click at [102, 182] on button "button" at bounding box center [106, 179] width 13 height 13
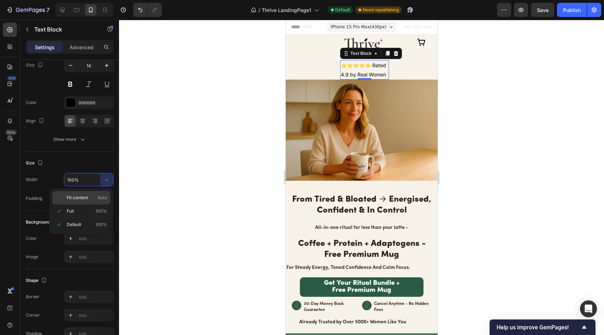
click at [89, 201] on div "Fit content Auto" at bounding box center [81, 197] width 58 height 13
type input "Auto"
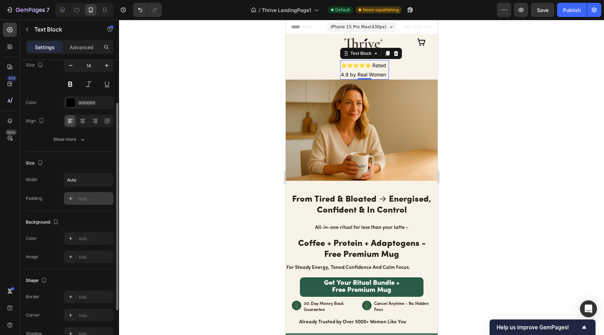
click at [90, 197] on div "Add..." at bounding box center [94, 198] width 33 height 6
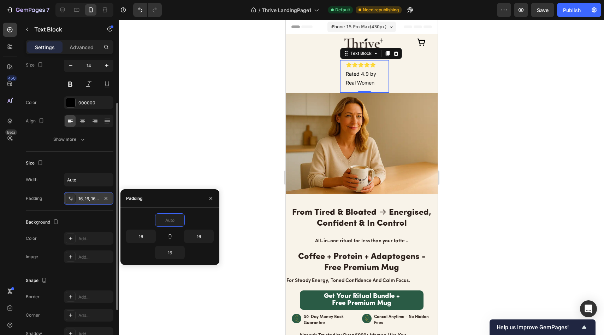
click at [197, 173] on div at bounding box center [361, 177] width 485 height 315
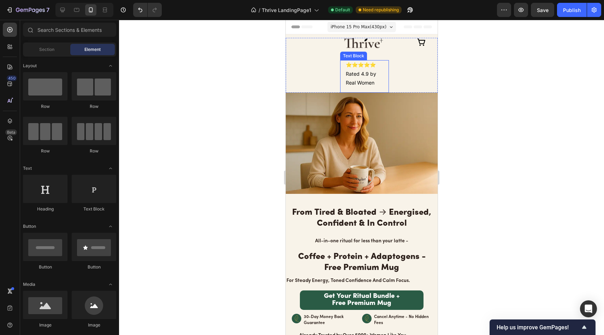
click at [359, 67] on p "⭐⭐⭐⭐⭐ Rated 4.9 by Real Women" at bounding box center [363, 73] width 37 height 27
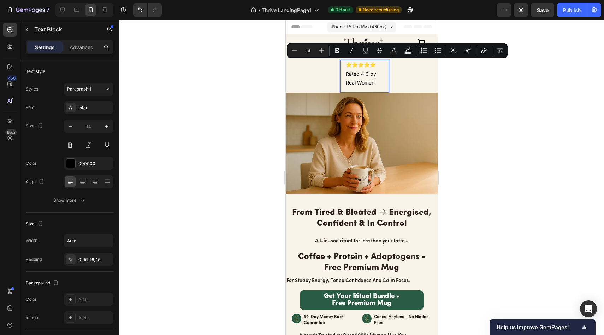
click at [346, 70] on p "⭐⭐⭐⭐⭐ Rated 4.9 by Real Women" at bounding box center [363, 73] width 37 height 27
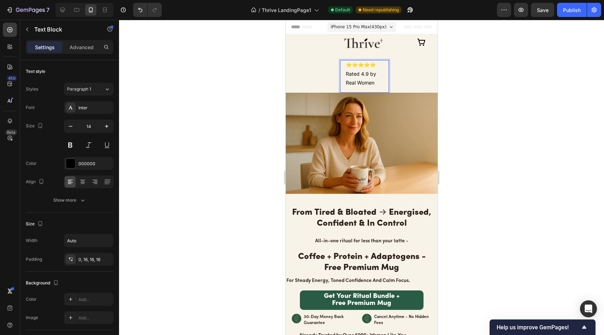
click at [345, 70] on p "⭐⭐⭐⭐⭐ Rated 4.9 by Real Women" at bounding box center [363, 73] width 37 height 27
click at [345, 71] on p "⭐⭐⭐⭐⭐ Rated 4.9 by Real Women" at bounding box center [363, 73] width 37 height 27
click at [466, 126] on div at bounding box center [361, 177] width 485 height 315
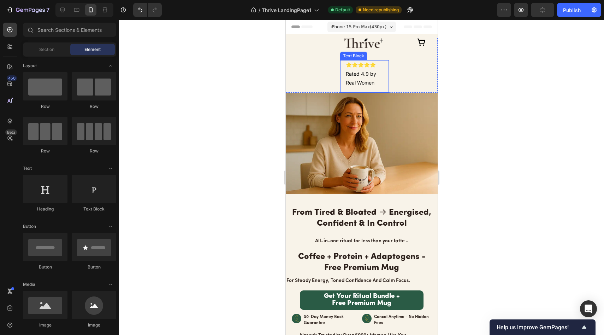
click at [359, 62] on p "⭐⭐⭐⭐⭐" at bounding box center [363, 64] width 37 height 9
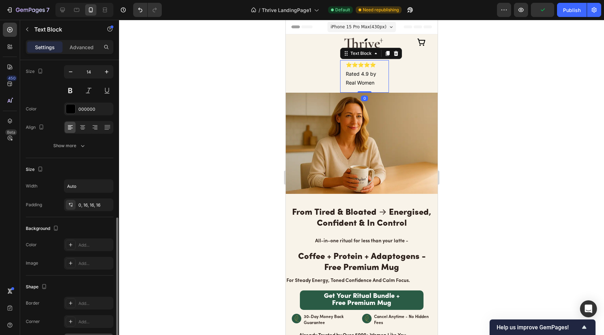
scroll to position [124, 0]
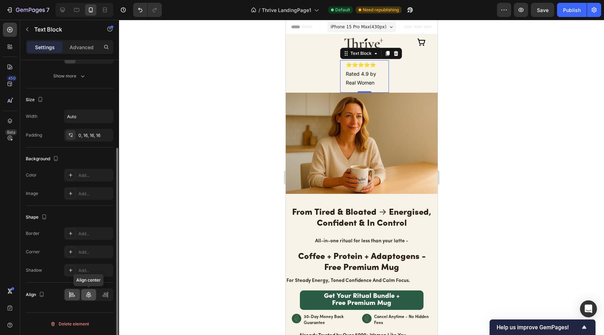
click at [86, 295] on icon at bounding box center [88, 294] width 7 height 7
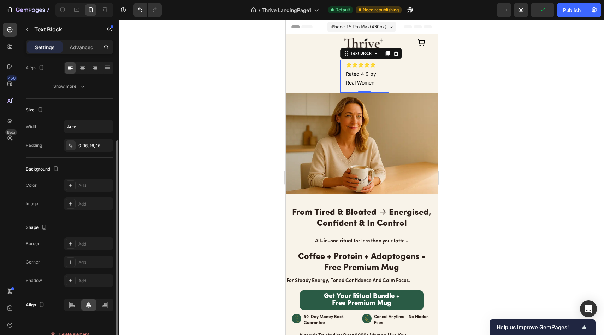
scroll to position [102, 0]
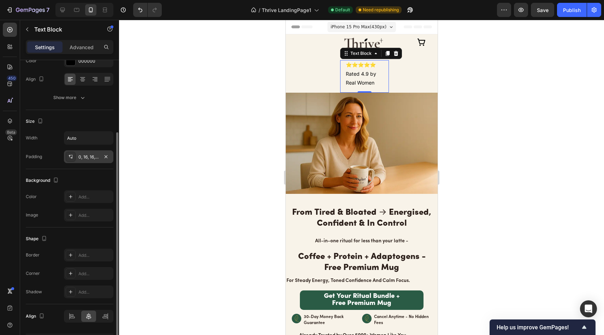
click at [92, 153] on div "0, 16, 16, 16" at bounding box center [88, 156] width 49 height 13
click at [85, 160] on div "0, 16, 16, 16" at bounding box center [88, 157] width 20 height 6
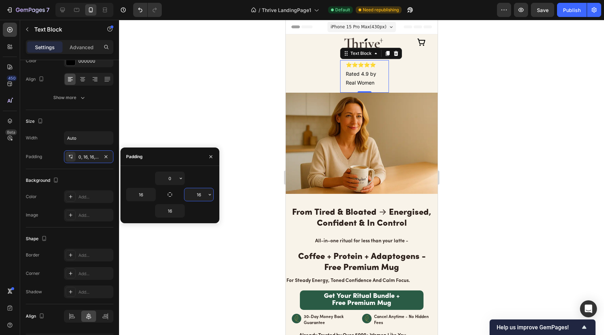
click at [198, 195] on input "16" at bounding box center [198, 194] width 29 height 13
type input "1"
type input "0"
click at [147, 195] on input "16" at bounding box center [140, 194] width 29 height 13
type input "-"
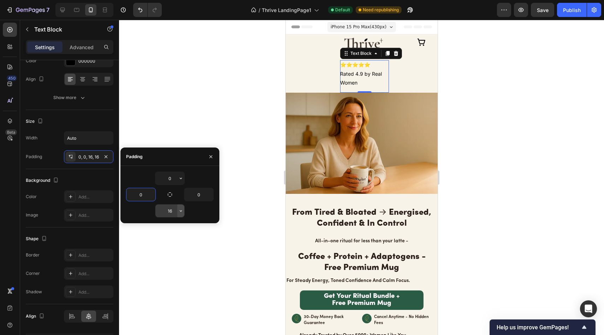
type input "0"
click at [178, 211] on icon "button" at bounding box center [181, 211] width 6 height 6
click at [173, 211] on input "16" at bounding box center [169, 210] width 29 height 13
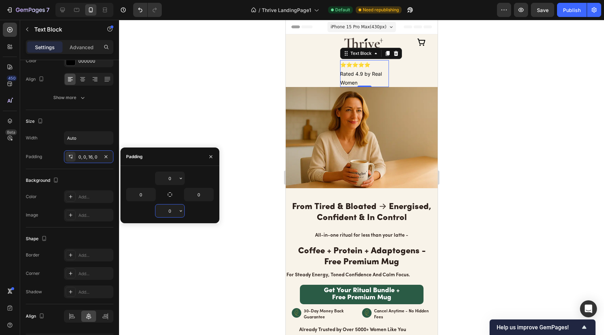
type input "0"
click at [193, 150] on div "Padding" at bounding box center [169, 156] width 99 height 18
click at [192, 132] on div at bounding box center [361, 177] width 485 height 315
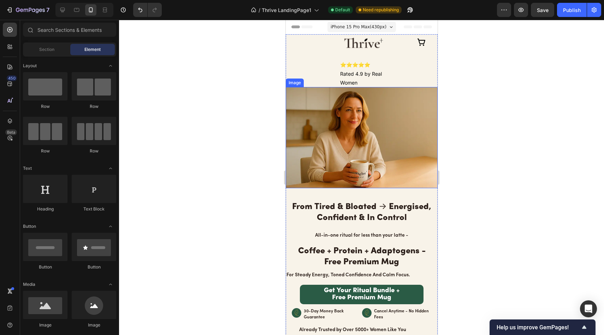
scroll to position [1, 0]
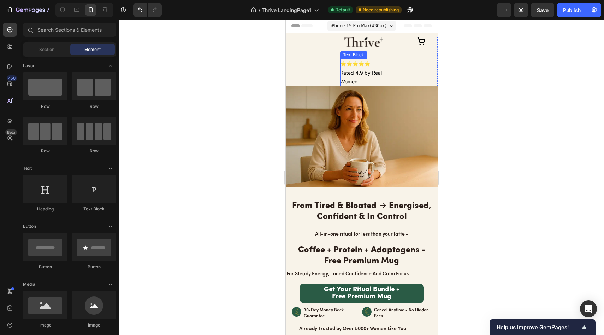
click at [372, 70] on p "Rated 4.9 by Real Women" at bounding box center [364, 77] width 49 height 18
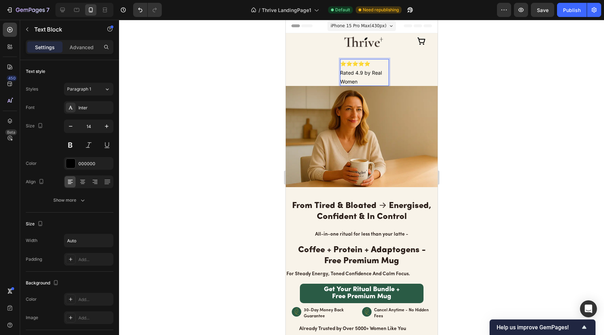
click at [340, 71] on p "Rated 4.9 by Real Women" at bounding box center [364, 77] width 49 height 18
click at [363, 68] on p "Rated 4.9 by Real Women" at bounding box center [364, 77] width 49 height 18
click at [350, 76] on p "Rated 4.9 by Real Women" at bounding box center [364, 77] width 49 height 18
drag, startPoint x: 359, startPoint y: 80, endPoint x: 326, endPoint y: 55, distance: 40.6
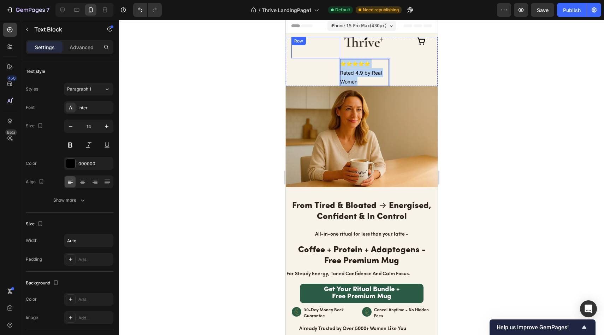
click at [326, 55] on div "Text Block Row Image ⭐⭐⭐⭐⭐ Rated 4.9 by Real Women Text Block 0 Icon Row" at bounding box center [361, 61] width 152 height 49
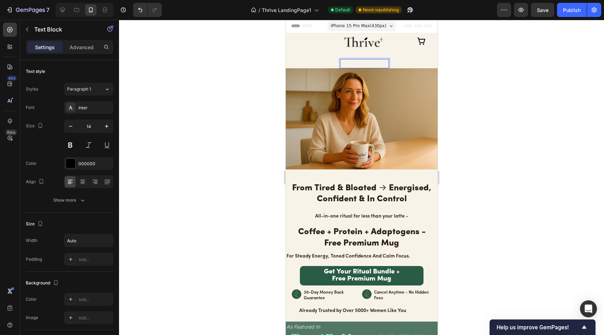
click at [366, 67] on div "Text Block 0" at bounding box center [364, 63] width 49 height 9
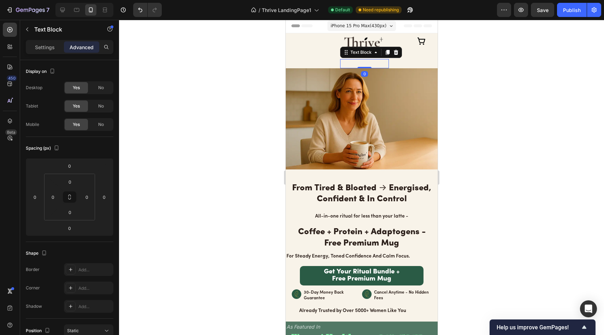
click at [368, 63] on div at bounding box center [364, 63] width 49 height 9
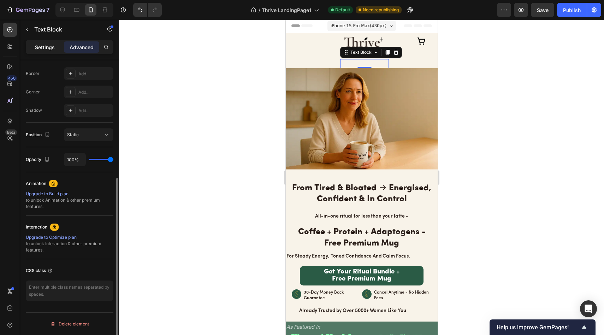
click at [46, 47] on p "Settings" at bounding box center [45, 46] width 20 height 7
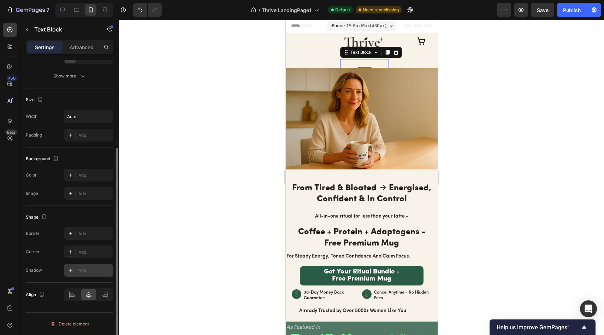
scroll to position [124, 0]
click at [84, 116] on input "Auto" at bounding box center [88, 116] width 49 height 13
click at [90, 116] on input "Auto" at bounding box center [88, 116] width 49 height 13
click at [104, 116] on icon "button" at bounding box center [106, 116] width 7 height 7
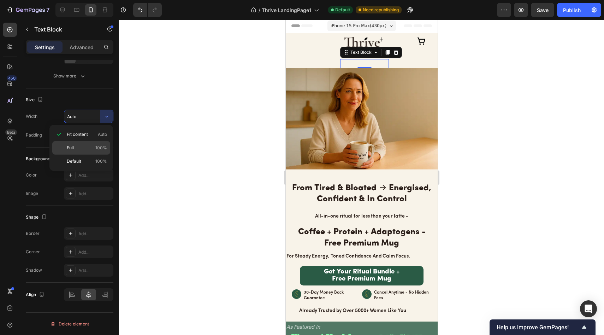
click at [96, 147] on span "100%" at bounding box center [101, 147] width 12 height 6
type input "100%"
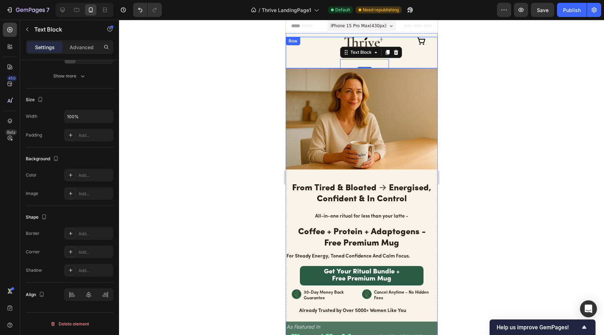
click at [408, 65] on div "Icon" at bounding box center [413, 52] width 49 height 31
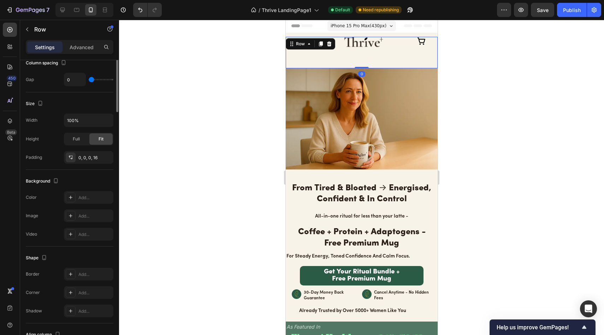
scroll to position [0, 0]
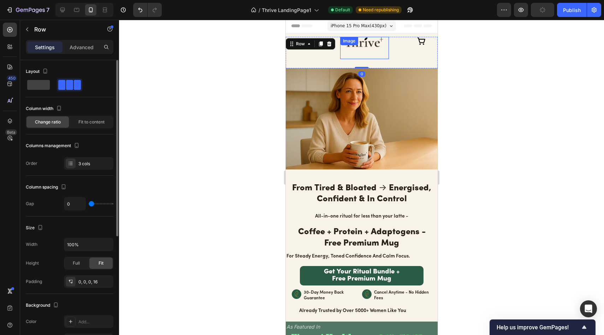
click at [356, 62] on p "Rich Text Editor. Editing area: main" at bounding box center [364, 63] width 49 height 9
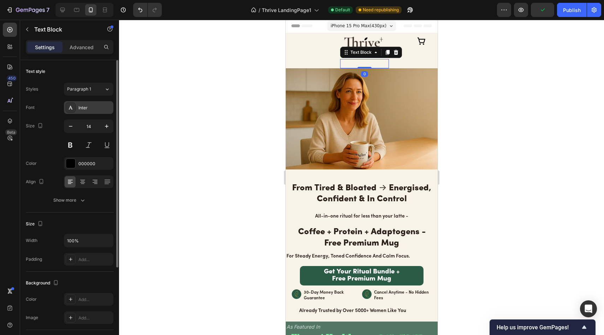
click at [85, 109] on div "Inter" at bounding box center [94, 108] width 33 height 6
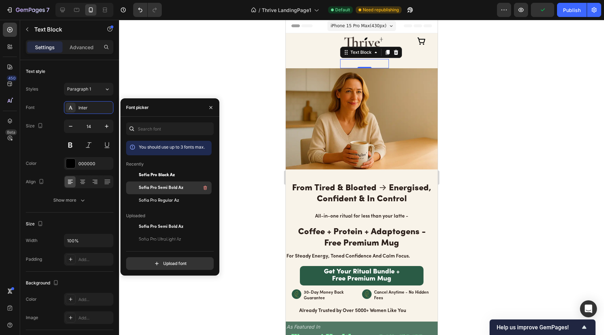
click at [175, 189] on span "Sofia Pro Semi Bold Az" at bounding box center [161, 187] width 45 height 6
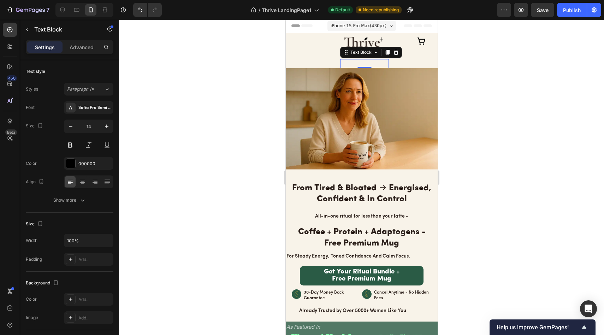
click at [215, 75] on div at bounding box center [361, 177] width 485 height 315
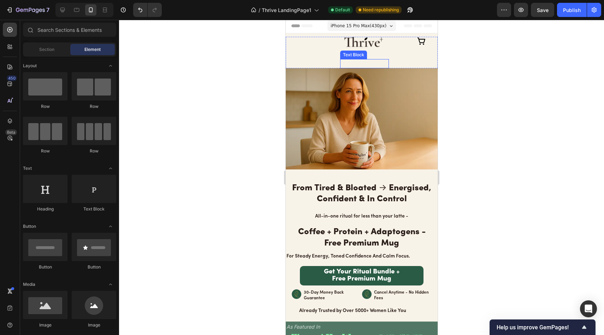
click at [368, 61] on p "Rich Text Editor. Editing area: main" at bounding box center [364, 63] width 49 height 9
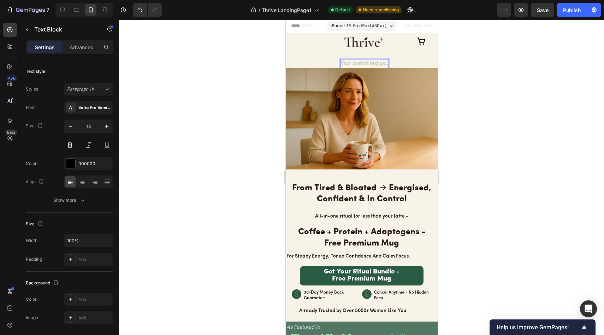
click at [368, 61] on div "Rich Text Editor. Editing area: main" at bounding box center [364, 63] width 49 height 9
click at [351, 63] on div "Rich Text Editor. Editing area: main" at bounding box center [364, 63] width 49 height 9
click at [351, 62] on div "Rich Text Editor. Editing area: main" at bounding box center [364, 63] width 49 height 9
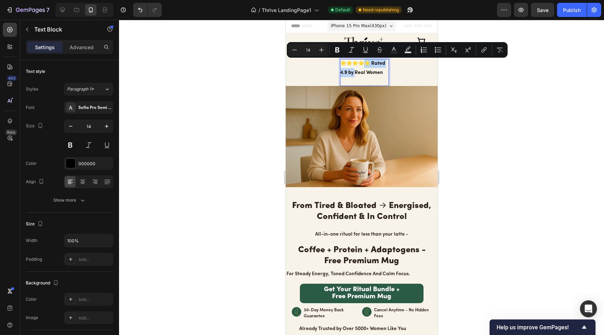
drag, startPoint x: 354, startPoint y: 72, endPoint x: 355, endPoint y: 62, distance: 9.9
click at [356, 61] on p "⭐⭐⭐⭐⭐ Rated 4.9 by Real Women" at bounding box center [364, 72] width 49 height 27
click at [564, 98] on div at bounding box center [361, 177] width 485 height 315
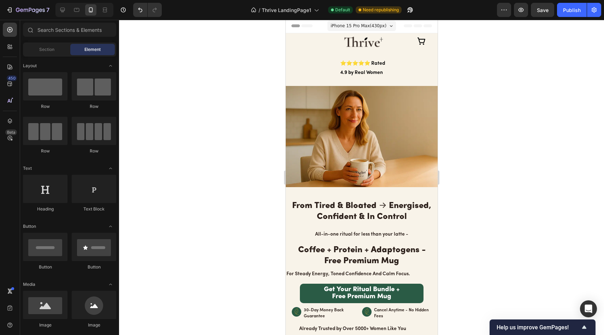
drag, startPoint x: 563, startPoint y: 98, endPoint x: 504, endPoint y: 94, distance: 59.1
click at [562, 97] on div at bounding box center [361, 177] width 485 height 315
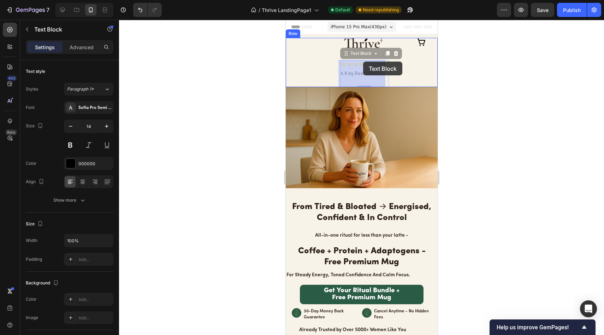
drag, startPoint x: 377, startPoint y: 73, endPoint x: 363, endPoint y: 61, distance: 18.0
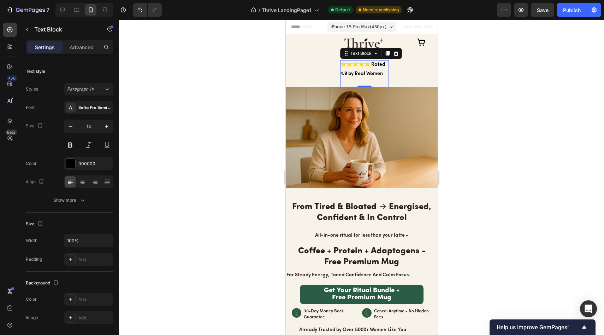
click at [496, 85] on div at bounding box center [361, 177] width 485 height 315
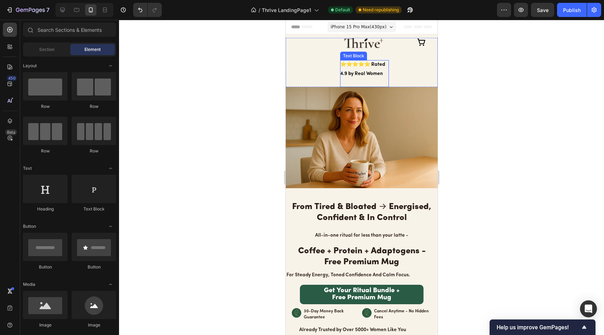
click at [369, 68] on p "⭐⭐⭐⭐⭐ Rated 4.9 by Real Women" at bounding box center [364, 73] width 49 height 27
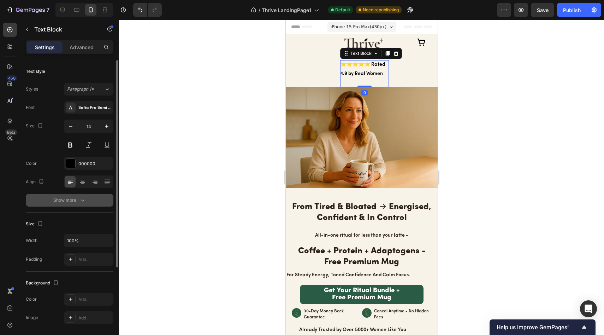
click at [76, 199] on div "Show more" at bounding box center [69, 199] width 33 height 7
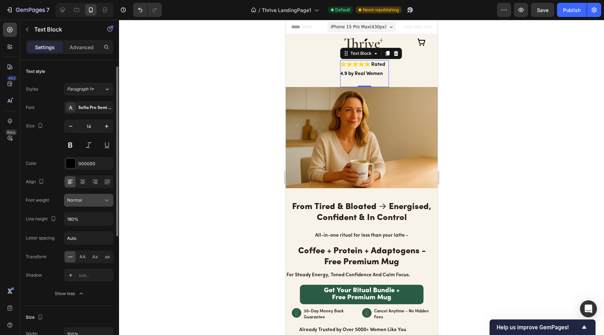
scroll to position [4, 0]
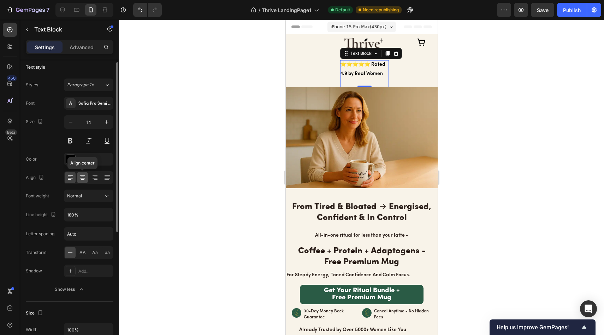
click at [83, 181] on div at bounding box center [82, 177] width 11 height 11
click at [68, 179] on icon at bounding box center [70, 177] width 7 height 7
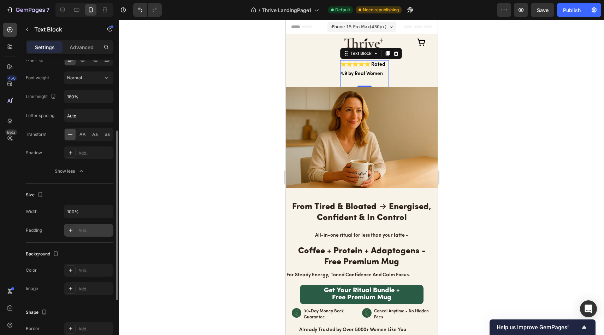
scroll to position [127, 0]
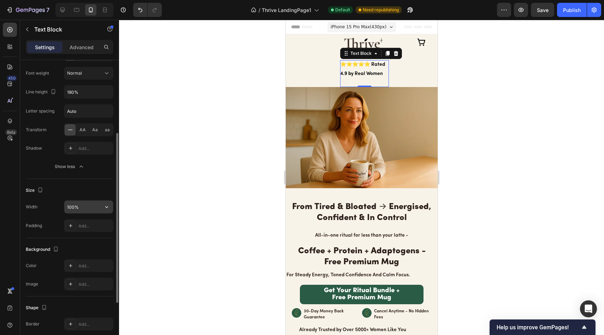
click at [83, 209] on input "100%" at bounding box center [88, 206] width 49 height 13
click at [83, 208] on input "100%" at bounding box center [88, 206] width 49 height 13
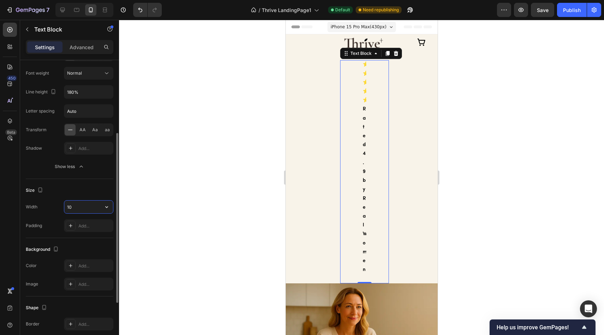
type input "1"
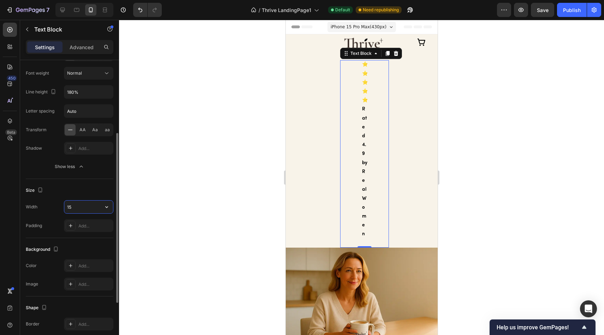
type input "150"
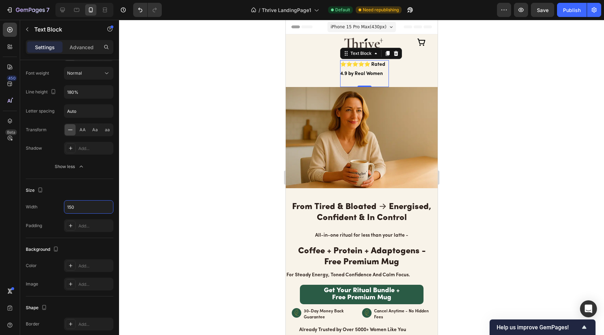
click at [137, 226] on div at bounding box center [361, 177] width 485 height 315
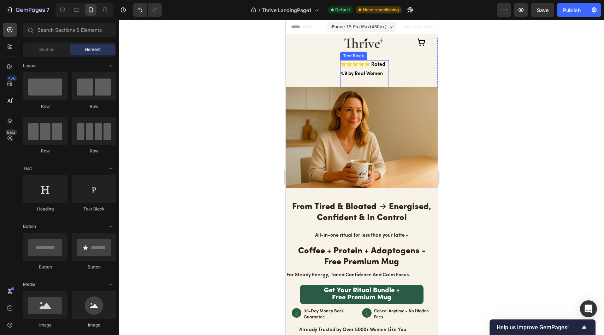
click at [362, 65] on p "⭐⭐⭐⭐⭐ Rated 4.9 by Real Women" at bounding box center [364, 73] width 49 height 27
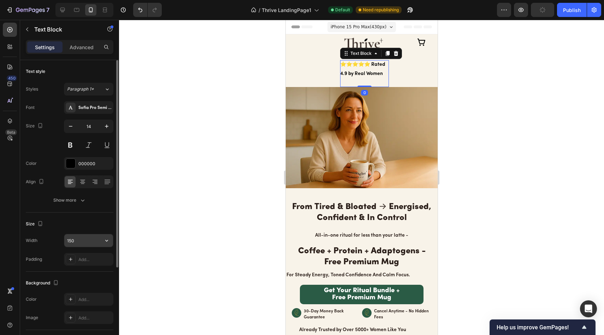
click at [87, 246] on input "150" at bounding box center [88, 240] width 49 height 13
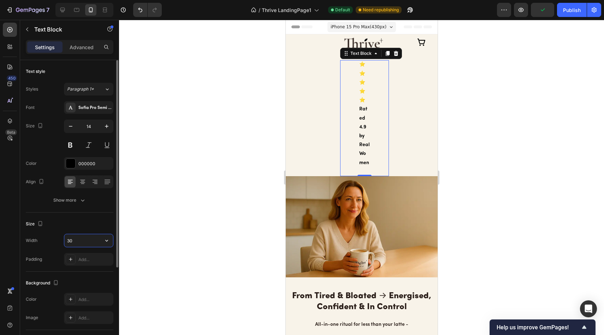
type input "3"
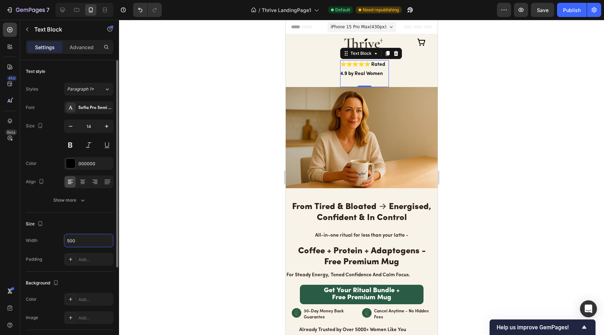
type input "500"
click at [81, 226] on div "Size" at bounding box center [70, 223] width 88 height 11
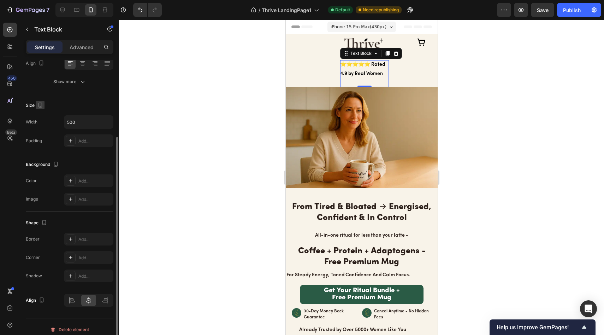
scroll to position [124, 0]
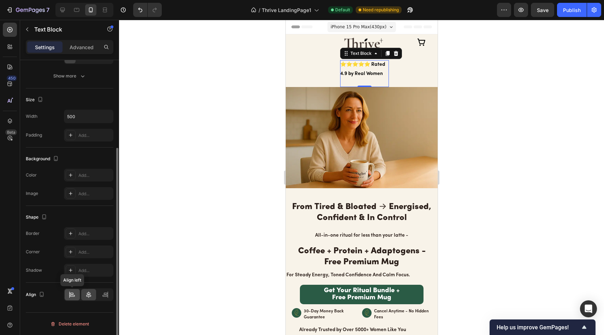
click at [75, 293] on icon at bounding box center [72, 294] width 7 height 7
click at [87, 293] on icon at bounding box center [88, 294] width 7 height 7
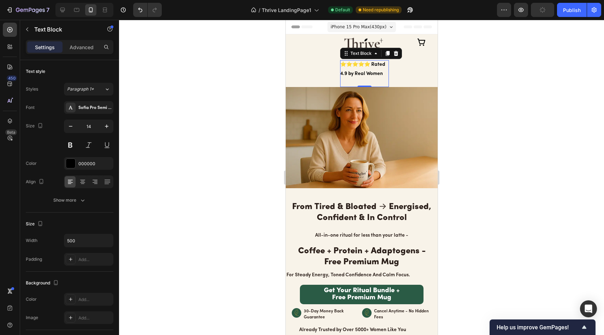
drag, startPoint x: 230, startPoint y: 62, endPoint x: 271, endPoint y: 66, distance: 40.4
click at [230, 62] on div at bounding box center [361, 177] width 485 height 315
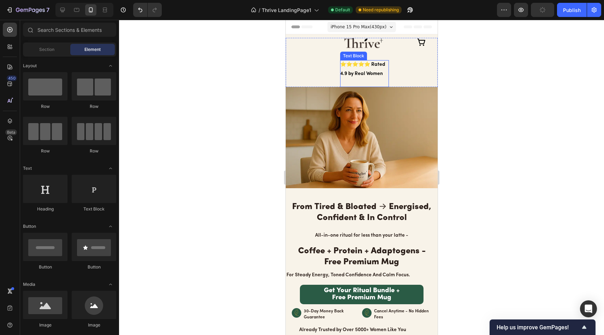
click at [364, 71] on p "⭐⭐⭐⭐⭐ Rated 4.9 by Real Women" at bounding box center [364, 73] width 49 height 27
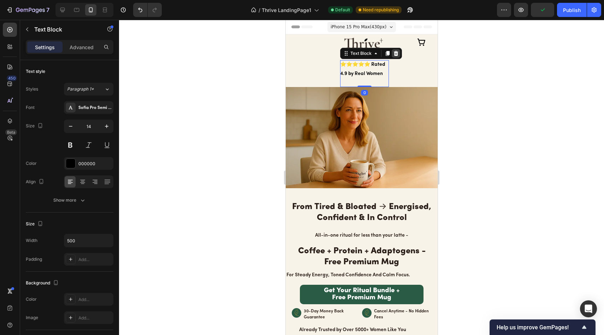
click at [396, 53] on icon at bounding box center [396, 54] width 6 height 6
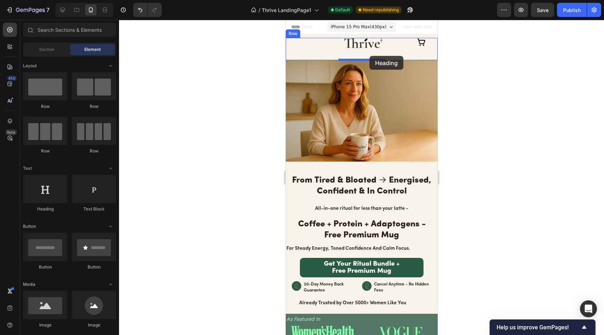
drag, startPoint x: 329, startPoint y: 218, endPoint x: 369, endPoint y: 56, distance: 167.1
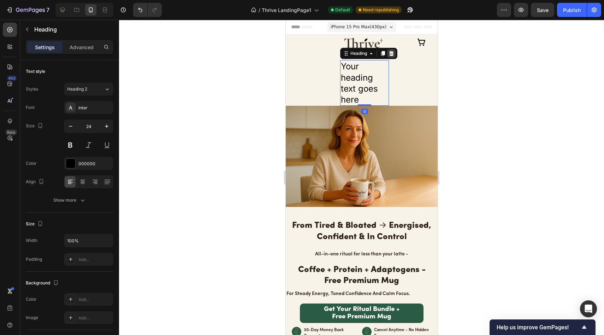
click at [392, 54] on icon at bounding box center [391, 54] width 6 height 6
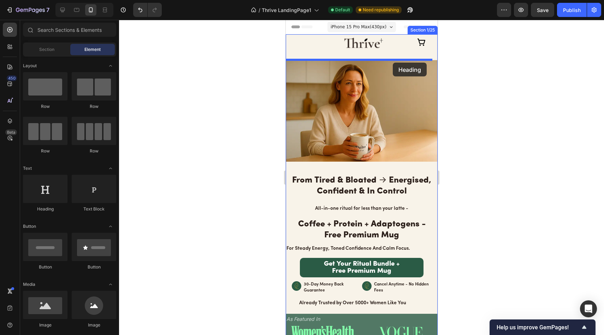
drag, startPoint x: 346, startPoint y: 209, endPoint x: 392, endPoint y: 63, distance: 154.2
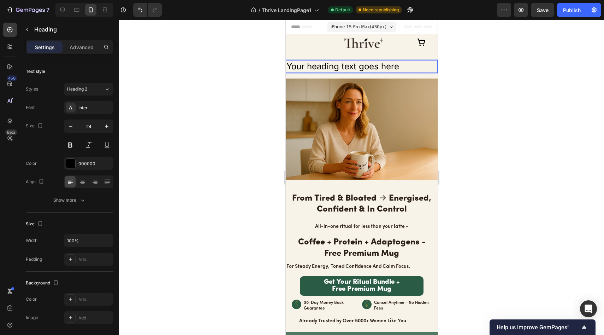
click at [403, 64] on h2 "Your heading text goes here" at bounding box center [361, 66] width 152 height 12
drag, startPoint x: 404, startPoint y: 64, endPoint x: 276, endPoint y: 64, distance: 128.2
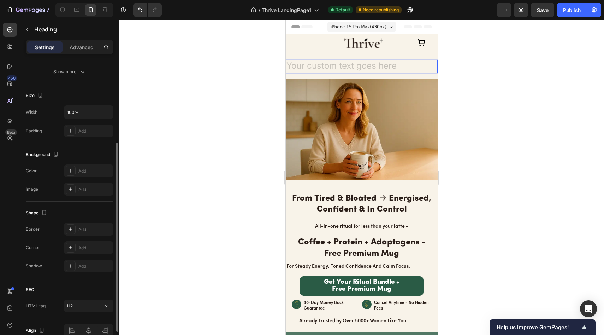
scroll to position [164, 0]
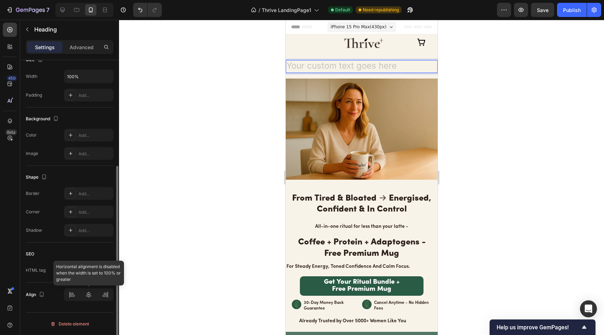
click at [89, 292] on div at bounding box center [88, 294] width 49 height 13
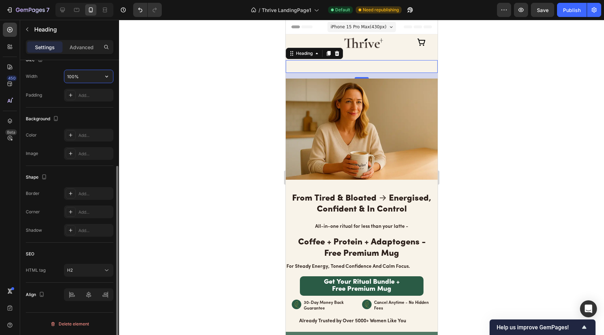
click at [70, 77] on input "100%" at bounding box center [88, 76] width 49 height 13
type input "90%"
click at [93, 108] on div "Background The changes might be hidden by the video. Color Add... Image Add..." at bounding box center [70, 136] width 88 height 58
click at [92, 297] on div at bounding box center [88, 294] width 15 height 11
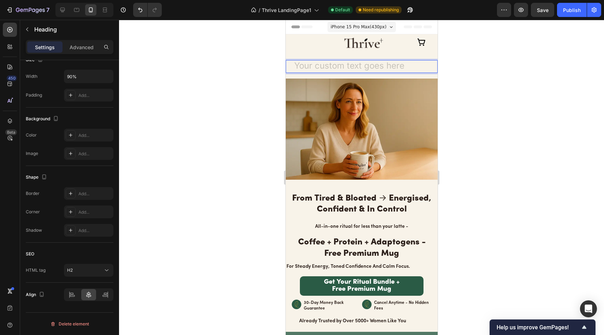
click at [351, 65] on h2 "Rich Text Editor. Editing area: main" at bounding box center [361, 66] width 137 height 12
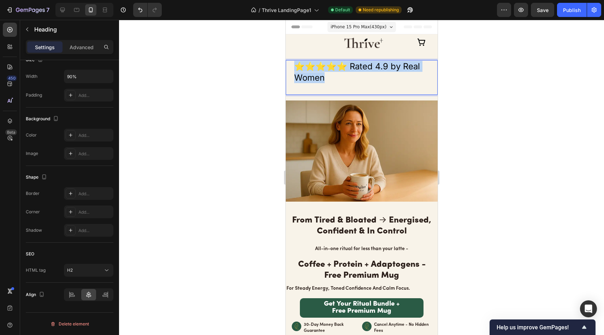
drag, startPoint x: 342, startPoint y: 75, endPoint x: 562, endPoint y: 84, distance: 220.6
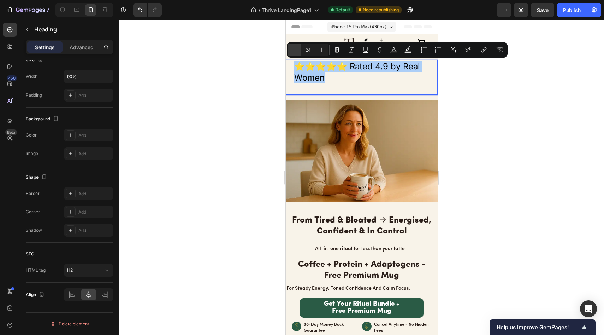
click at [293, 51] on icon "Editor contextual toolbar" at bounding box center [294, 49] width 7 height 7
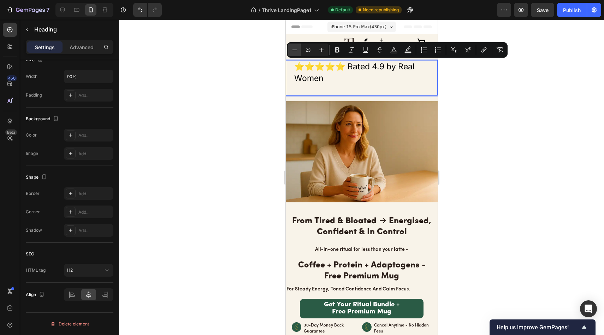
click at [293, 50] on icon "Editor contextual toolbar" at bounding box center [294, 49] width 7 height 7
click at [294, 50] on icon "Editor contextual toolbar" at bounding box center [294, 49] width 7 height 7
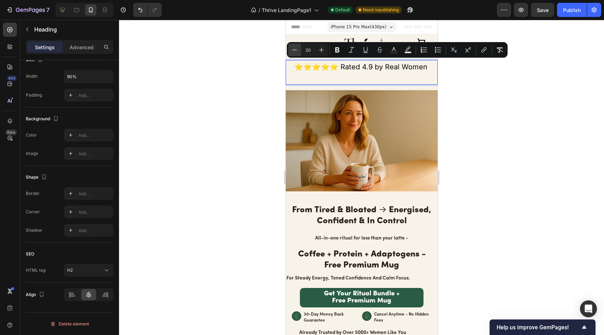
click at [294, 50] on icon "Editor contextual toolbar" at bounding box center [294, 49] width 7 height 7
type input "19"
click at [254, 65] on div at bounding box center [361, 177] width 485 height 315
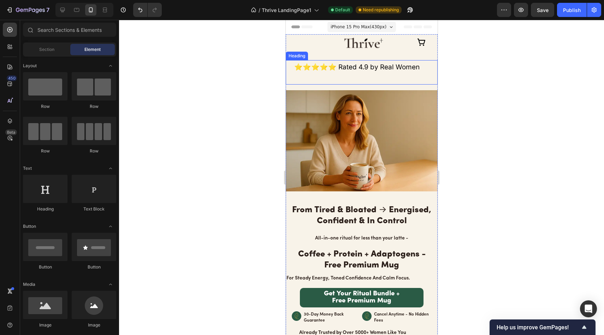
click at [340, 64] on span "⭐⭐⭐⭐⭐ Rated 4.9 by Real Women" at bounding box center [356, 67] width 125 height 8
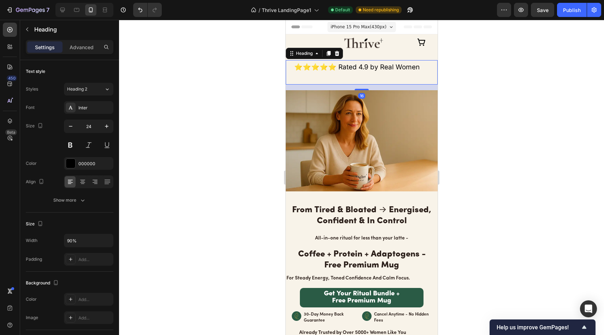
click at [359, 82] on div "⁠⁠⁠⁠⁠⁠⁠ ⭐⭐⭐⭐⭐ Rated 4.9 by Real Women Heading 16" at bounding box center [361, 72] width 152 height 24
drag, startPoint x: 359, startPoint y: 86, endPoint x: 360, endPoint y: 79, distance: 7.5
click at [360, 79] on div "⁠⁠⁠⁠⁠⁠⁠ ⭐⭐⭐⭐⭐ Rated 4.9 by Real Women Heading 16" at bounding box center [361, 72] width 152 height 24
click at [360, 76] on div "⁠⁠⁠⁠⁠⁠⁠ ⭐⭐⭐⭐⭐ Rated 4.9 by Real Women Heading 16" at bounding box center [361, 72] width 152 height 24
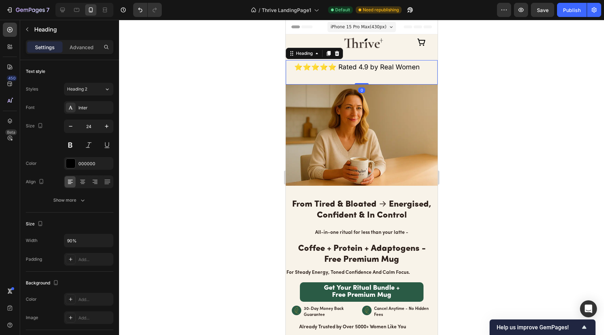
drag, startPoint x: 361, startPoint y: 88, endPoint x: 362, endPoint y: 79, distance: 8.2
click at [362, 81] on div "⁠⁠⁠⁠⁠⁠⁠ ⭐⭐⭐⭐⭐ Rated 4.9 by Real Women Heading 0" at bounding box center [361, 72] width 152 height 24
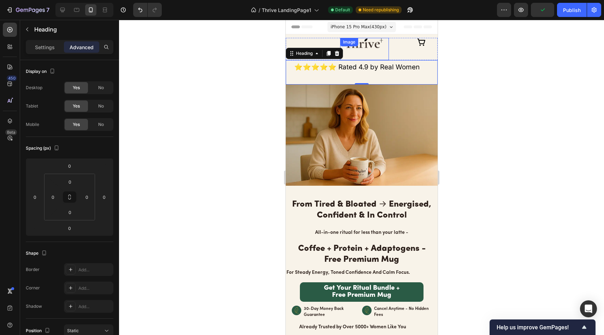
click at [364, 47] on div "Image" at bounding box center [364, 49] width 49 height 22
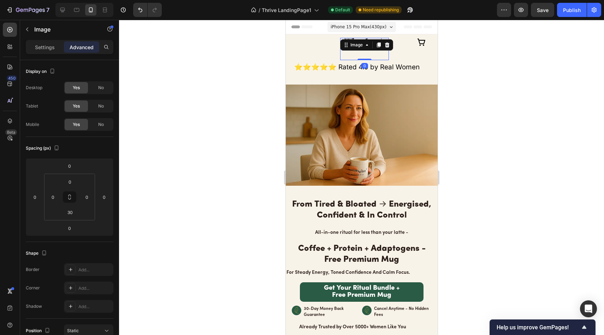
click at [363, 57] on div "Image 0" at bounding box center [364, 49] width 49 height 22
drag, startPoint x: 70, startPoint y: 210, endPoint x: 87, endPoint y: 213, distance: 16.9
click at [70, 210] on input "30" at bounding box center [70, 212] width 14 height 11
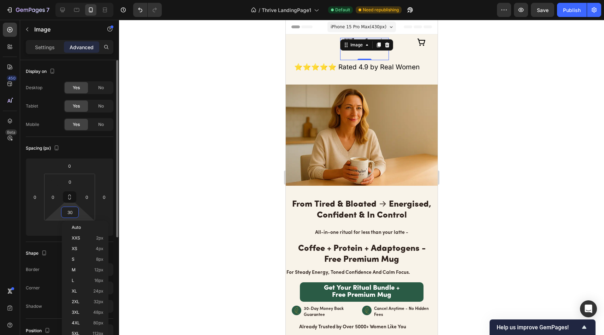
type input "3"
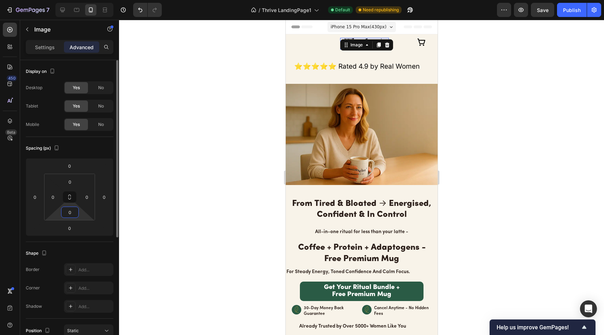
type input "0"
click at [261, 73] on div at bounding box center [361, 177] width 485 height 315
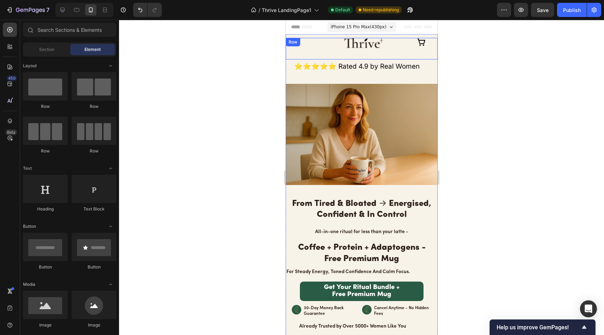
click at [288, 50] on div "Text Block Row Image Icon Row" at bounding box center [361, 49] width 152 height 22
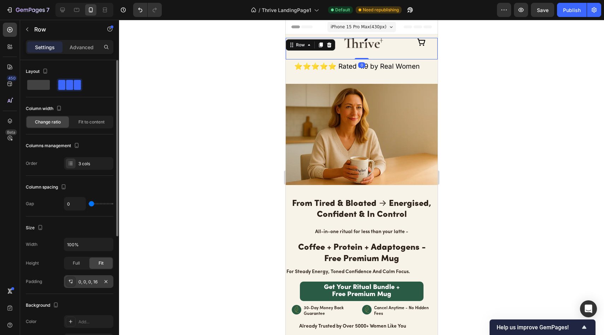
click at [83, 280] on div "0, 0, 0, 16" at bounding box center [88, 281] width 20 height 6
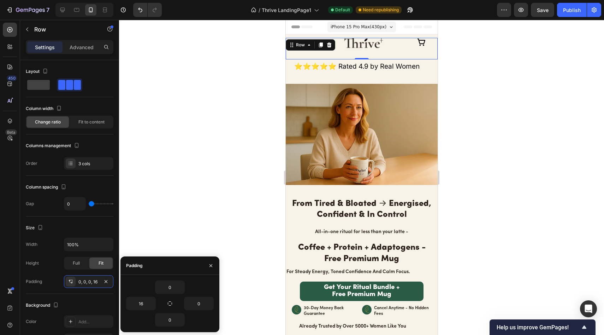
click at [223, 125] on div at bounding box center [361, 177] width 485 height 315
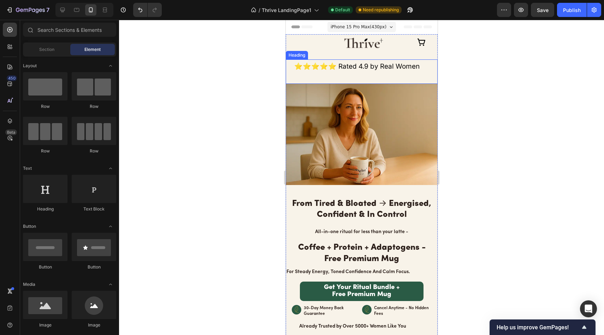
click at [371, 63] on span "⭐⭐⭐⭐⭐ Rated 4.9 by Real Women" at bounding box center [356, 66] width 125 height 8
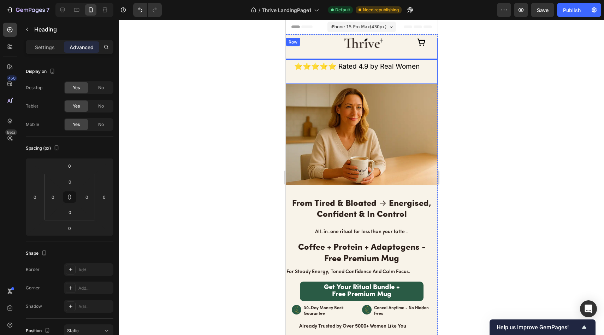
click at [401, 49] on div "Icon" at bounding box center [413, 49] width 49 height 22
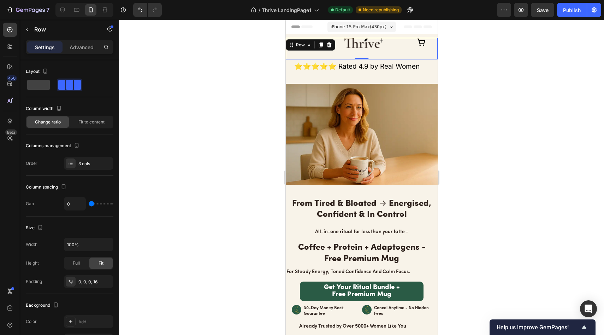
click at [209, 152] on div at bounding box center [361, 177] width 485 height 315
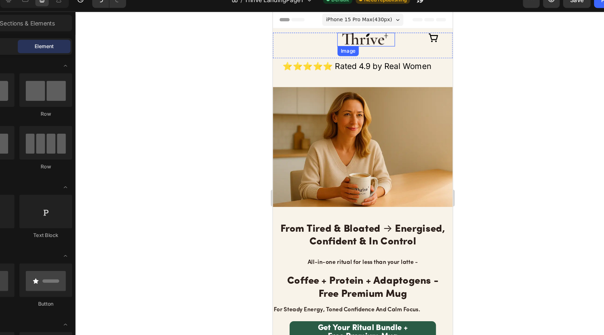
click at [348, 38] on img at bounding box center [351, 35] width 49 height 12
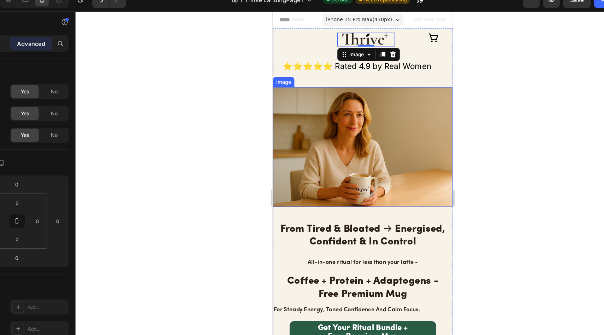
click at [265, 81] on div at bounding box center [361, 177] width 485 height 315
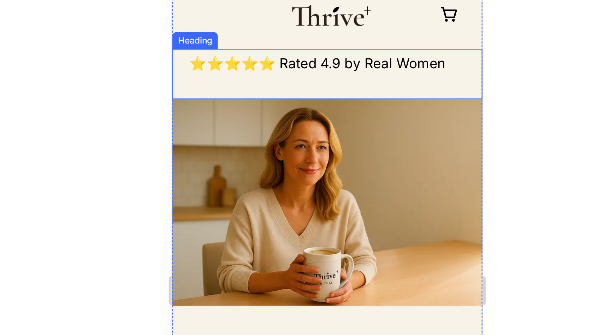
click at [260, 12] on span "⭐⭐⭐⭐⭐ Rated 4.9 by Real Women" at bounding box center [242, 15] width 125 height 8
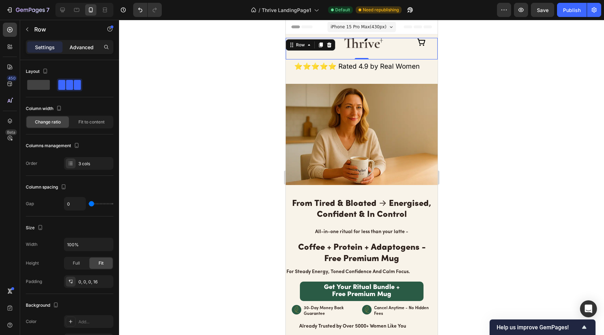
click at [78, 49] on p "Advanced" at bounding box center [82, 46] width 24 height 7
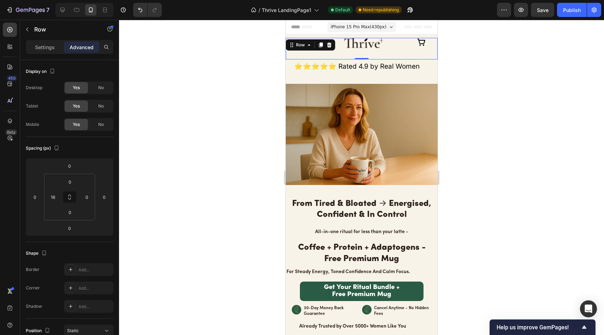
click at [36, 57] on div "Settings Advanced" at bounding box center [69, 50] width 99 height 20
click at [38, 51] on div "Settings" at bounding box center [44, 46] width 35 height 11
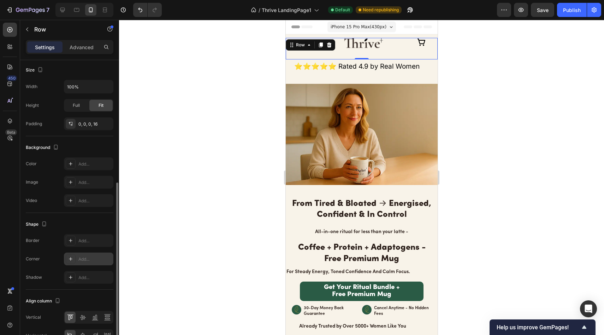
scroll to position [199, 0]
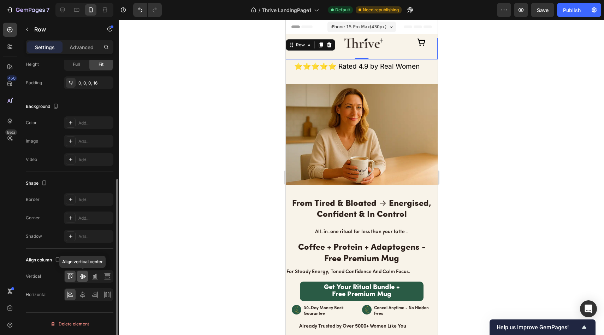
click at [83, 277] on icon at bounding box center [83, 276] width 6 height 5
click at [83, 296] on icon at bounding box center [82, 294] width 7 height 7
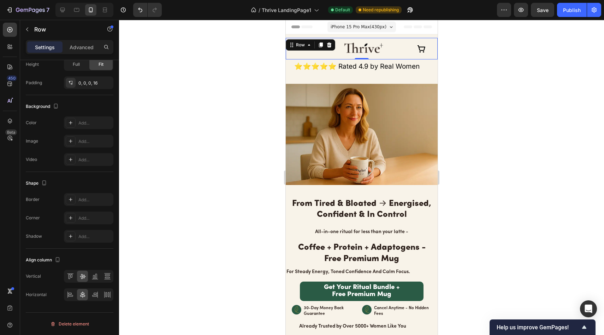
click at [162, 162] on div at bounding box center [361, 177] width 485 height 315
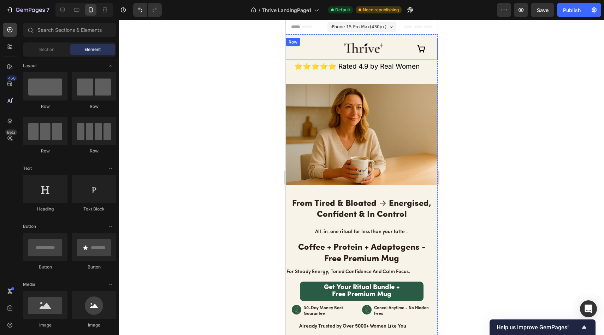
click at [351, 59] on h2 "⁠⁠⁠⁠⁠⁠⁠ ⭐⭐⭐⭐⭐ Rated 4.9 by Real Women" at bounding box center [361, 71] width 137 height 24
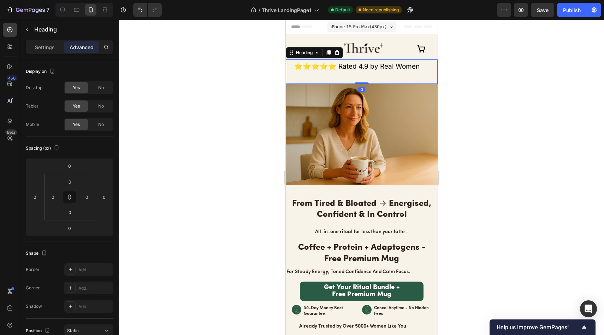
click at [295, 130] on img at bounding box center [361, 134] width 152 height 101
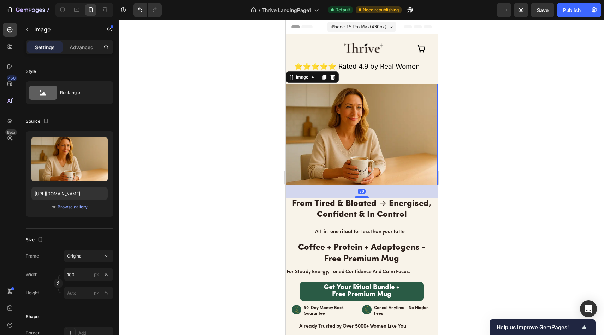
click at [233, 121] on div at bounding box center [361, 177] width 485 height 315
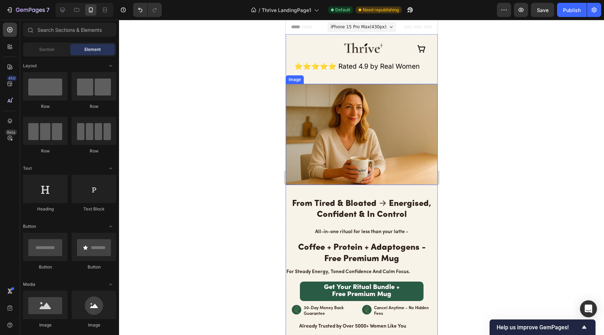
click at [366, 92] on img at bounding box center [361, 134] width 152 height 101
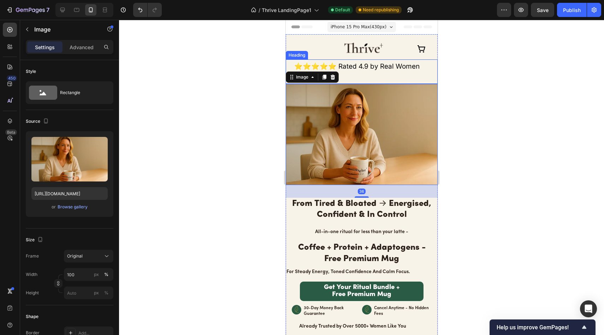
click at [366, 75] on p "⁠⁠⁠⁠⁠⁠⁠ ⭐⭐⭐⭐⭐ Rated 4.9 by Real Women" at bounding box center [361, 71] width 135 height 23
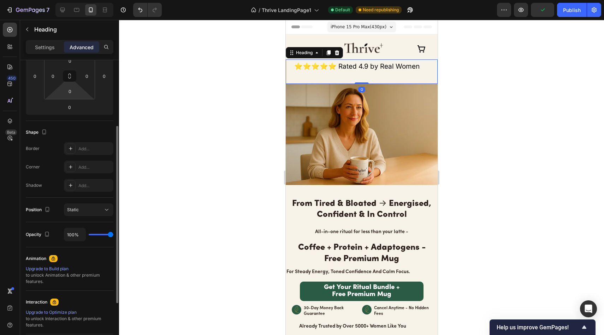
scroll to position [129, 0]
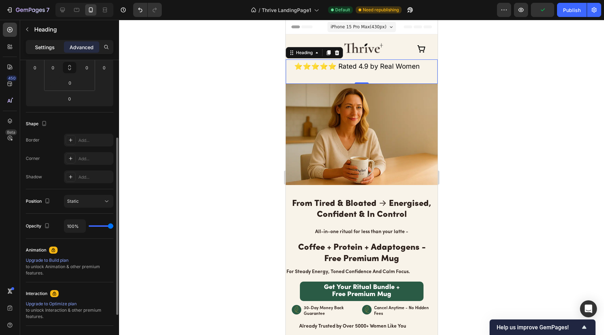
click at [45, 46] on p "Settings" at bounding box center [45, 46] width 20 height 7
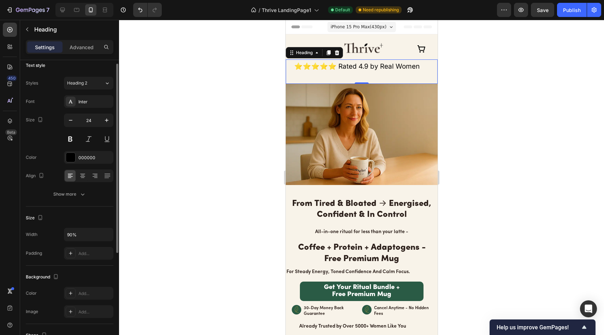
scroll to position [0, 0]
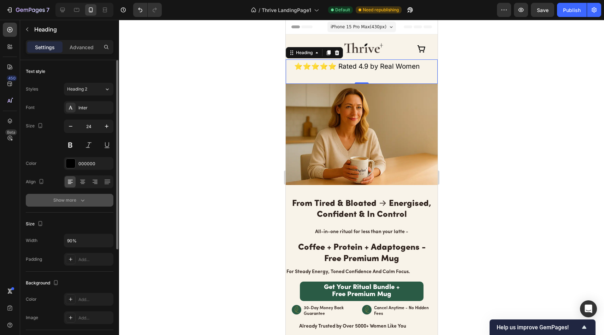
click at [83, 205] on button "Show more" at bounding box center [70, 200] width 88 height 13
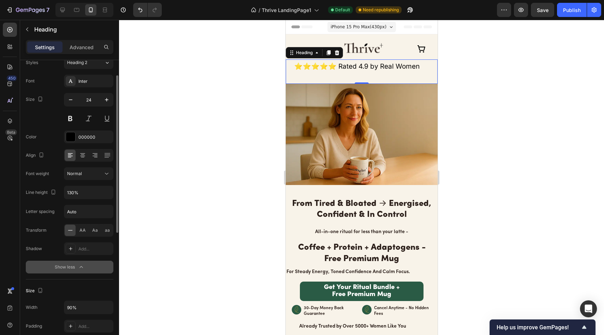
scroll to position [27, 0]
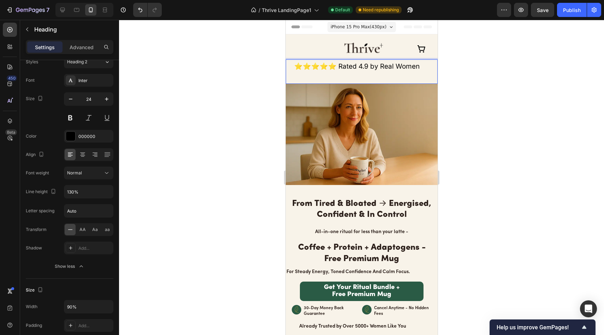
click at [419, 65] on p "⭐⭐⭐⭐⭐ Rated 4.9 by Real Women" at bounding box center [361, 71] width 135 height 23
click at [454, 65] on div at bounding box center [361, 177] width 485 height 315
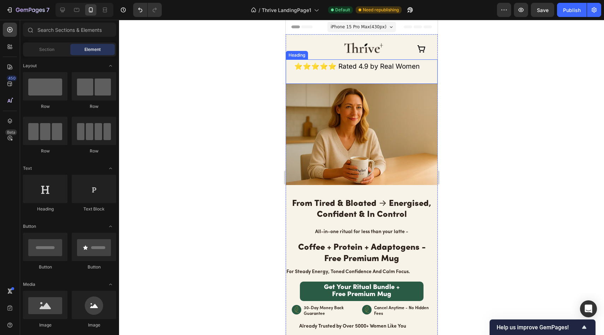
click at [411, 65] on p "⁠⁠⁠⁠⁠⁠⁠ ⭐⭐⭐⭐⭐ Rated 4.9 by Real Women" at bounding box center [361, 71] width 135 height 23
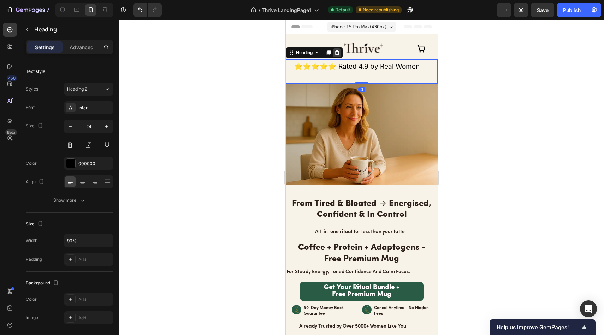
click at [336, 53] on icon at bounding box center [337, 53] width 6 height 6
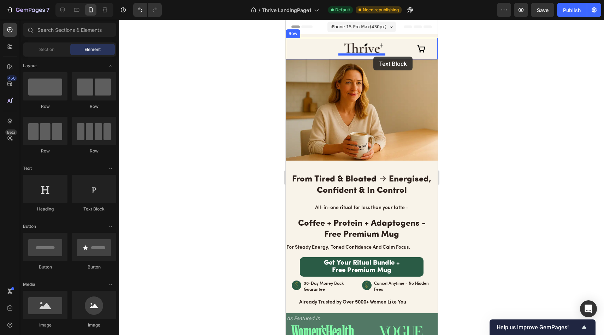
drag, startPoint x: 368, startPoint y: 208, endPoint x: 373, endPoint y: 56, distance: 152.3
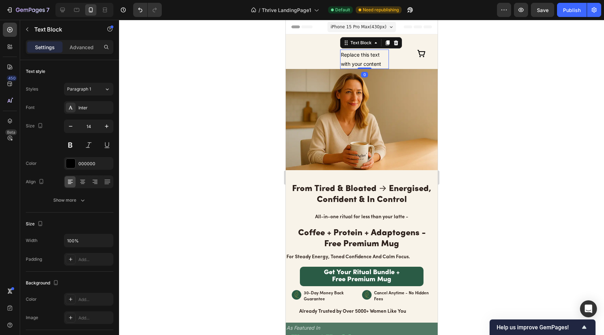
click at [379, 63] on div "Replace this text with your content" at bounding box center [364, 58] width 49 height 19
drag, startPoint x: 380, startPoint y: 63, endPoint x: 334, endPoint y: 54, distance: 46.5
click at [334, 54] on div "Text Block Row Image Replace this text with your content Text Block 0 Icon Row" at bounding box center [361, 53] width 152 height 31
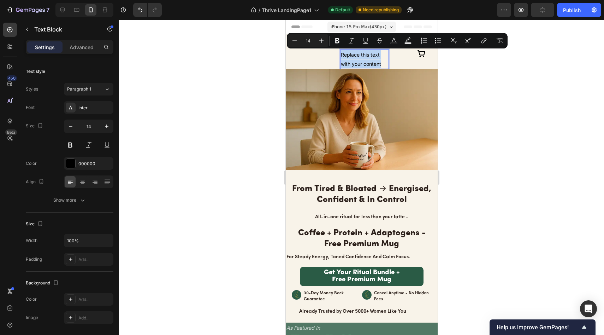
click at [381, 64] on p "Replace this text with your content" at bounding box center [364, 59] width 47 height 18
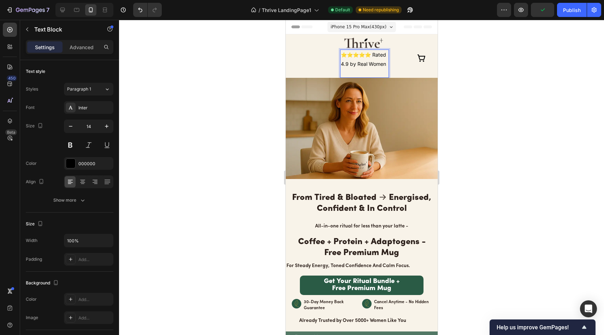
click at [455, 67] on div at bounding box center [361, 177] width 485 height 315
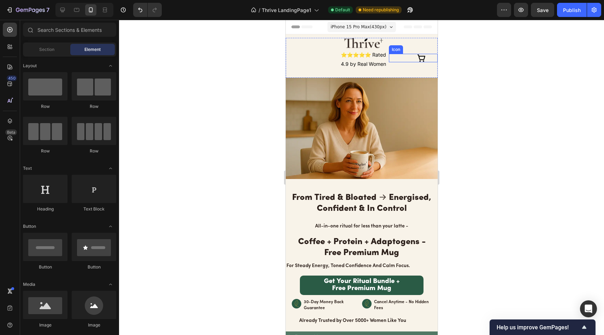
click at [413, 55] on div "Icon" at bounding box center [413, 58] width 49 height 8
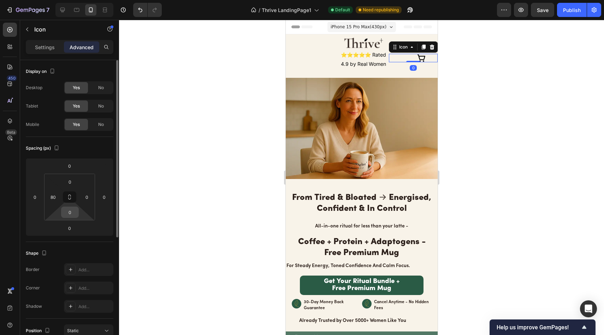
click at [73, 208] on input "0" at bounding box center [70, 212] width 14 height 11
type input "1"
type input "80"
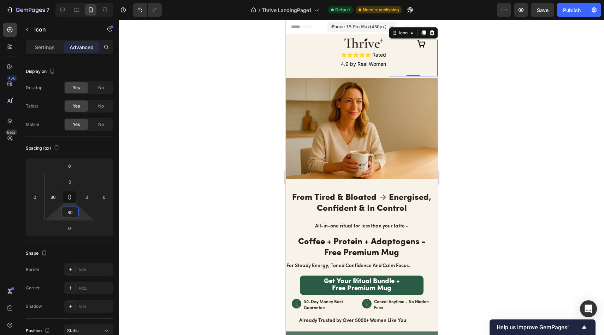
click at [446, 168] on div at bounding box center [361, 177] width 485 height 315
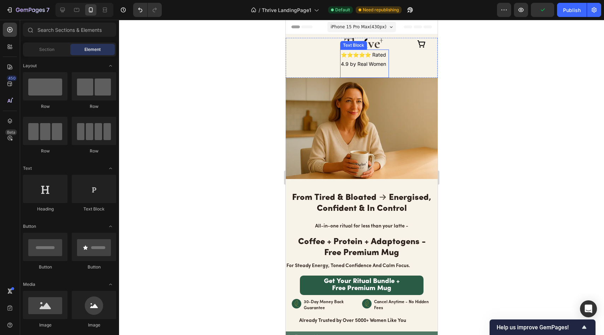
click at [373, 65] on p "⭐⭐⭐⭐⭐ Rated 4.9 by Real Women" at bounding box center [364, 63] width 47 height 27
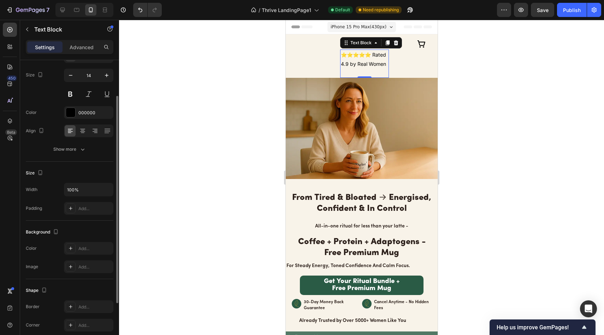
scroll to position [15, 0]
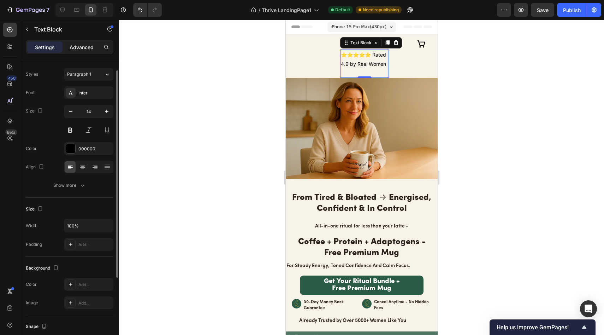
click at [91, 43] on p "Advanced" at bounding box center [82, 46] width 24 height 7
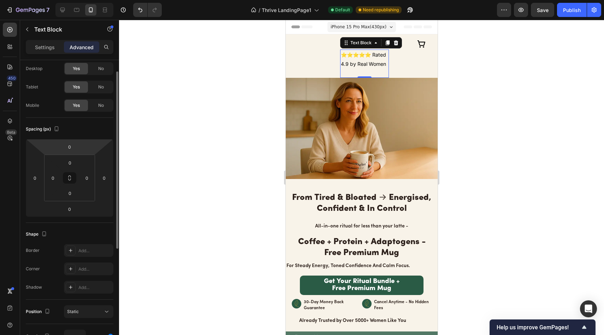
scroll to position [10, 0]
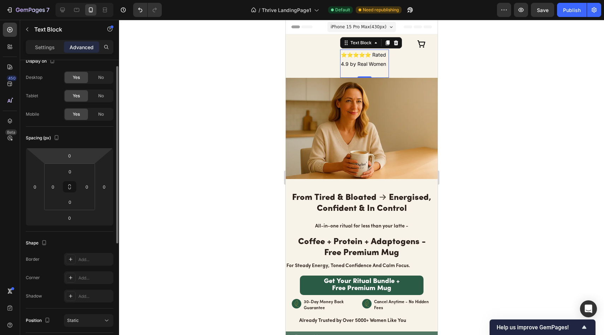
click at [231, 116] on div at bounding box center [361, 177] width 485 height 315
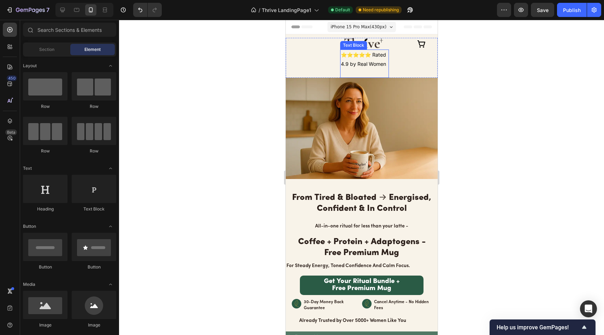
click at [366, 60] on p "⭐⭐⭐⭐⭐ Rated 4.9 by Real Women" at bounding box center [364, 63] width 47 height 27
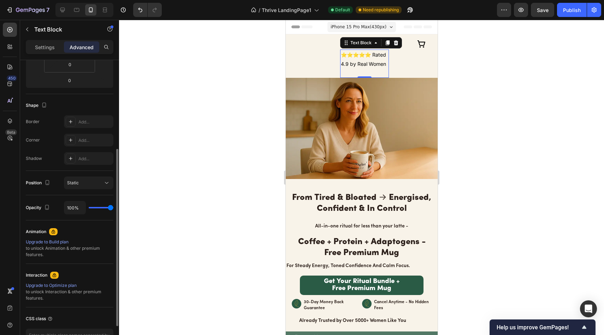
click at [49, 49] on p "Settings" at bounding box center [45, 46] width 20 height 7
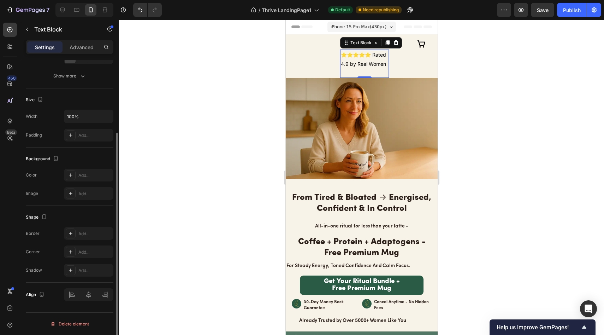
scroll to position [91, 0]
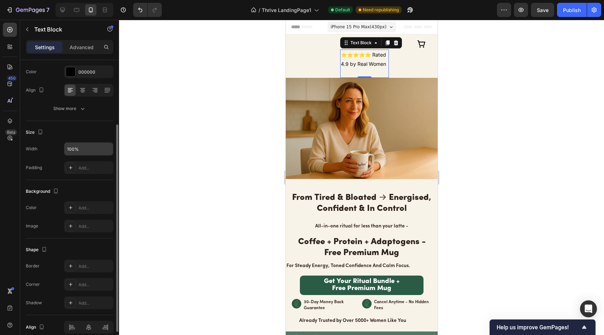
click at [83, 153] on input "100%" at bounding box center [88, 148] width 49 height 13
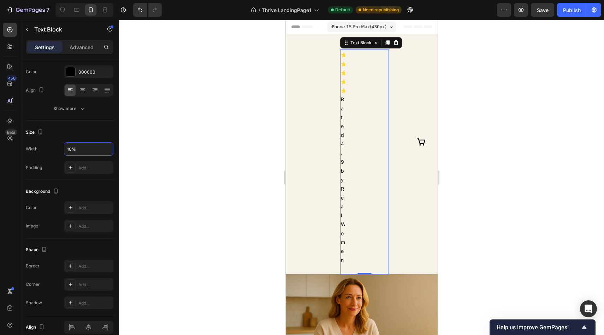
type input "100%"
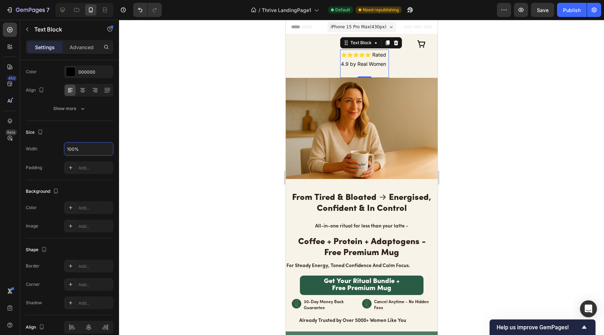
click at [166, 121] on div at bounding box center [361, 177] width 485 height 315
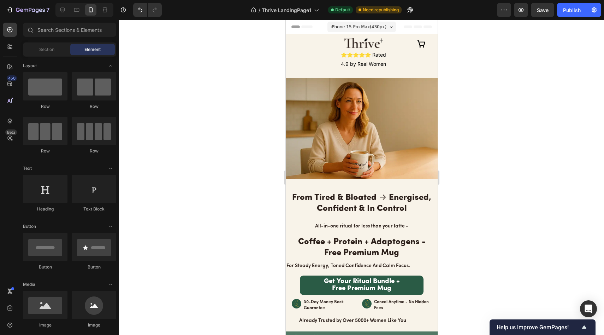
click at [418, 46] on icon at bounding box center [421, 44] width 8 height 8
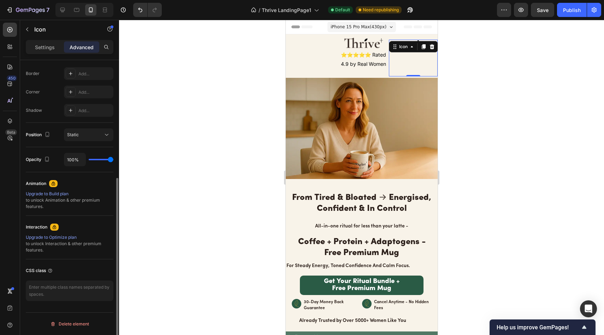
drag, startPoint x: 41, startPoint y: 49, endPoint x: 43, endPoint y: 61, distance: 12.3
click at [41, 49] on p "Settings" at bounding box center [45, 46] width 20 height 7
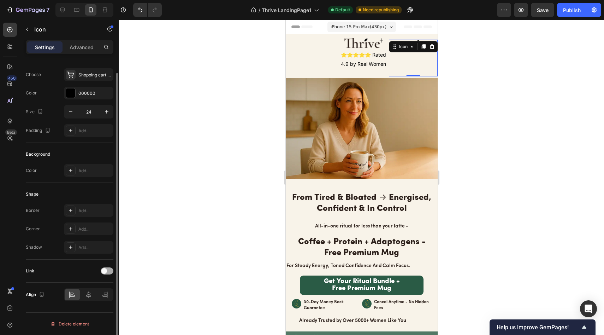
click at [104, 268] on span at bounding box center [104, 271] width 6 height 6
click at [101, 286] on div "Open page" at bounding box center [85, 288] width 36 height 6
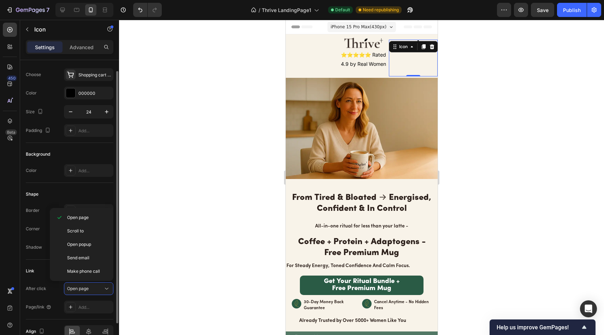
click at [59, 291] on div "After click Open page" at bounding box center [70, 288] width 88 height 13
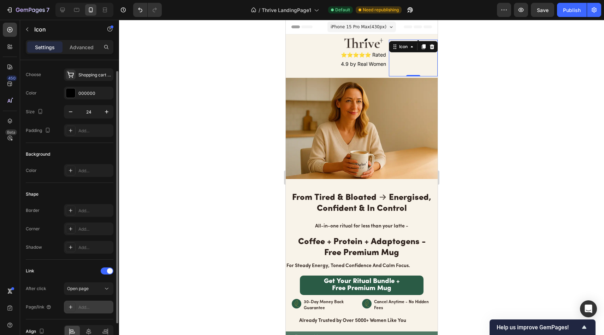
click at [87, 309] on div "Add..." at bounding box center [94, 307] width 33 height 6
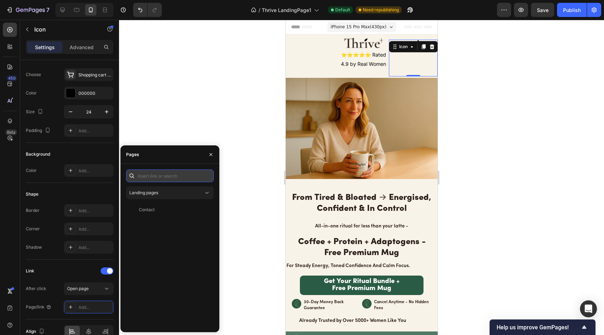
click at [165, 177] on input "text" at bounding box center [170, 175] width 88 height 13
type input "a"
click at [205, 93] on div at bounding box center [361, 177] width 485 height 315
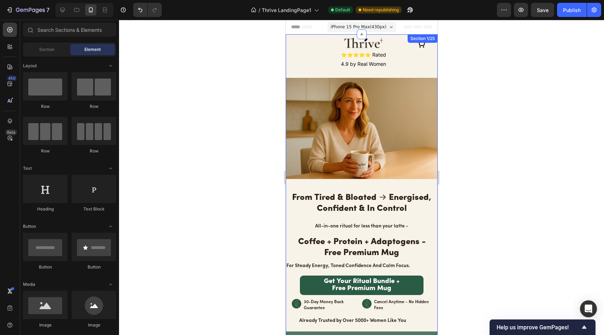
click at [318, 37] on div "Text Block Row Image ⭐⭐⭐⭐⭐ Rated 4.9 by Real Women Text Block Icon Row Image Fr…" at bounding box center [361, 201] width 152 height 335
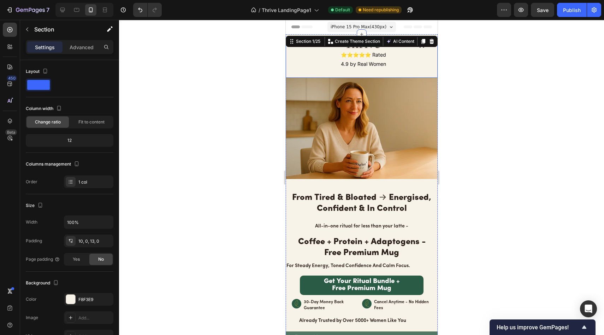
click at [288, 52] on div "Text Block Row Image ⭐⭐⭐⭐⭐ Rated 4.9 by Real Women Text Block Icon Row" at bounding box center [361, 58] width 152 height 40
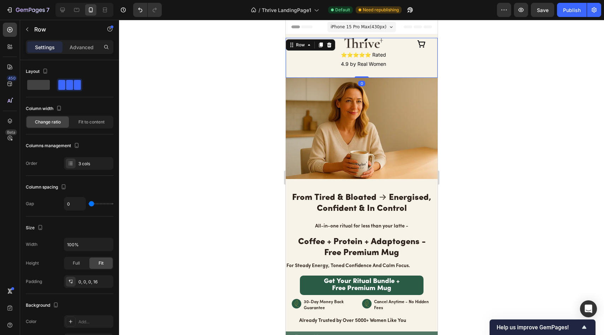
click at [289, 49] on div "Row" at bounding box center [309, 44] width 49 height 11
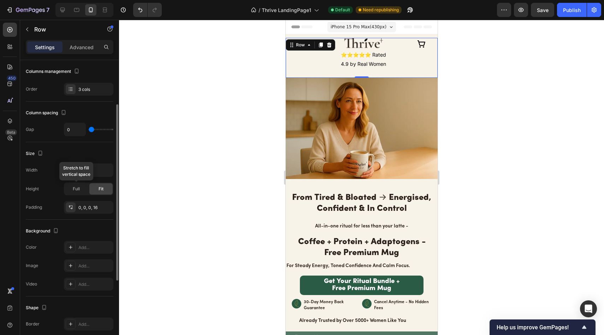
scroll to position [45, 0]
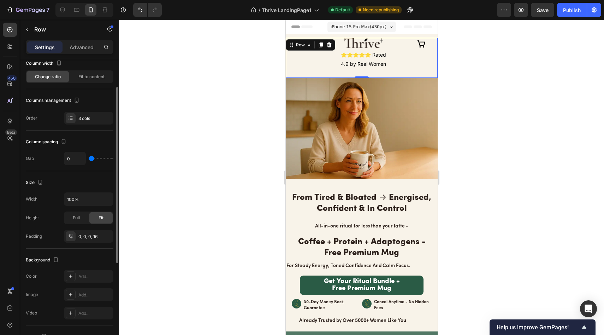
click at [83, 125] on div "Layout Column width Change ratio Fit to content Columns management Order 3 cols" at bounding box center [70, 73] width 88 height 116
click at [78, 120] on div "3 cols" at bounding box center [88, 118] width 49 height 13
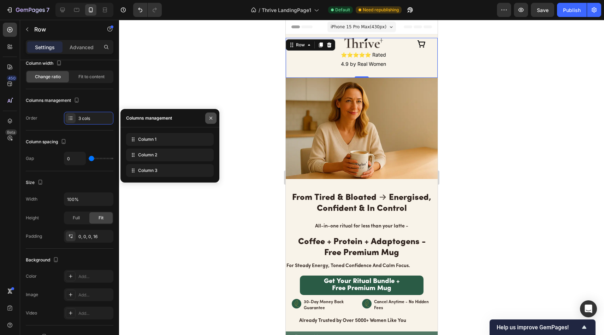
click at [215, 115] on button "button" at bounding box center [210, 117] width 11 height 11
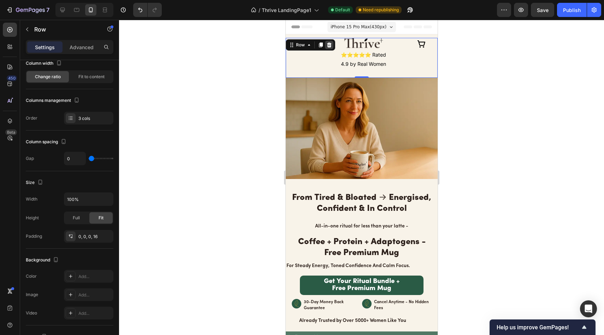
click at [327, 47] on icon at bounding box center [329, 45] width 6 height 6
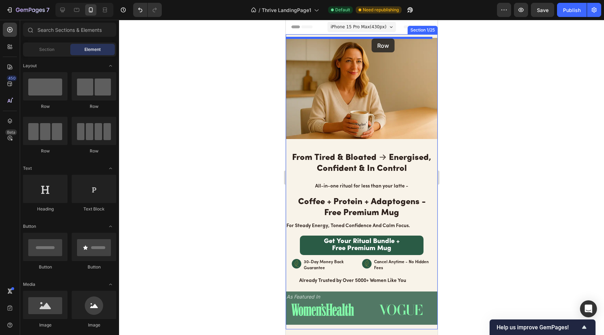
drag, startPoint x: 343, startPoint y: 119, endPoint x: 371, endPoint y: 39, distance: 85.7
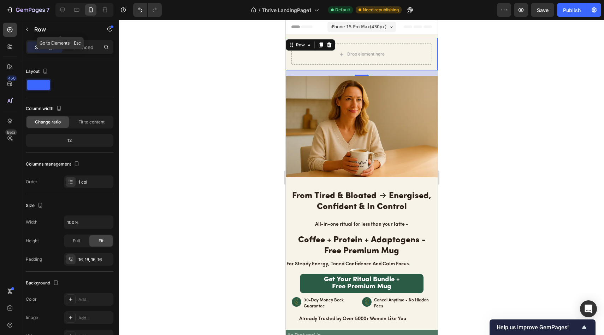
click at [30, 28] on button "button" at bounding box center [27, 29] width 11 height 11
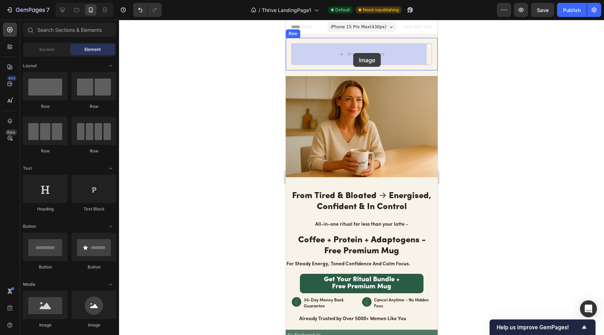
drag, startPoint x: 334, startPoint y: 321, endPoint x: 353, endPoint y: 53, distance: 268.8
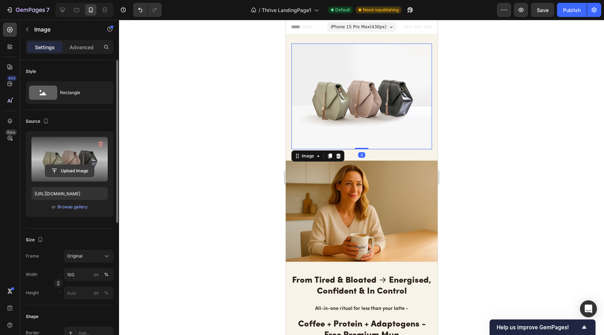
click at [69, 169] on input "file" at bounding box center [69, 171] width 49 height 12
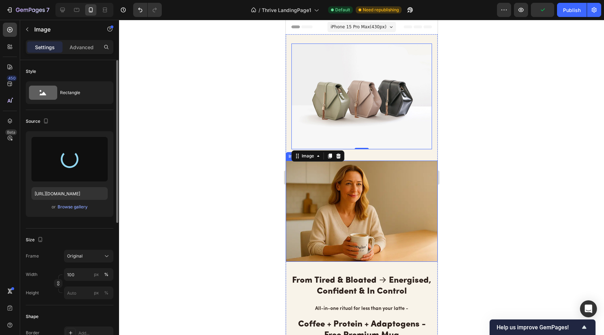
type input "https://cdn.shopify.com/s/files/1/0691/8982/8661/files/gempages_585632206089618…"
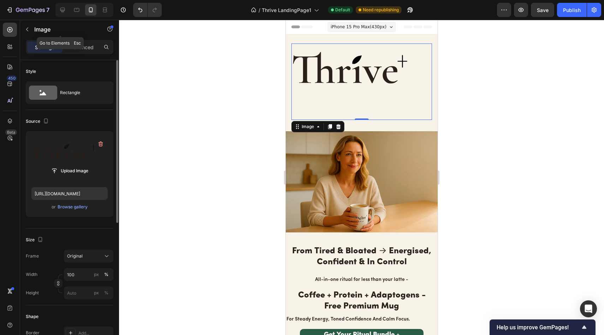
click at [36, 34] on div "Image" at bounding box center [60, 29] width 81 height 18
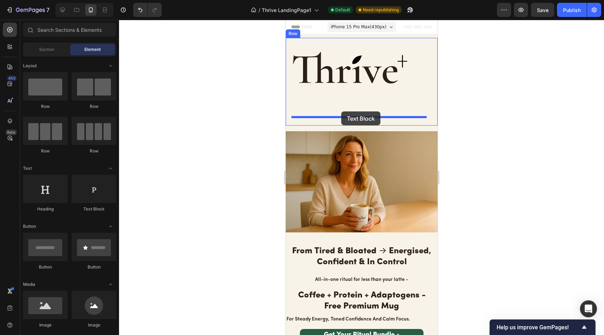
drag, startPoint x: 365, startPoint y: 218, endPoint x: 341, endPoint y: 111, distance: 109.6
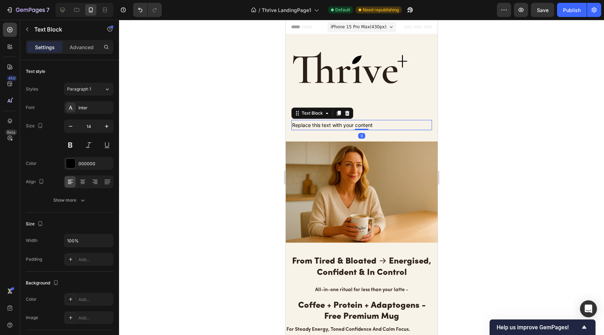
click at [367, 121] on div "Replace this text with your content" at bounding box center [361, 125] width 141 height 10
click at [374, 122] on p "Replace this text with your content" at bounding box center [361, 124] width 139 height 9
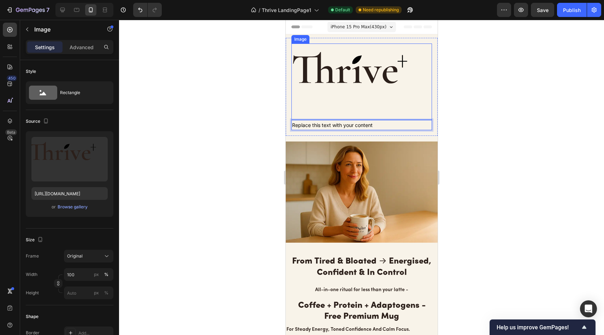
click at [366, 66] on img at bounding box center [361, 81] width 141 height 76
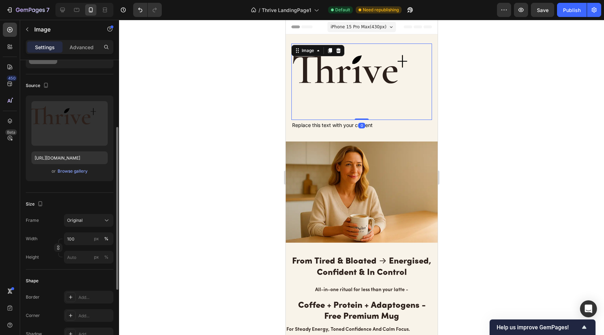
scroll to position [138, 0]
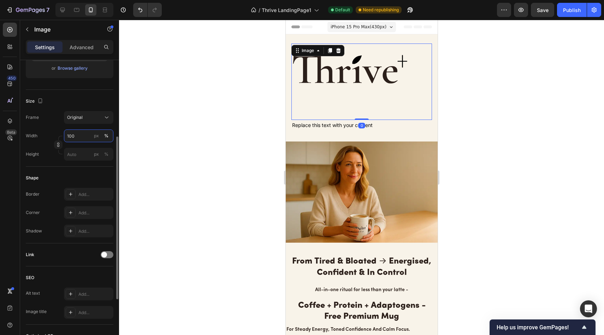
click at [86, 141] on input "100" at bounding box center [88, 135] width 49 height 13
type input "50"
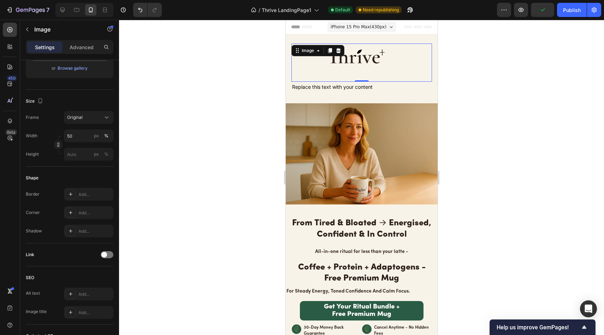
click at [214, 121] on div at bounding box center [361, 177] width 485 height 315
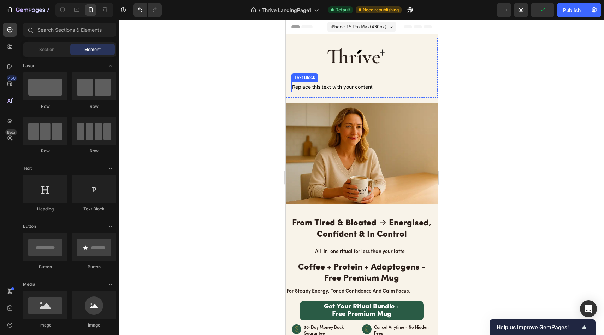
click at [363, 88] on p "Replace this text with your content" at bounding box center [361, 86] width 139 height 9
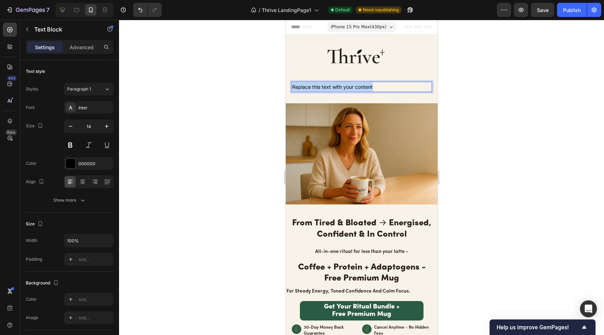
drag, startPoint x: 380, startPoint y: 84, endPoint x: 233, endPoint y: 76, distance: 147.5
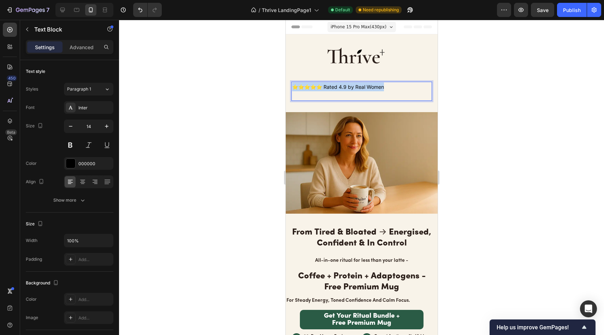
drag, startPoint x: 385, startPoint y: 84, endPoint x: 269, endPoint y: 80, distance: 116.7
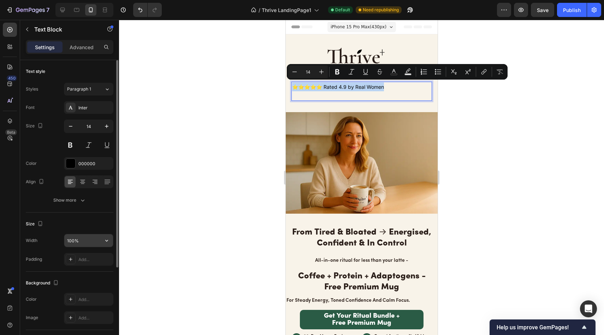
scroll to position [124, 0]
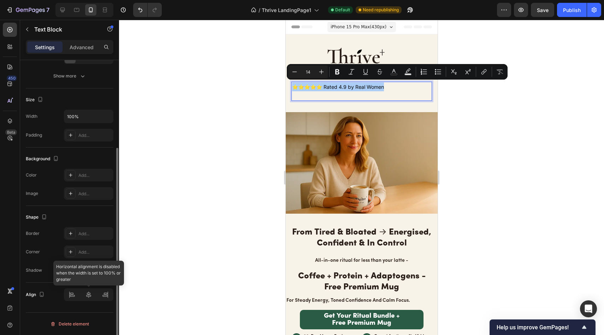
click at [90, 295] on div at bounding box center [88, 294] width 49 height 13
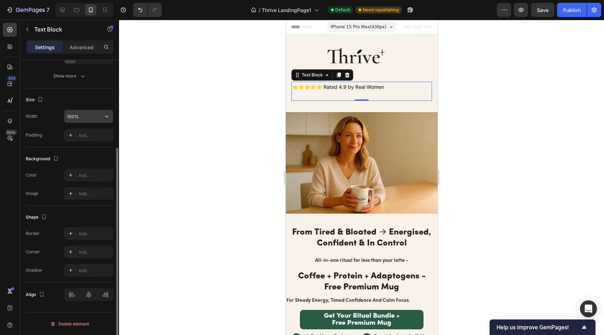
click at [72, 113] on input "100%" at bounding box center [88, 116] width 49 height 13
click at [77, 120] on input "100%" at bounding box center [88, 116] width 49 height 13
click at [74, 118] on input "100%" at bounding box center [88, 116] width 49 height 13
type input "95%"
click at [87, 218] on div "Shape" at bounding box center [70, 216] width 88 height 11
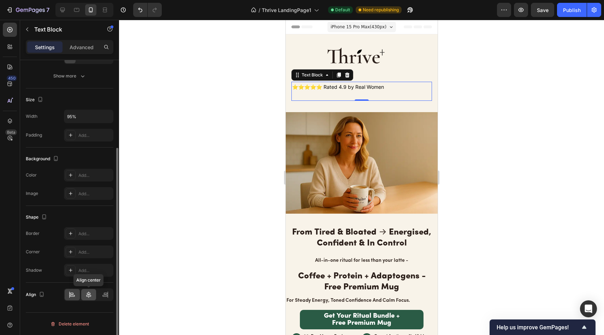
click at [87, 292] on icon at bounding box center [88, 294] width 7 height 7
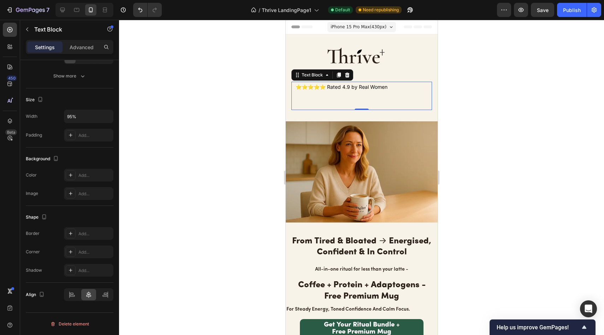
click at [295, 84] on div "⭐⭐⭐⭐⭐ Rated 4.9 by Real Women" at bounding box center [362, 96] width 134 height 28
click at [238, 100] on div at bounding box center [361, 177] width 485 height 315
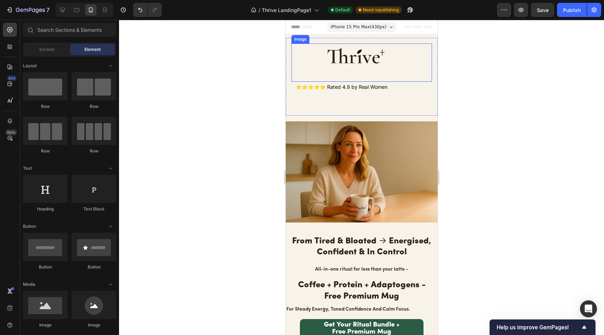
click at [356, 57] on img at bounding box center [361, 62] width 70 height 38
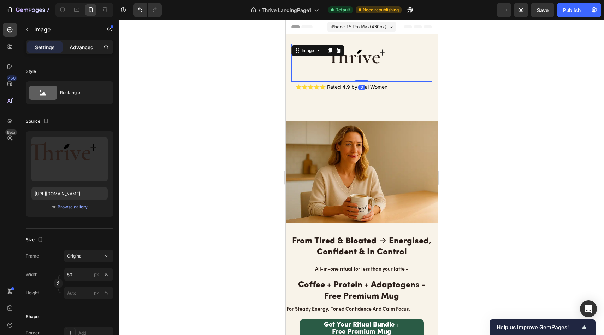
click at [89, 45] on p "Advanced" at bounding box center [82, 46] width 24 height 7
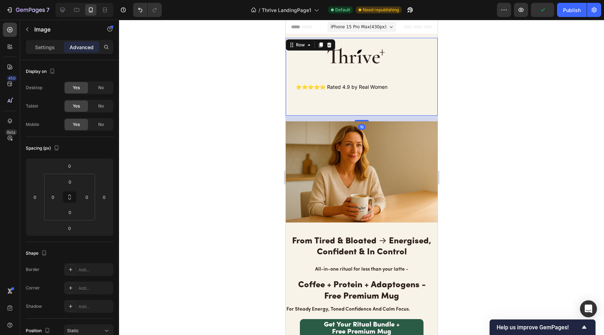
click at [300, 41] on div "Image ⭐⭐⭐⭐⭐ Rated 4.9 by Real Women Text Block Row 16" at bounding box center [361, 77] width 152 height 78
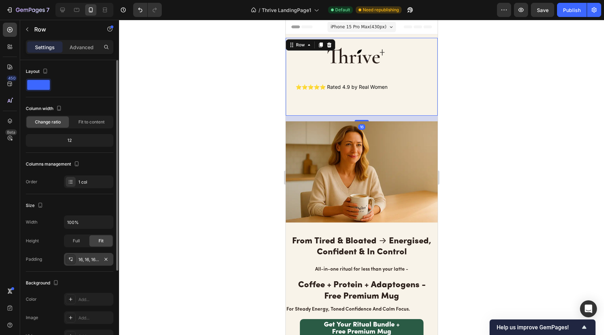
click at [91, 263] on div "16, 16, 16, 16" at bounding box center [88, 259] width 49 height 13
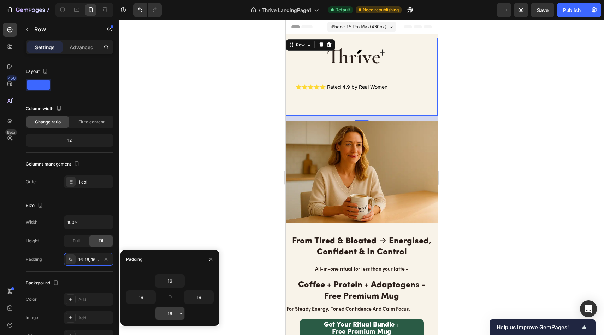
click at [173, 308] on input "16" at bounding box center [169, 313] width 29 height 13
type input "1"
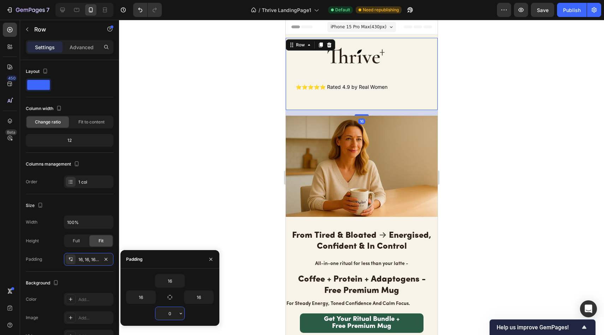
type input "0"
drag, startPoint x: 360, startPoint y: 111, endPoint x: 360, endPoint y: 100, distance: 11.7
click at [360, 100] on div "Image ⭐⭐⭐⭐⭐ Rated 4.9 by Real Women Text Block Row 16" at bounding box center [361, 74] width 152 height 72
drag, startPoint x: 360, startPoint y: 111, endPoint x: 360, endPoint y: 99, distance: 11.7
click at [360, 99] on div "Image ⭐⭐⭐⭐⭐ Rated 4.9 by Real Women Text Block Row 16" at bounding box center [361, 74] width 152 height 72
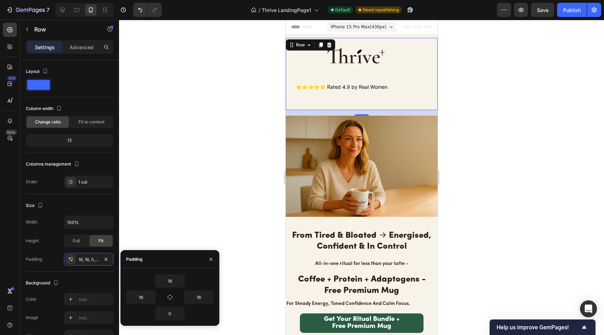
click at [359, 112] on div "16" at bounding box center [361, 113] width 152 height 6
click at [232, 132] on div at bounding box center [361, 177] width 485 height 315
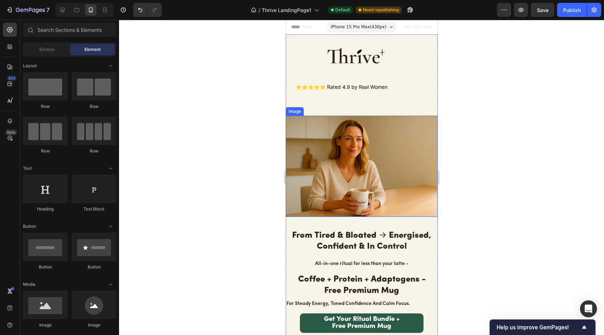
click at [352, 107] on div "⭐⭐⭐⭐⭐ Rated 4.9 by Real Women Text Block" at bounding box center [361, 96] width 141 height 28
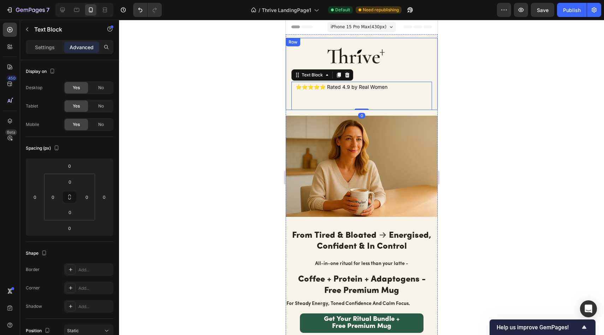
click at [287, 99] on div "Image ⭐⭐⭐⭐⭐ Rated 4.9 by Real Women Text Block 0 Row" at bounding box center [361, 74] width 152 height 72
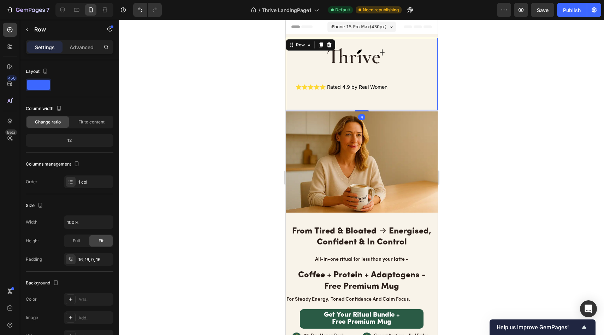
drag, startPoint x: 363, startPoint y: 112, endPoint x: 363, endPoint y: 94, distance: 18.4
click at [363, 94] on div "Image ⭐⭐⭐⭐⭐ Rated 4.9 by Real Women Text Block Row 4" at bounding box center [361, 74] width 152 height 72
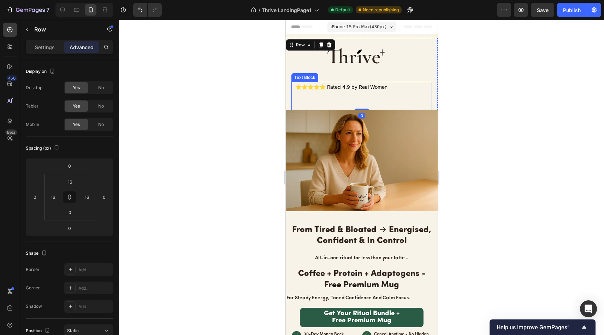
click at [350, 85] on p "⭐⭐⭐⭐⭐ Rated 4.9 by Real Women" at bounding box center [361, 95] width 132 height 27
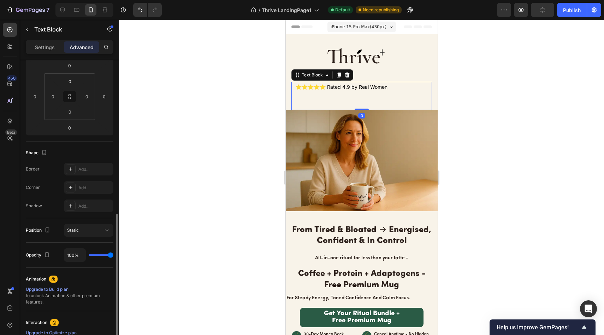
scroll to position [168, 0]
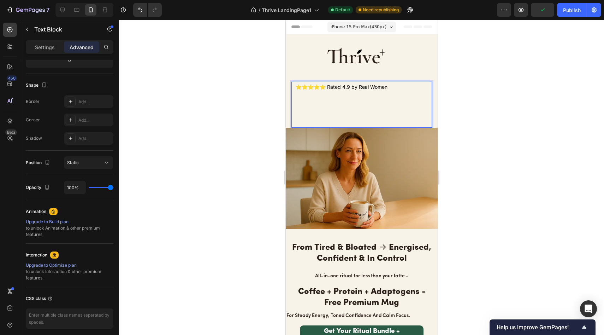
click at [356, 124] on p "⭐⭐⭐⭐⭐ Rated 4.9 by Real Women" at bounding box center [361, 104] width 132 height 45
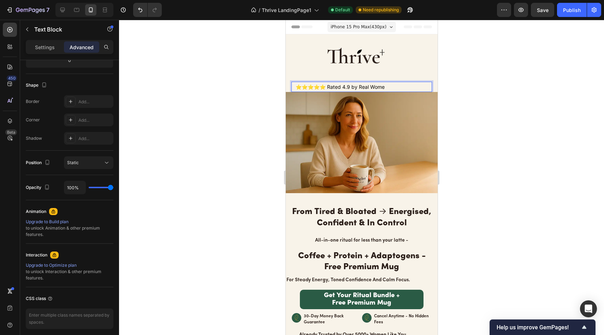
click at [397, 82] on p "⭐⭐⭐⭐⭐ Rated 4.9 by Real Wome" at bounding box center [361, 86] width 132 height 9
click at [396, 84] on p "⭐⭐⭐⭐⭐ Rated 4.9 by Real Wome" at bounding box center [361, 86] width 132 height 9
click at [233, 72] on div at bounding box center [361, 177] width 485 height 315
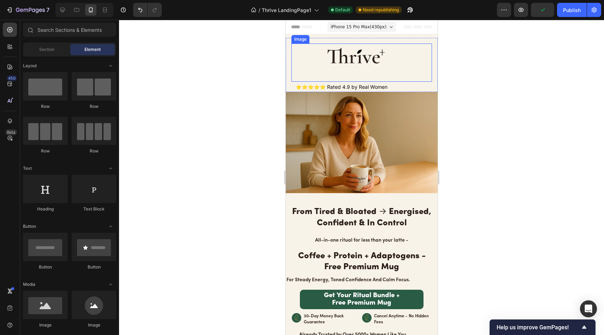
click at [350, 69] on img at bounding box center [361, 62] width 70 height 38
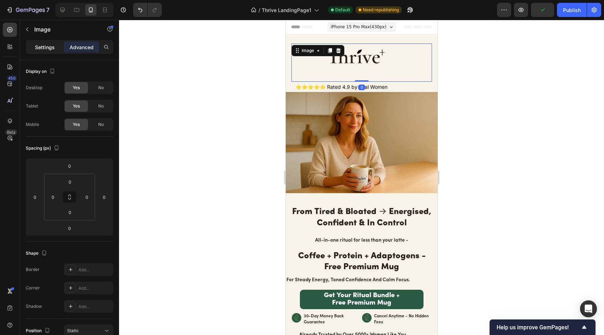
click at [55, 51] on div "Settings" at bounding box center [44, 46] width 35 height 11
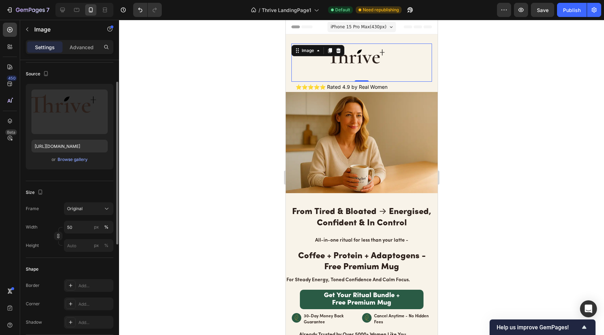
scroll to position [54, 0]
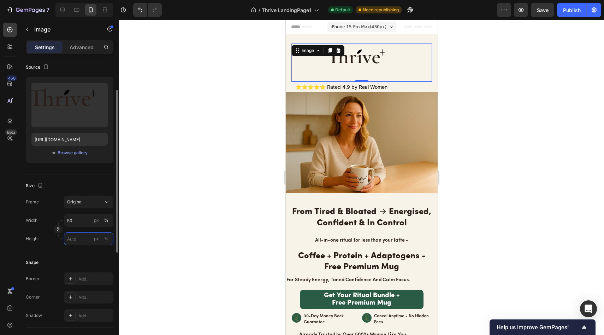
click at [78, 239] on input "px %" at bounding box center [88, 238] width 49 height 13
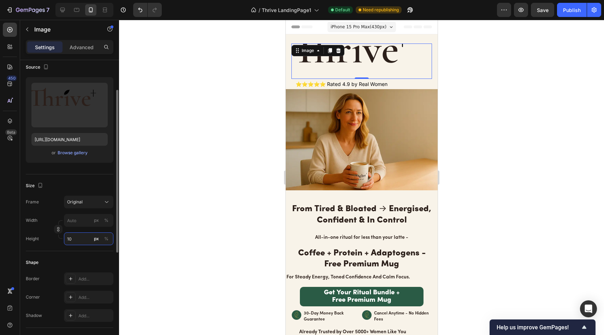
type input "1"
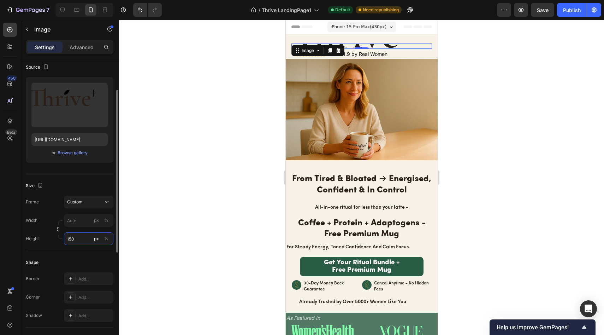
type input "1"
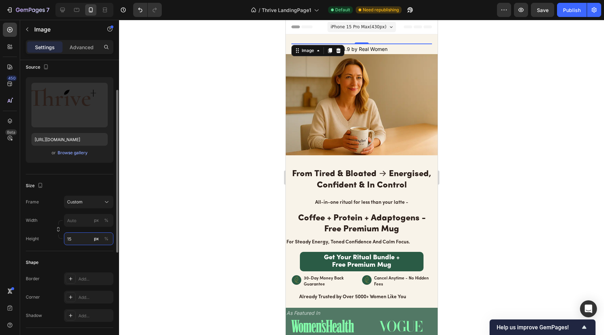
type input "1"
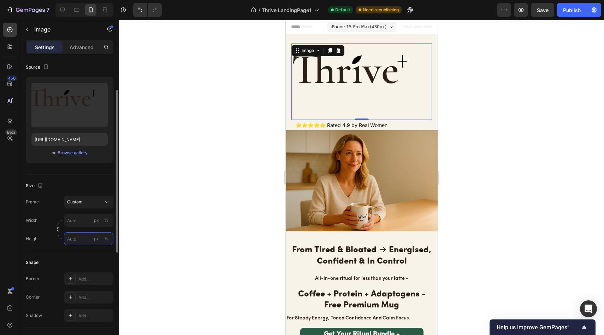
type input "1"
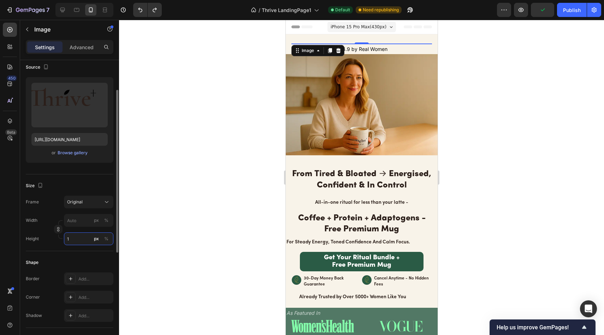
type input "50"
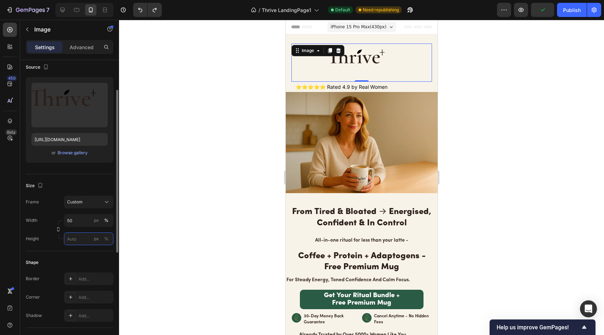
type input "1"
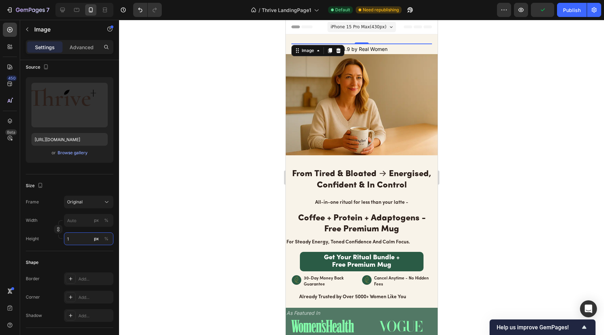
type input "50"
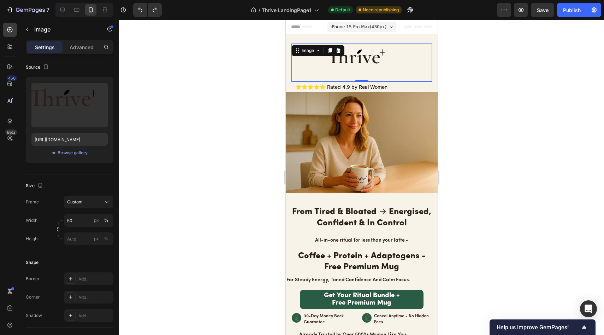
click at [185, 200] on div at bounding box center [361, 177] width 485 height 315
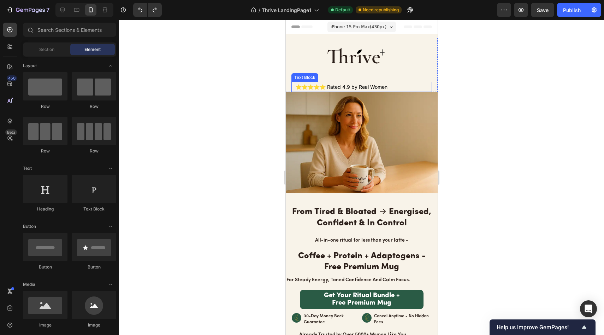
click at [340, 82] on p "⭐⭐⭐⭐⭐ Rated 4.9 by Real Women" at bounding box center [361, 86] width 132 height 9
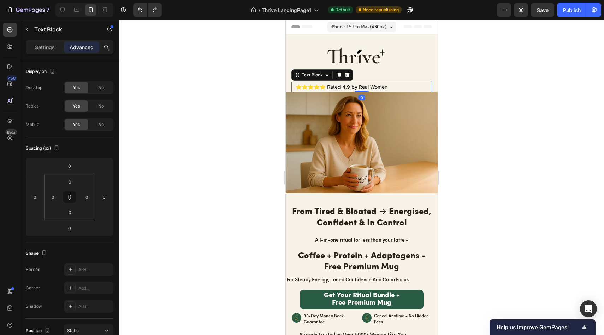
click at [239, 87] on div at bounding box center [361, 177] width 485 height 315
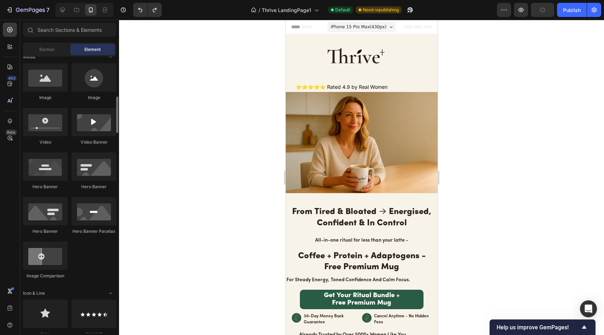
scroll to position [297, 0]
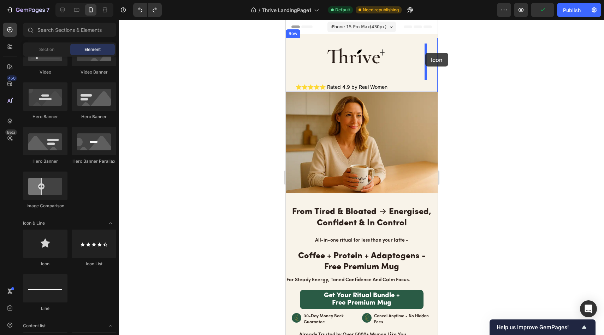
drag, startPoint x: 337, startPoint y: 265, endPoint x: 425, endPoint y: 53, distance: 229.5
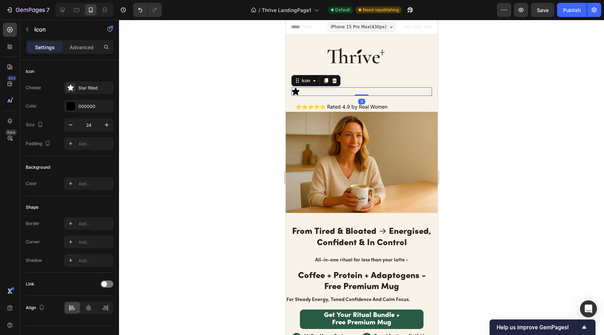
click at [307, 89] on div "Icon 0" at bounding box center [361, 91] width 141 height 8
click at [334, 78] on icon at bounding box center [334, 80] width 5 height 5
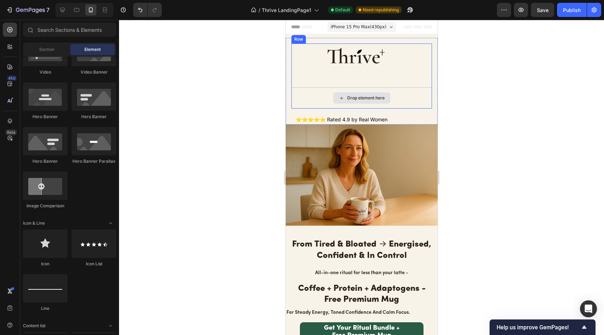
click at [342, 87] on div "Drop element here" at bounding box center [361, 97] width 141 height 21
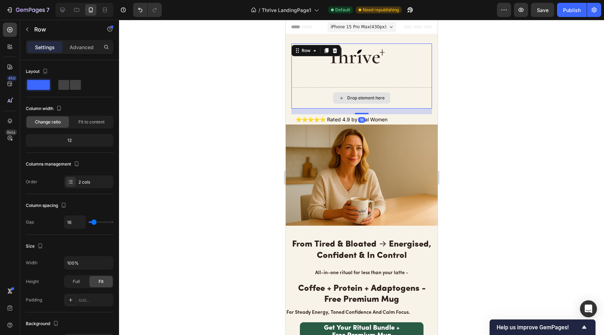
click at [344, 87] on div "Drop element here" at bounding box center [361, 97] width 141 height 21
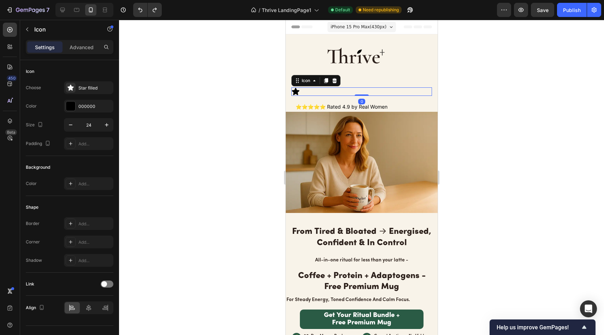
click at [304, 88] on div "Icon 0" at bounding box center [361, 91] width 141 height 8
click at [74, 89] on div at bounding box center [71, 88] width 10 height 10
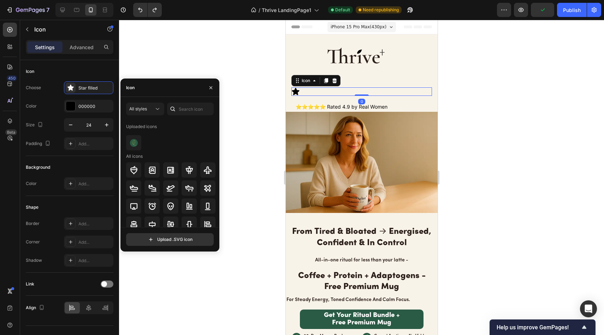
click at [175, 110] on icon at bounding box center [172, 108] width 7 height 7
click at [177, 109] on div at bounding box center [172, 108] width 11 height 13
click at [184, 109] on input "text" at bounding box center [190, 108] width 47 height 13
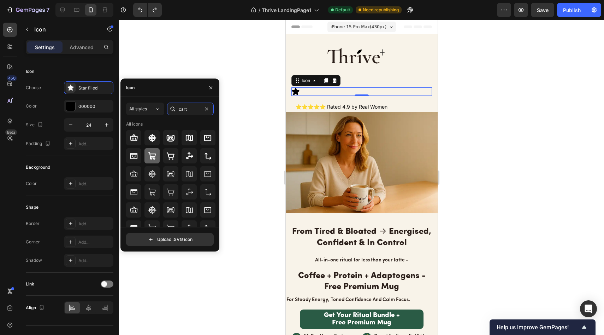
type input "cart"
click at [154, 150] on div at bounding box center [151, 155] width 15 height 15
click at [172, 150] on div at bounding box center [170, 155] width 15 height 15
click at [209, 86] on icon "button" at bounding box center [210, 87] width 3 height 3
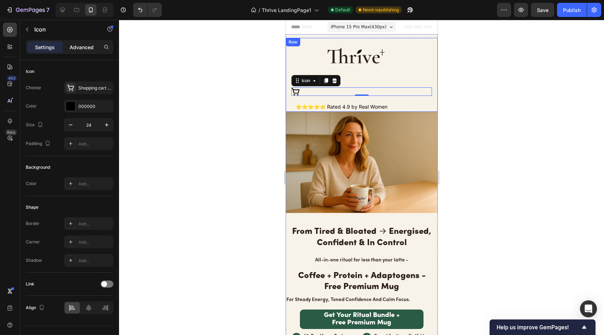
click at [87, 48] on p "Advanced" at bounding box center [82, 46] width 24 height 7
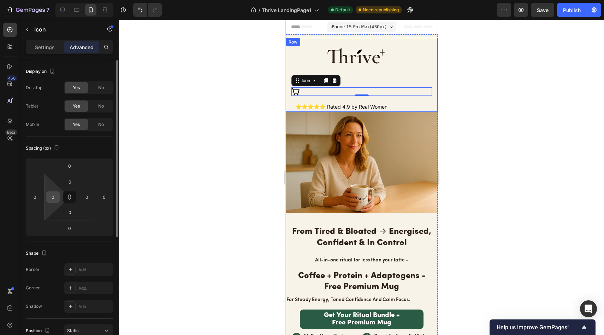
click at [58, 0] on html "7 / Thrive LandingPage1 Default Need republishing Preview Save Publish 450 Beta…" at bounding box center [302, 0] width 604 height 0
click at [57, 196] on input "0" at bounding box center [53, 196] width 11 height 11
type input "0"
type input "1"
type input "3"
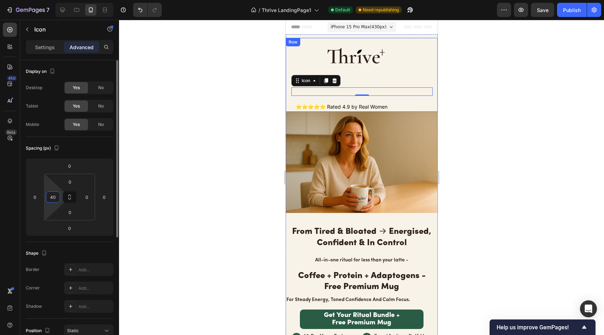
type input "4"
type input "350"
click at [72, 215] on input "0" at bounding box center [70, 212] width 14 height 11
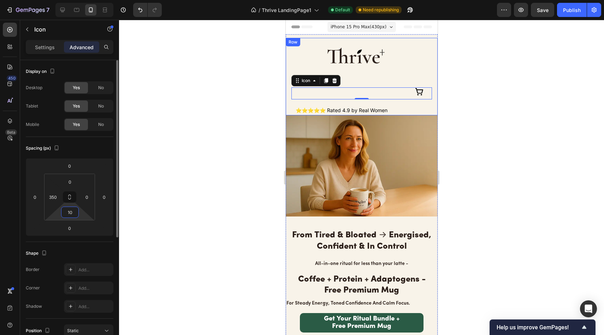
type input "1"
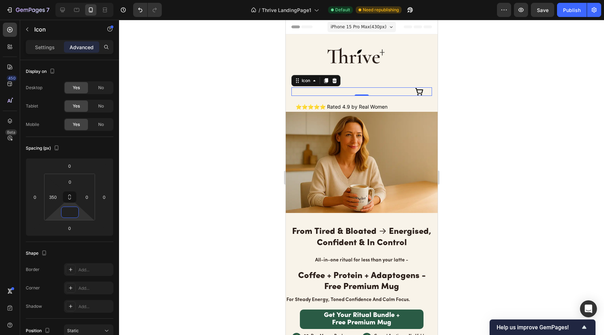
type input "0"
click at [449, 95] on div at bounding box center [361, 177] width 485 height 315
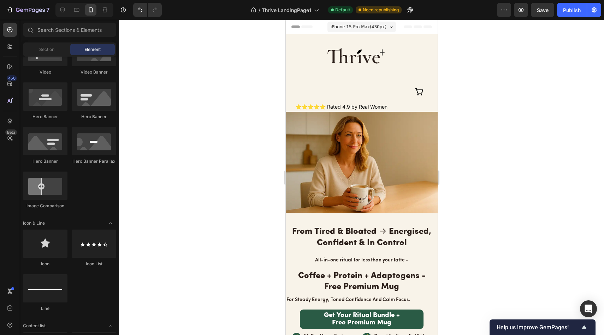
click at [423, 93] on div "Icon" at bounding box center [361, 91] width 141 height 8
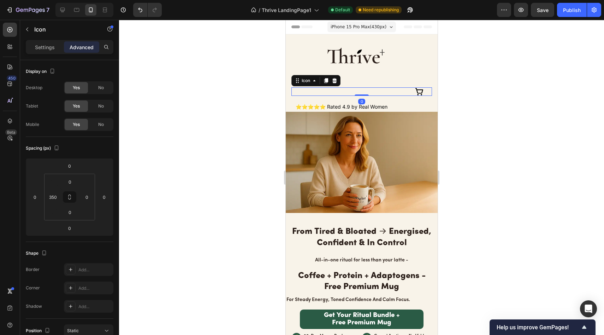
click at [189, 111] on div at bounding box center [361, 177] width 485 height 315
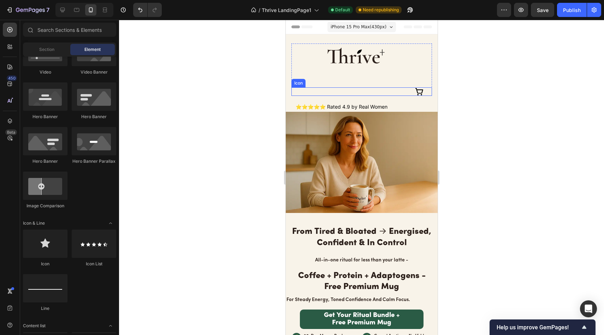
click at [357, 88] on div "Icon" at bounding box center [361, 91] width 141 height 8
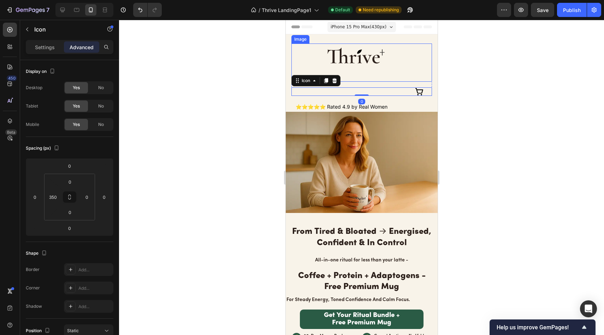
click at [349, 76] on img at bounding box center [361, 62] width 70 height 38
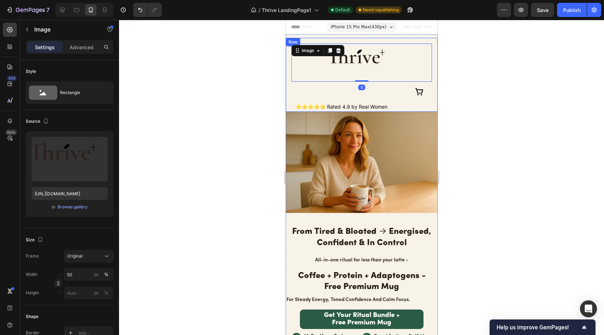
click at [290, 102] on div "Image 0 Icon Row ⭐⭐⭐⭐⭐ Rated 4.9 by Real Women Text Block Row" at bounding box center [361, 75] width 152 height 74
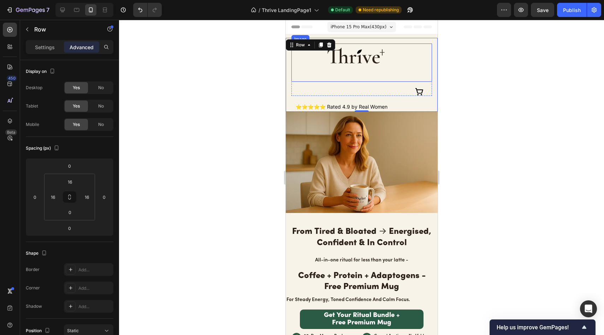
click at [367, 72] on img at bounding box center [361, 62] width 70 height 38
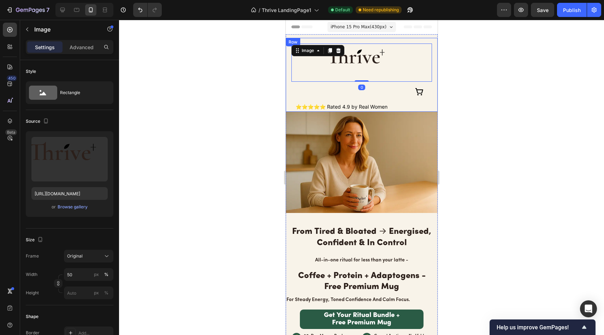
click at [288, 91] on div "Image 0 Icon Row ⭐⭐⭐⭐⭐ Rated 4.9 by Real Women Text Block Row" at bounding box center [361, 75] width 152 height 74
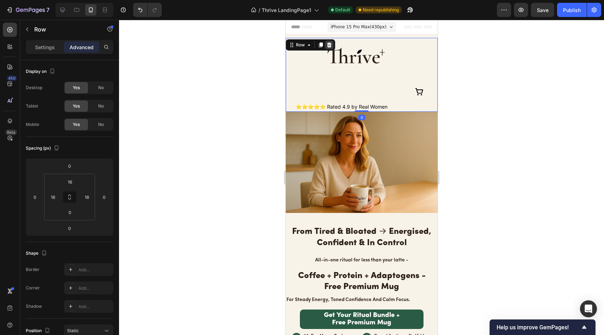
click at [330, 43] on icon at bounding box center [329, 44] width 5 height 5
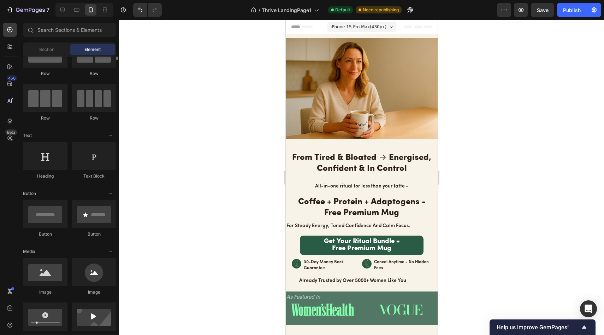
scroll to position [0, 0]
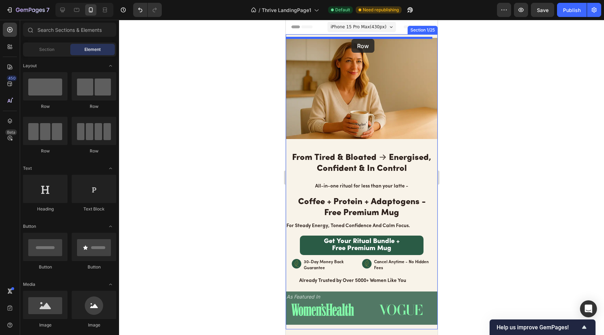
drag, startPoint x: 342, startPoint y: 155, endPoint x: 351, endPoint y: 39, distance: 116.9
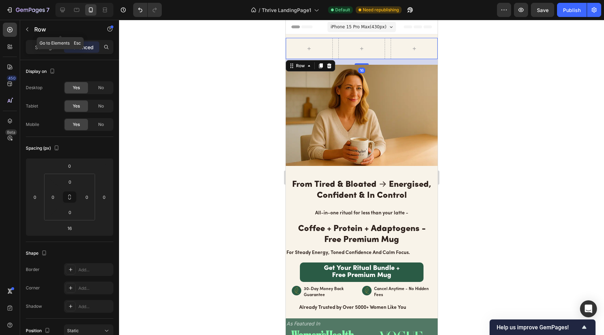
click at [35, 28] on p "Row" at bounding box center [64, 29] width 60 height 8
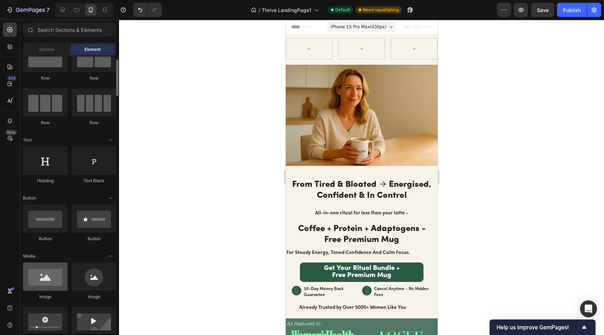
scroll to position [35, 0]
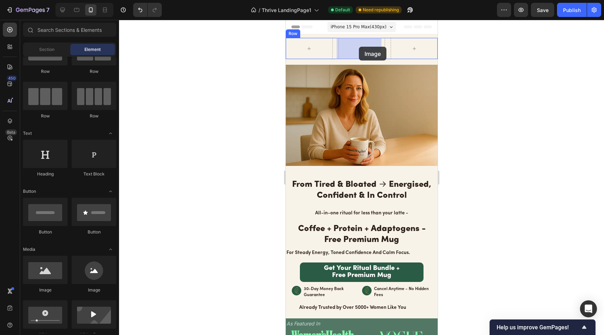
drag, startPoint x: 333, startPoint y: 291, endPoint x: 360, endPoint y: 46, distance: 245.9
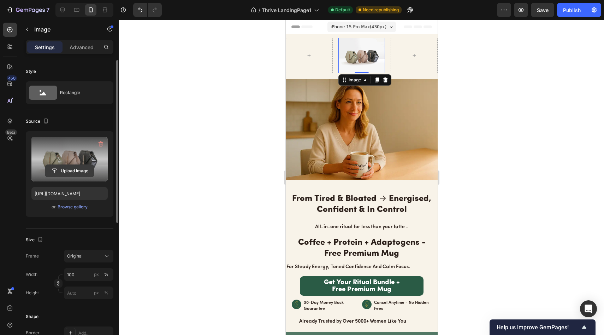
click at [72, 172] on input "file" at bounding box center [69, 171] width 49 height 12
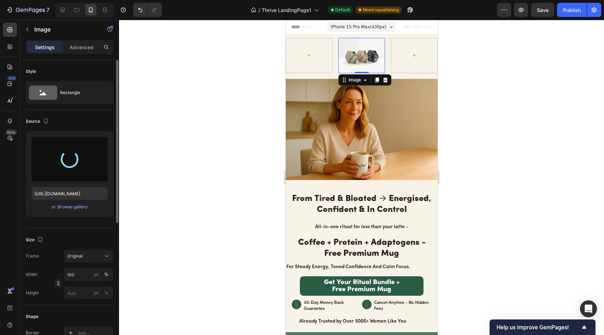
type input "https://cdn.shopify.com/s/files/1/0691/8982/8661/files/gempages_585632206089618…"
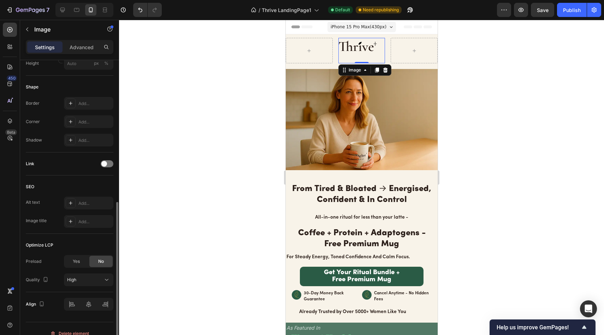
scroll to position [239, 0]
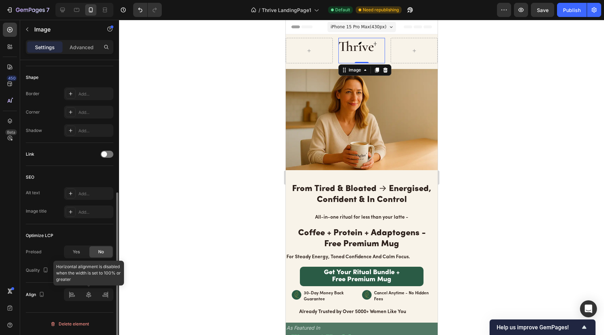
click at [86, 292] on div at bounding box center [88, 294] width 49 height 13
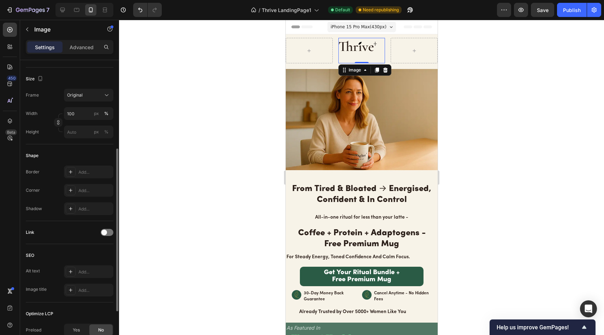
scroll to position [160, 0]
click at [104, 114] on div "%" at bounding box center [106, 114] width 4 height 6
click at [88, 113] on input "100" at bounding box center [88, 113] width 49 height 13
click at [99, 82] on div "Size" at bounding box center [70, 78] width 88 height 11
click at [98, 96] on div "Original" at bounding box center [84, 95] width 35 height 6
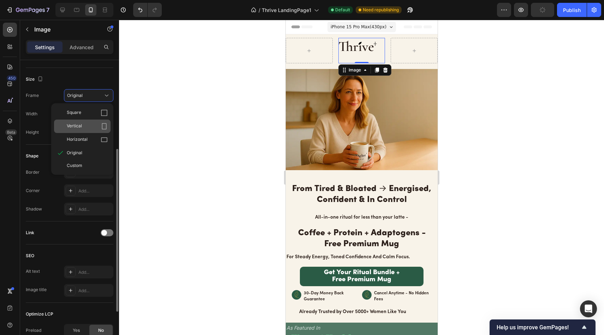
click at [93, 126] on div "Vertical" at bounding box center [87, 126] width 41 height 7
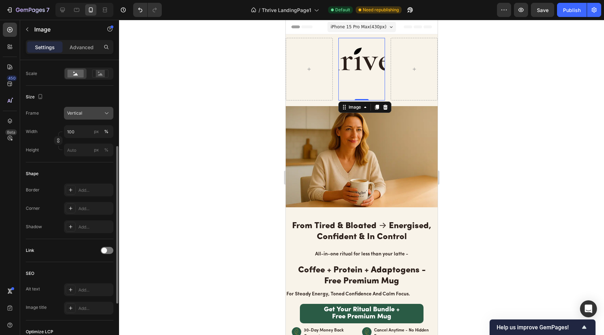
click at [92, 112] on div "Vertical" at bounding box center [84, 113] width 35 height 6
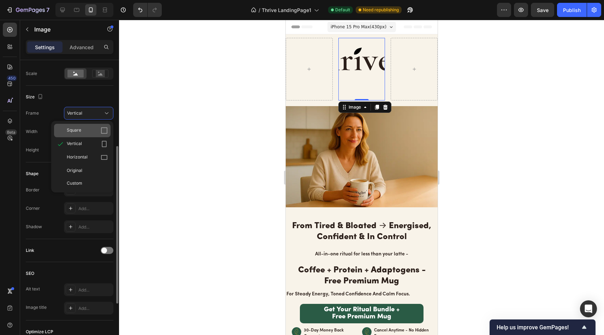
click at [91, 130] on div "Square" at bounding box center [87, 130] width 41 height 7
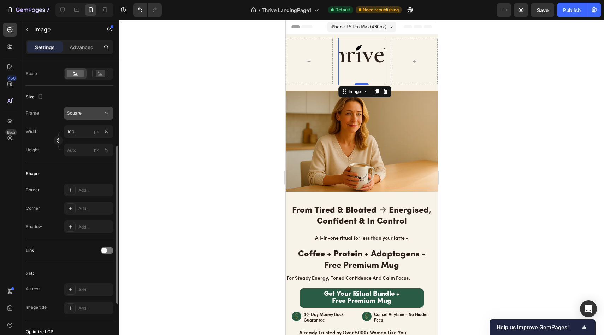
click at [93, 117] on button "Square" at bounding box center [88, 113] width 49 height 13
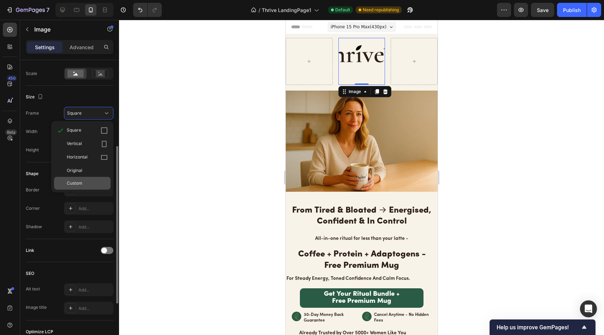
click at [83, 183] on div "Custom" at bounding box center [87, 183] width 41 height 6
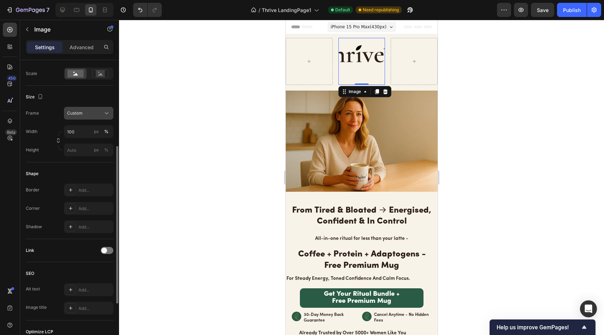
click at [92, 118] on button "Custom" at bounding box center [88, 113] width 49 height 13
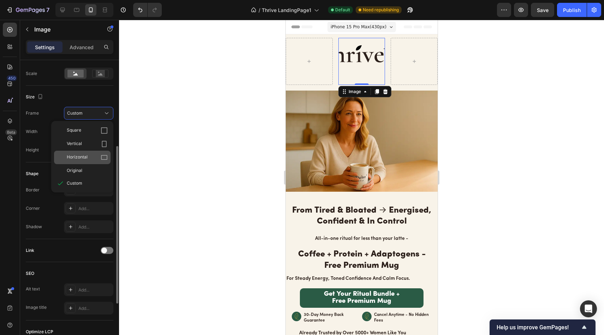
click at [89, 153] on div "Horizontal" at bounding box center [82, 156] width 57 height 13
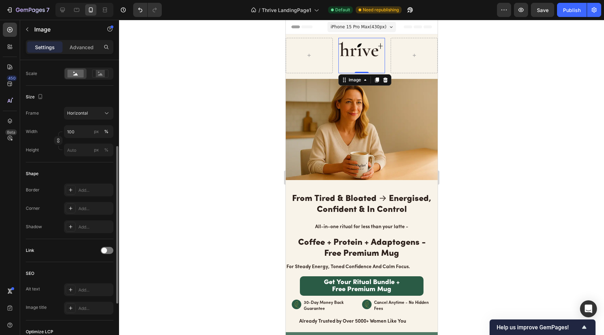
click at [89, 120] on div "Frame Horizontal Width 100 px % Height px %" at bounding box center [70, 131] width 88 height 49
click at [89, 119] on button "Horizontal" at bounding box center [88, 113] width 49 height 13
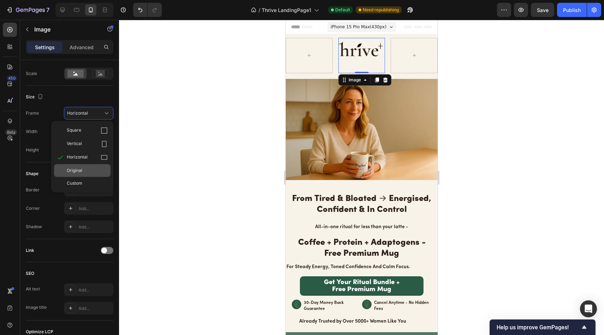
click at [82, 169] on span "Original" at bounding box center [75, 170] width 16 height 6
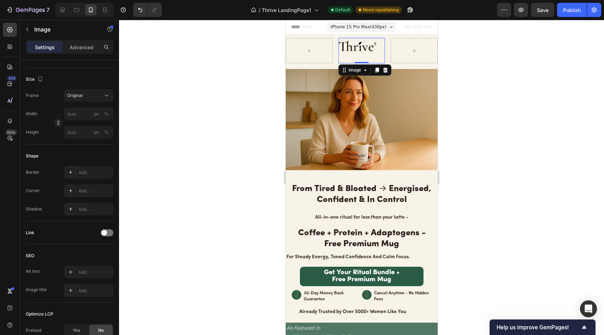
click at [226, 87] on div at bounding box center [361, 177] width 485 height 315
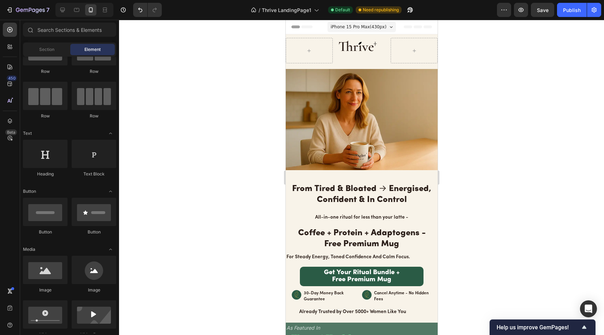
click at [216, 124] on div at bounding box center [361, 177] width 485 height 315
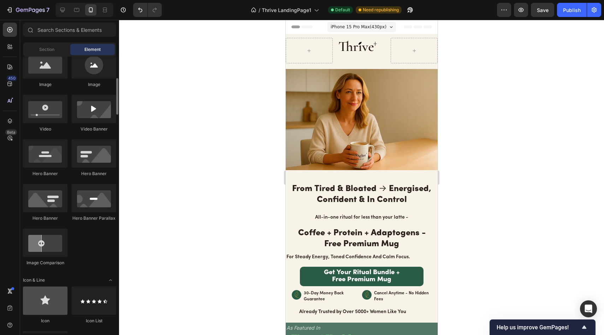
scroll to position [258, 0]
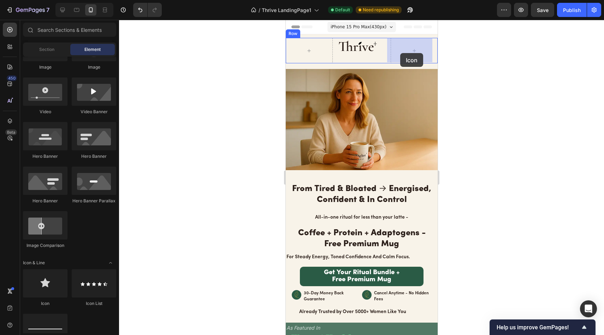
drag, startPoint x: 337, startPoint y: 304, endPoint x: 400, endPoint y: 53, distance: 259.0
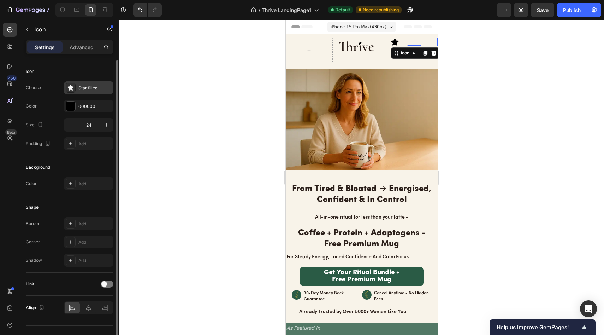
click at [79, 86] on div "Star filled" at bounding box center [94, 88] width 33 height 6
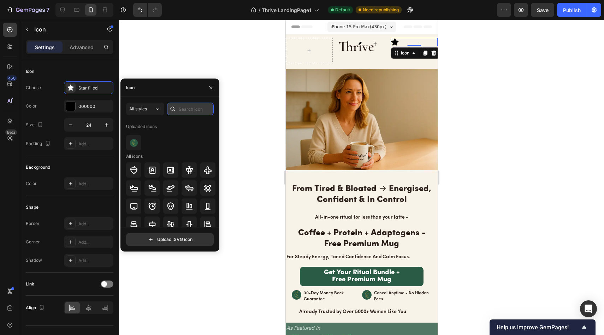
click at [185, 107] on input "text" at bounding box center [190, 108] width 47 height 13
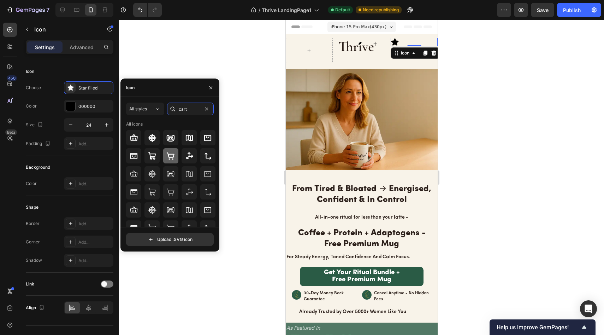
type input "cart"
click at [170, 153] on icon at bounding box center [170, 156] width 8 height 8
click at [208, 88] on icon "button" at bounding box center [211, 88] width 6 height 6
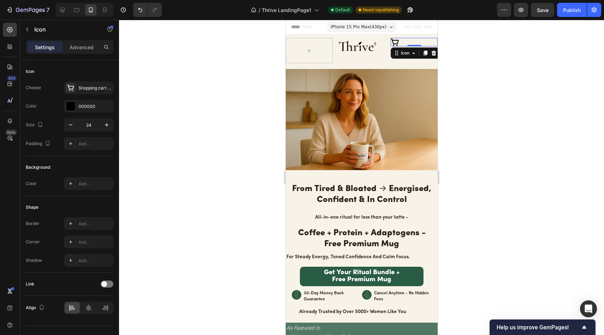
click at [212, 77] on div at bounding box center [361, 177] width 485 height 315
click at [392, 43] on icon at bounding box center [395, 42] width 8 height 7
click at [74, 45] on p "Advanced" at bounding box center [82, 46] width 24 height 7
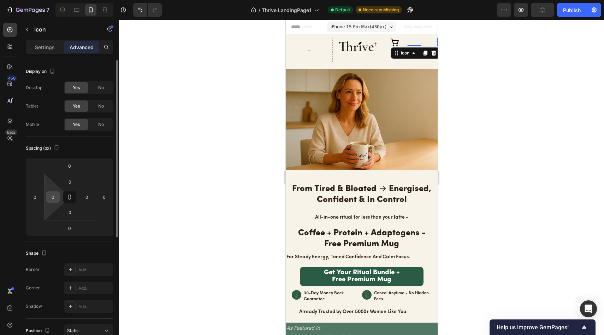
click at [56, 199] on input "0" at bounding box center [53, 196] width 11 height 11
type input "3"
type input "5"
type input "7"
type input "80"
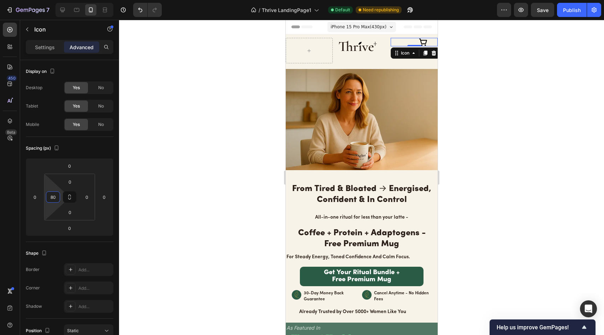
click at [240, 169] on div at bounding box center [361, 177] width 485 height 315
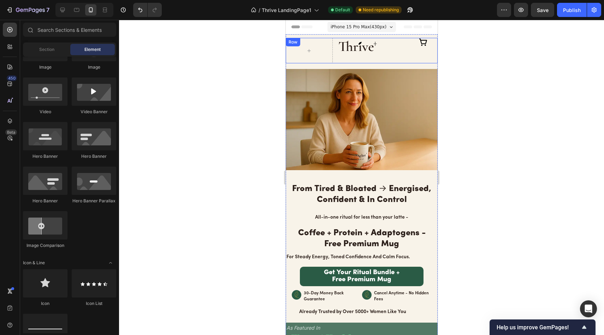
click at [419, 42] on icon at bounding box center [423, 42] width 8 height 8
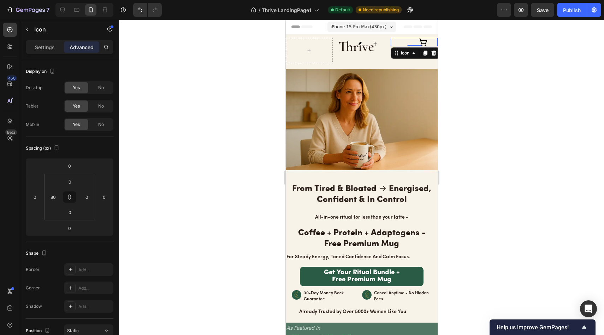
click at [423, 40] on icon at bounding box center [423, 42] width 8 height 8
click at [419, 40] on icon at bounding box center [423, 42] width 8 height 7
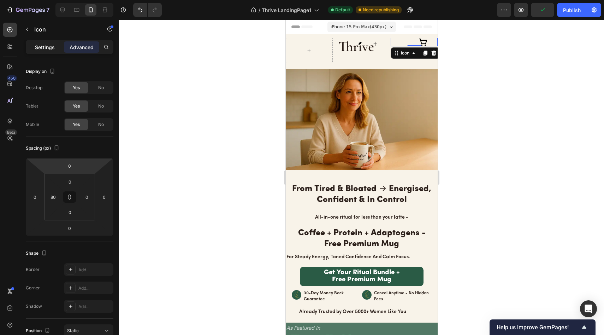
click at [48, 43] on p "Settings" at bounding box center [45, 46] width 20 height 7
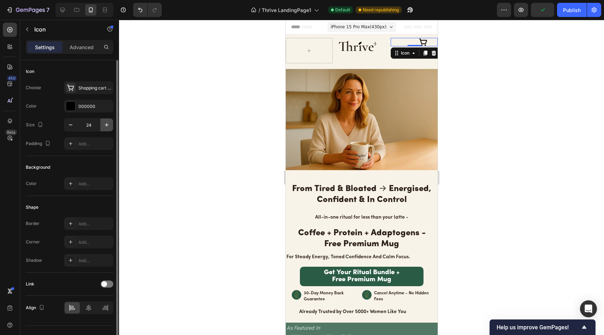
click at [104, 125] on icon "button" at bounding box center [106, 124] width 7 height 7
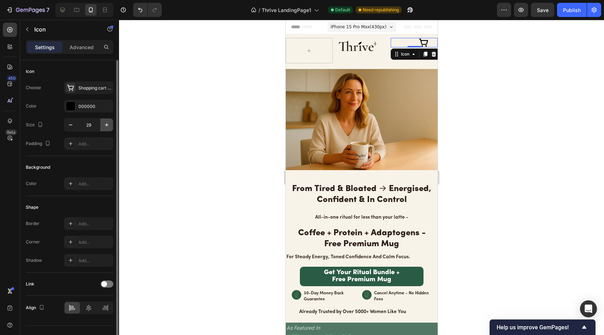
click at [104, 125] on icon "button" at bounding box center [106, 124] width 7 height 7
type input "30"
click at [192, 99] on div at bounding box center [361, 177] width 485 height 315
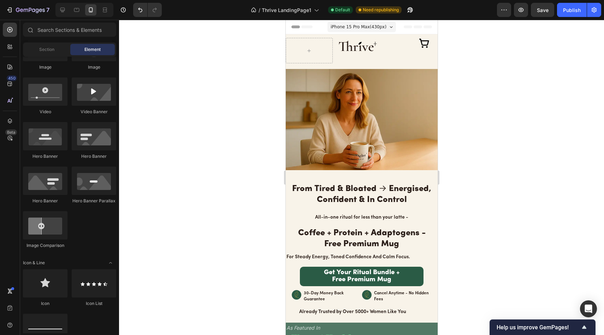
click at [194, 78] on div at bounding box center [361, 177] width 485 height 315
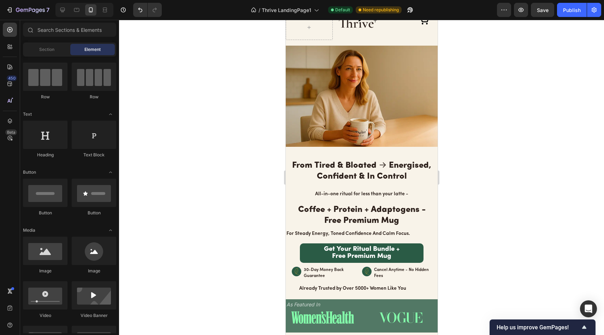
scroll to position [0, 0]
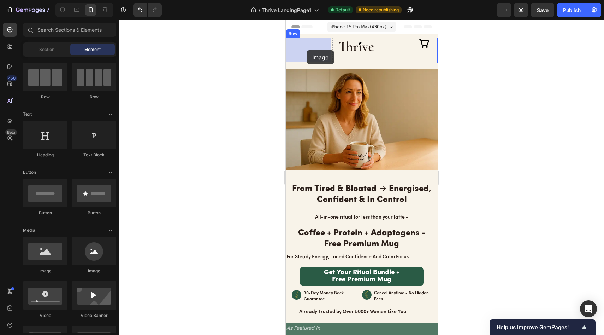
drag, startPoint x: 337, startPoint y: 267, endPoint x: 306, endPoint y: 50, distance: 219.4
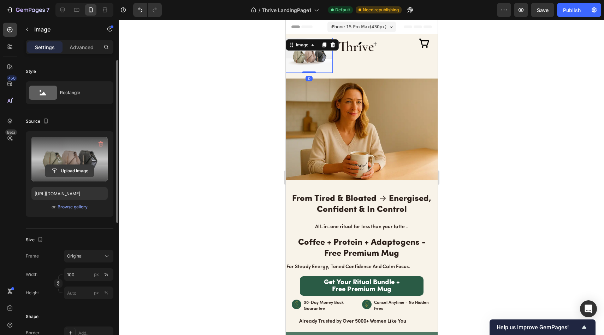
click at [66, 169] on input "file" at bounding box center [69, 171] width 49 height 12
type input "https://cdn.shopify.com/s/files/1/0691/8982/8661/files/gempages_585632206089618…"
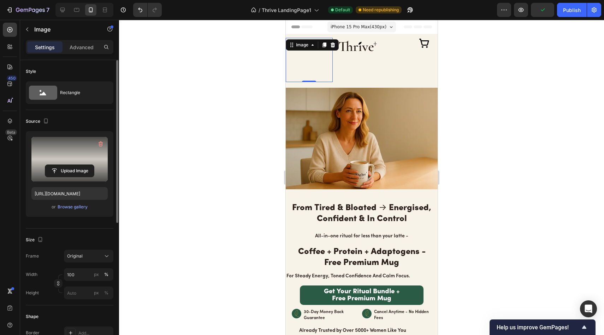
click at [223, 145] on div at bounding box center [361, 177] width 485 height 315
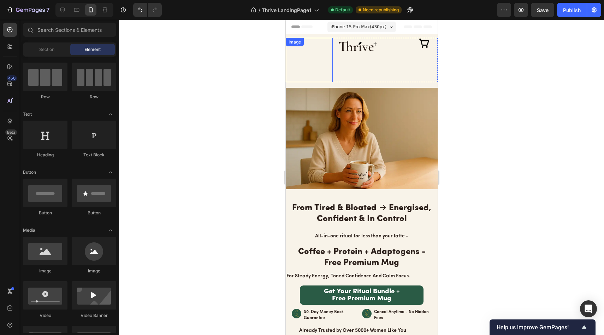
click at [325, 62] on img at bounding box center [308, 60] width 47 height 44
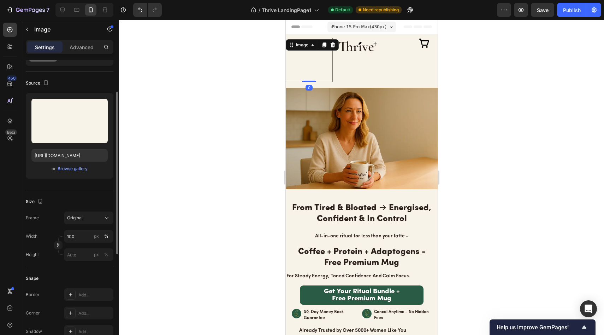
scroll to position [47, 0]
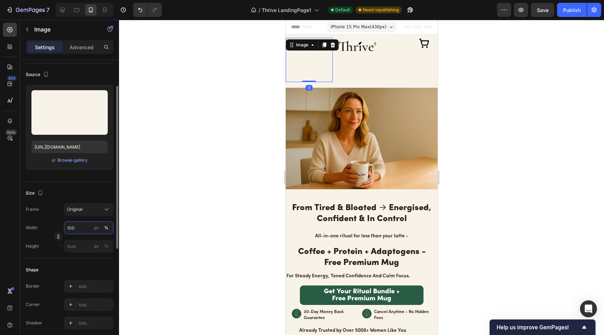
click at [83, 227] on input "100" at bounding box center [88, 227] width 49 height 13
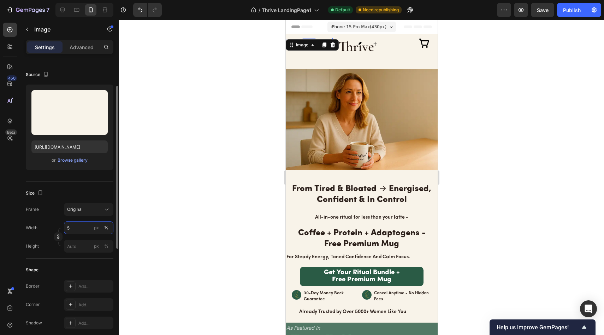
type input "50"
click at [221, 205] on div at bounding box center [361, 177] width 485 height 315
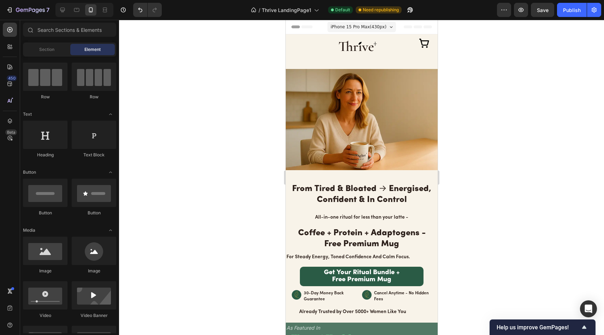
click at [227, 64] on div at bounding box center [361, 177] width 485 height 315
click at [358, 40] on div "Image" at bounding box center [361, 50] width 47 height 25
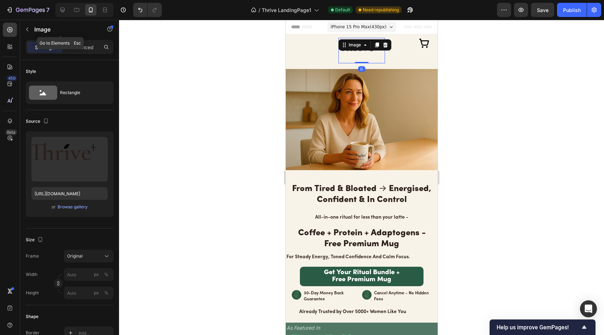
click at [33, 35] on div "Image" at bounding box center [60, 29] width 81 height 18
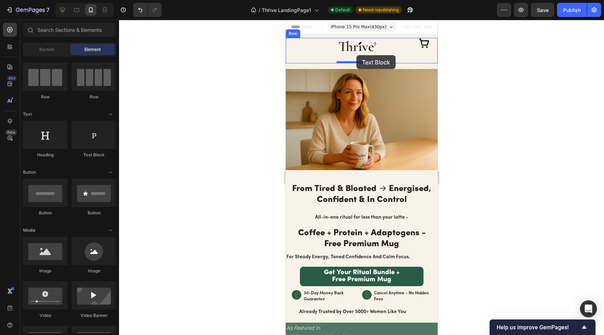
drag, startPoint x: 373, startPoint y: 164, endPoint x: 356, endPoint y: 55, distance: 110.1
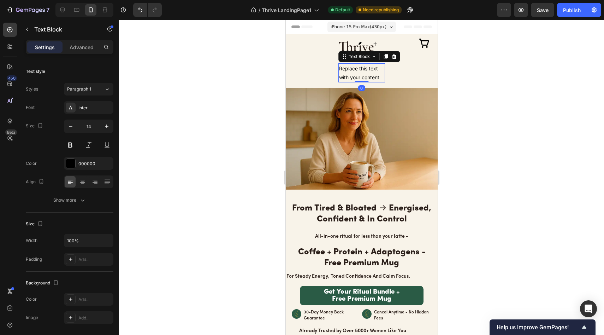
click at [374, 75] on div "Replace this text with your content" at bounding box center [361, 72] width 47 height 19
drag, startPoint x: 377, startPoint y: 75, endPoint x: 319, endPoint y: 59, distance: 60.4
click at [319, 59] on div "Image Image Replace this text with your content Text Block 0 Icon Row" at bounding box center [361, 60] width 152 height 45
click at [485, 77] on div at bounding box center [361, 177] width 485 height 315
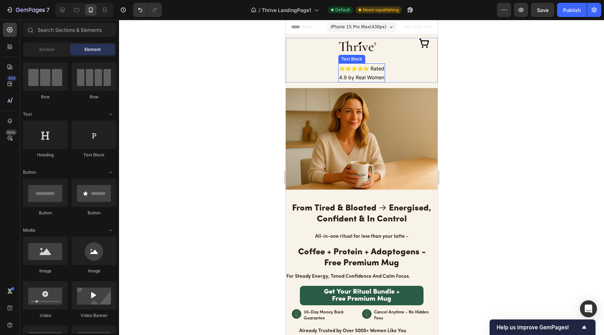
click at [376, 75] on p "⭐⭐⭐⭐⭐ Rated 4.9 by Real Women" at bounding box center [362, 73] width 46 height 18
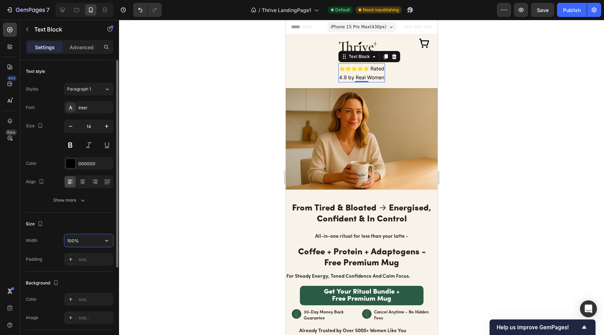
click at [84, 240] on input "100%" at bounding box center [88, 240] width 49 height 13
click at [92, 231] on div "Size Width 100% Padding Add..." at bounding box center [70, 241] width 88 height 59
click at [84, 254] on div "Add..." at bounding box center [88, 259] width 49 height 13
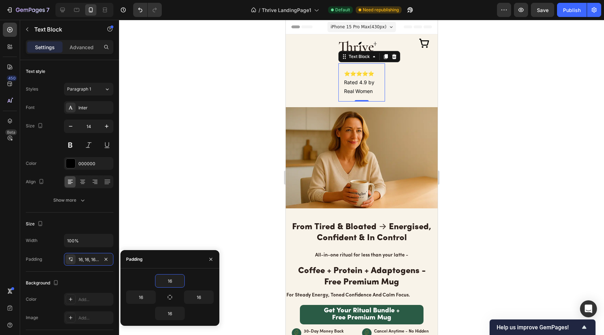
type input "0"
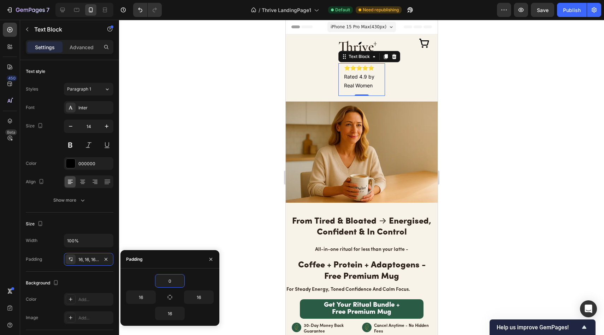
click at [252, 190] on div at bounding box center [361, 177] width 485 height 315
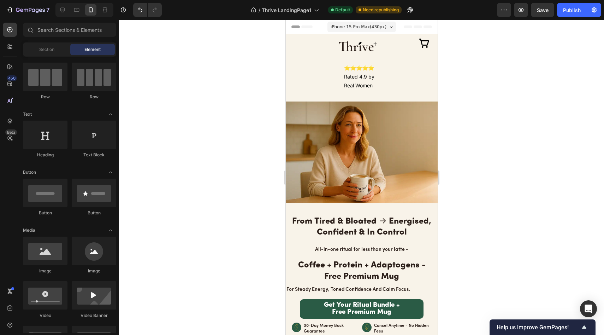
click at [488, 148] on div at bounding box center [361, 177] width 485 height 315
click at [301, 86] on div "Image" at bounding box center [308, 67] width 47 height 58
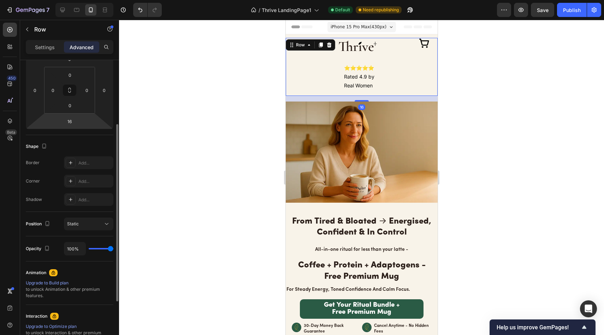
scroll to position [196, 0]
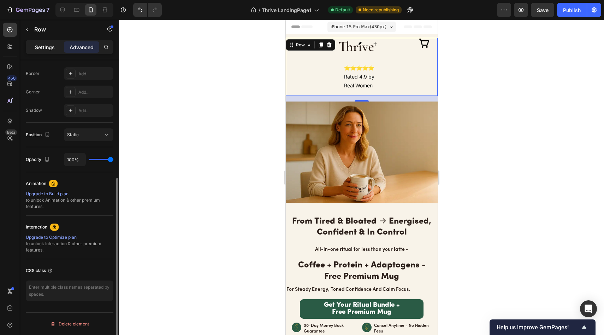
click at [45, 49] on p "Settings" at bounding box center [45, 46] width 20 height 7
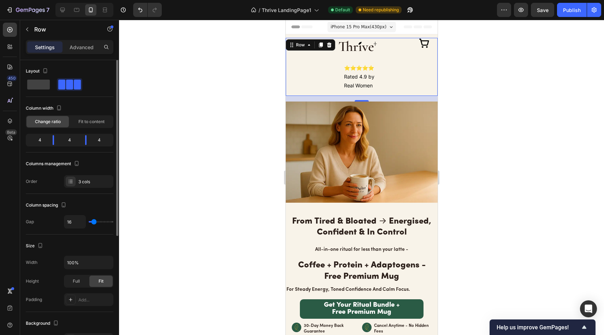
scroll to position [0, 0]
click at [41, 141] on div "4" at bounding box center [37, 140] width 20 height 10
click at [77, 140] on div "4" at bounding box center [70, 140] width 20 height 10
click at [41, 140] on div "4" at bounding box center [37, 140] width 20 height 10
click at [53, 141] on div at bounding box center [53, 140] width 13 height 10
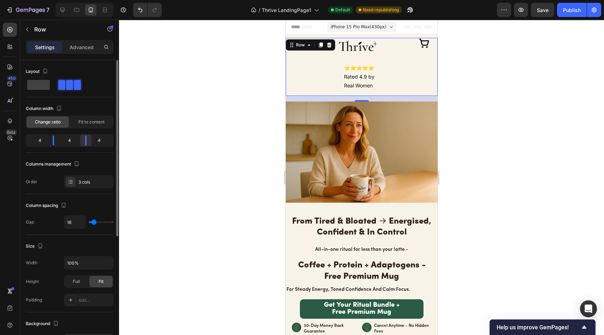
click at [82, 140] on div at bounding box center [85, 140] width 13 height 10
click at [87, 124] on span "Fit to content" at bounding box center [91, 122] width 26 height 6
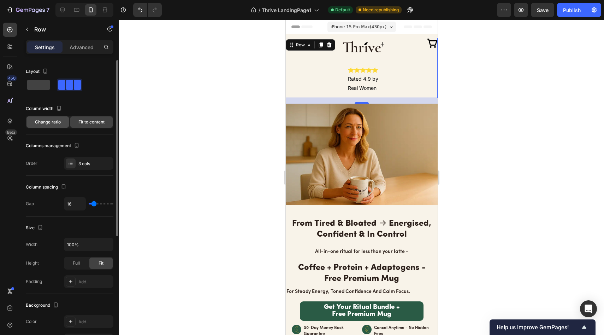
click at [60, 126] on div "Change ratio" at bounding box center [47, 121] width 42 height 11
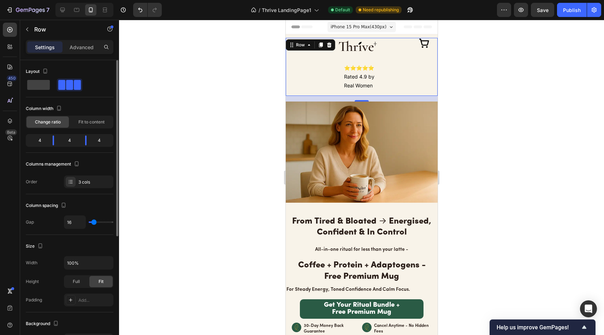
type input "15"
type input "0"
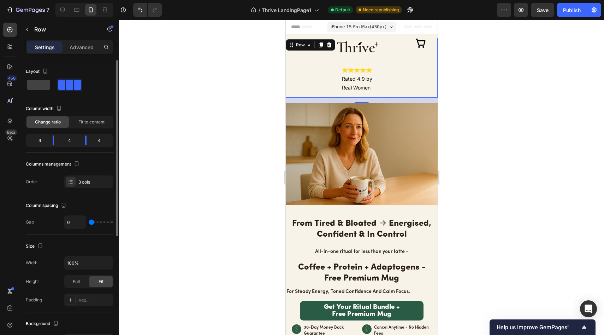
drag, startPoint x: 94, startPoint y: 223, endPoint x: 80, endPoint y: 223, distance: 14.5
type input "0"
click at [89, 223] on input "range" at bounding box center [101, 221] width 25 height 1
click at [176, 188] on div at bounding box center [361, 177] width 485 height 315
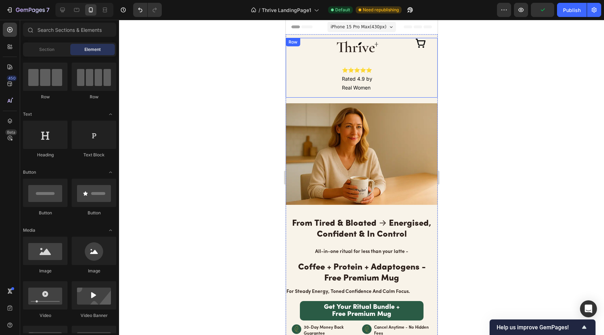
click at [292, 72] on div "Image" at bounding box center [310, 68] width 51 height 60
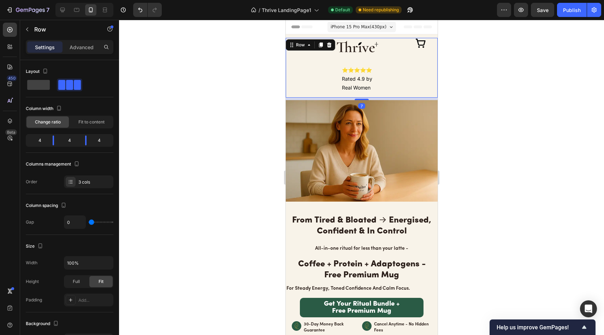
drag, startPoint x: 359, startPoint y: 101, endPoint x: 359, endPoint y: 91, distance: 9.5
click at [359, 91] on div "Image Image ⭐⭐⭐⭐⭐ Rated 4.9 by Real Women Text Block Icon Row 7" at bounding box center [361, 68] width 152 height 60
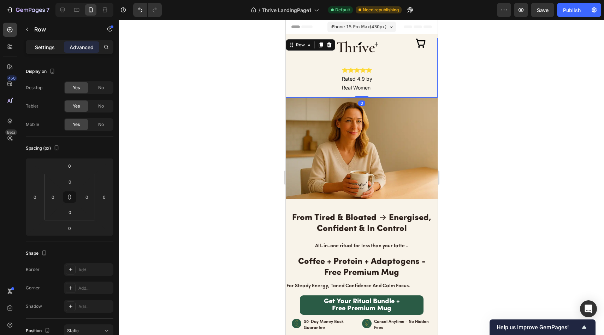
click at [54, 51] on div "Settings" at bounding box center [44, 46] width 35 height 11
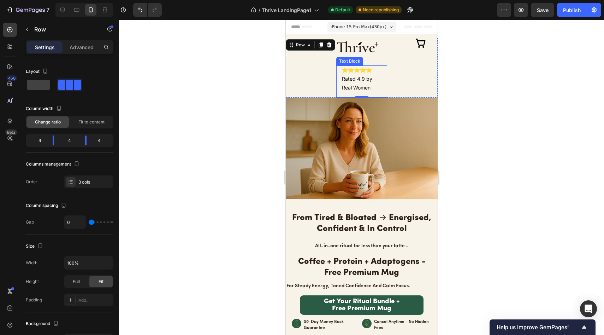
click at [353, 82] on p "⭐⭐⭐⭐⭐ Rated 4.9 by Real Women" at bounding box center [361, 78] width 39 height 27
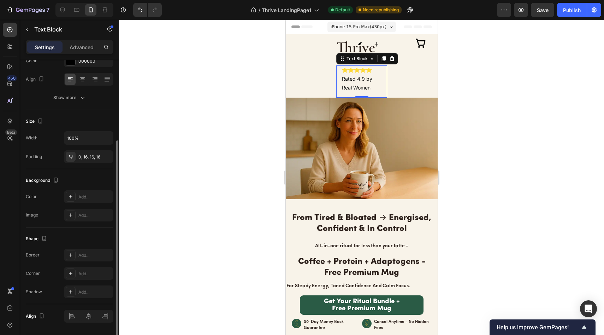
scroll to position [124, 0]
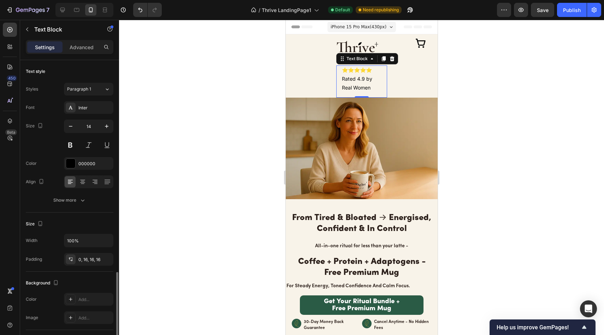
scroll to position [124, 0]
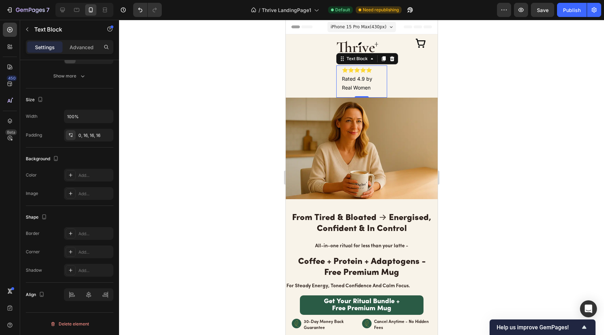
click at [81, 41] on div "Settings Advanced" at bounding box center [70, 47] width 88 height 14
click at [84, 46] on p "Advanced" at bounding box center [82, 46] width 24 height 7
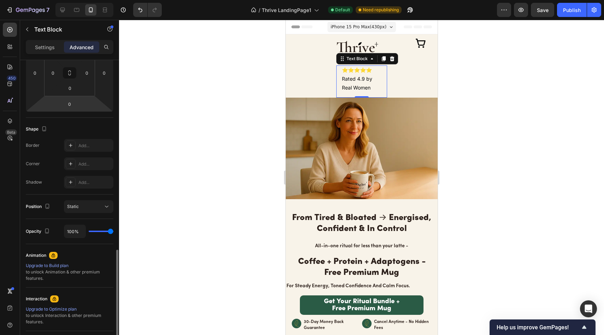
scroll to position [196, 0]
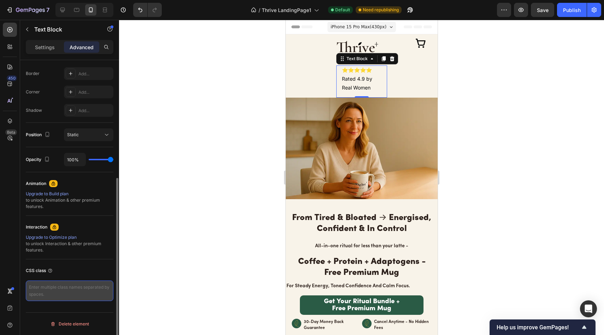
click at [56, 282] on textarea at bounding box center [70, 290] width 88 height 20
paste textarea "white-space: nowrap; display: inline-flex; align-items: center; gap: 6px;"
type textarea "white-space: nowrap; display: inline-flex; align-items: center; gap: 6px;"
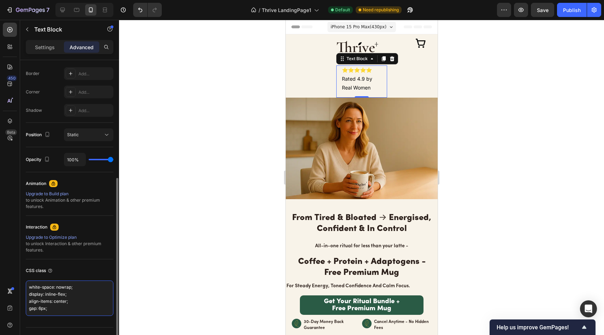
scroll to position [2, 0]
click at [163, 250] on div at bounding box center [361, 177] width 485 height 315
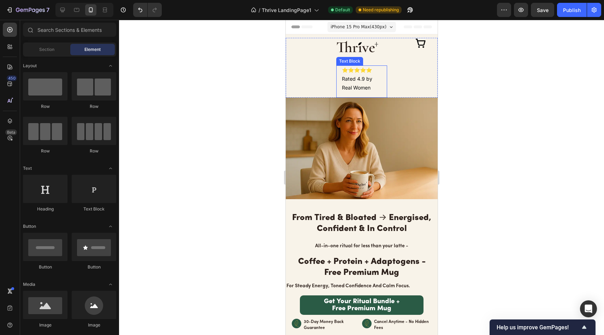
click at [351, 69] on p "⭐⭐⭐⭐⭐ Rated 4.9 by Real Women" at bounding box center [361, 78] width 39 height 27
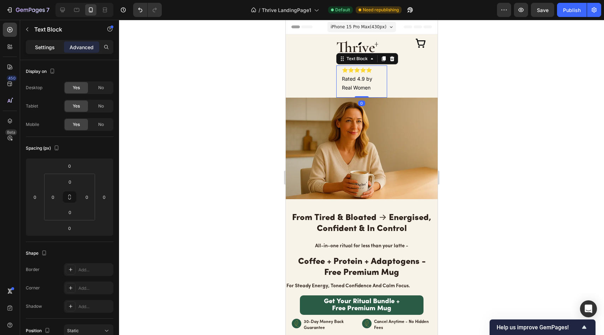
click at [45, 51] on div "Settings" at bounding box center [44, 46] width 35 height 11
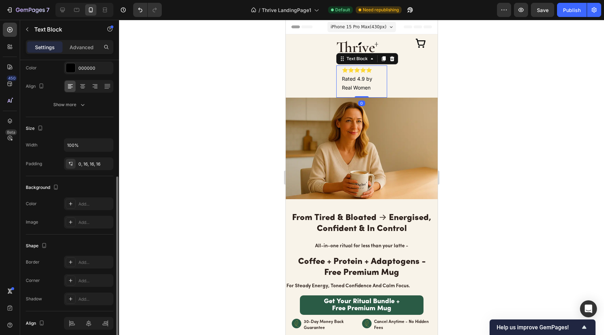
scroll to position [124, 0]
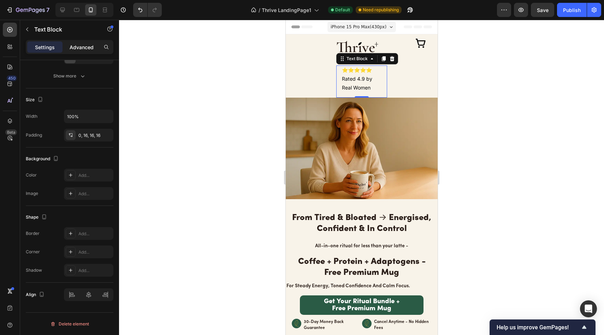
click at [85, 49] on p "Advanced" at bounding box center [82, 46] width 24 height 7
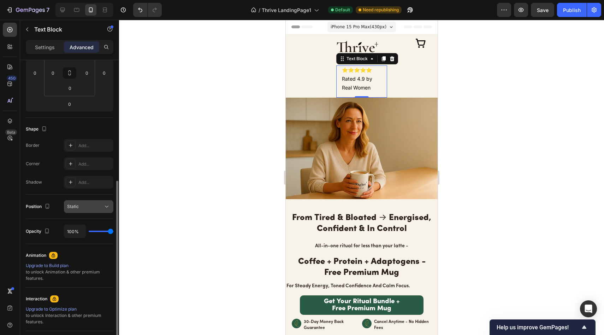
scroll to position [203, 0]
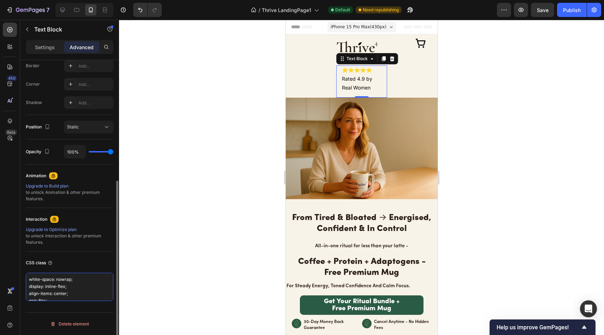
click at [75, 287] on textarea "white-space: nowrap; display: inline-flex; align-items: center; gap: 6px;" at bounding box center [70, 286] width 88 height 28
click at [77, 297] on textarea "white-space: nowrap; display: inline-flex; align-items: center; gap: 6px;" at bounding box center [70, 286] width 88 height 28
type textarea "white-space: nowrap; display: inline-flex; align-items: center; gap: 6px;"
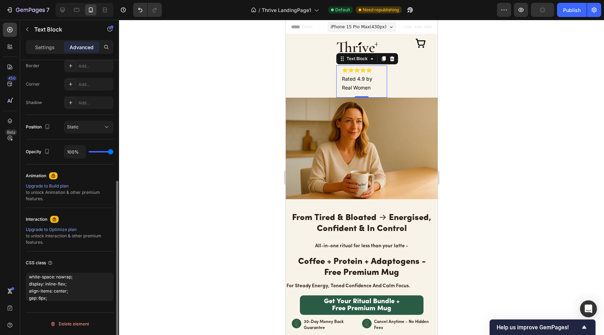
click at [76, 262] on div "CSS class" at bounding box center [70, 262] width 88 height 11
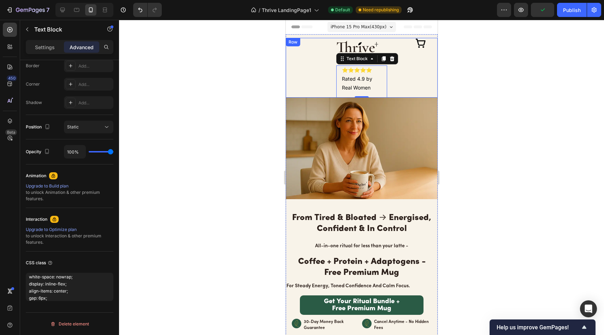
click at [473, 70] on div at bounding box center [361, 177] width 485 height 315
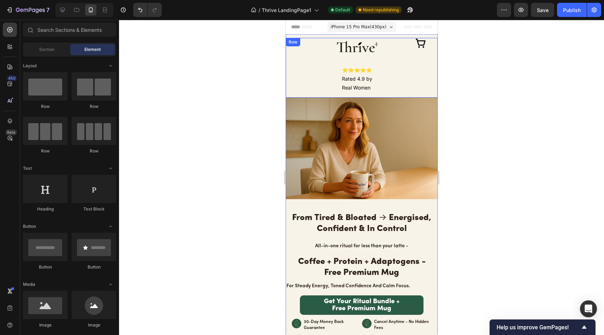
click at [403, 71] on div "Icon" at bounding box center [412, 68] width 51 height 60
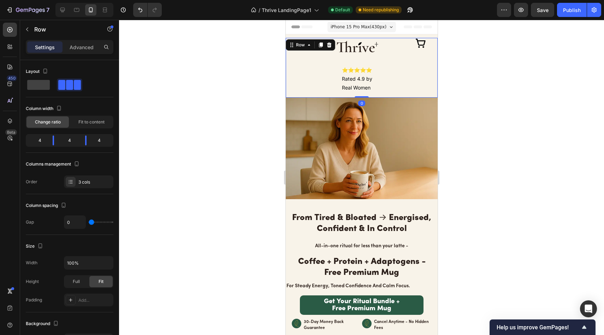
click at [404, 71] on div "Icon" at bounding box center [412, 68] width 51 height 60
click at [396, 81] on div "Icon" at bounding box center [412, 68] width 51 height 60
click at [40, 83] on span at bounding box center [38, 85] width 23 height 10
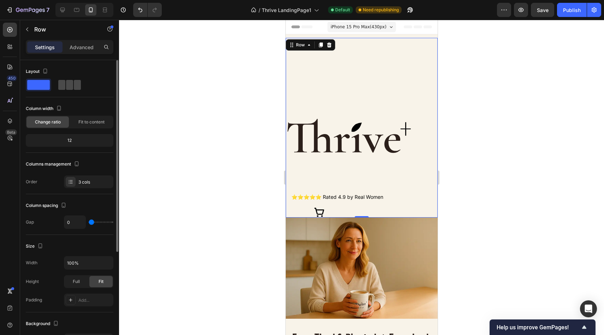
click at [76, 85] on span at bounding box center [77, 85] width 7 height 10
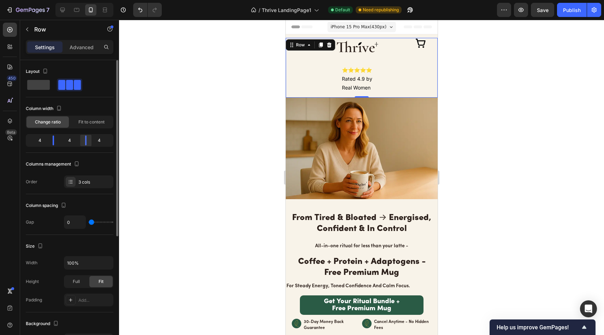
click at [84, 140] on div at bounding box center [85, 140] width 13 height 10
click at [156, 130] on div at bounding box center [361, 177] width 485 height 315
